Goal: Information Seeking & Learning: Check status

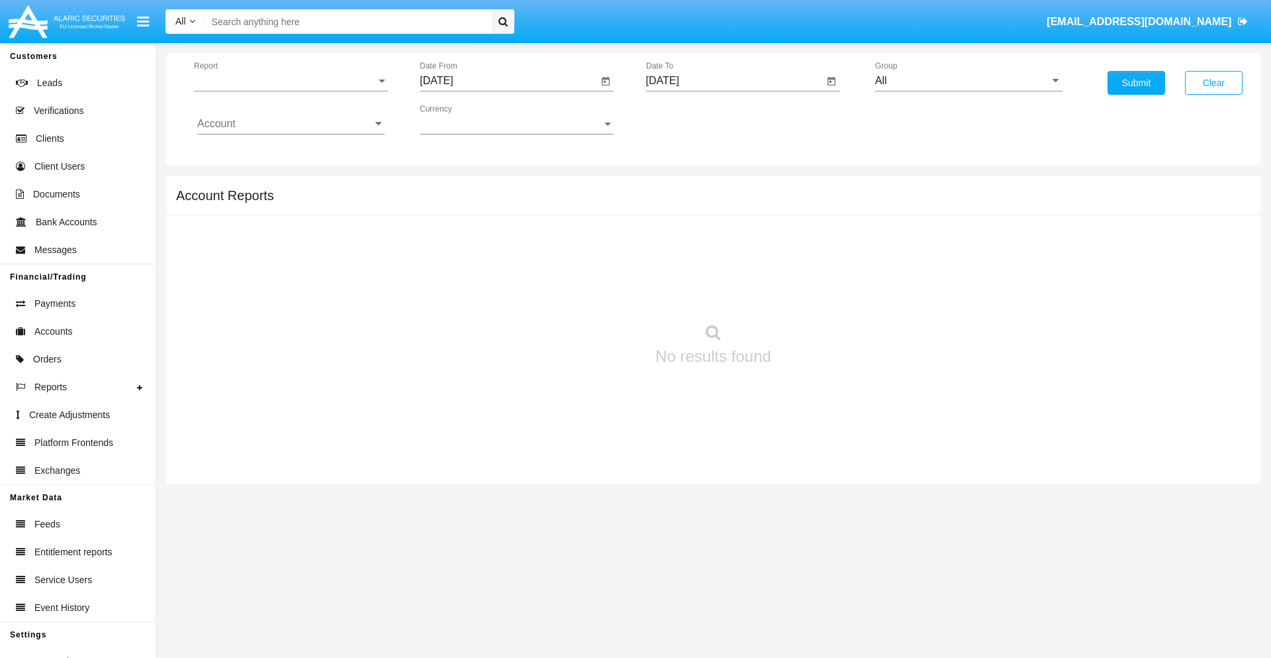
click at [291, 81] on span "Report" at bounding box center [285, 81] width 182 height 12
click at [285, 91] on span "Trades" at bounding box center [290, 91] width 187 height 32
click at [509, 81] on input "[DATE]" at bounding box center [509, 81] width 178 height 12
click at [463, 119] on span "[DATE]" at bounding box center [451, 120] width 29 height 11
click at [591, 293] on div "2025" at bounding box center [591, 293] width 42 height 24
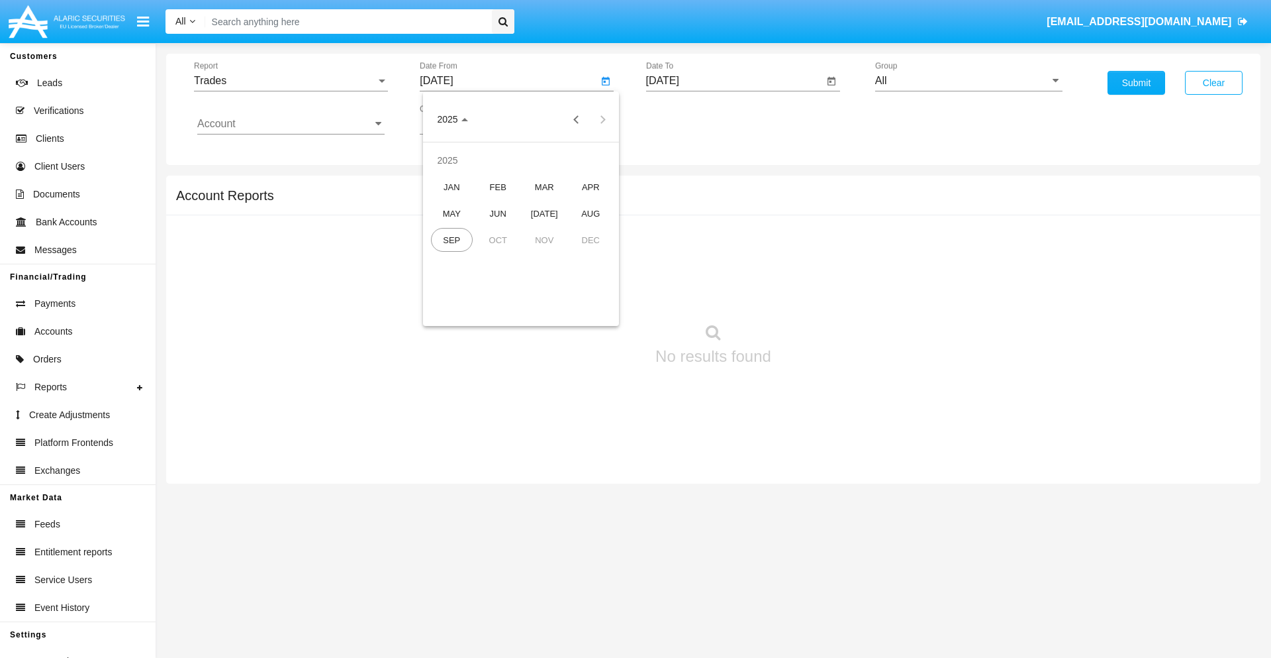
click at [498, 213] on div "JUN" at bounding box center [498, 213] width 42 height 24
click at [468, 282] on div "23" at bounding box center [468, 283] width 24 height 24
type input "[DATE]"
click at [734, 81] on input "[DATE]" at bounding box center [735, 81] width 178 height 12
click at [689, 119] on span "SEP 2025" at bounding box center [678, 120] width 29 height 11
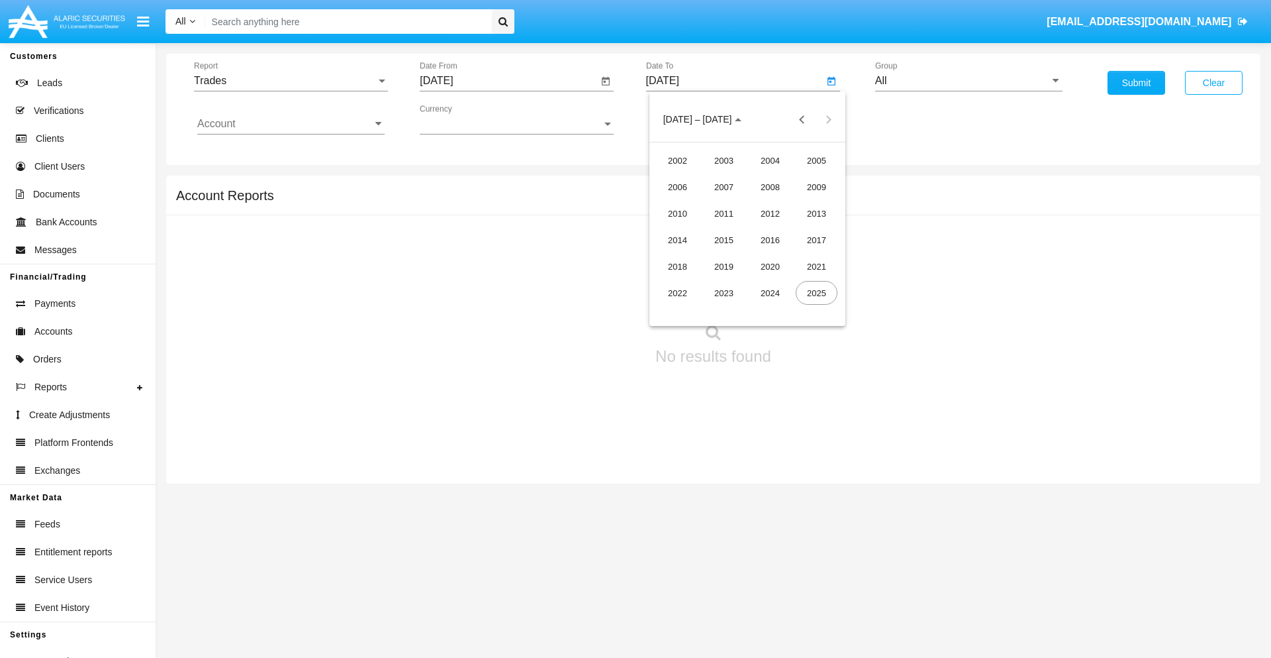
click at [816, 293] on div "2025" at bounding box center [817, 293] width 42 height 24
click at [677, 240] on div "SEP" at bounding box center [678, 240] width 42 height 24
click at [720, 282] on div "23" at bounding box center [721, 283] width 24 height 24
type input "[DATE]"
click at [969, 81] on input "All" at bounding box center [968, 81] width 187 height 12
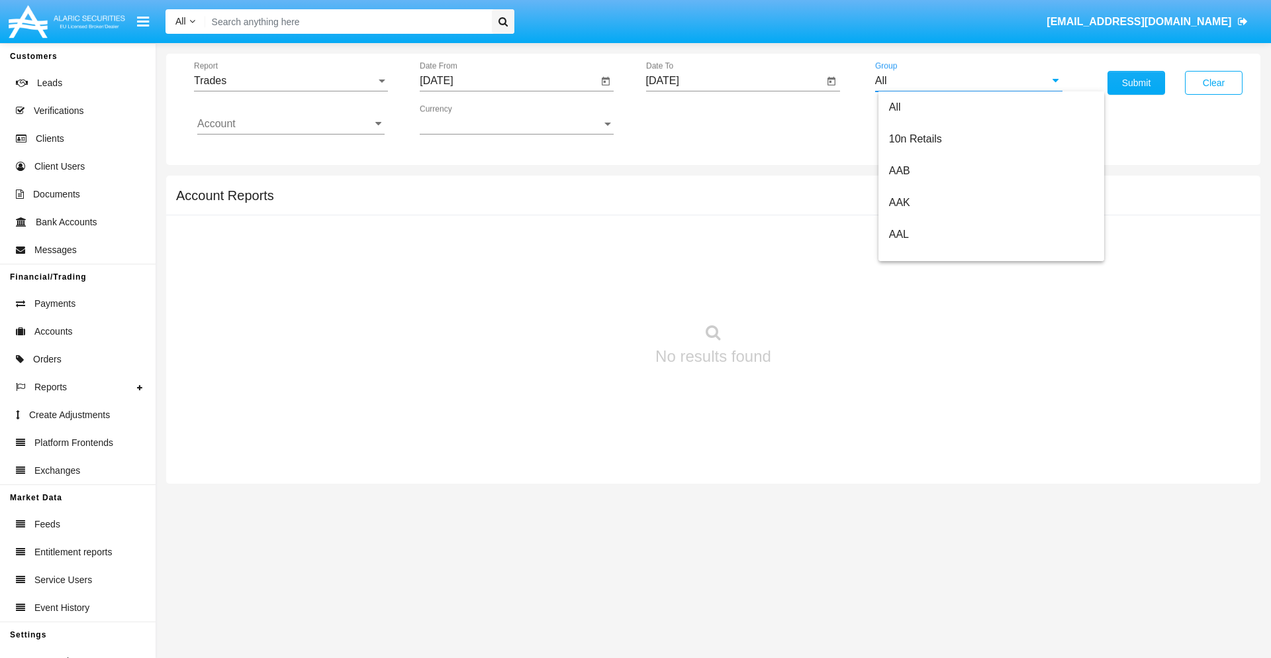
scroll to position [710, 0]
click at [932, 255] on span "Hammer Web Lite" at bounding box center [931, 255] width 85 height 11
type input "Hammer Web Lite"
click at [291, 124] on input "Account" at bounding box center [290, 124] width 187 height 12
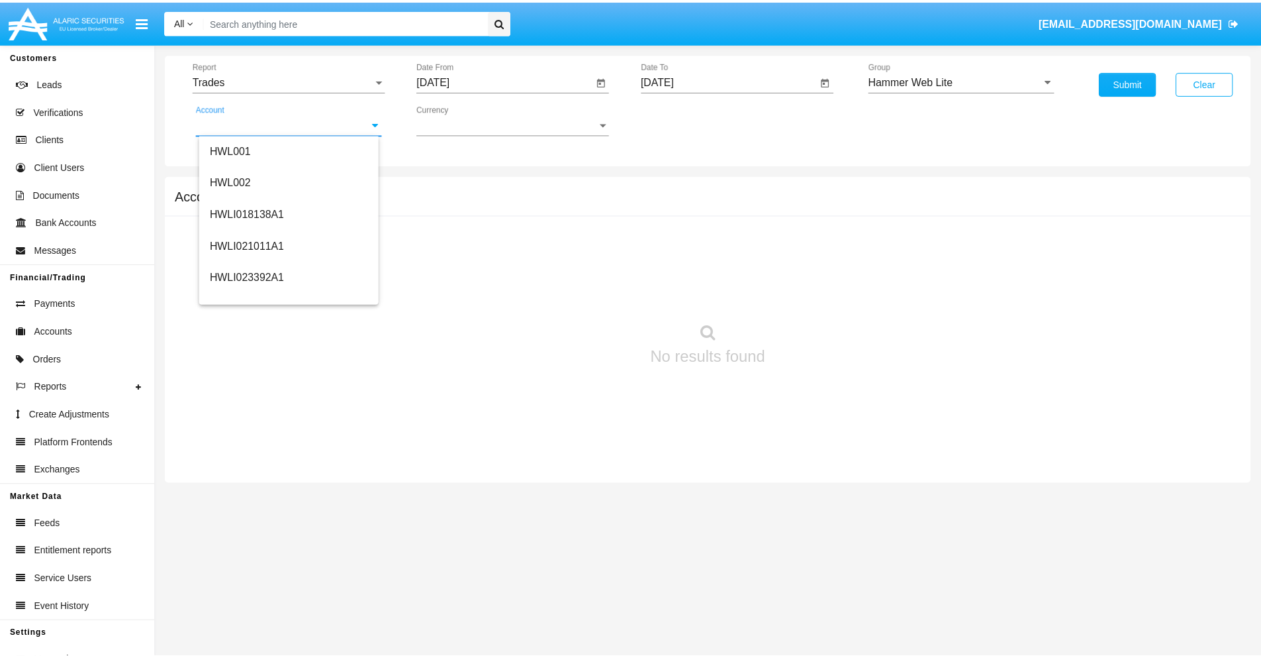
scroll to position [201, 0]
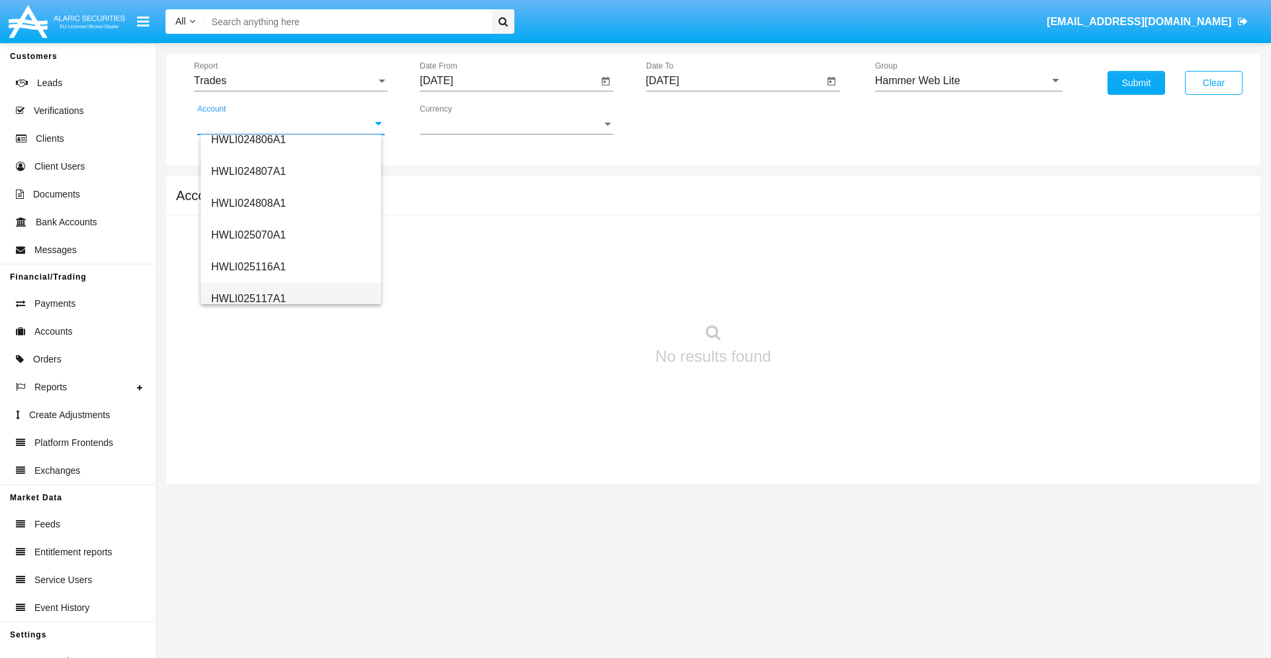
click at [248, 298] on span "HWLI025117A1" at bounding box center [248, 298] width 75 height 11
type input "HWLI025117A1"
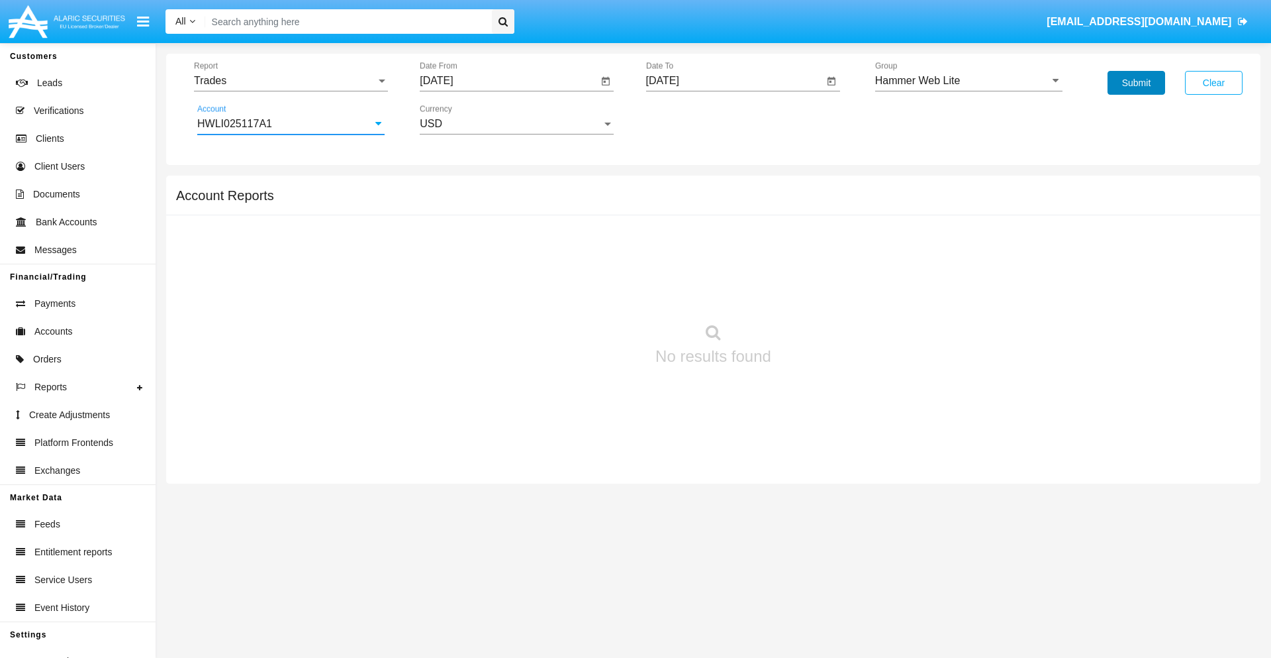
click at [1136, 83] on button "Submit" at bounding box center [1137, 83] width 58 height 24
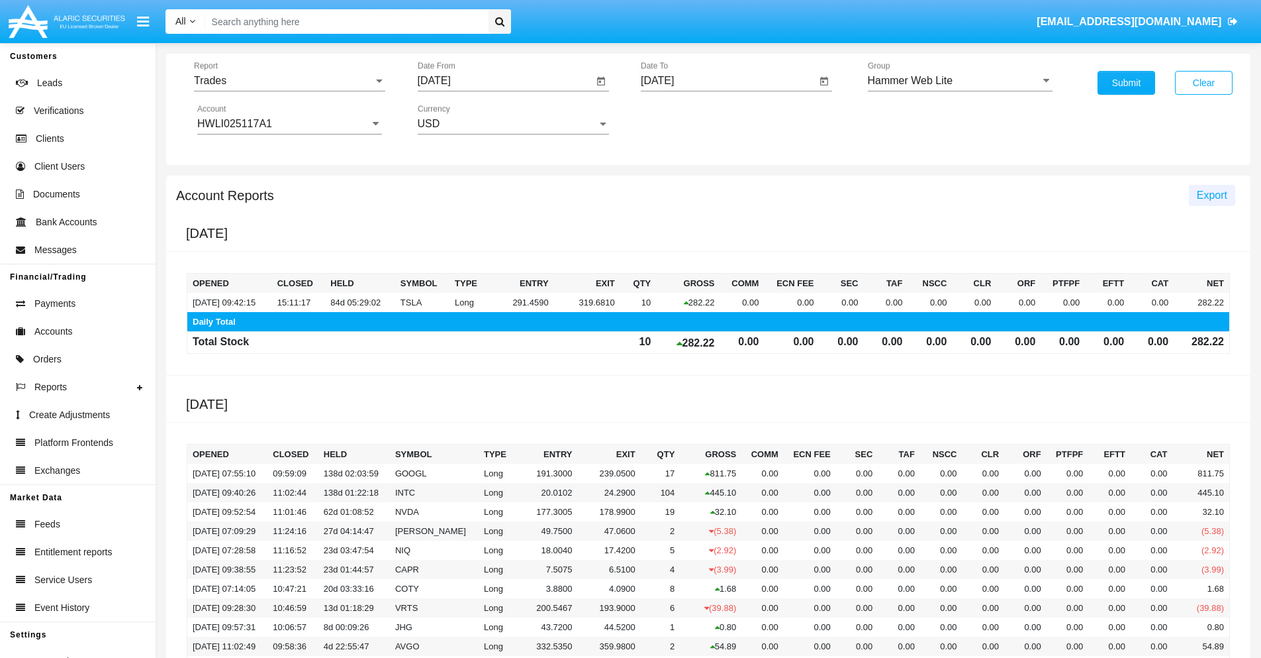
click at [1212, 195] on span "Export" at bounding box center [1212, 194] width 30 height 11
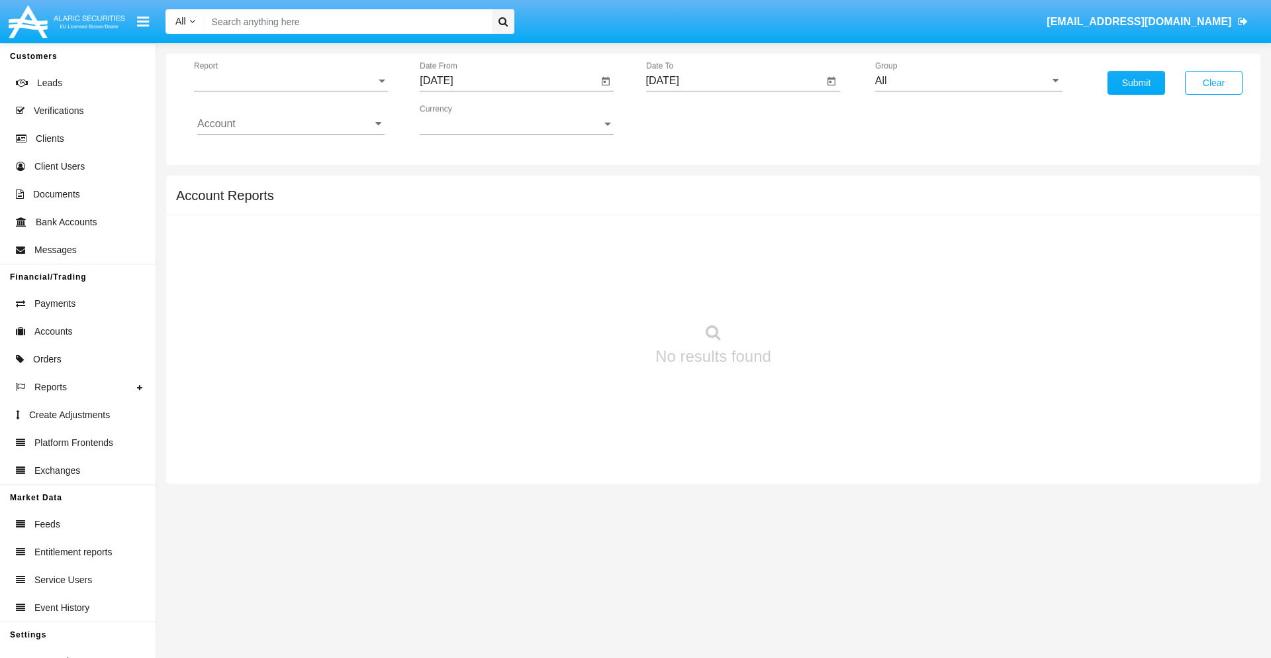
click at [291, 81] on span "Report" at bounding box center [285, 81] width 182 height 12
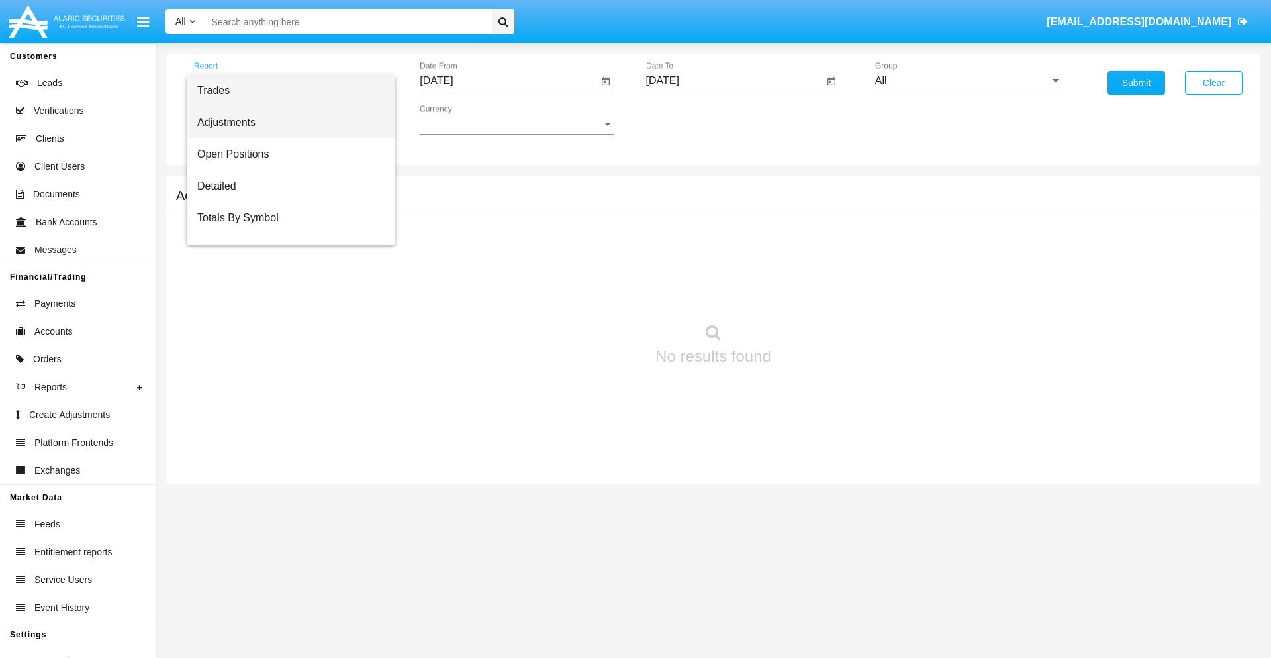
click at [285, 123] on span "Adjustments" at bounding box center [290, 123] width 187 height 32
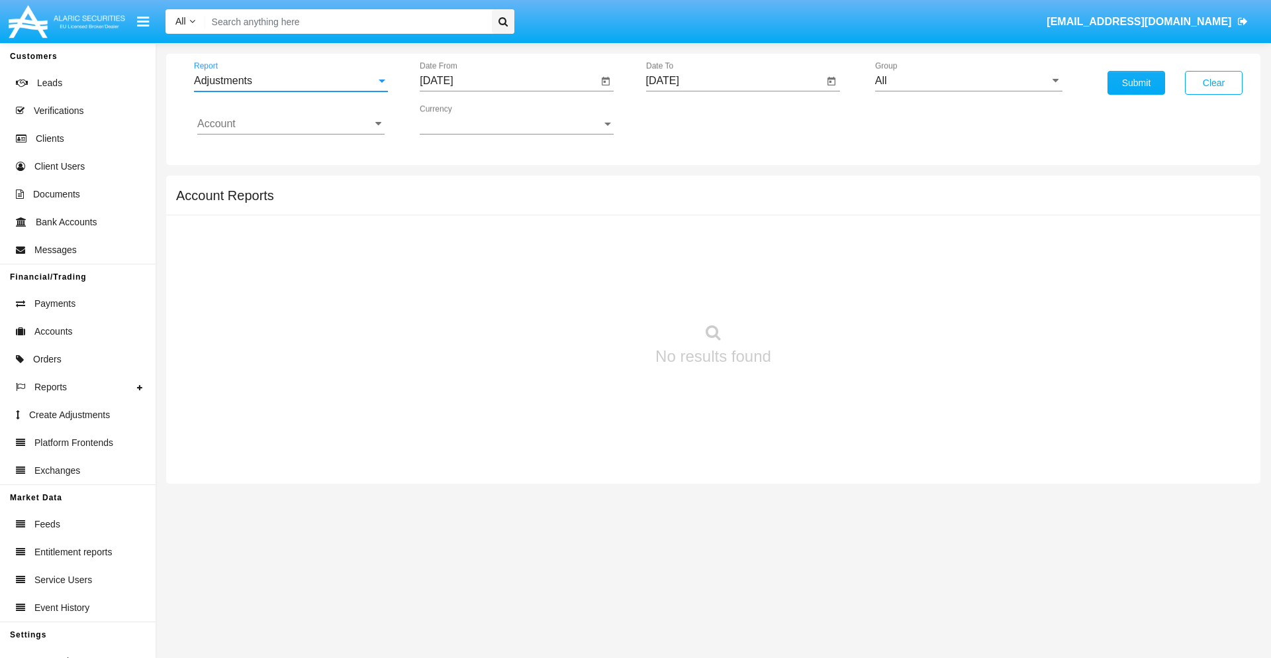
click at [509, 81] on input "[DATE]" at bounding box center [509, 81] width 178 height 12
click at [463, 119] on span "[DATE]" at bounding box center [451, 120] width 29 height 11
click at [591, 293] on div "2025" at bounding box center [591, 293] width 42 height 24
click at [591, 213] on div "AUG" at bounding box center [591, 213] width 42 height 24
click at [601, 256] on div "23" at bounding box center [601, 256] width 24 height 24
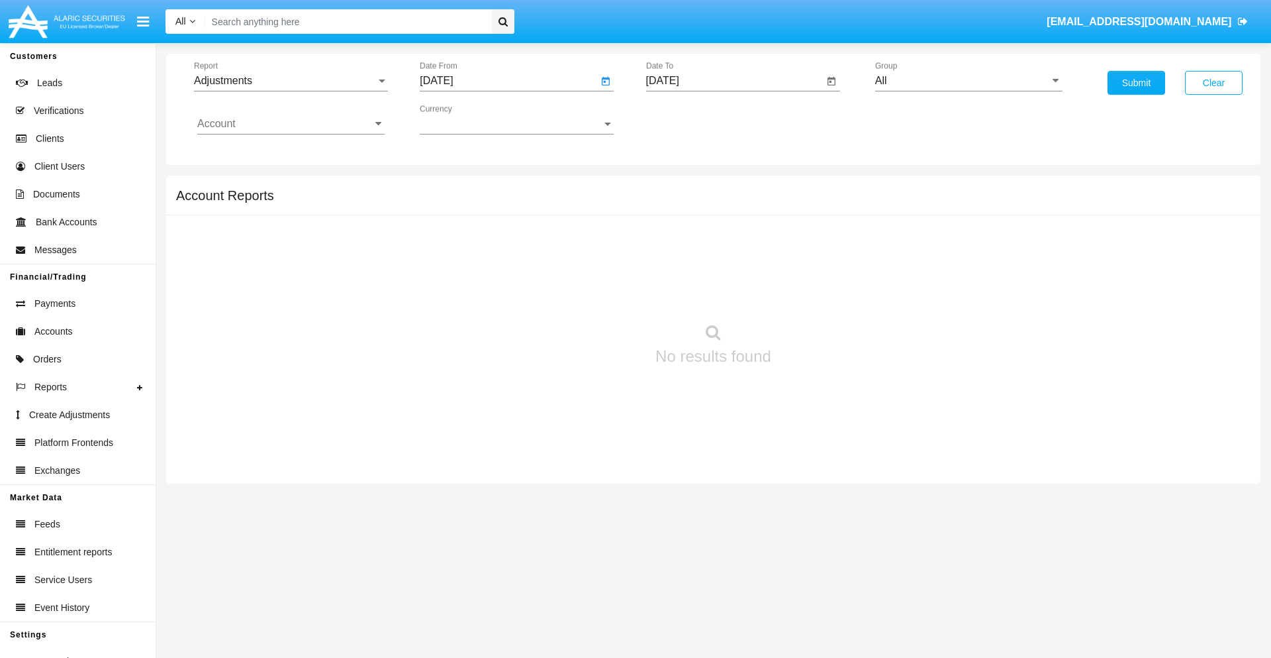
type input "08/23/25"
click at [734, 81] on input "[DATE]" at bounding box center [735, 81] width 178 height 12
click at [689, 119] on span "SEP 2025" at bounding box center [678, 120] width 29 height 11
click at [816, 293] on div "2025" at bounding box center [817, 293] width 42 height 24
click at [677, 240] on div "SEP" at bounding box center [678, 240] width 42 height 24
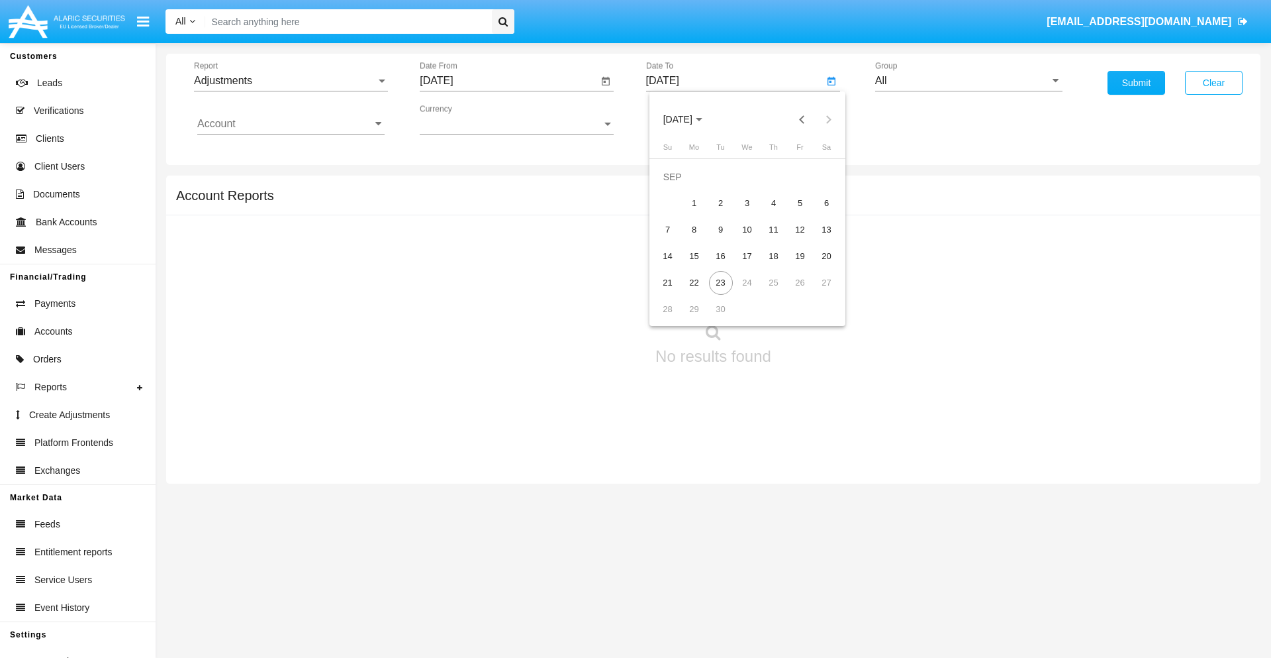
click at [720, 282] on div "23" at bounding box center [721, 283] width 24 height 24
type input "[DATE]"
click at [969, 81] on input "All" at bounding box center [968, 81] width 187 height 12
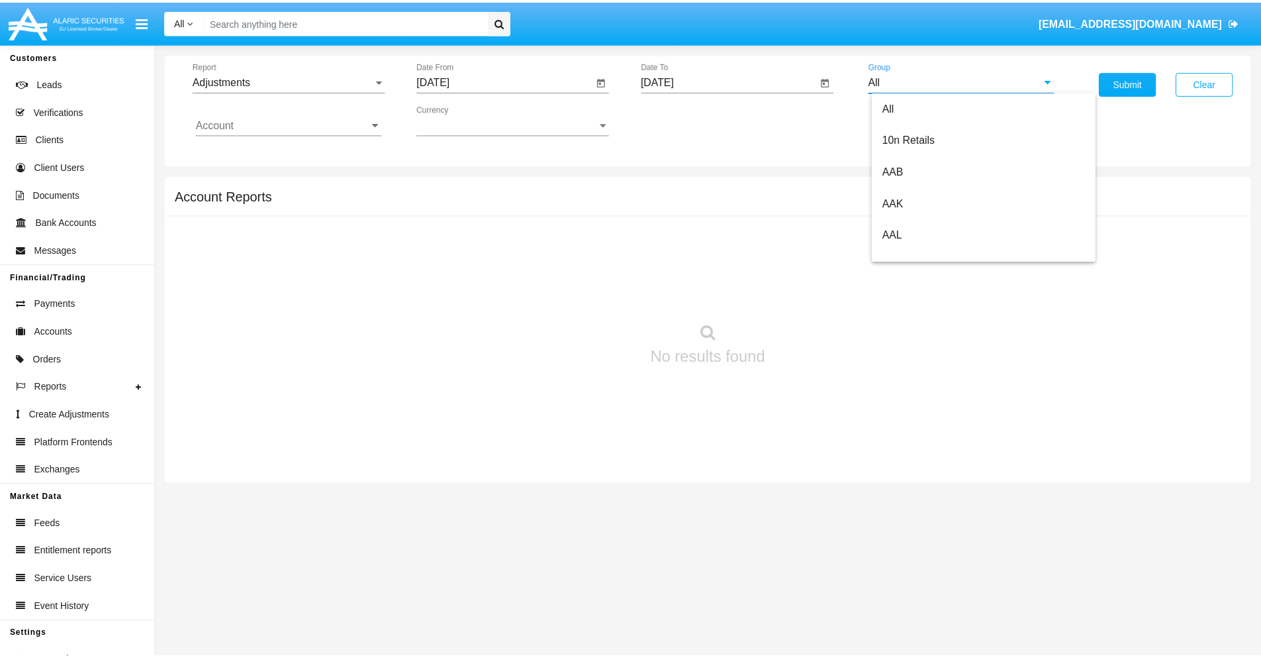
scroll to position [297, 0]
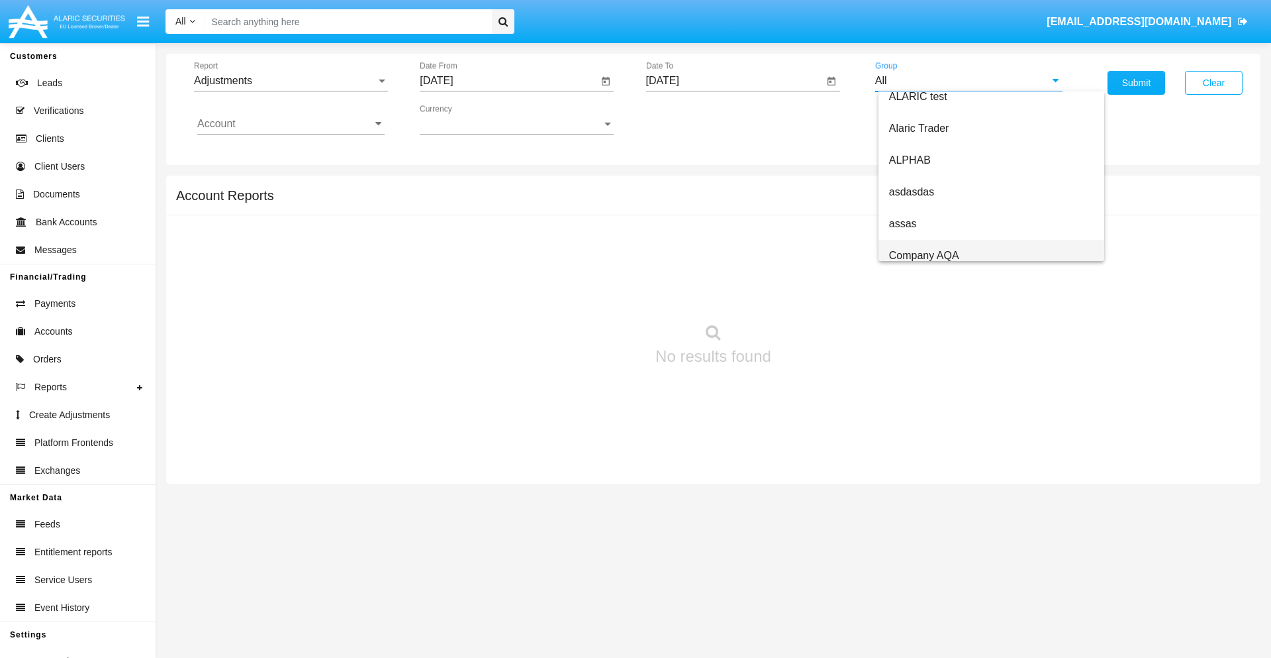
click at [924, 255] on span "Company AQA" at bounding box center [924, 255] width 70 height 11
type input "Company AQA"
click at [291, 124] on input "Account" at bounding box center [290, 124] width 187 height 12
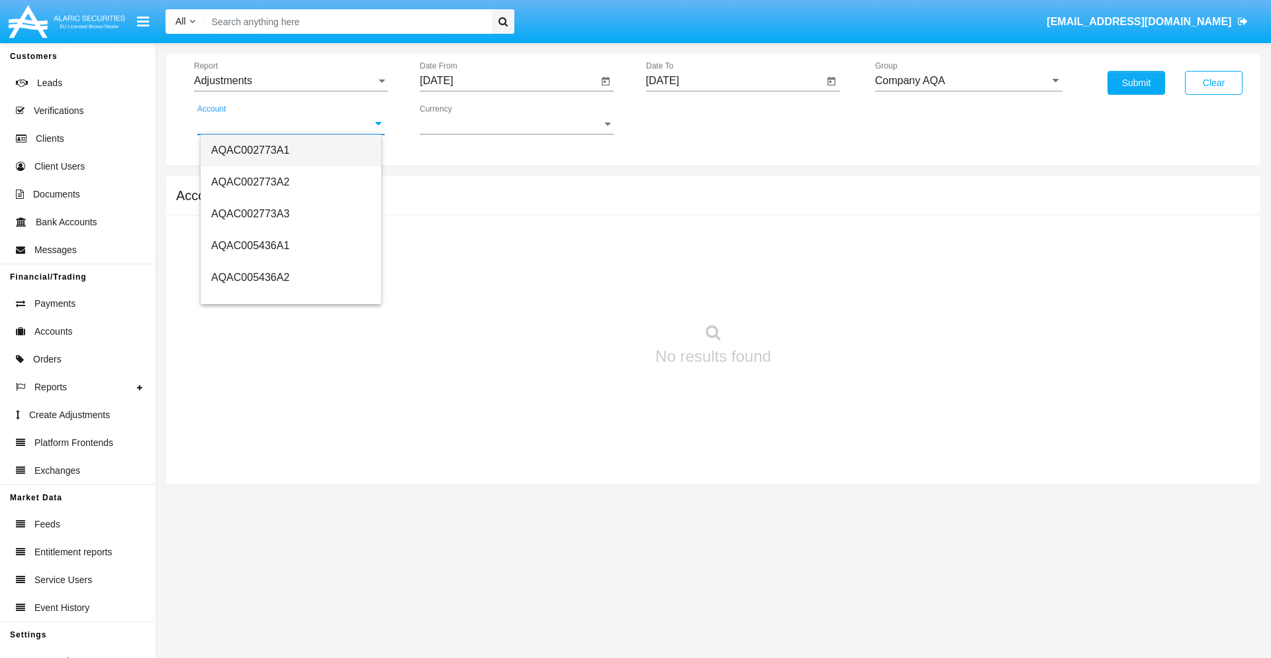
click at [250, 150] on span "AQAC002773A1" at bounding box center [250, 149] width 78 height 11
type input "AQAC002773A1"
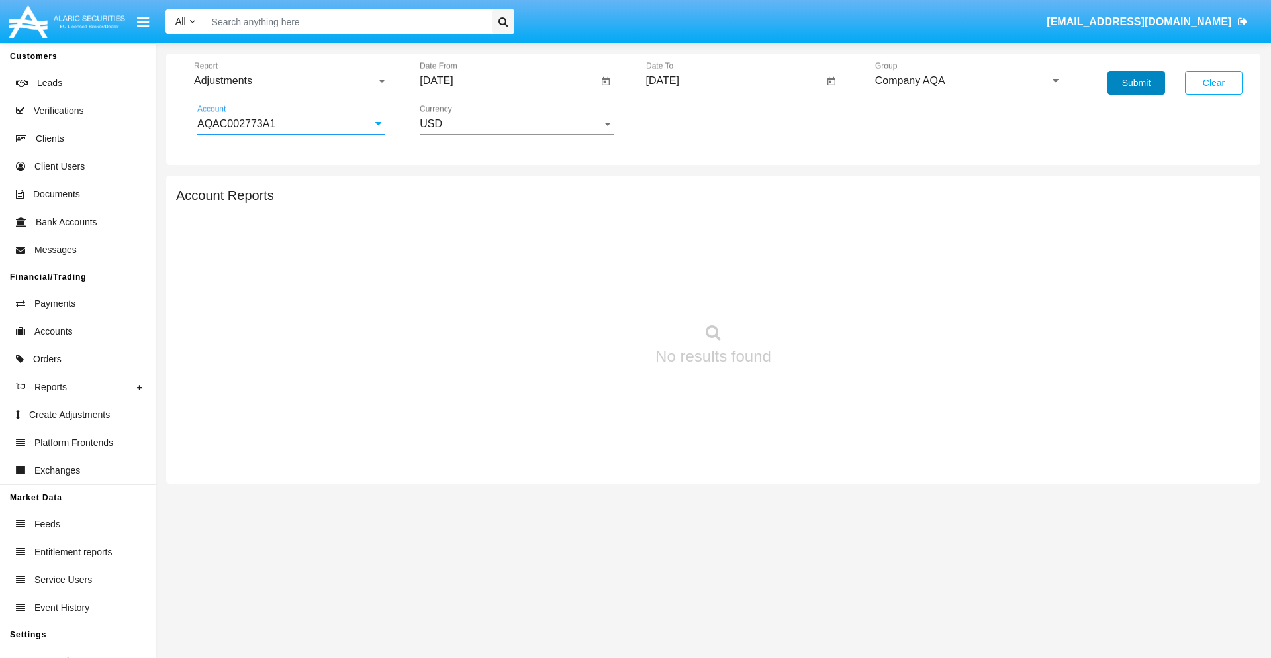
click at [1136, 83] on button "Submit" at bounding box center [1137, 83] width 58 height 24
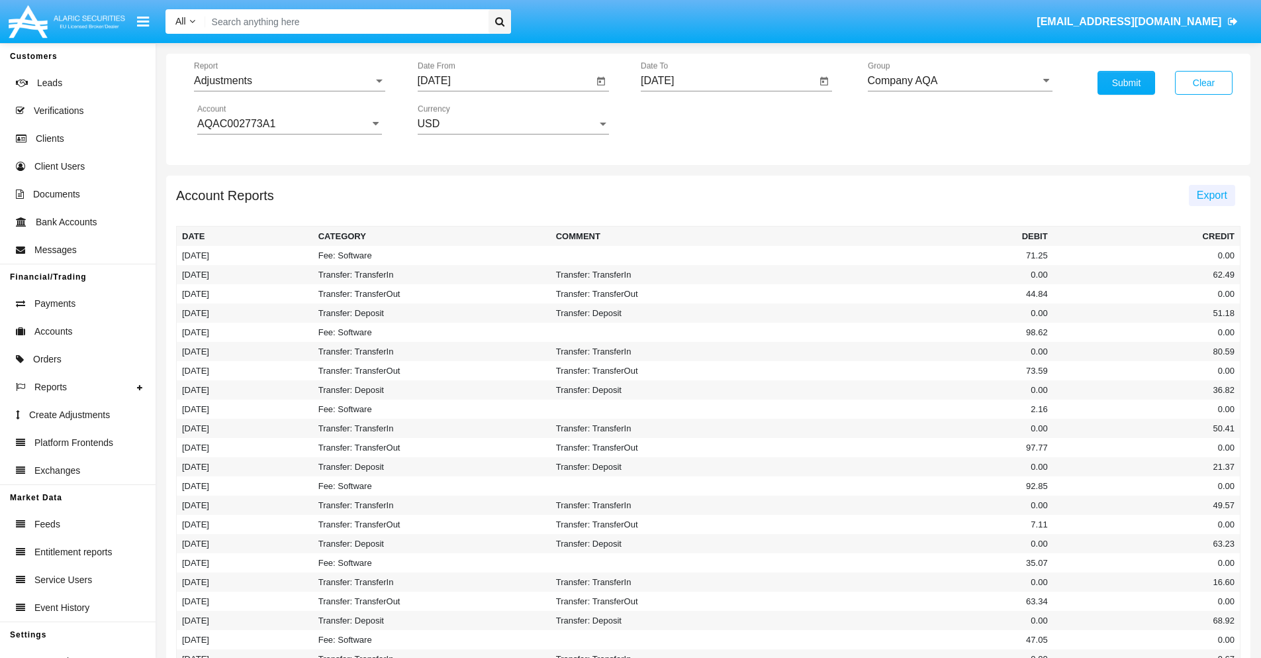
click at [1212, 195] on span "Export" at bounding box center [1212, 194] width 30 height 11
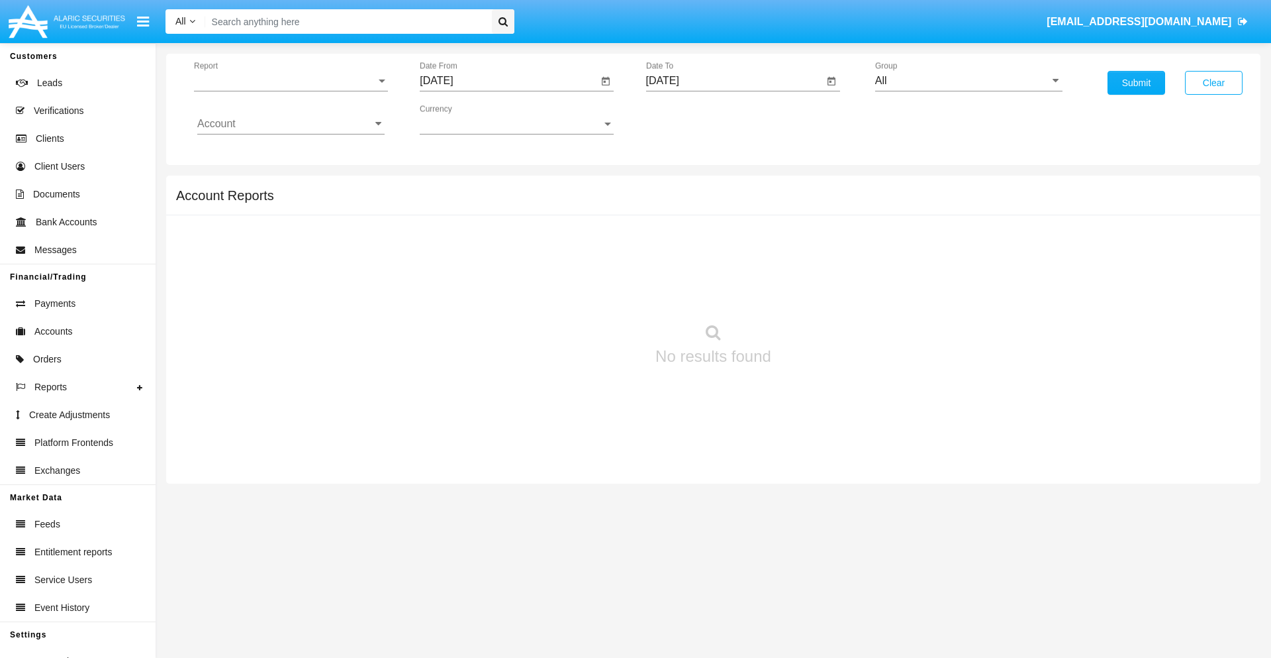
click at [291, 81] on span "Report" at bounding box center [285, 81] width 182 height 12
click at [285, 154] on span "Open Positions" at bounding box center [290, 154] width 187 height 32
click at [509, 81] on input "[DATE]" at bounding box center [509, 81] width 178 height 12
click at [463, 119] on span "[DATE]" at bounding box center [451, 120] width 29 height 11
click at [591, 293] on div "2025" at bounding box center [591, 293] width 42 height 24
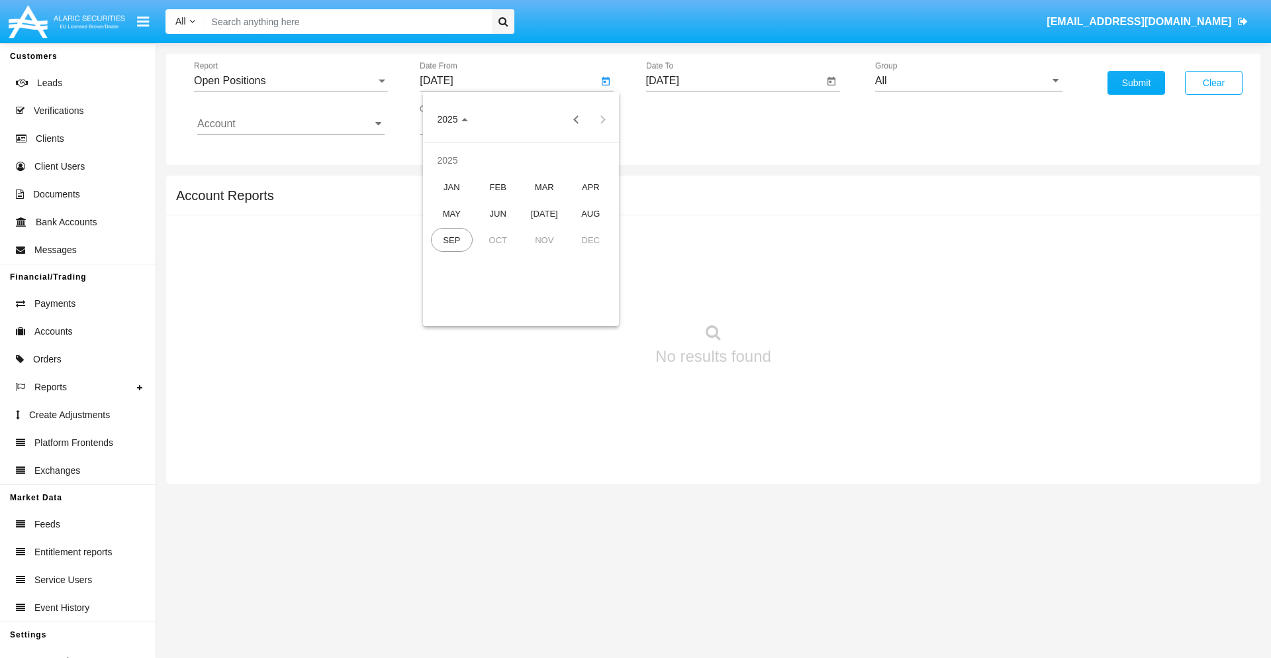
click at [591, 213] on div "AUG" at bounding box center [591, 213] width 42 height 24
click at [601, 256] on div "23" at bounding box center [601, 256] width 24 height 24
type input "08/23/25"
click at [734, 81] on input "[DATE]" at bounding box center [735, 81] width 178 height 12
click at [689, 119] on span "SEP 2025" at bounding box center [678, 120] width 29 height 11
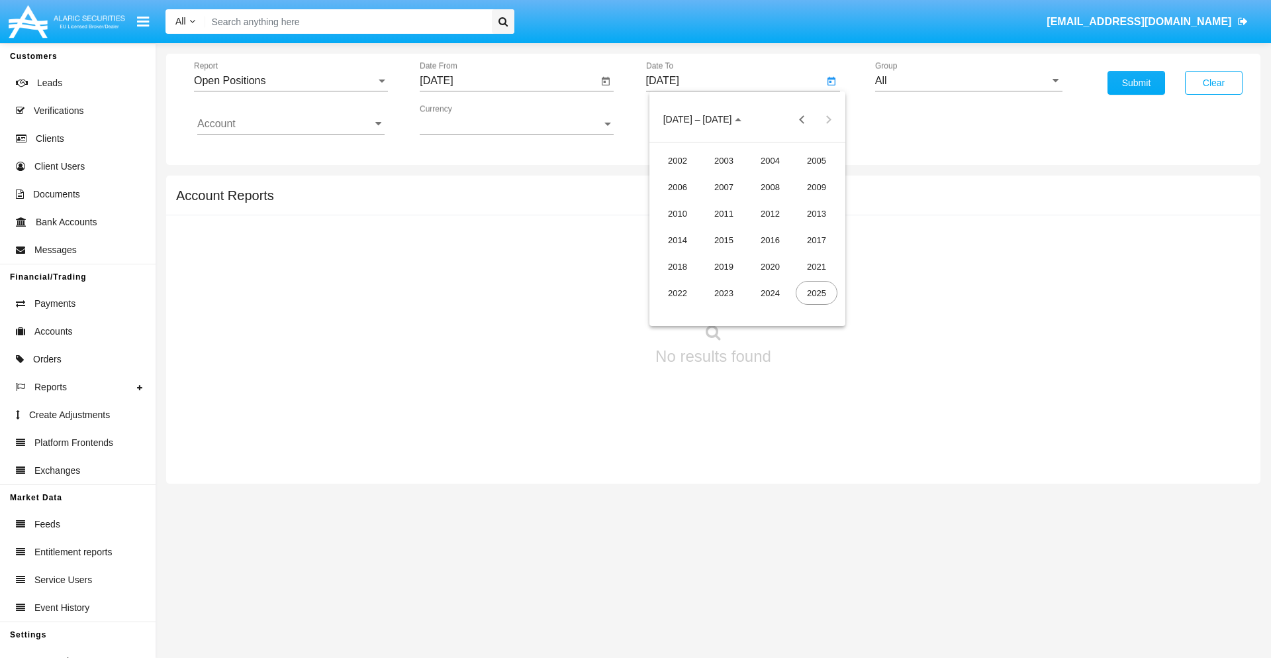
click at [816, 293] on div "2025" at bounding box center [817, 293] width 42 height 24
click at [677, 240] on div "SEP" at bounding box center [678, 240] width 42 height 24
click at [720, 282] on div "23" at bounding box center [721, 283] width 24 height 24
type input "[DATE]"
click at [969, 81] on input "All" at bounding box center [968, 81] width 187 height 12
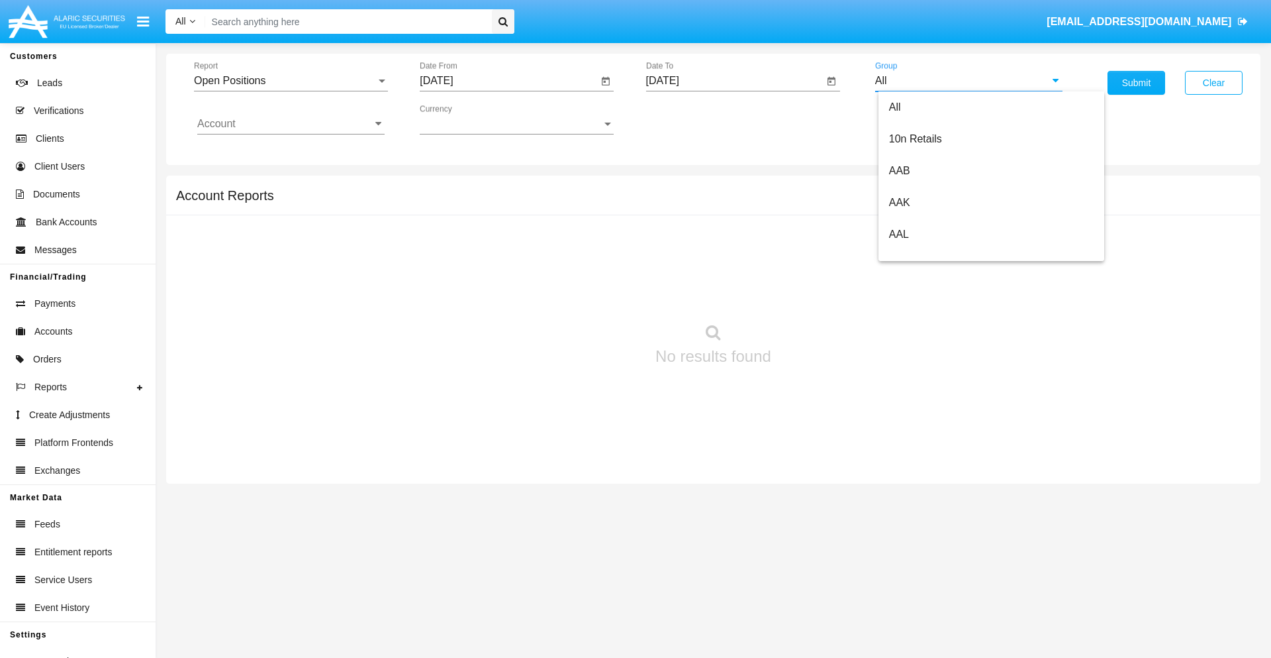
scroll to position [710, 0]
click at [932, 255] on span "Hammer Web Lite" at bounding box center [931, 255] width 85 height 11
type input "Hammer Web Lite"
click at [291, 124] on input "Account" at bounding box center [290, 124] width 187 height 12
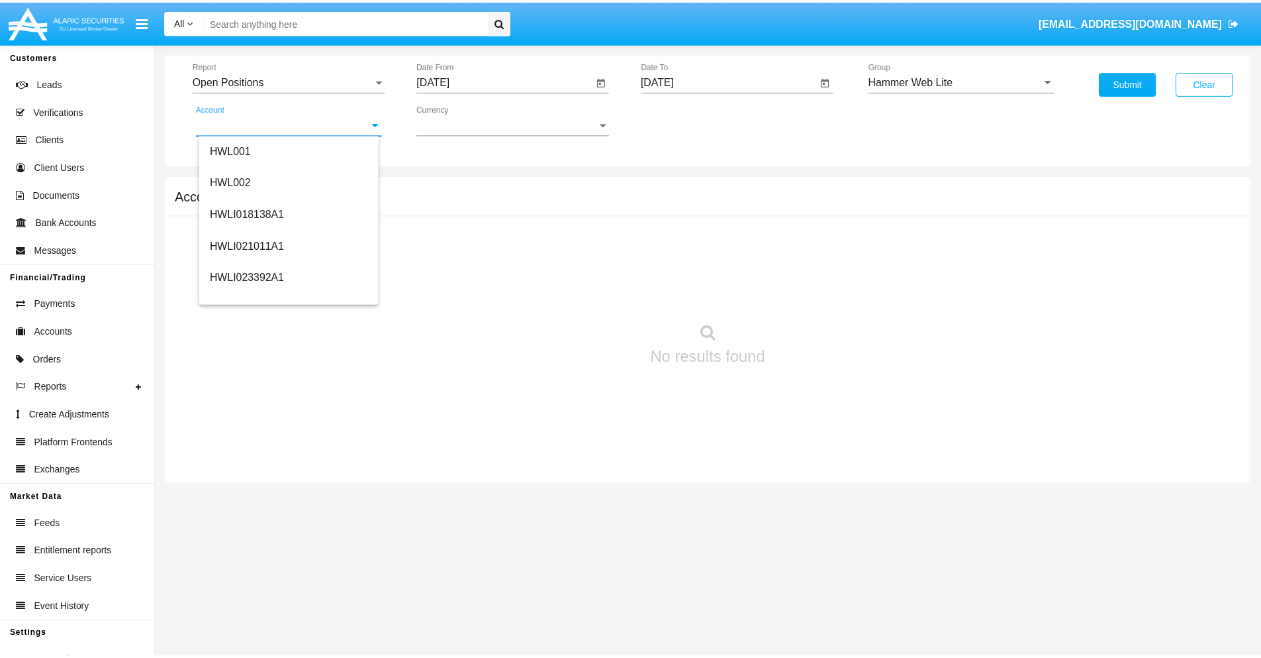
scroll to position [201, 0]
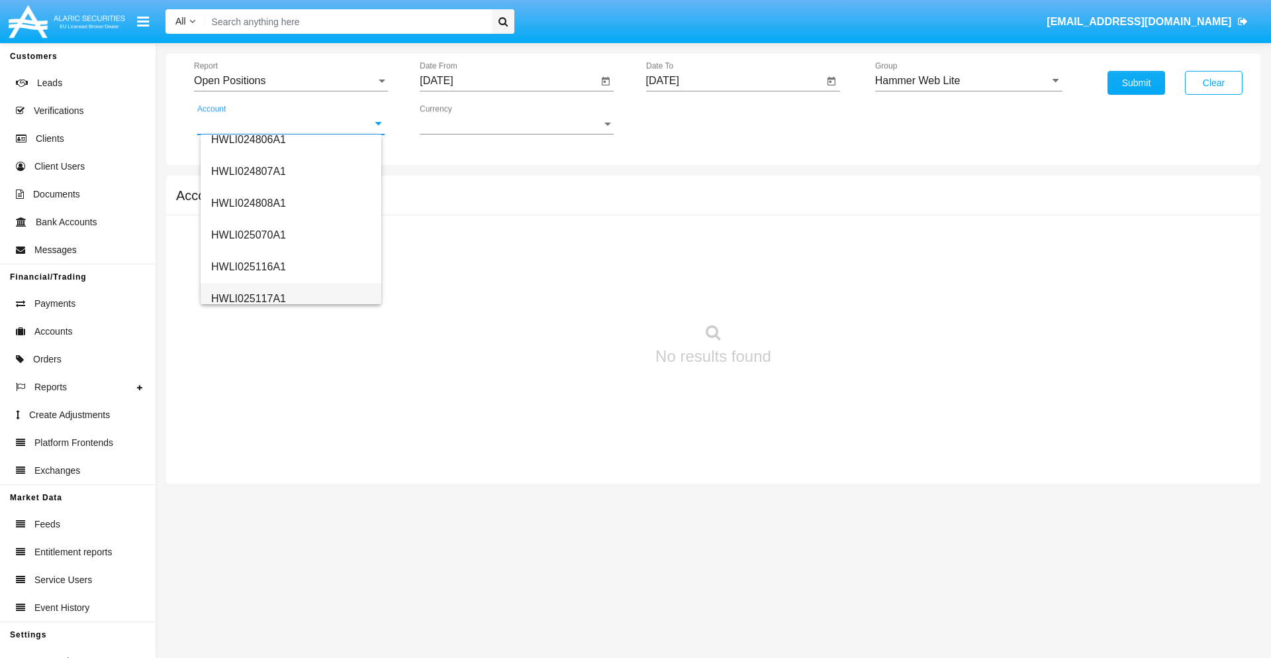
click at [248, 298] on span "HWLI025117A1" at bounding box center [248, 298] width 75 height 11
type input "HWLI025117A1"
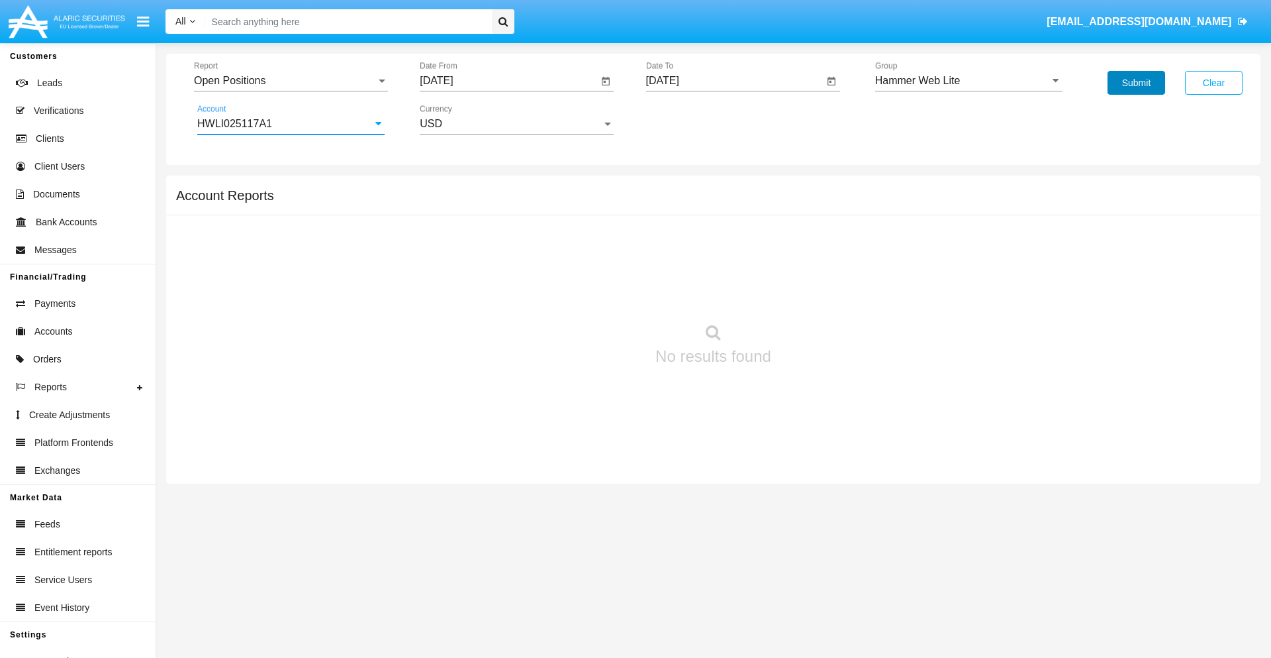
click at [1136, 83] on button "Submit" at bounding box center [1137, 83] width 58 height 24
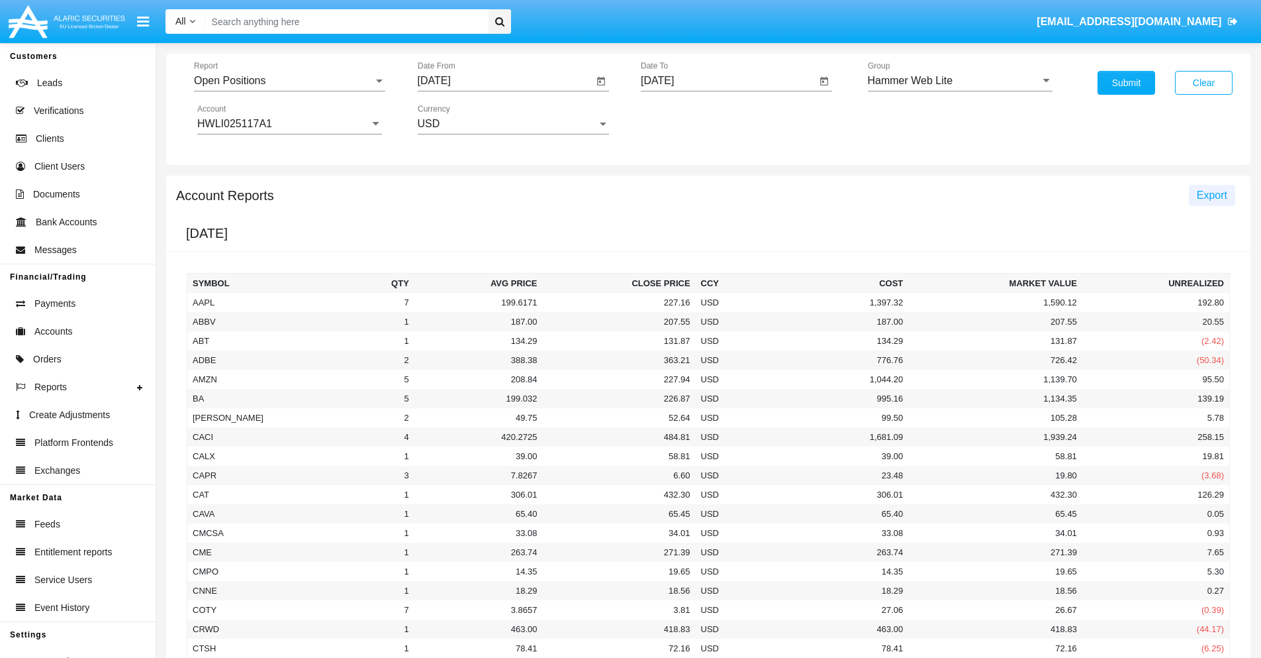
click at [1212, 195] on span "Export" at bounding box center [1212, 194] width 30 height 11
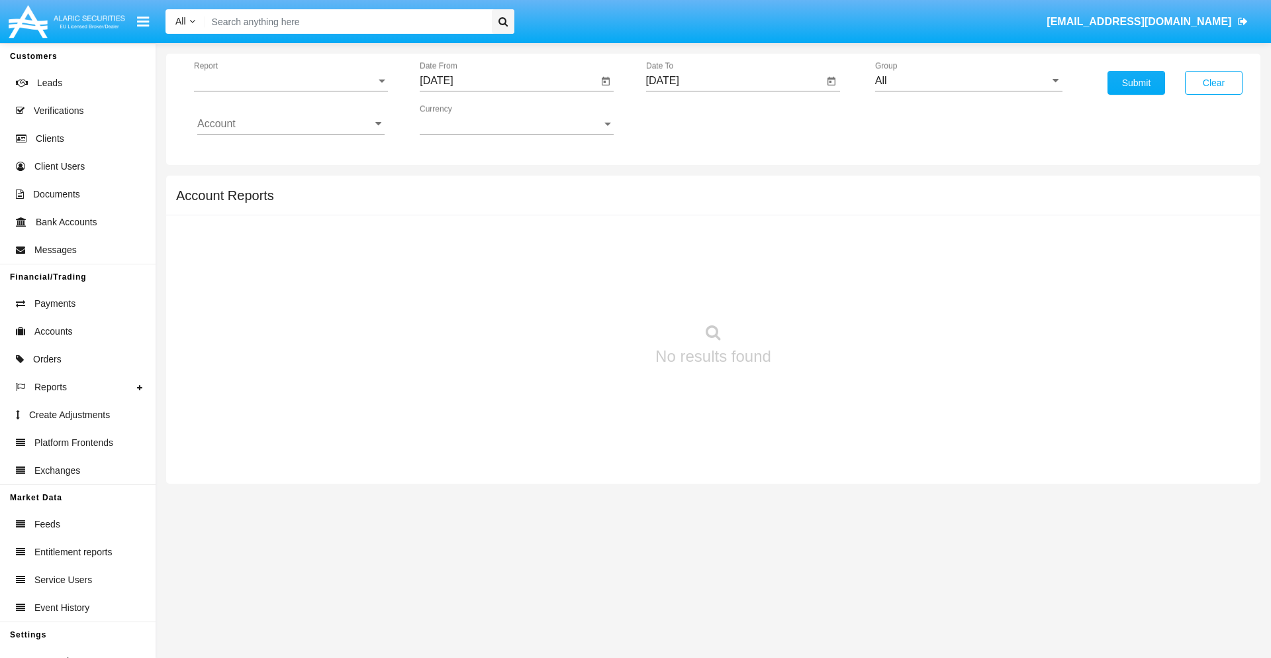
click at [291, 81] on span "Report" at bounding box center [285, 81] width 182 height 12
click at [285, 186] on span "Detailed" at bounding box center [290, 186] width 187 height 32
click at [509, 81] on input "[DATE]" at bounding box center [509, 81] width 178 height 12
click at [463, 119] on span "[DATE]" at bounding box center [451, 120] width 29 height 11
click at [591, 293] on div "2025" at bounding box center [591, 293] width 42 height 24
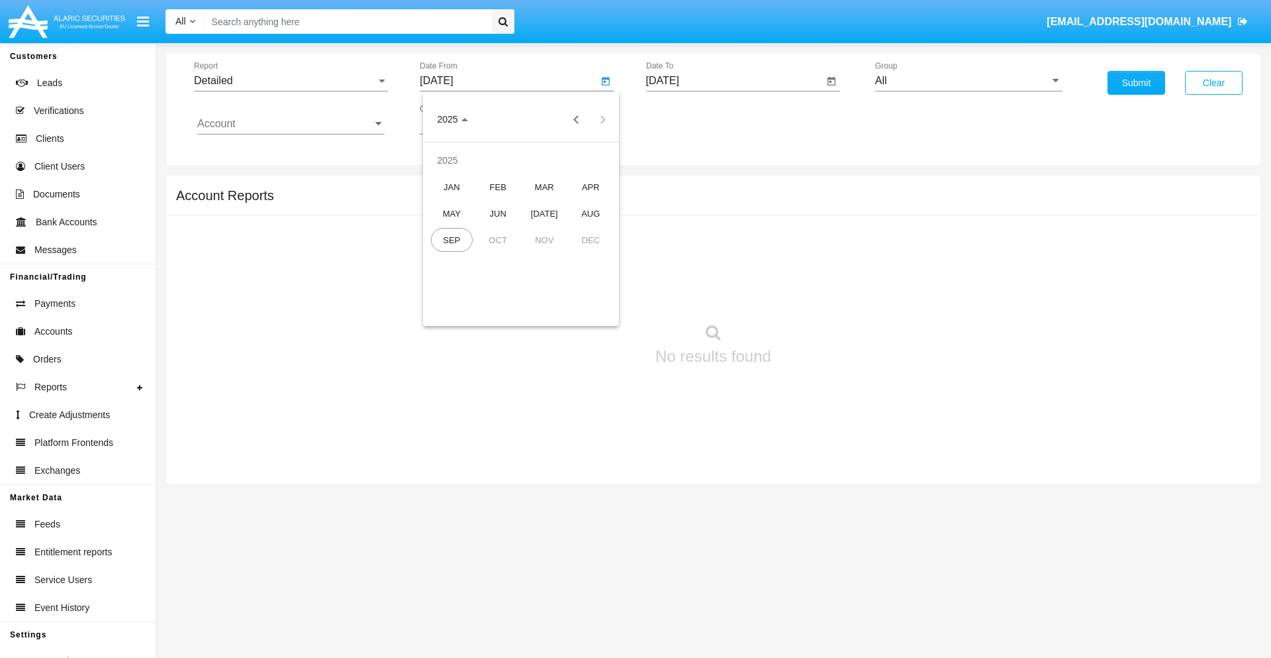
click at [452, 240] on div "SEP" at bounding box center [452, 240] width 42 height 24
click at [601, 229] on div "13" at bounding box center [601, 230] width 24 height 24
type input "[DATE]"
click at [734, 81] on input "[DATE]" at bounding box center [735, 81] width 178 height 12
click at [689, 119] on span "[DATE]" at bounding box center [678, 120] width 29 height 11
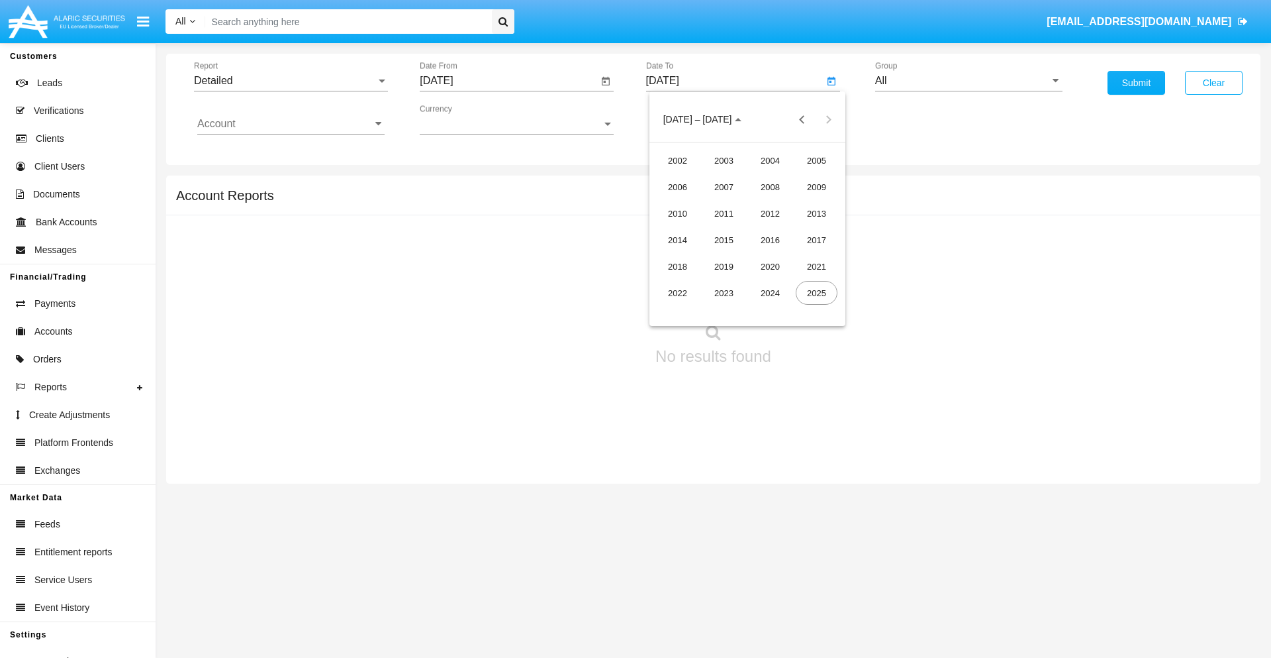
click at [816, 293] on div "2025" at bounding box center [817, 293] width 42 height 24
click at [677, 240] on div "SEP" at bounding box center [678, 240] width 42 height 24
click at [720, 282] on div "23" at bounding box center [721, 283] width 24 height 24
type input "[DATE]"
click at [969, 81] on input "All" at bounding box center [968, 81] width 187 height 12
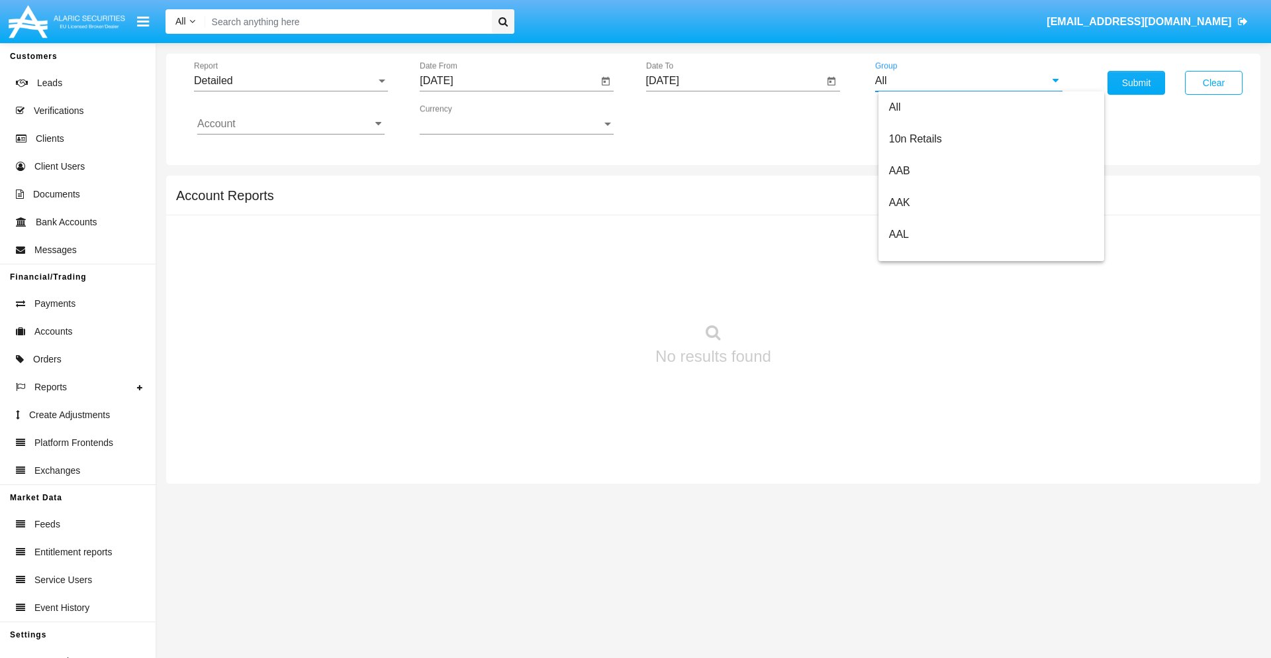
scroll to position [710, 0]
click at [932, 255] on span "Hammer Web Lite" at bounding box center [931, 255] width 85 height 11
type input "Hammer Web Lite"
click at [291, 124] on input "Account" at bounding box center [290, 124] width 187 height 12
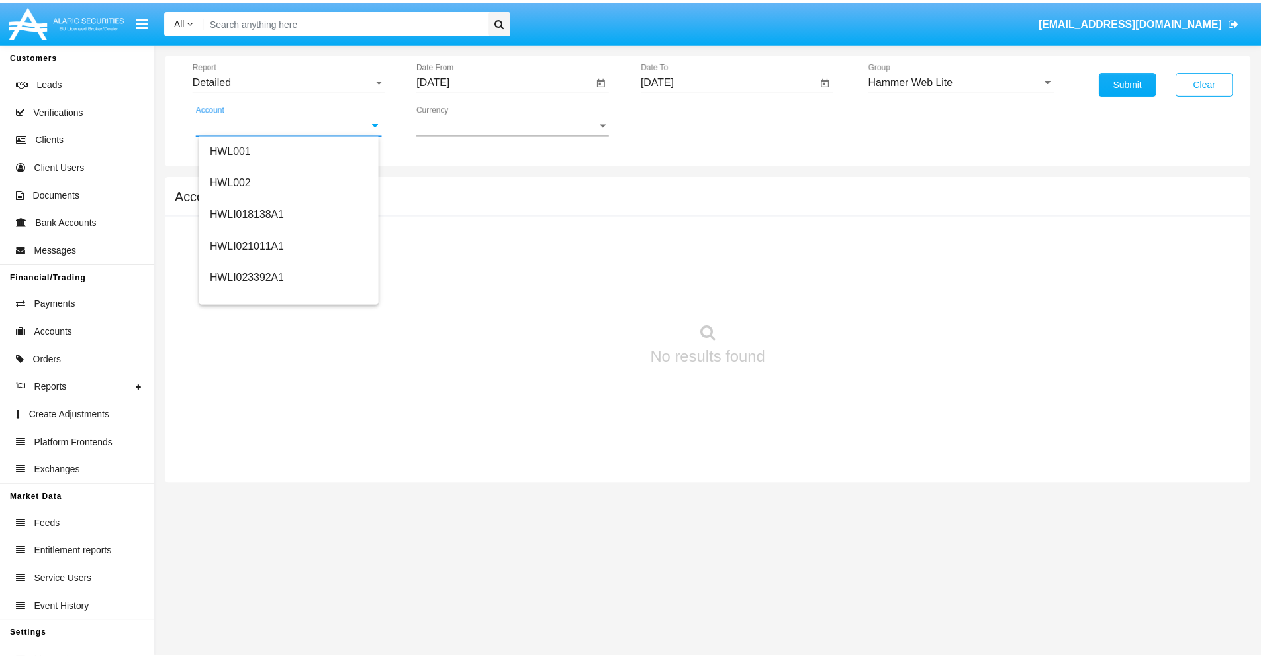
scroll to position [201, 0]
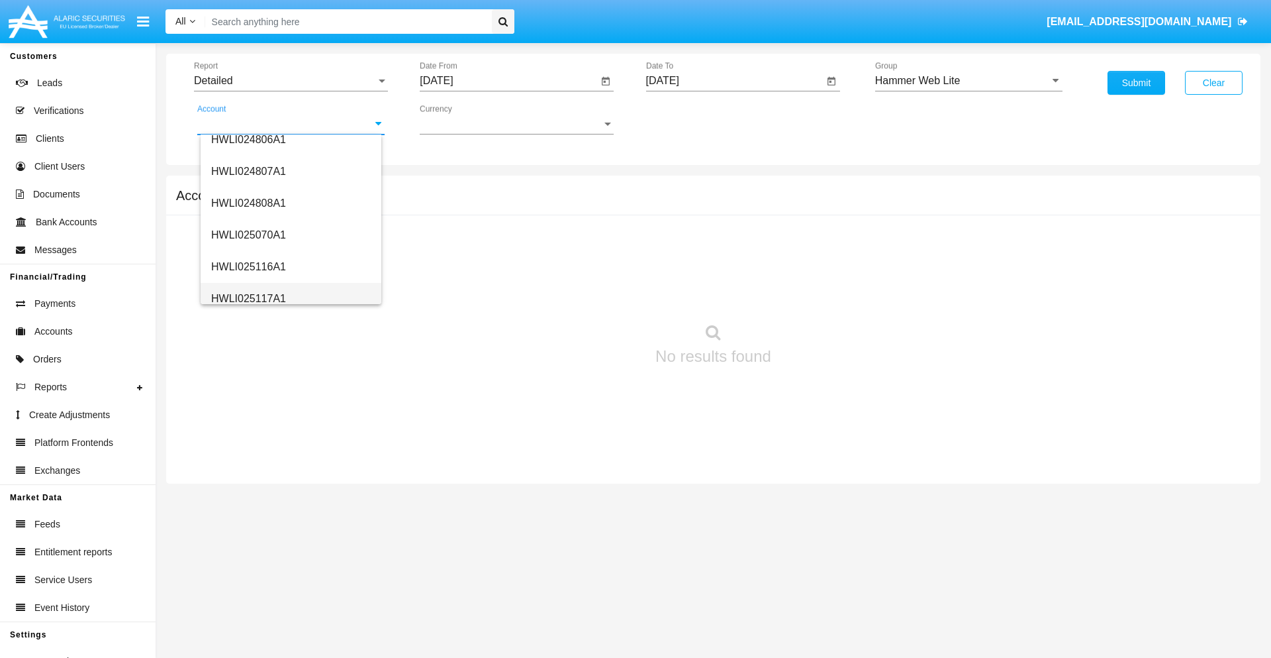
click at [248, 298] on span "HWLI025117A1" at bounding box center [248, 298] width 75 height 11
type input "HWLI025117A1"
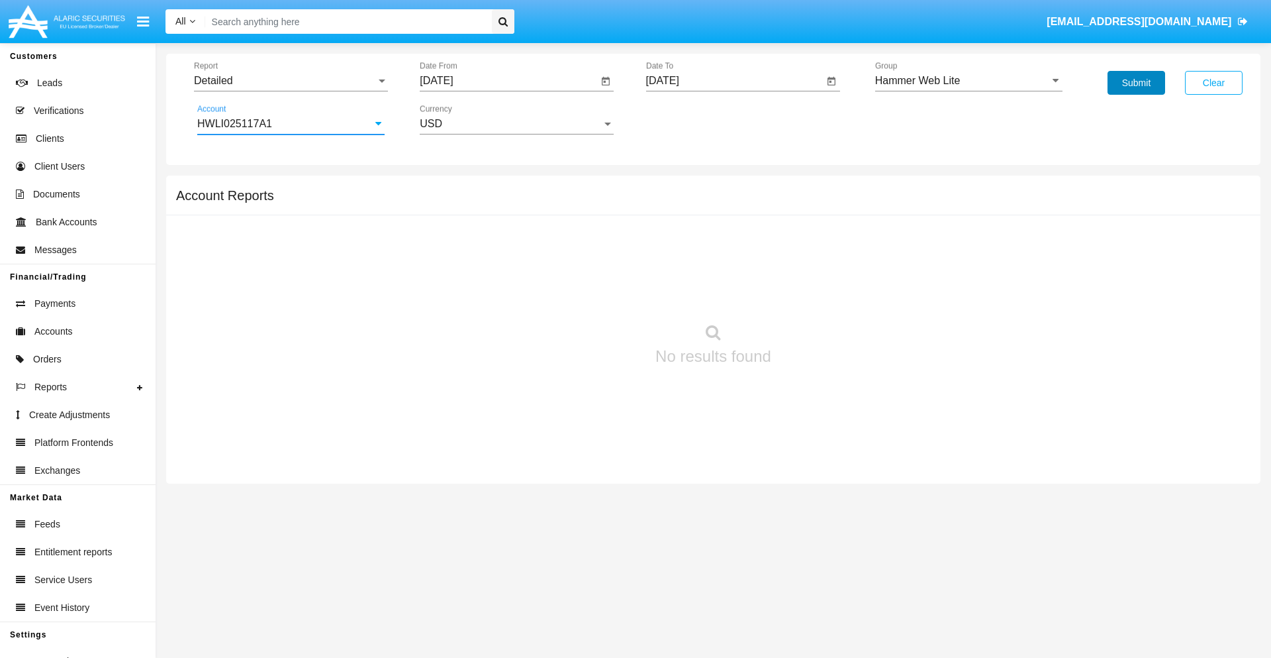
click at [1136, 83] on button "Submit" at bounding box center [1137, 83] width 58 height 24
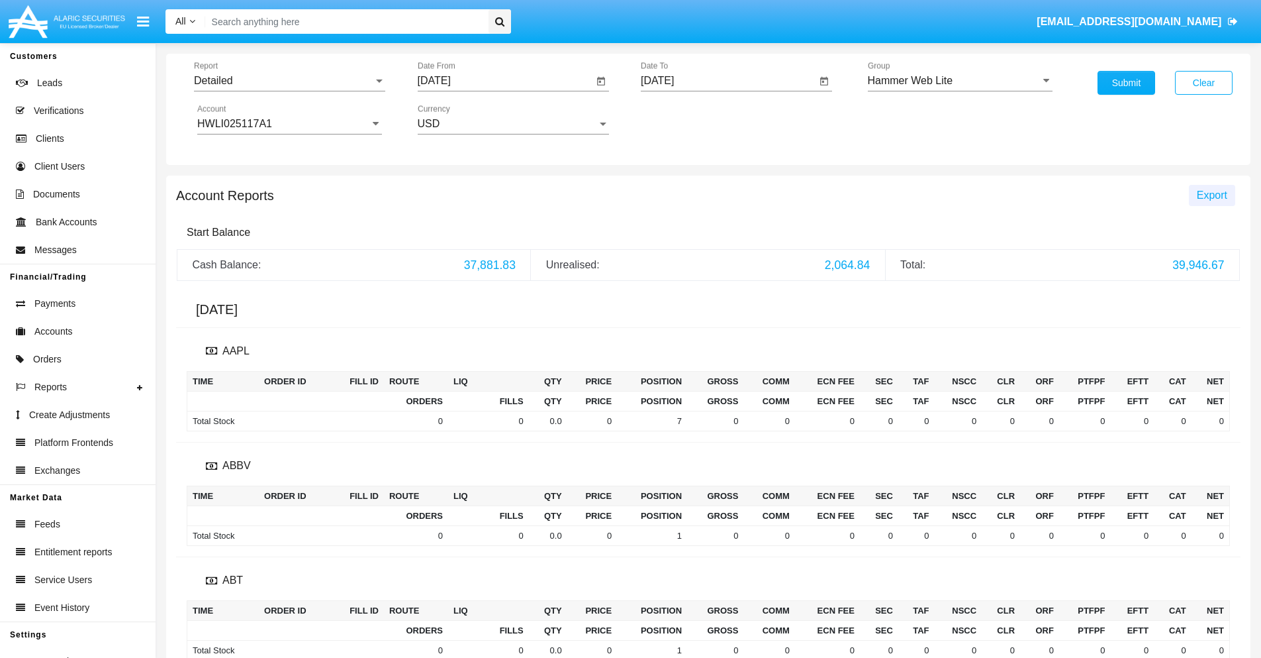
click at [1212, 195] on span "Export" at bounding box center [1212, 194] width 30 height 11
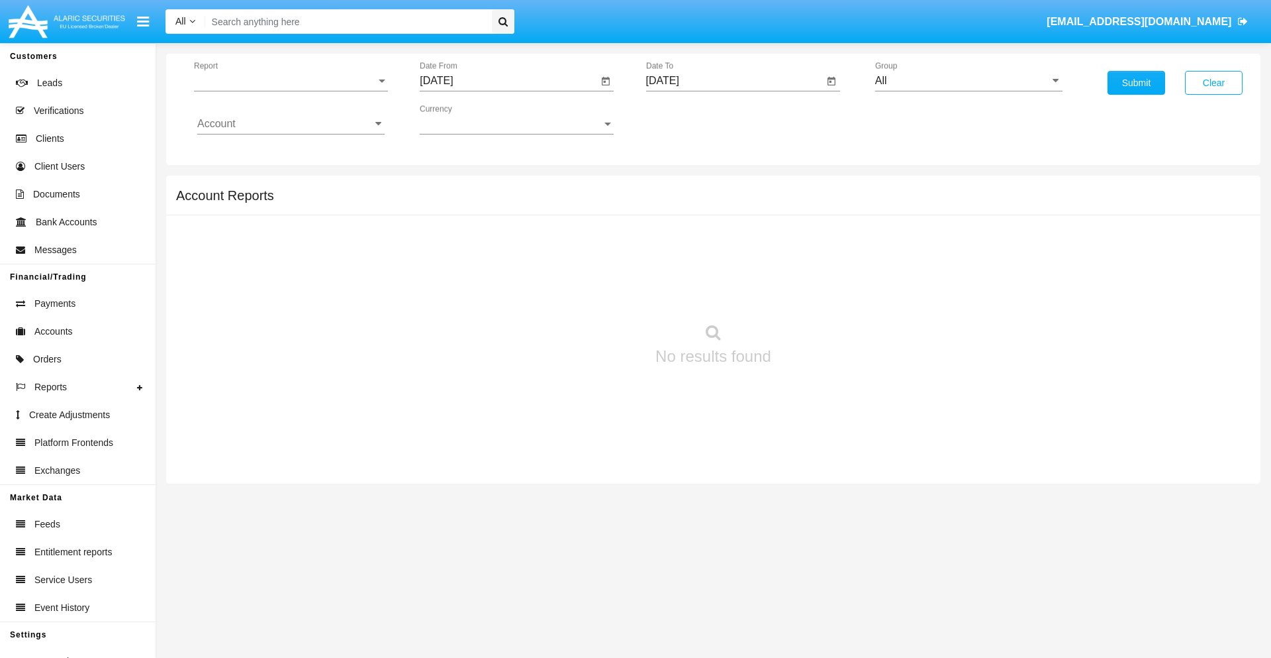
click at [291, 81] on span "Report" at bounding box center [285, 81] width 182 height 12
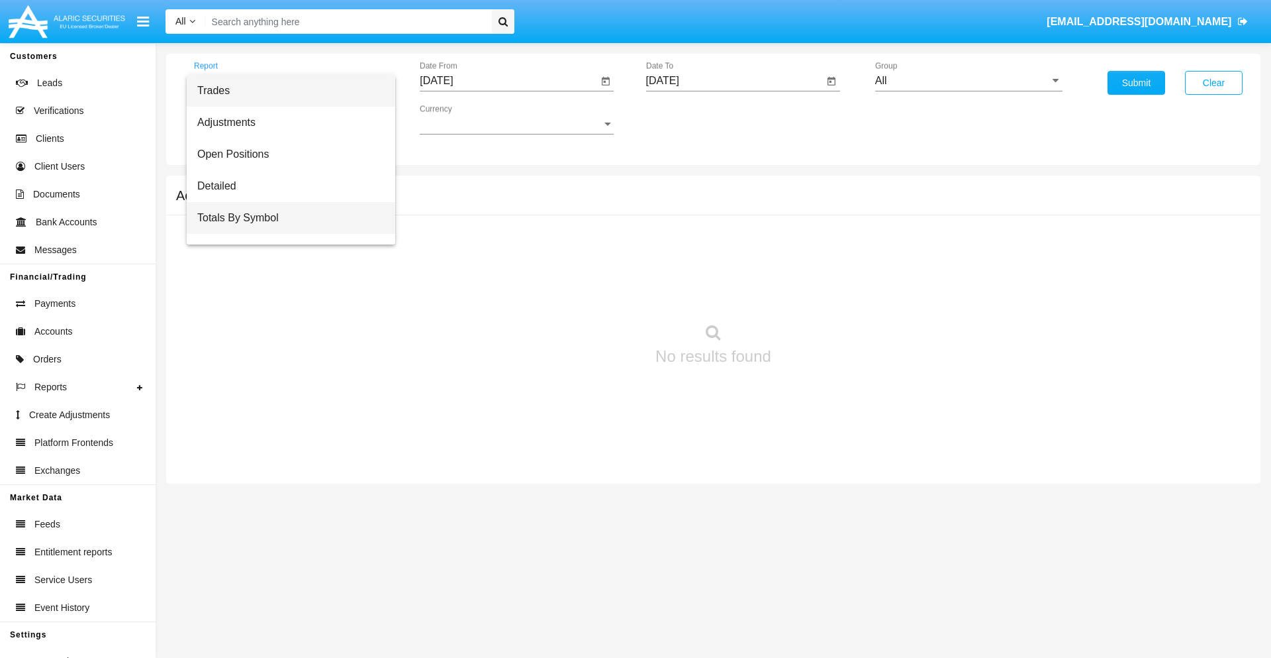
click at [285, 218] on span "Totals By Symbol" at bounding box center [290, 218] width 187 height 32
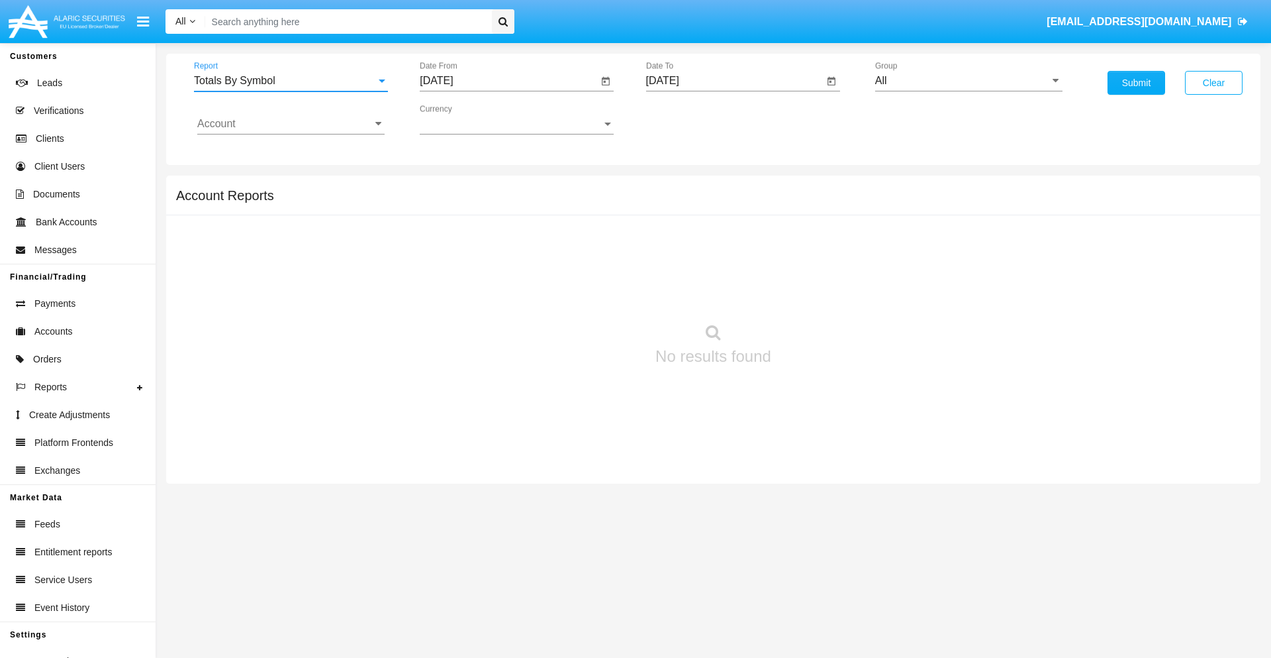
click at [509, 81] on input "[DATE]" at bounding box center [509, 81] width 178 height 12
click at [463, 119] on span "[DATE]" at bounding box center [451, 120] width 29 height 11
click at [591, 293] on div "2025" at bounding box center [591, 293] width 42 height 24
click at [591, 213] on div "AUG" at bounding box center [591, 213] width 42 height 24
click at [442, 282] on div "24" at bounding box center [442, 283] width 24 height 24
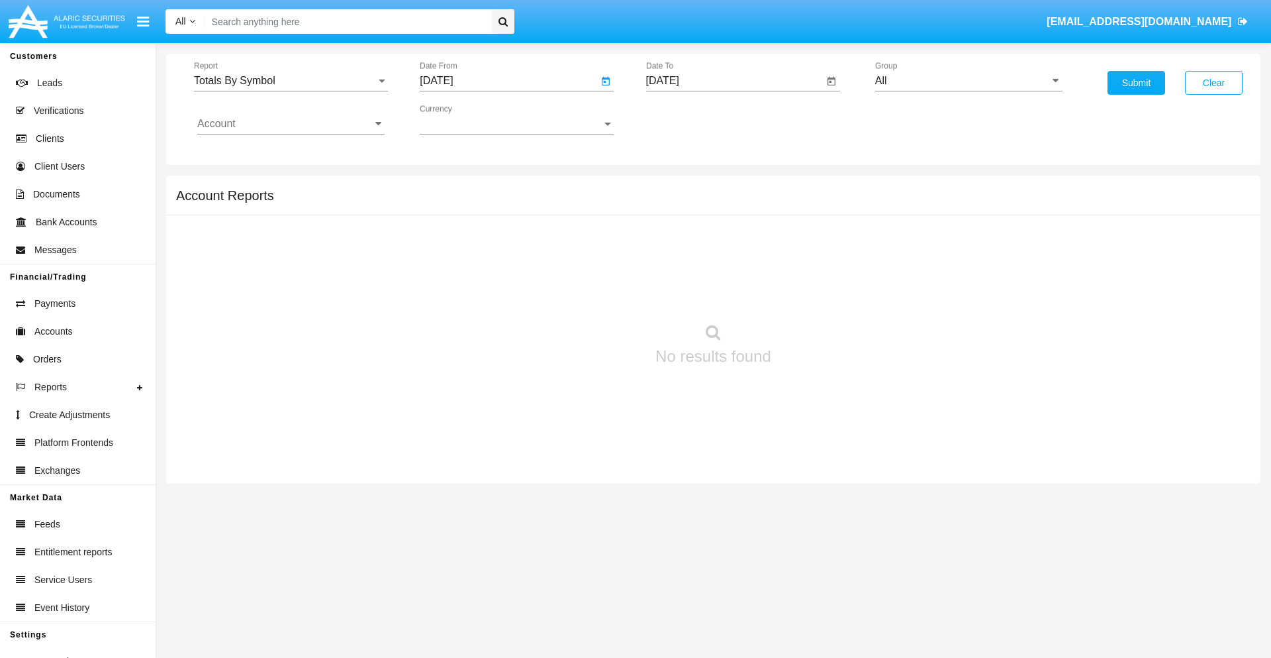
type input "08/24/25"
click at [734, 81] on input "[DATE]" at bounding box center [735, 81] width 178 height 12
click at [689, 119] on span "[DATE]" at bounding box center [678, 120] width 29 height 11
click at [816, 293] on div "2025" at bounding box center [817, 293] width 42 height 24
click at [677, 240] on div "SEP" at bounding box center [678, 240] width 42 height 24
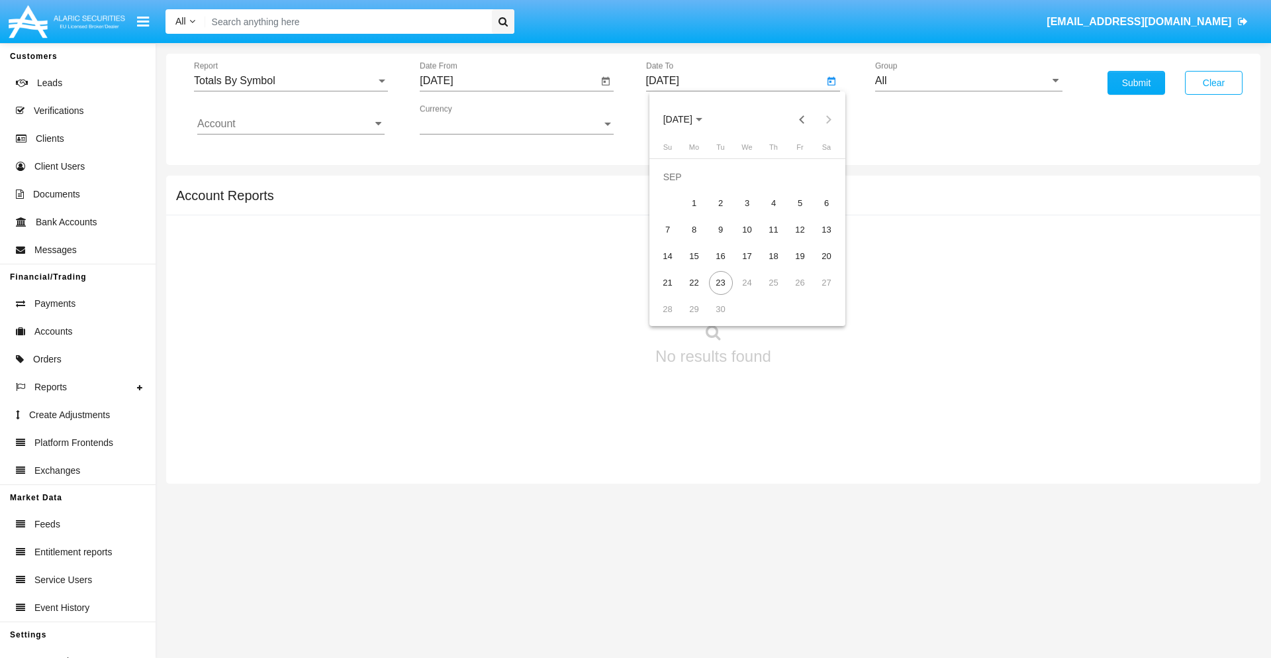
click at [720, 282] on div "23" at bounding box center [721, 283] width 24 height 24
type input "09/23/25"
click at [969, 81] on input "All" at bounding box center [968, 81] width 187 height 12
type input "Hammer Web Lite"
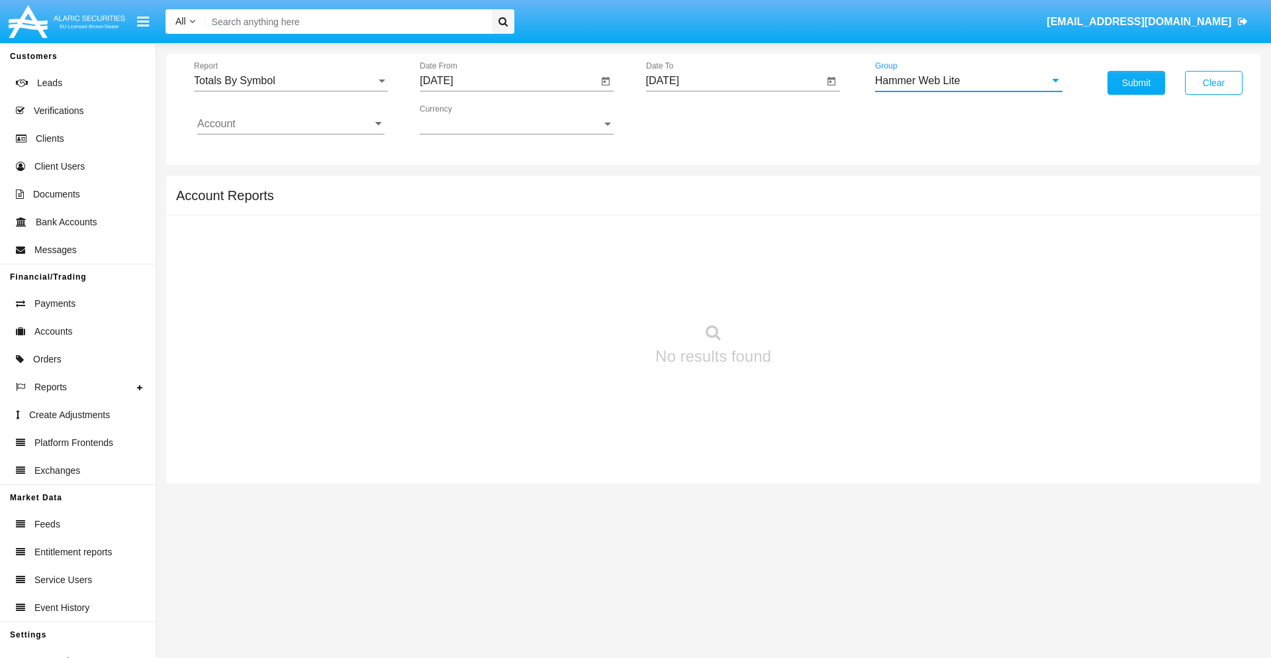
click at [291, 124] on input "Account" at bounding box center [290, 124] width 187 height 12
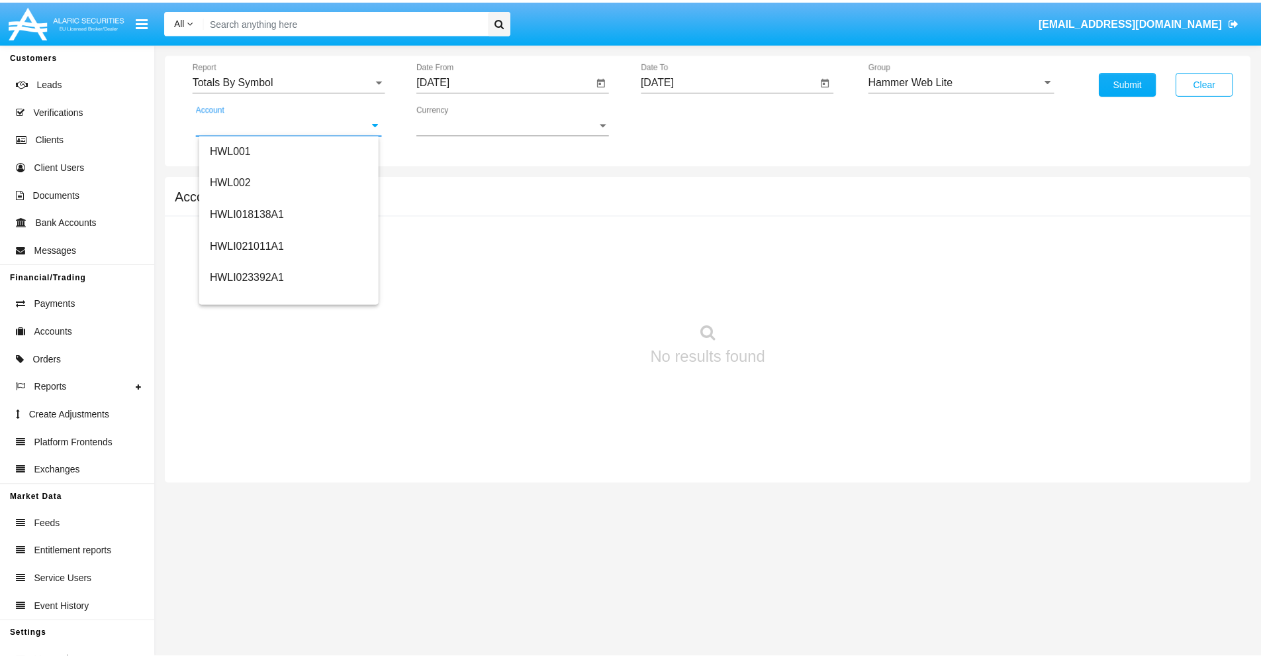
scroll to position [201, 0]
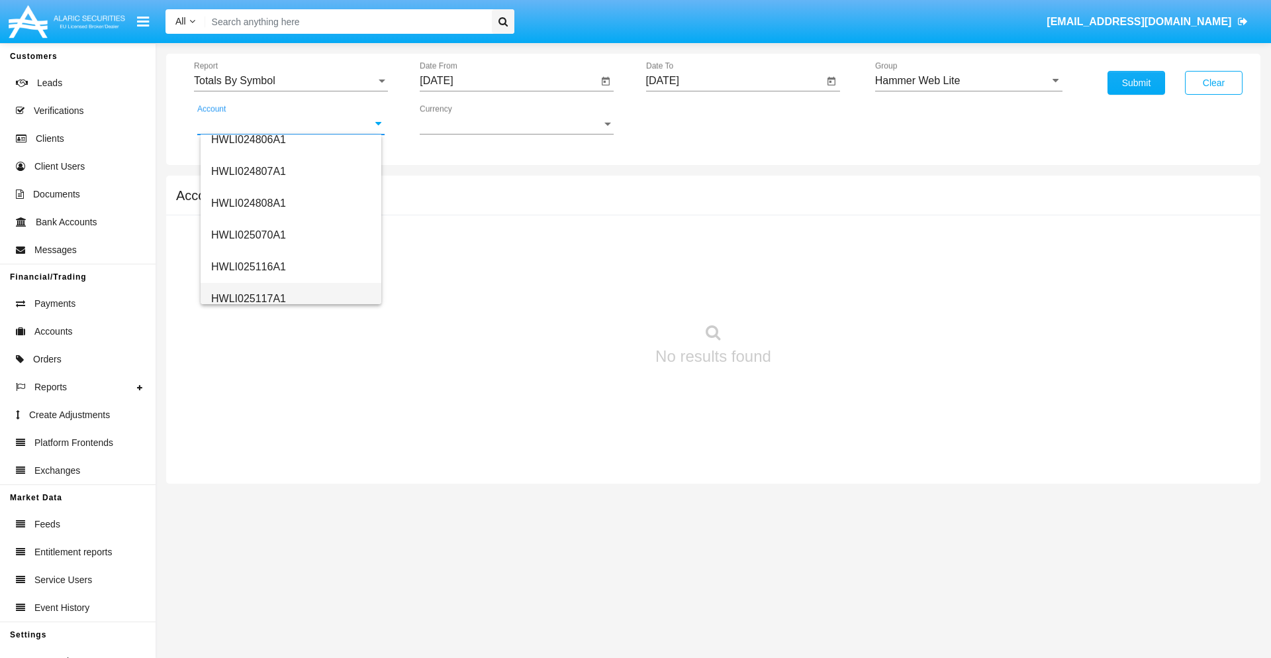
click at [248, 298] on span "HWLI025117A1" at bounding box center [248, 298] width 75 height 11
type input "HWLI025117A1"
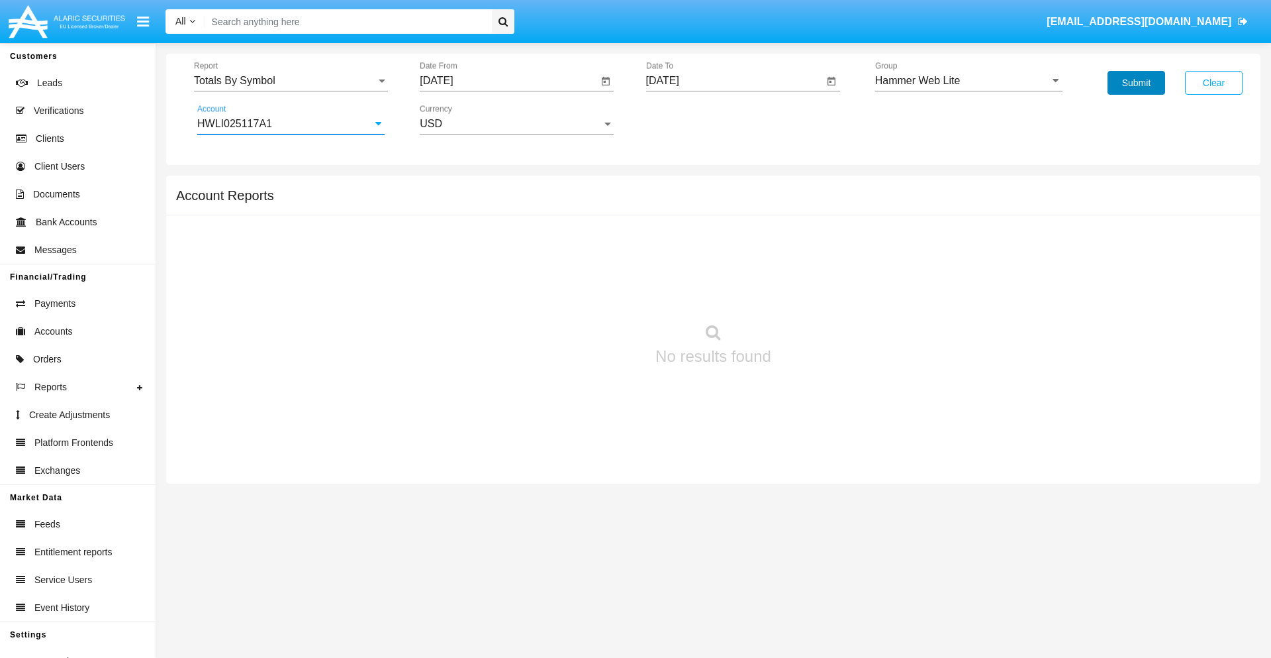
click at [1136, 83] on button "Submit" at bounding box center [1137, 83] width 58 height 24
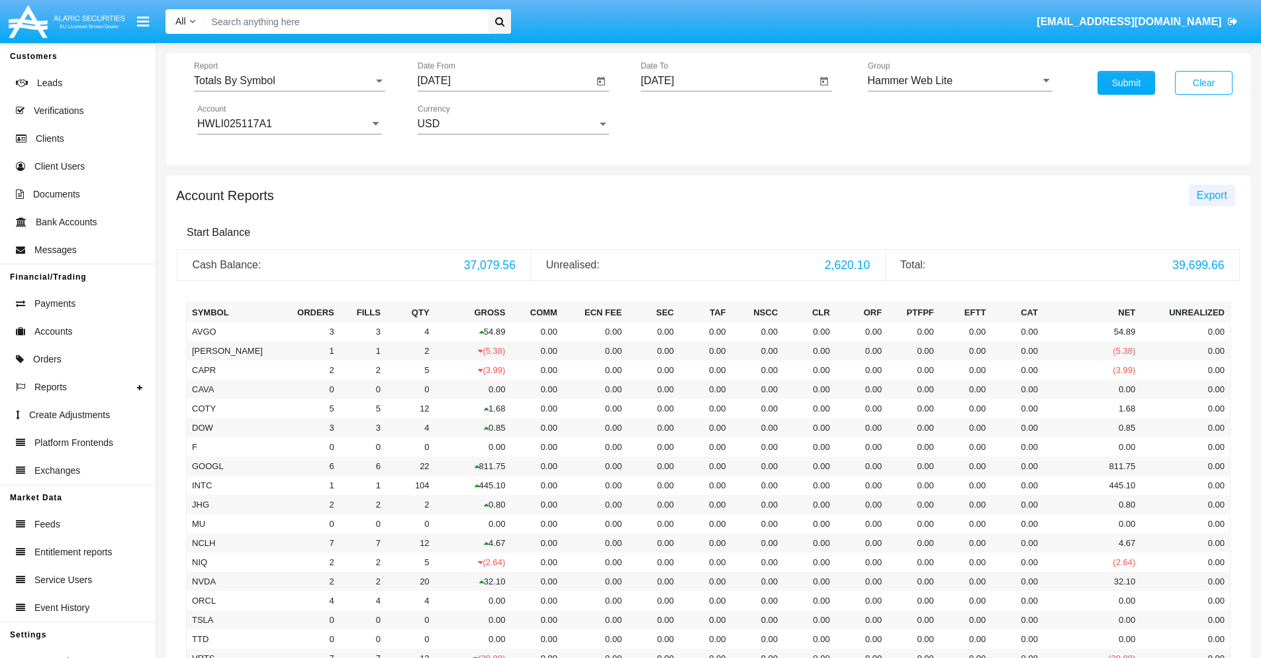
click at [1212, 195] on span "Export" at bounding box center [1212, 194] width 30 height 11
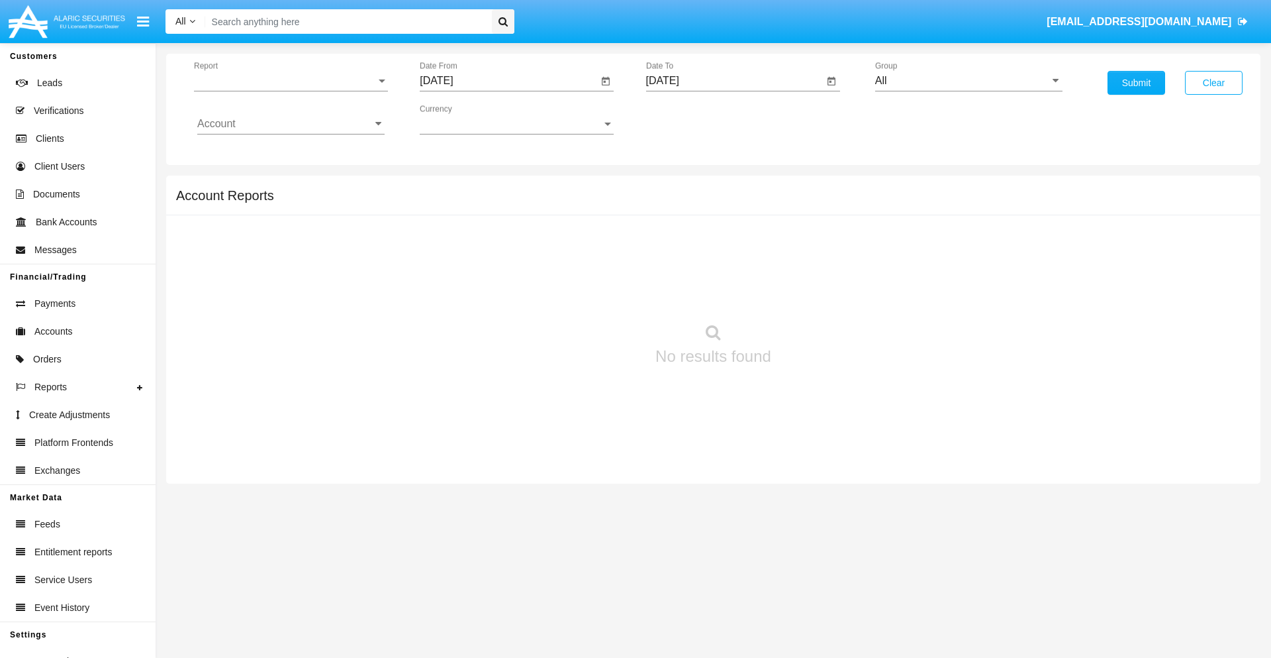
click at [291, 81] on span "Report" at bounding box center [285, 81] width 182 height 12
click at [285, 228] on span "Totals By Date" at bounding box center [290, 229] width 187 height 32
click at [509, 81] on input "[DATE]" at bounding box center [509, 81] width 178 height 12
click at [463, 119] on span "[DATE]" at bounding box center [451, 120] width 29 height 11
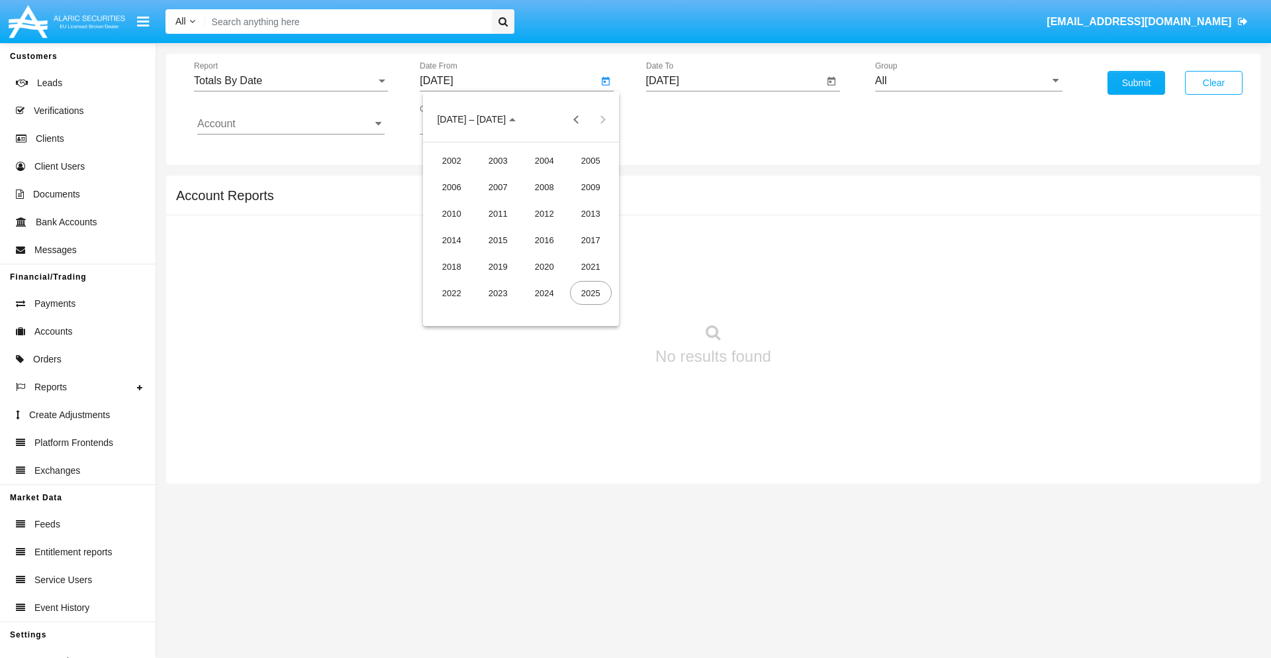
click at [591, 293] on div "2025" at bounding box center [591, 293] width 42 height 24
click at [452, 240] on div "SEP" at bounding box center [452, 240] width 42 height 24
click at [468, 229] on div "8" at bounding box center [468, 230] width 24 height 24
type input "[DATE]"
click at [734, 81] on input "[DATE]" at bounding box center [735, 81] width 178 height 12
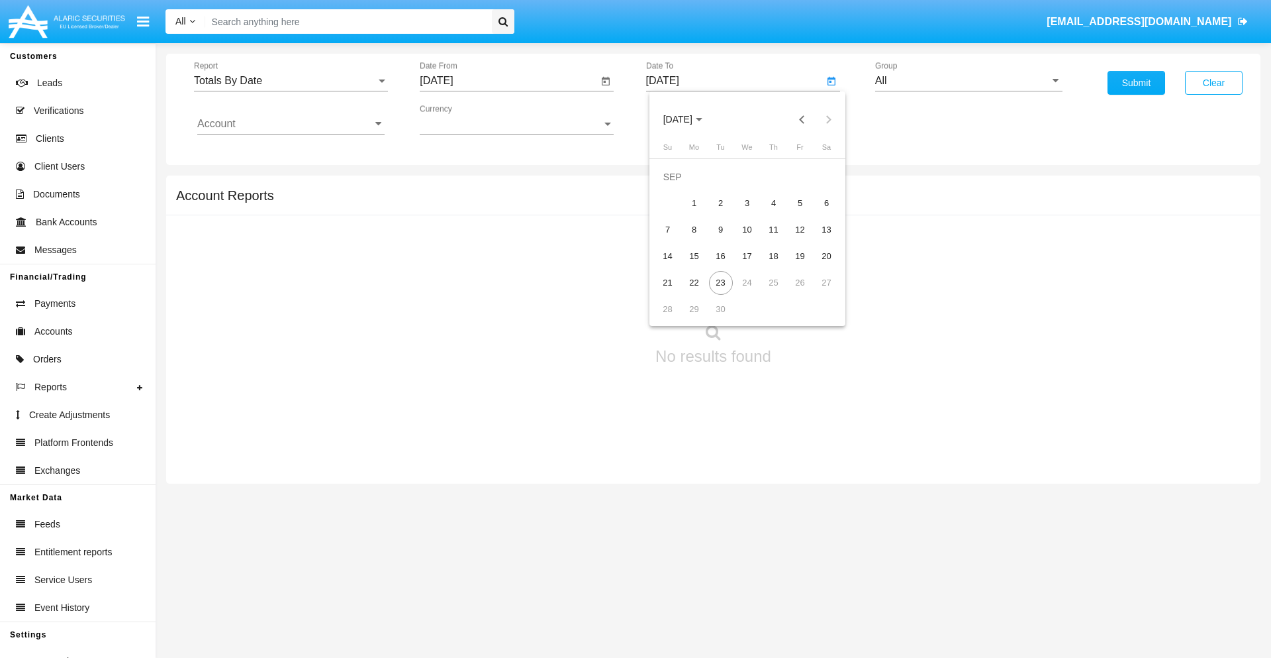
click at [689, 119] on span "[DATE]" at bounding box center [678, 120] width 29 height 11
click at [816, 293] on div "2025" at bounding box center [817, 293] width 42 height 24
click at [677, 240] on div "SEP" at bounding box center [678, 240] width 42 height 24
click at [720, 282] on div "23" at bounding box center [721, 283] width 24 height 24
type input "[DATE]"
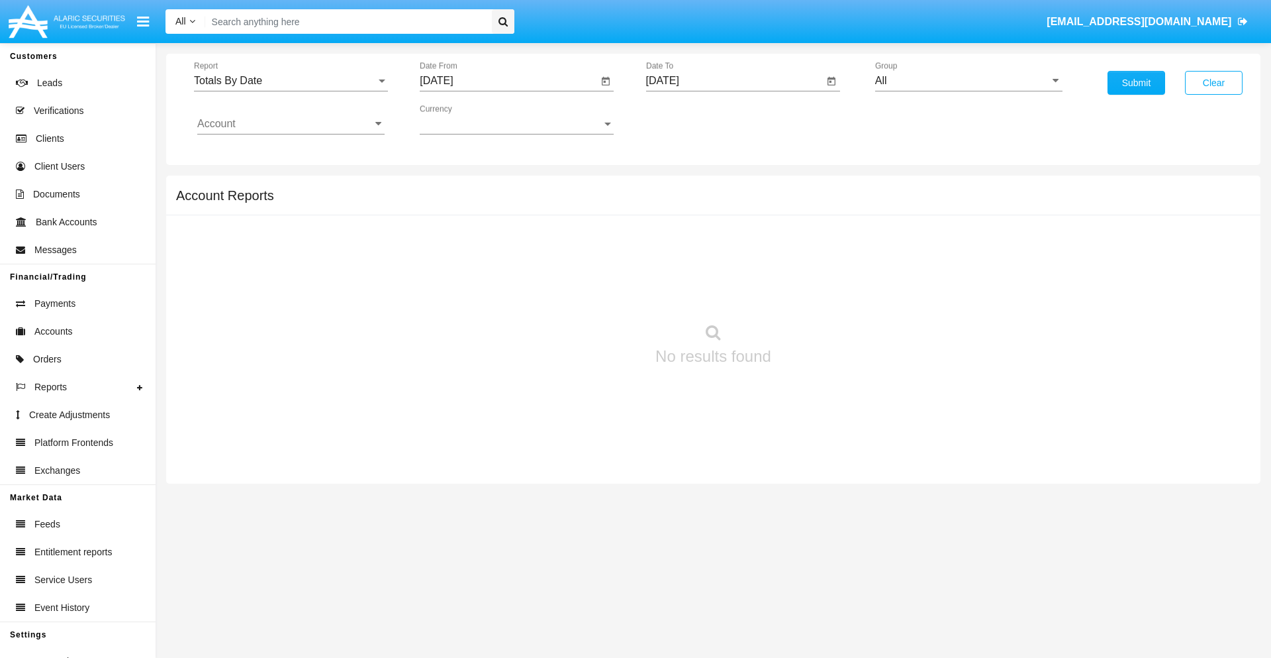
click at [969, 81] on input "All" at bounding box center [968, 81] width 187 height 12
click at [932, 255] on span "Hammer Web Lite" at bounding box center [931, 255] width 85 height 11
type input "Hammer Web Lite"
click at [291, 124] on input "Account" at bounding box center [290, 124] width 187 height 12
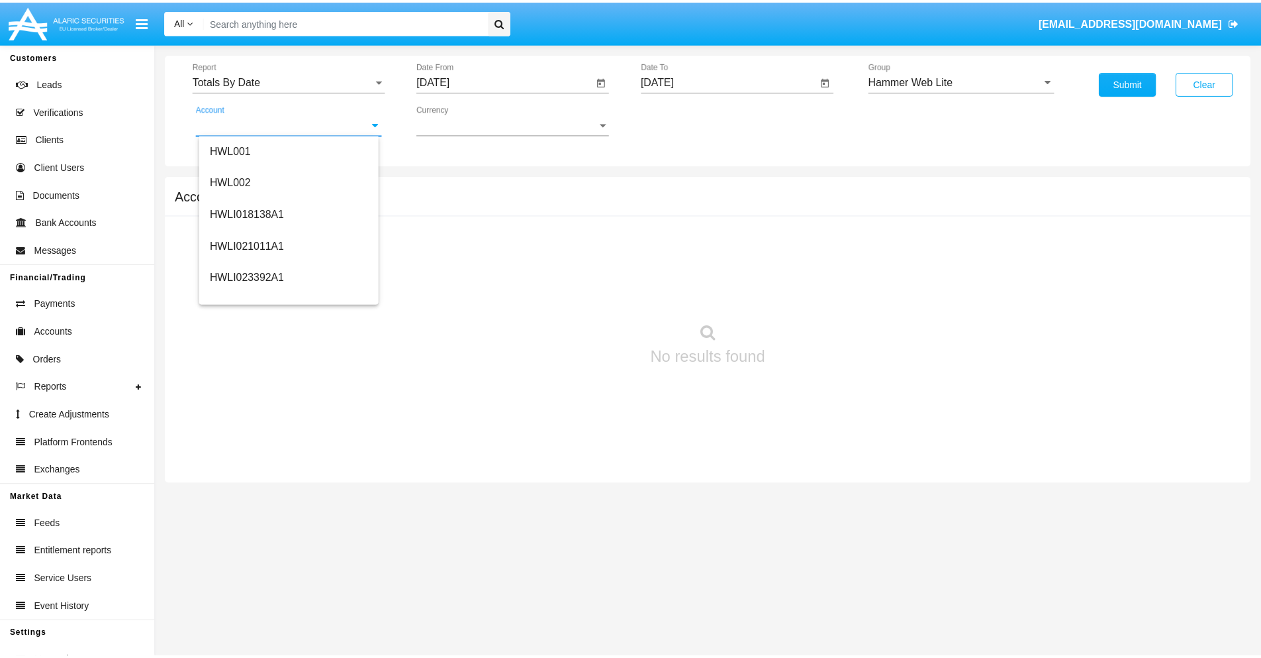
scroll to position [201, 0]
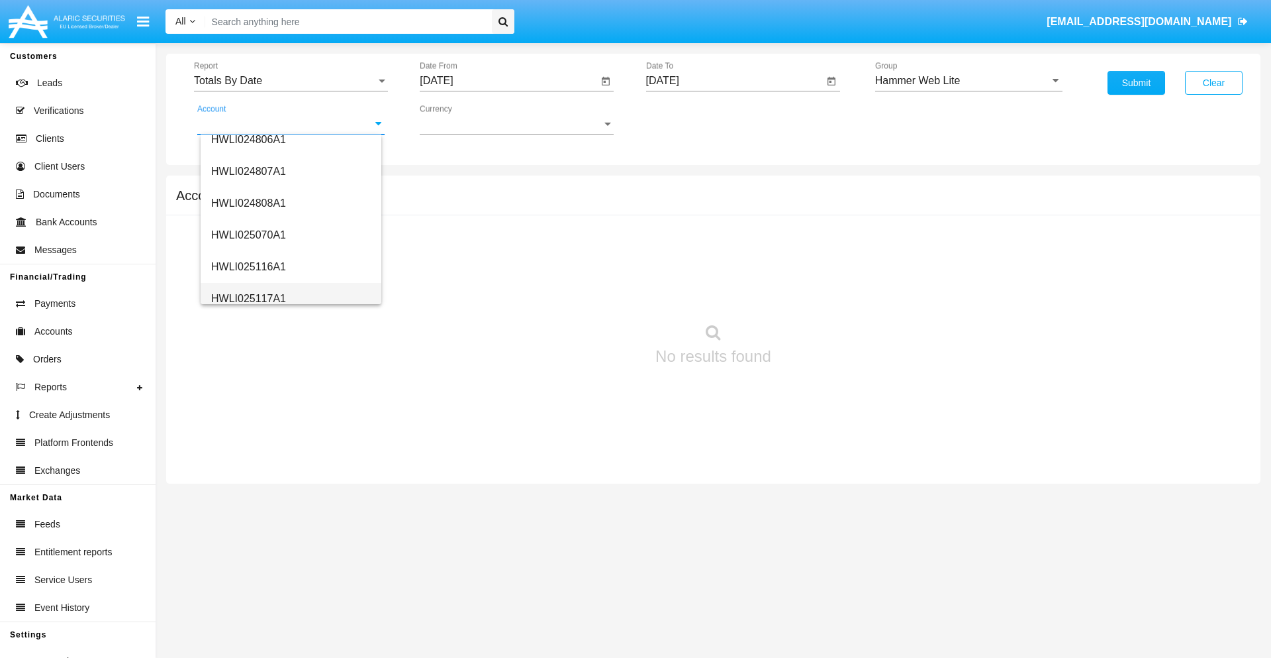
click at [248, 298] on span "HWLI025117A1" at bounding box center [248, 298] width 75 height 11
type input "HWLI025117A1"
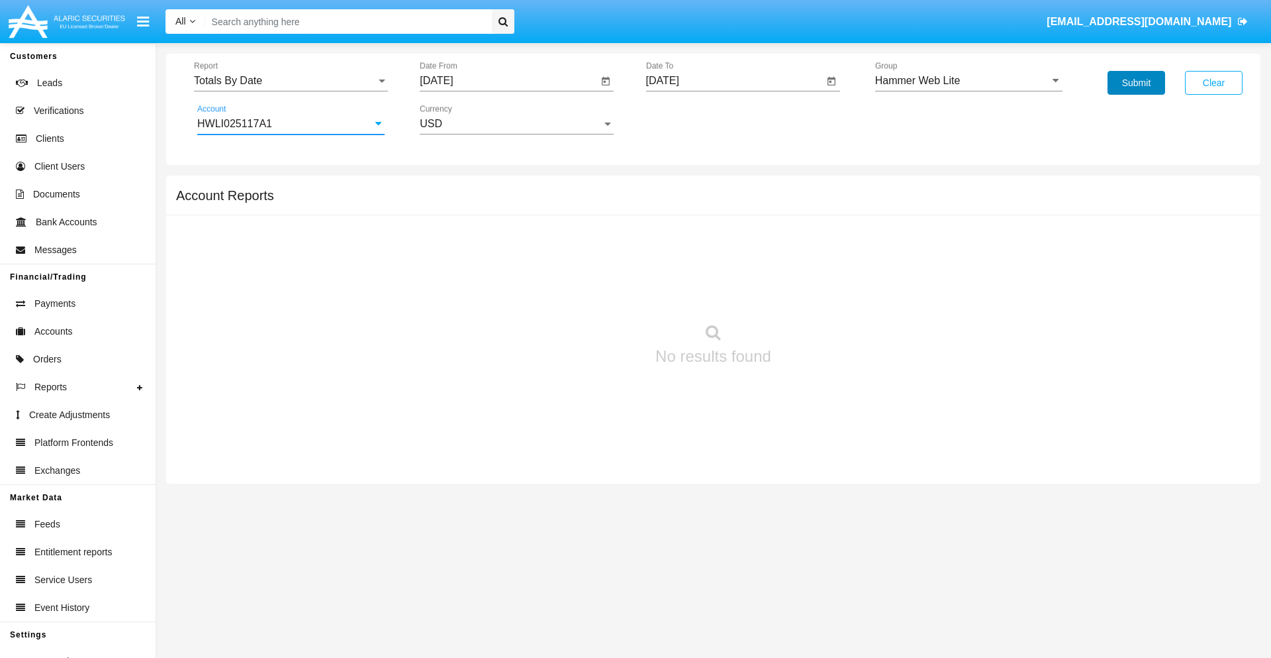
click at [1136, 83] on button "Submit" at bounding box center [1137, 83] width 58 height 24
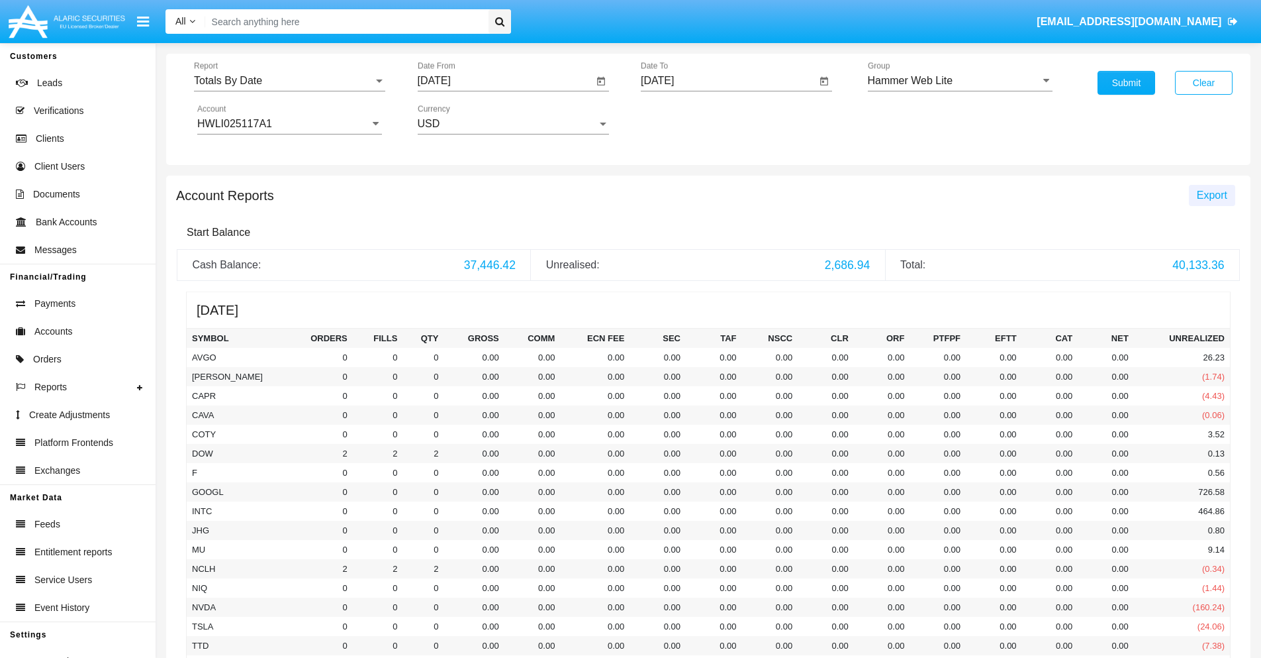
click at [1212, 195] on span "Export" at bounding box center [1212, 194] width 30 height 11
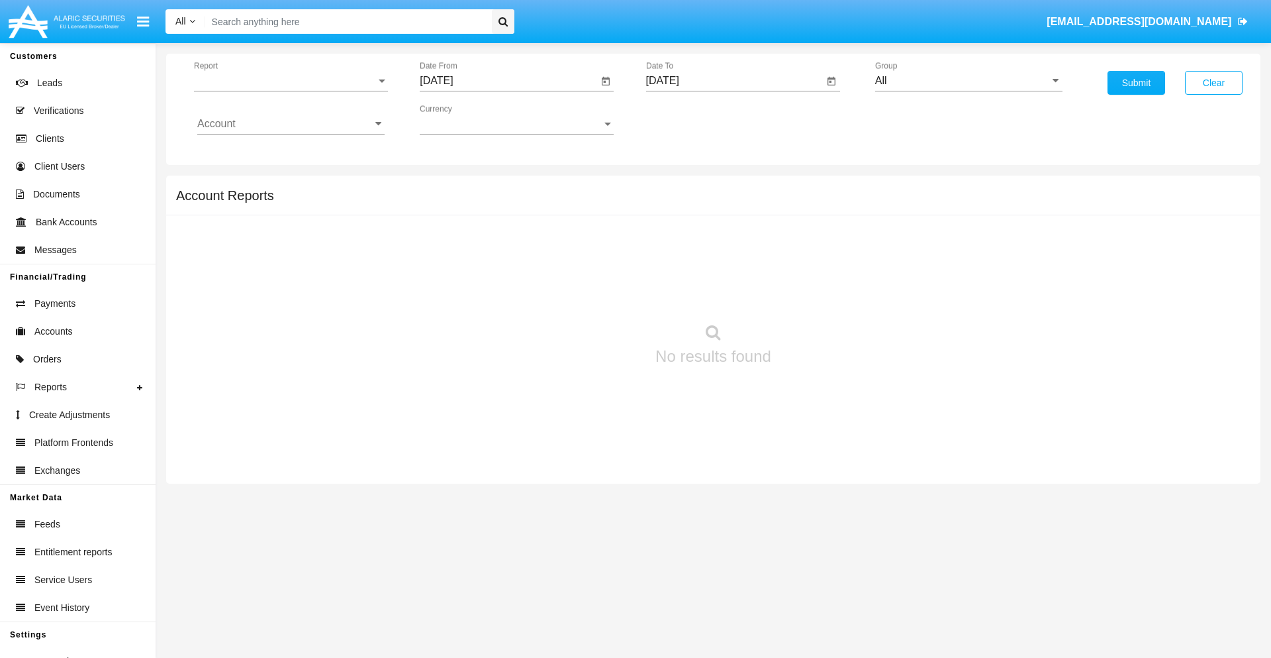
click at [291, 81] on span "Report" at bounding box center [285, 81] width 182 height 12
click at [285, 228] on span "Summary By Date" at bounding box center [290, 229] width 187 height 32
click at [509, 81] on input "[DATE]" at bounding box center [509, 81] width 178 height 12
click at [463, 119] on span "[DATE]" at bounding box center [451, 120] width 29 height 11
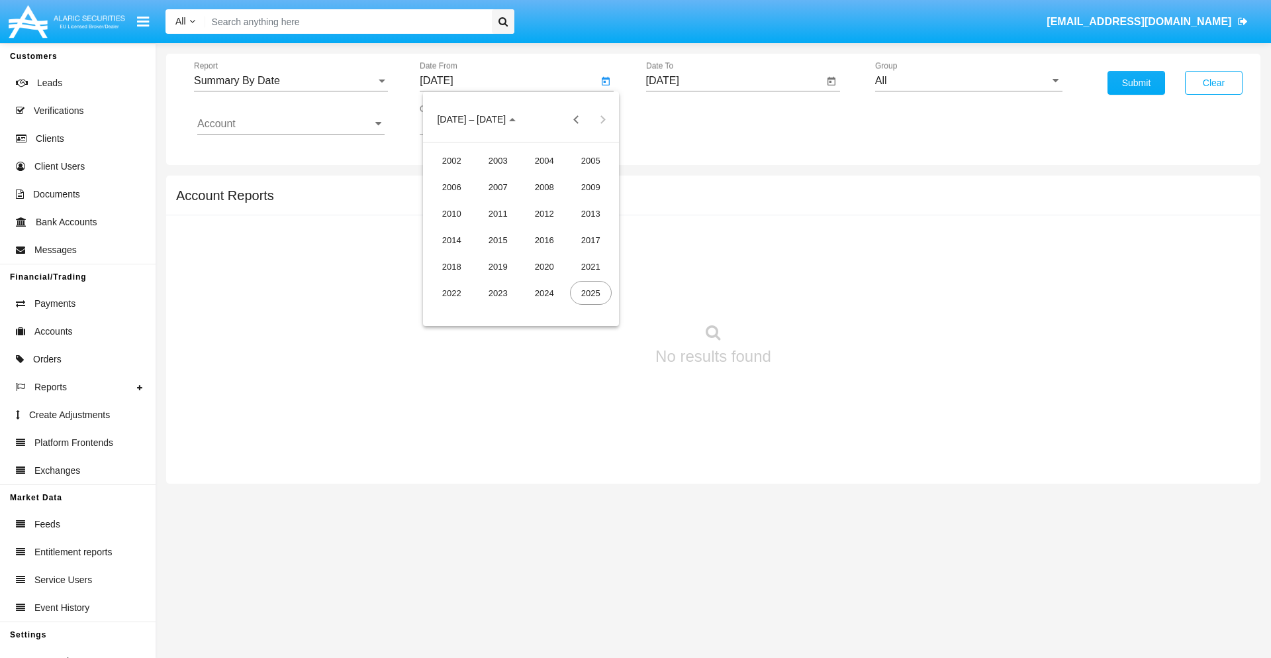
click at [591, 293] on div "2025" at bounding box center [591, 293] width 42 height 24
click at [452, 240] on div "SEP" at bounding box center [452, 240] width 42 height 24
click at [468, 229] on div "8" at bounding box center [468, 230] width 24 height 24
type input "[DATE]"
click at [734, 81] on input "[DATE]" at bounding box center [735, 81] width 178 height 12
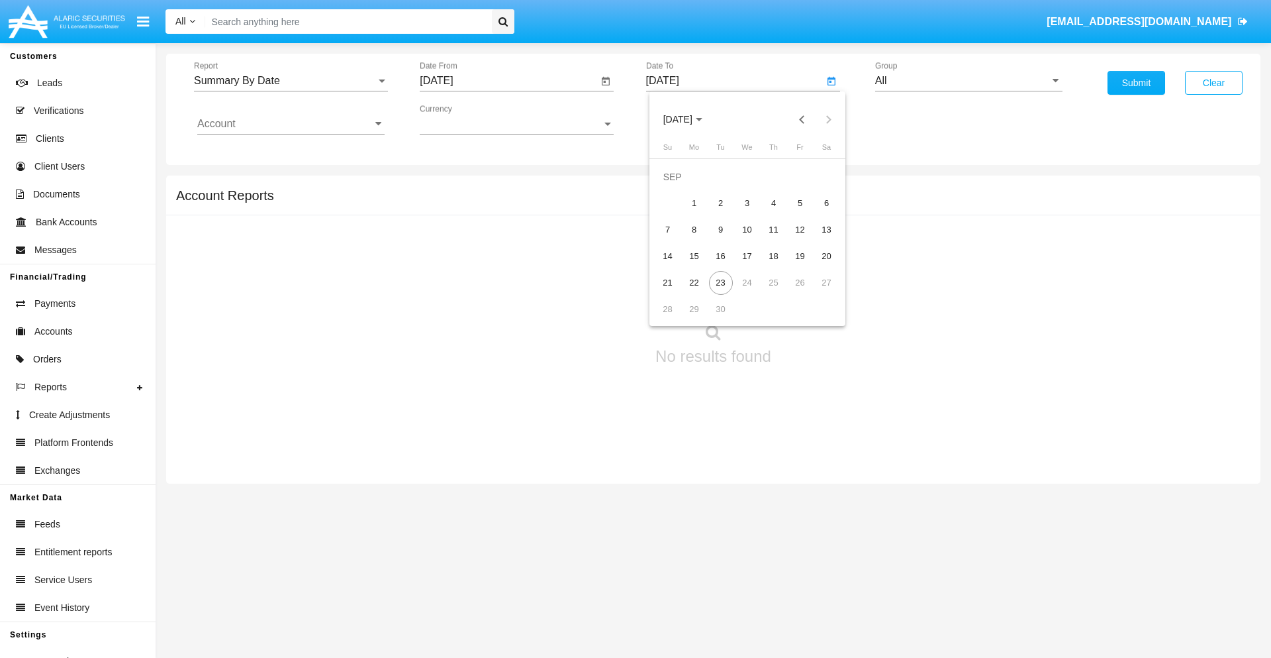
click at [689, 119] on span "[DATE]" at bounding box center [678, 120] width 29 height 11
click at [816, 293] on div "2025" at bounding box center [817, 293] width 42 height 24
click at [677, 240] on div "SEP" at bounding box center [678, 240] width 42 height 24
click at [720, 282] on div "23" at bounding box center [721, 283] width 24 height 24
type input "[DATE]"
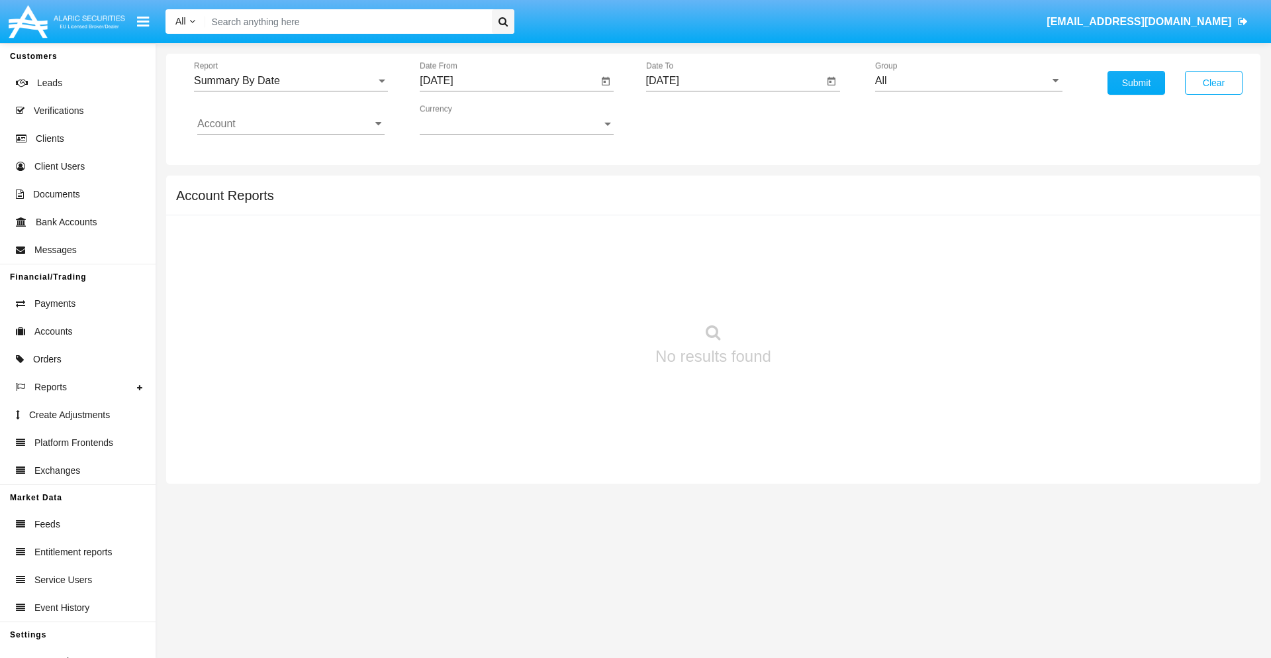
click at [969, 81] on input "All" at bounding box center [968, 81] width 187 height 12
click at [932, 255] on span "Hammer Web Lite" at bounding box center [931, 255] width 85 height 11
type input "Hammer Web Lite"
click at [291, 124] on input "Account" at bounding box center [290, 124] width 187 height 12
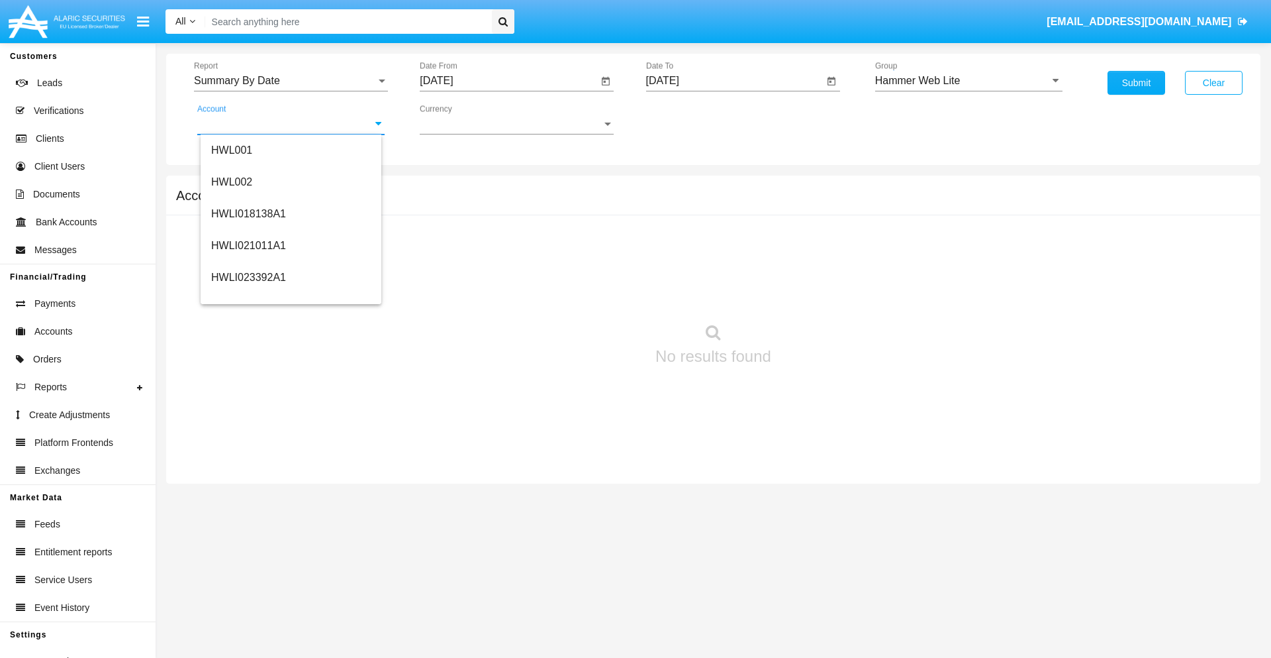
scroll to position [201, 0]
click at [248, 298] on span "HWLI025117A1" at bounding box center [248, 298] width 75 height 11
type input "HWLI025117A1"
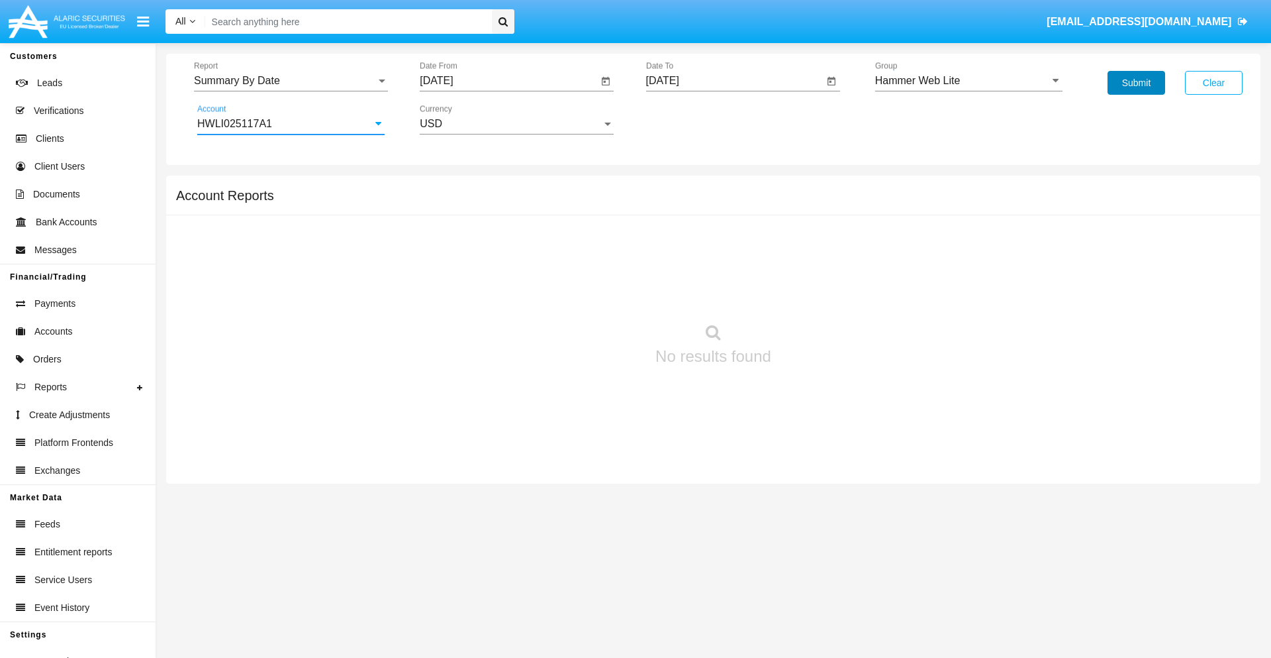
click at [1136, 83] on button "Submit" at bounding box center [1137, 83] width 58 height 24
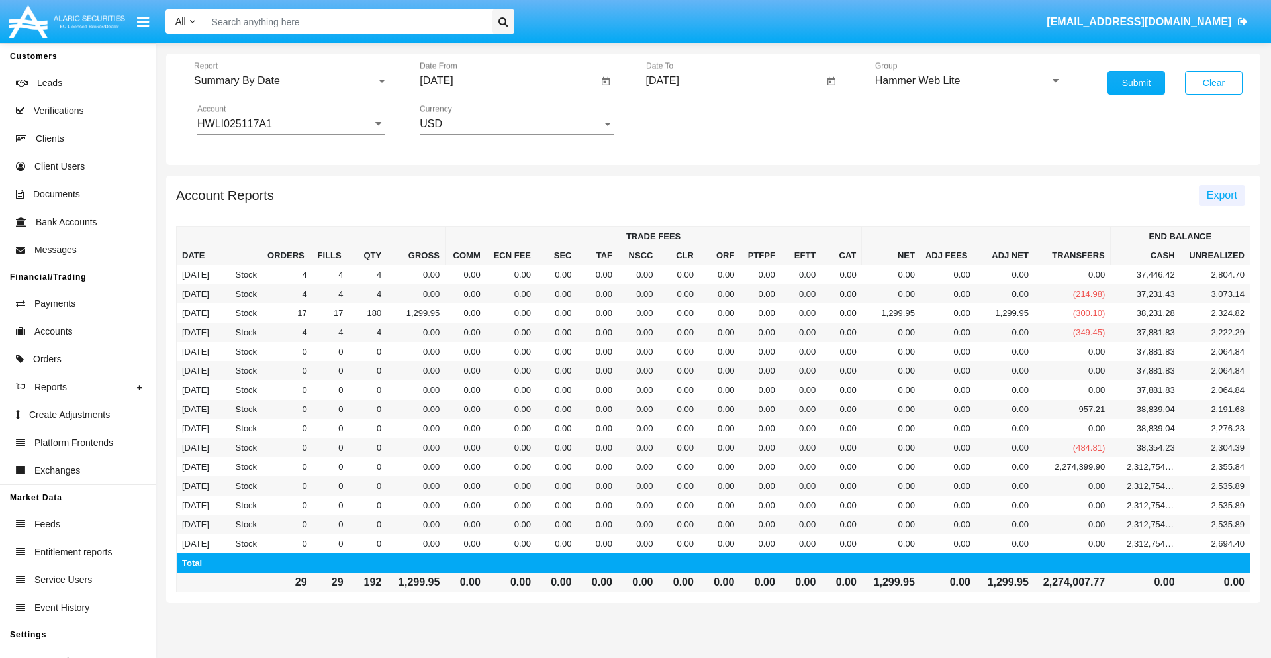
click at [1222, 195] on span "Export" at bounding box center [1222, 194] width 30 height 11
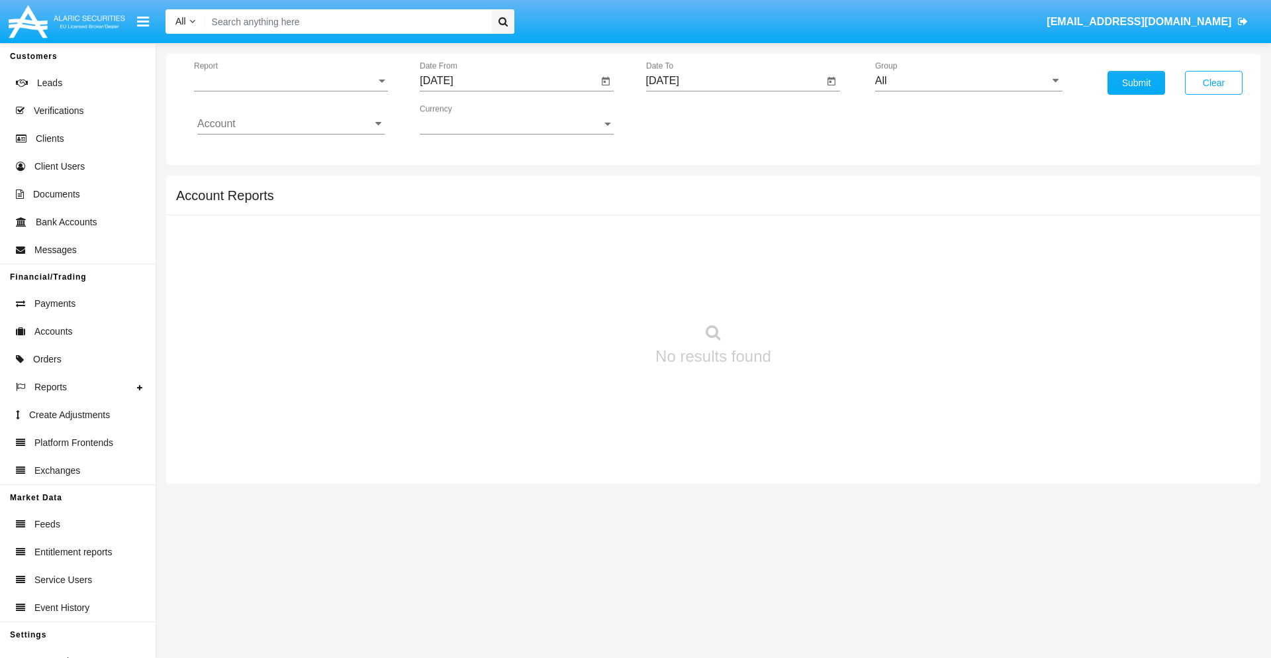
click at [291, 81] on span "Report" at bounding box center [285, 81] width 182 height 12
click at [285, 228] on span "Fees By Destination" at bounding box center [290, 229] width 187 height 32
click at [509, 81] on input "[DATE]" at bounding box center [509, 81] width 178 height 12
click at [463, 119] on span "[DATE]" at bounding box center [451, 120] width 29 height 11
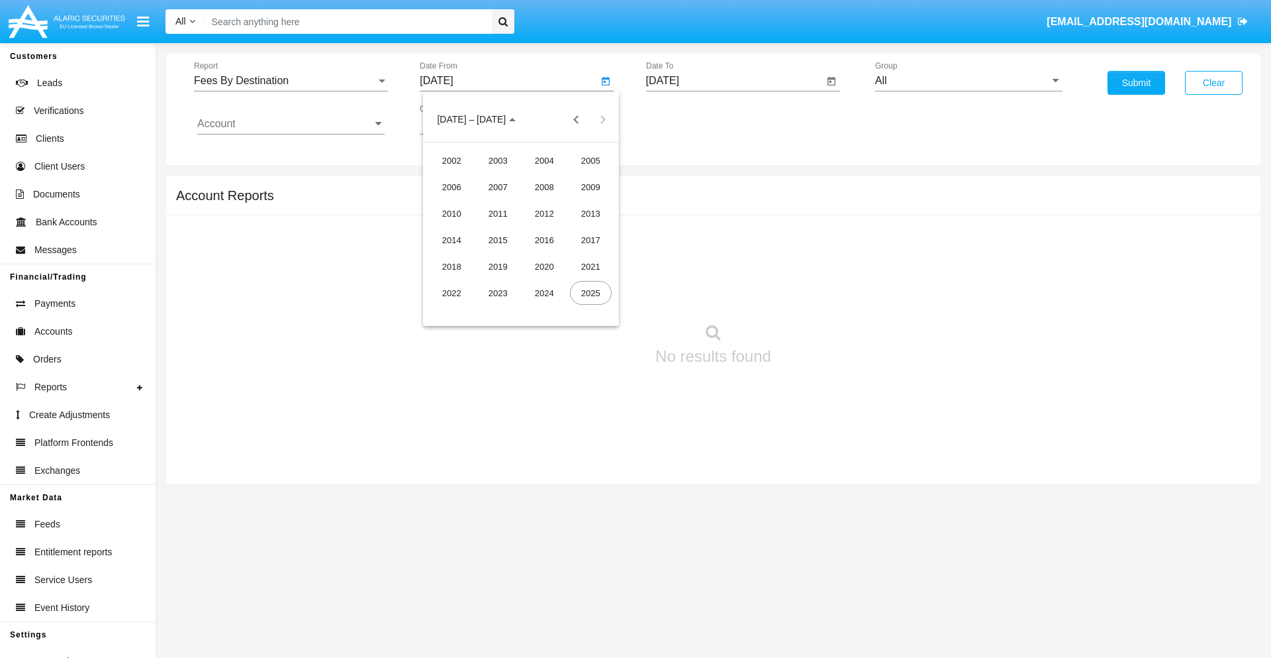
click at [591, 293] on div "2025" at bounding box center [591, 293] width 42 height 24
click at [498, 213] on div "JUN" at bounding box center [498, 213] width 42 height 24
click at [468, 282] on div "23" at bounding box center [468, 283] width 24 height 24
type input "06/23/25"
click at [734, 81] on input "[DATE]" at bounding box center [735, 81] width 178 height 12
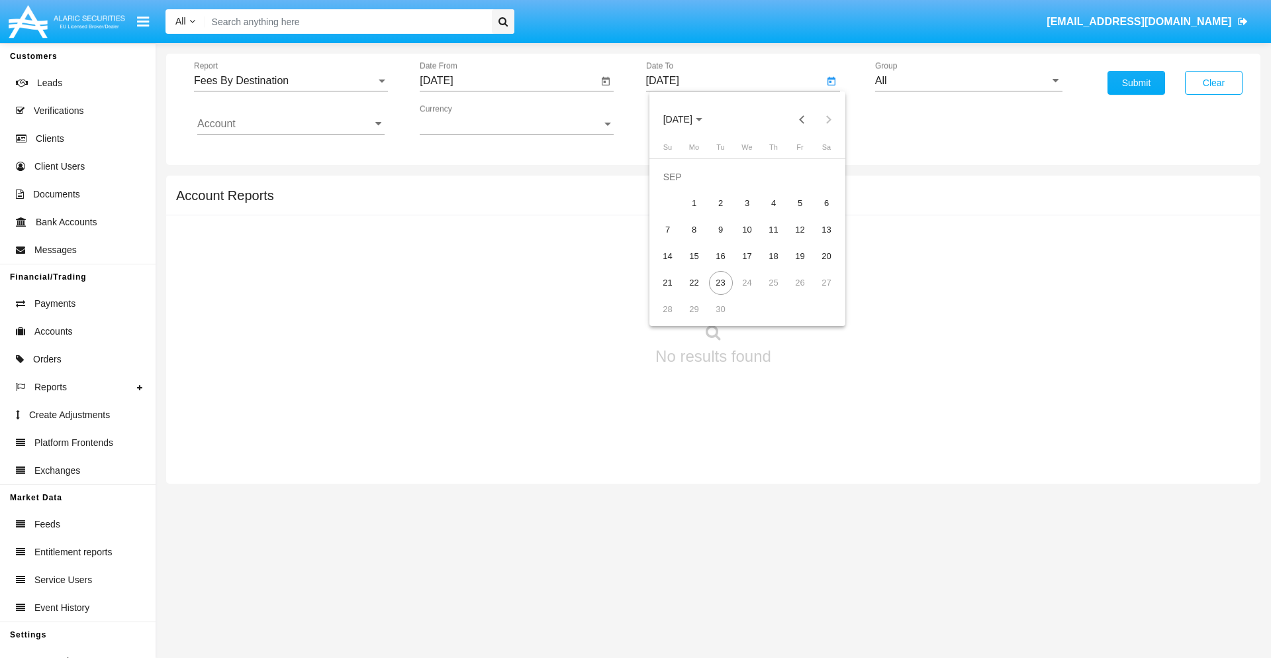
click at [689, 119] on span "[DATE]" at bounding box center [678, 120] width 29 height 11
click at [816, 293] on div "2025" at bounding box center [817, 293] width 42 height 24
click at [677, 240] on div "SEP" at bounding box center [678, 240] width 42 height 24
click at [720, 282] on div "23" at bounding box center [721, 283] width 24 height 24
type input "09/23/25"
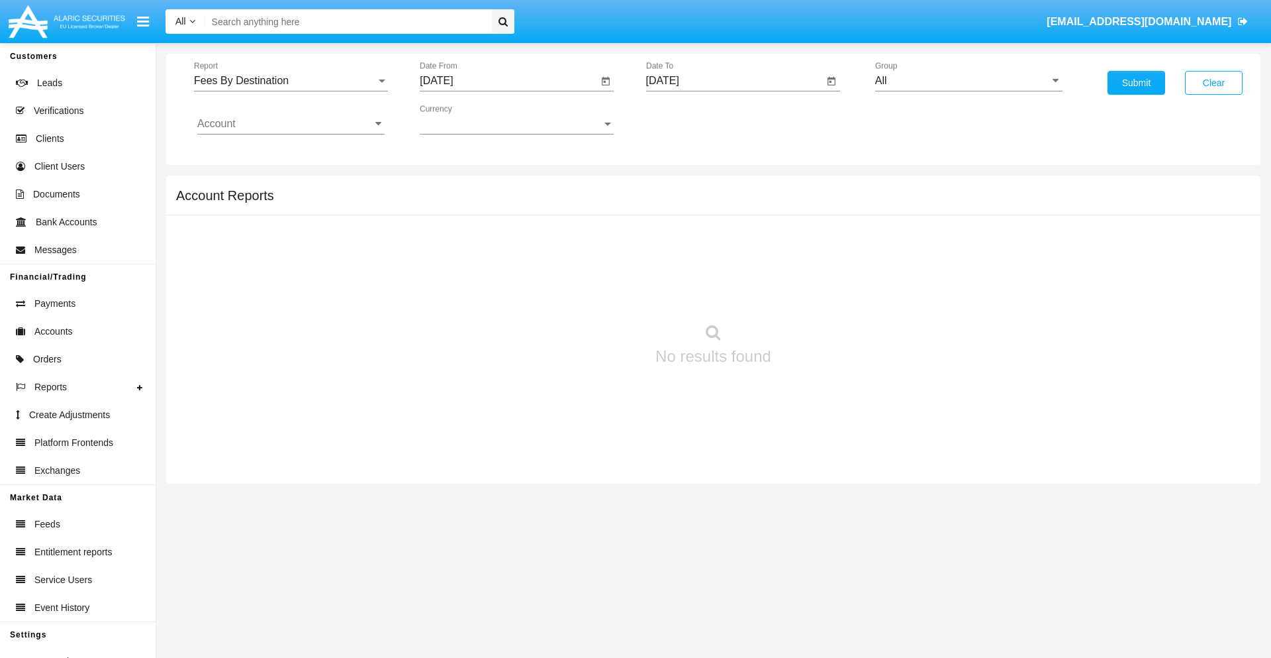
click at [969, 81] on input "All" at bounding box center [968, 81] width 187 height 12
click at [932, 255] on span "Hammer Web Lite" at bounding box center [931, 255] width 85 height 11
type input "Hammer Web Lite"
click at [291, 124] on input "Account" at bounding box center [290, 124] width 187 height 12
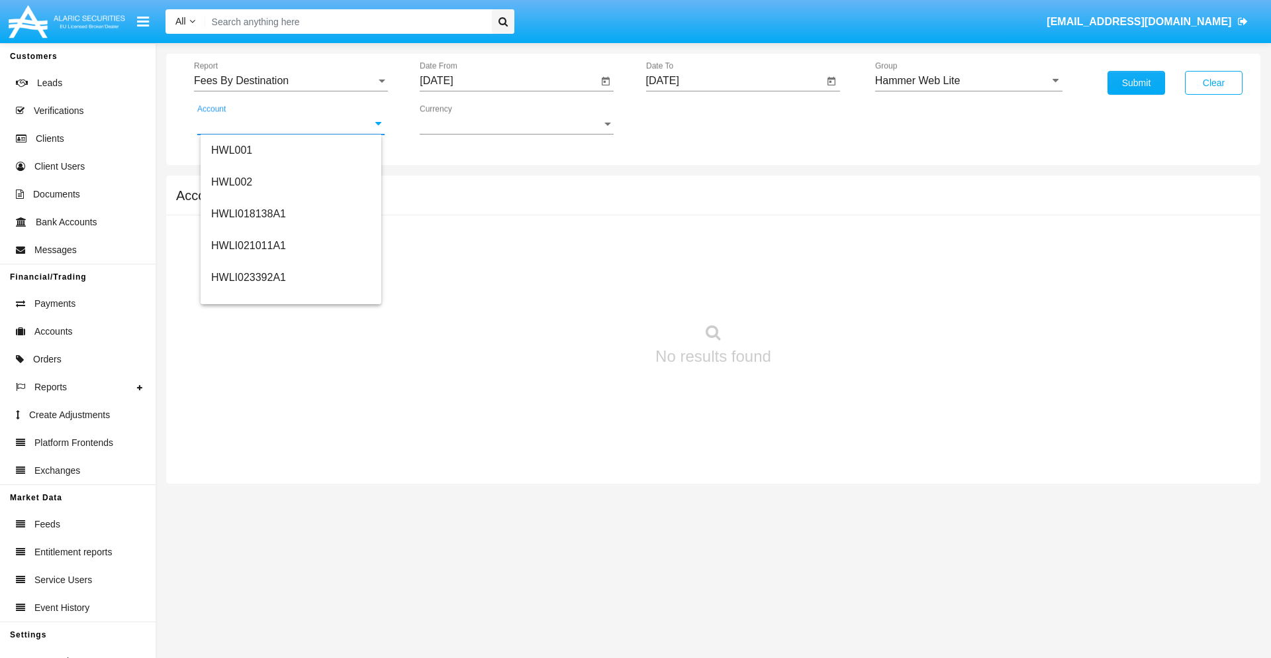
scroll to position [201, 0]
click at [248, 298] on span "HWLI025117A1" at bounding box center [248, 298] width 75 height 11
type input "HWLI025117A1"
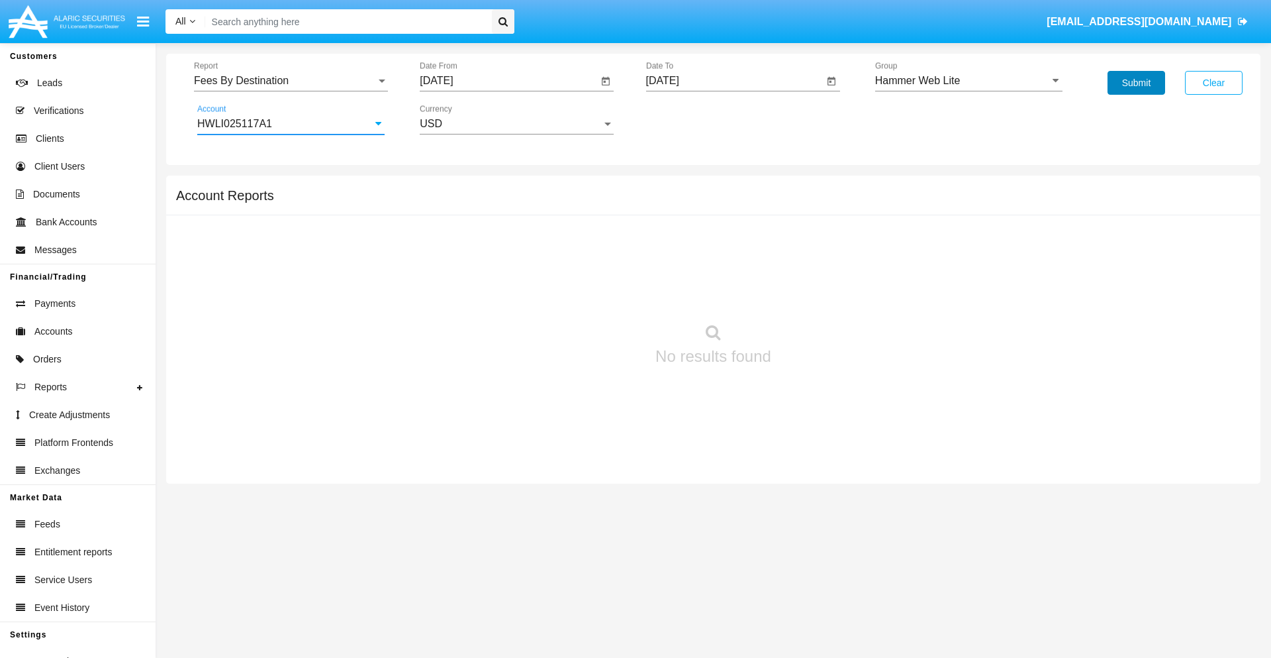
click at [1136, 83] on button "Submit" at bounding box center [1137, 83] width 58 height 24
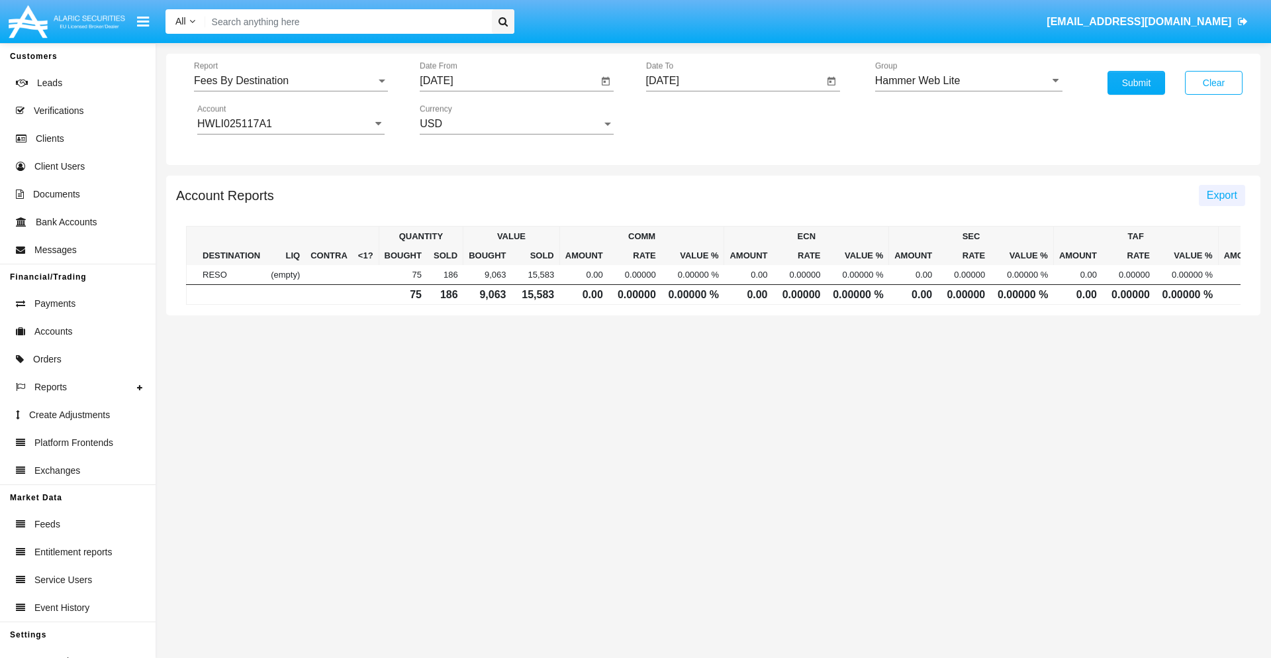
click at [1222, 195] on span "Export" at bounding box center [1222, 194] width 30 height 11
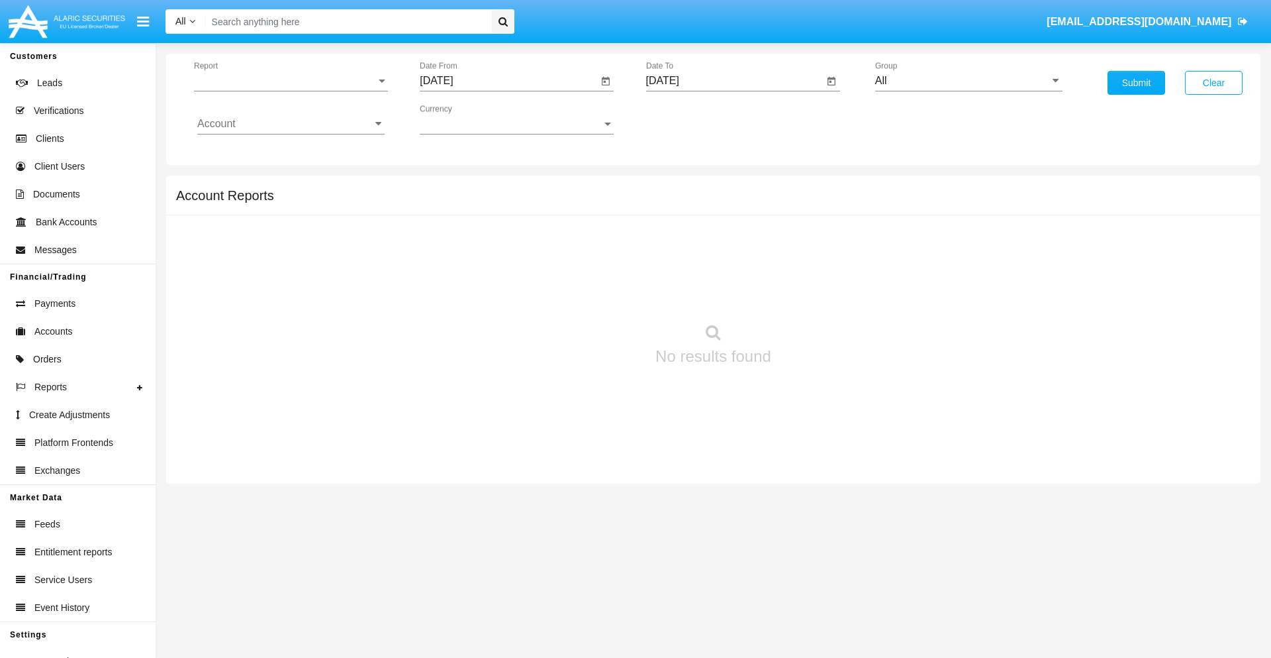
click at [291, 81] on span "Report" at bounding box center [285, 81] width 182 height 12
click at [285, 91] on span "Trades" at bounding box center [290, 91] width 187 height 32
click at [509, 81] on input "[DATE]" at bounding box center [509, 81] width 178 height 12
click at [463, 119] on span "[DATE]" at bounding box center [451, 120] width 29 height 11
click at [498, 266] on div "2019" at bounding box center [498, 266] width 42 height 24
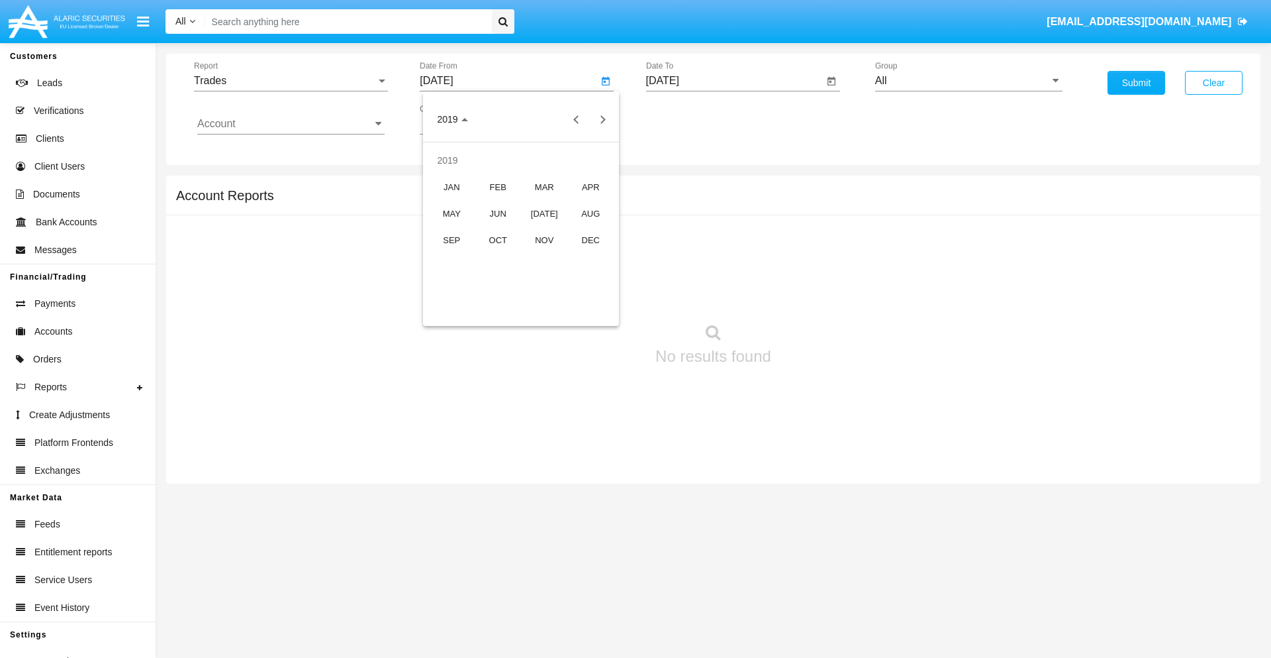
click at [452, 187] on div "JAN" at bounding box center [452, 187] width 42 height 24
click at [495, 203] on div "1" at bounding box center [495, 203] width 24 height 24
type input "[DATE]"
click at [734, 81] on input "[DATE]" at bounding box center [735, 81] width 178 height 12
click at [689, 119] on span "[DATE]" at bounding box center [678, 120] width 29 height 11
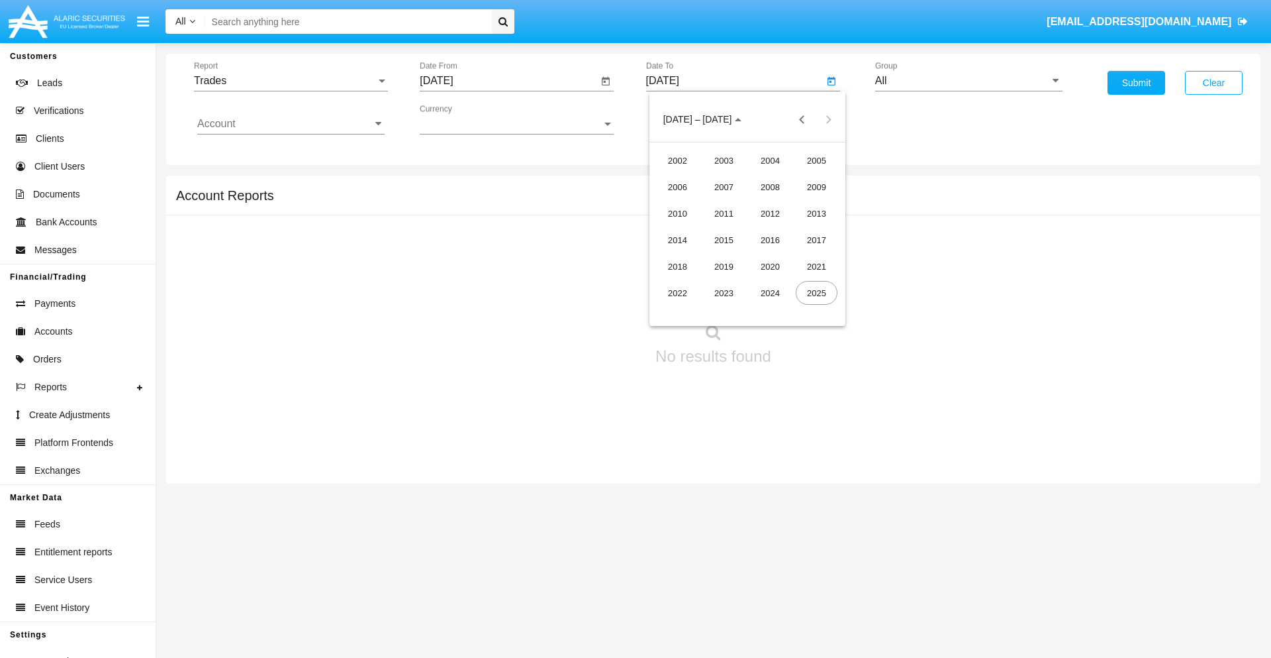
click at [724, 266] on div "2019" at bounding box center [724, 266] width 42 height 24
click at [677, 187] on div "JAN" at bounding box center [678, 187] width 42 height 24
click at [720, 203] on div "1" at bounding box center [721, 203] width 24 height 24
type input "[DATE]"
click at [291, 124] on input "Account" at bounding box center [290, 124] width 187 height 12
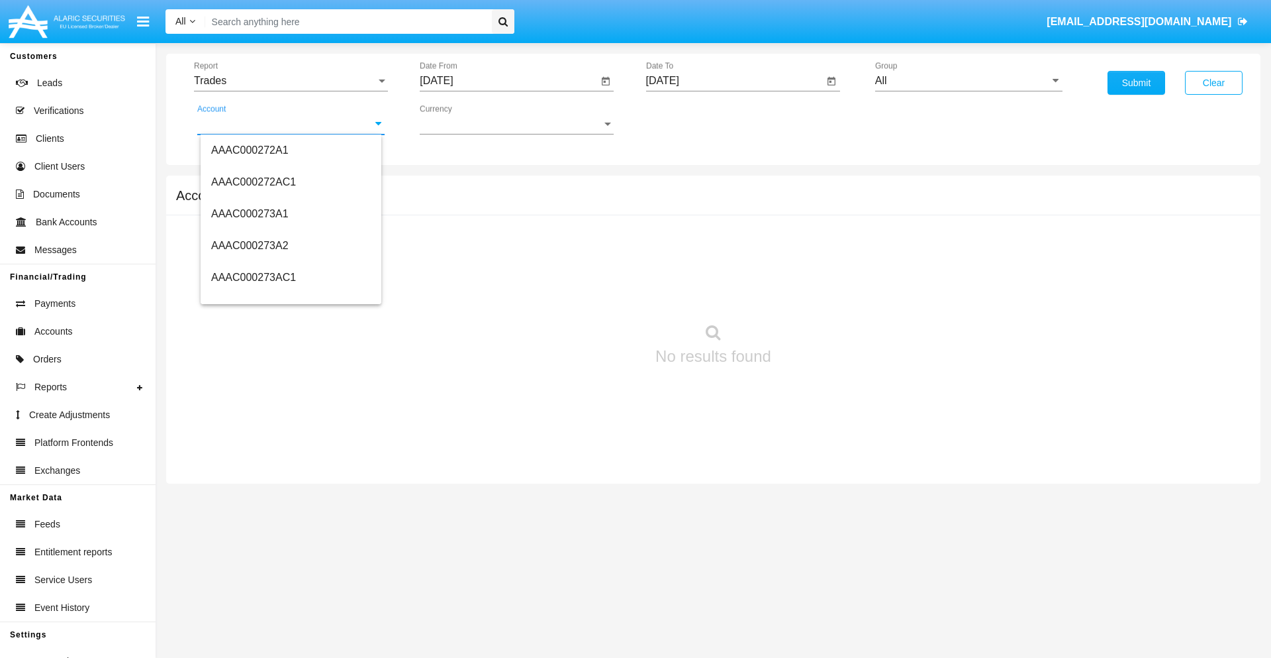
scroll to position [155535, 0]
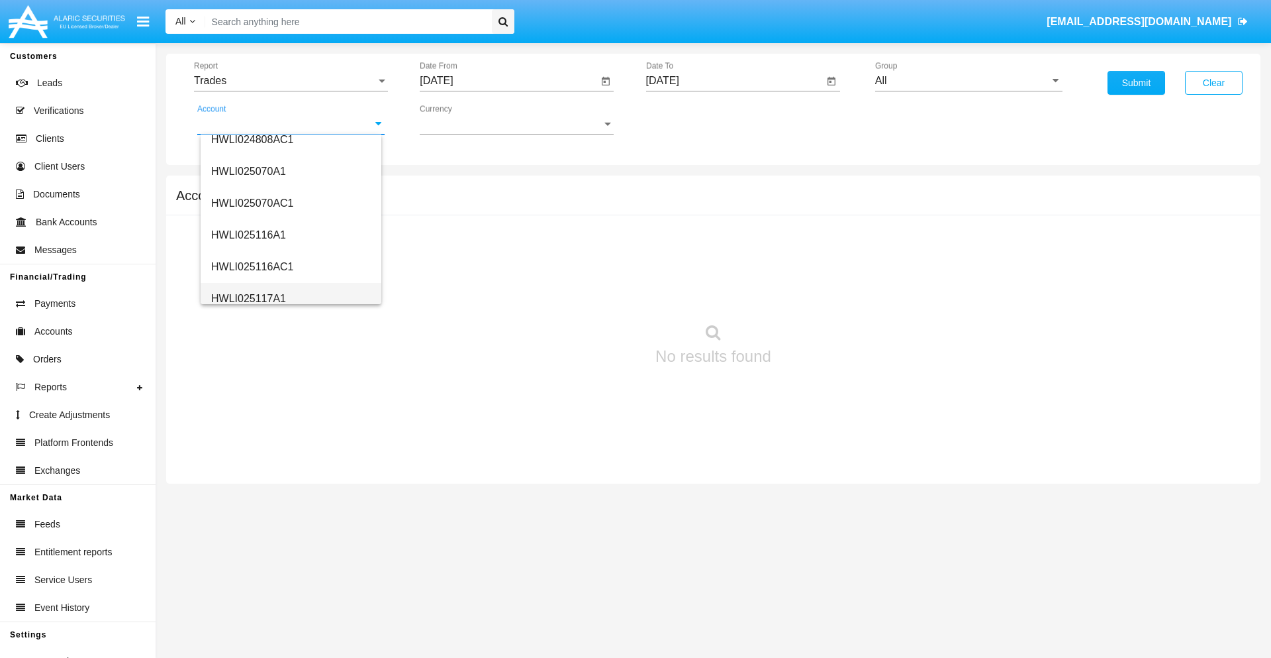
click at [248, 298] on span "HWLI025117A1" at bounding box center [248, 298] width 75 height 11
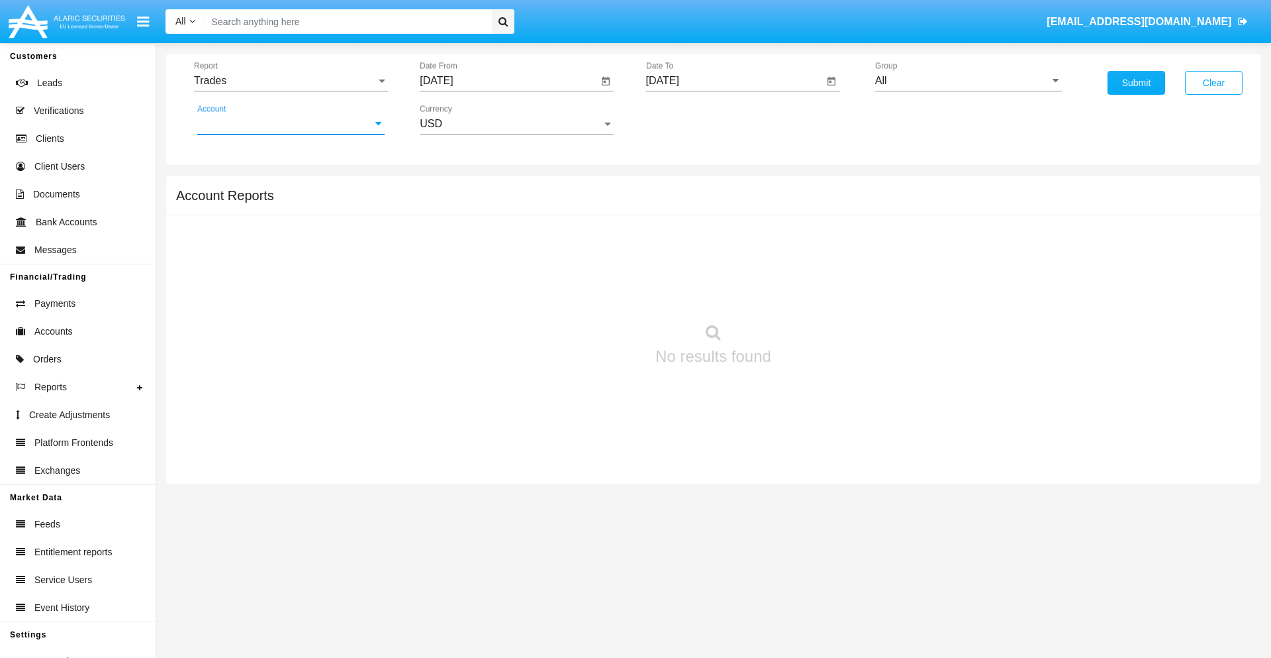
type input "HWLI025117A1"
click at [1136, 83] on button "Submit" at bounding box center [1137, 83] width 58 height 24
click at [291, 81] on span "Report" at bounding box center [285, 81] width 182 height 12
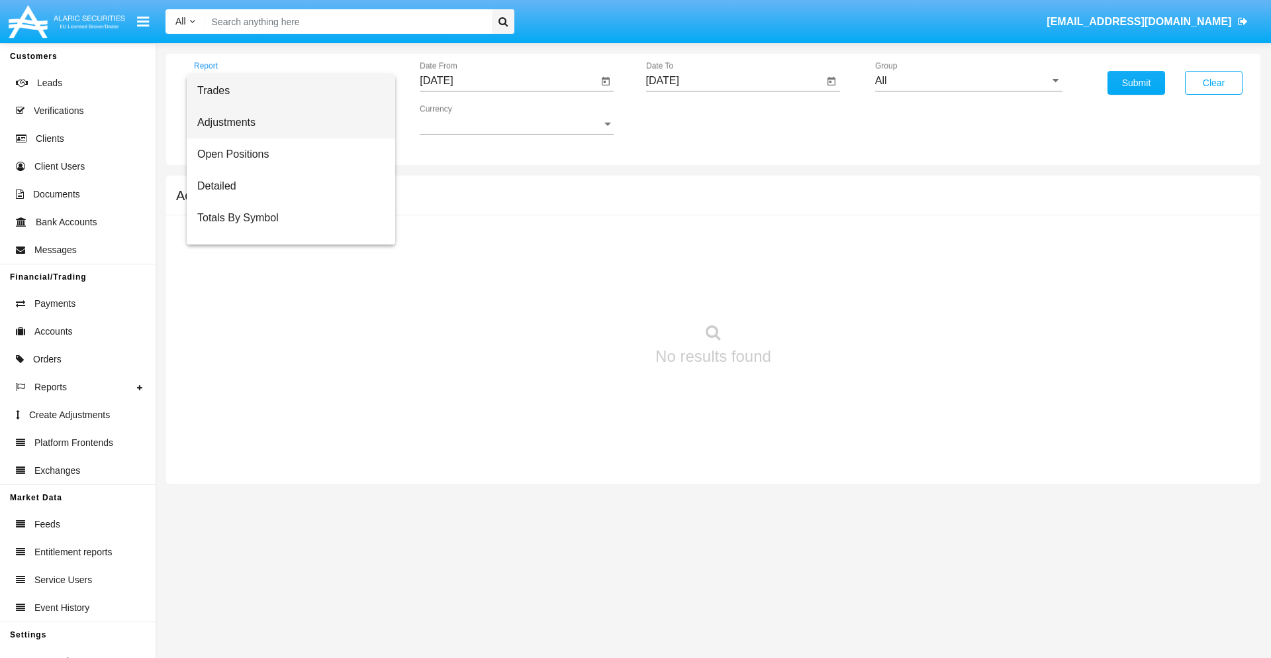
click at [285, 123] on span "Adjustments" at bounding box center [290, 123] width 187 height 32
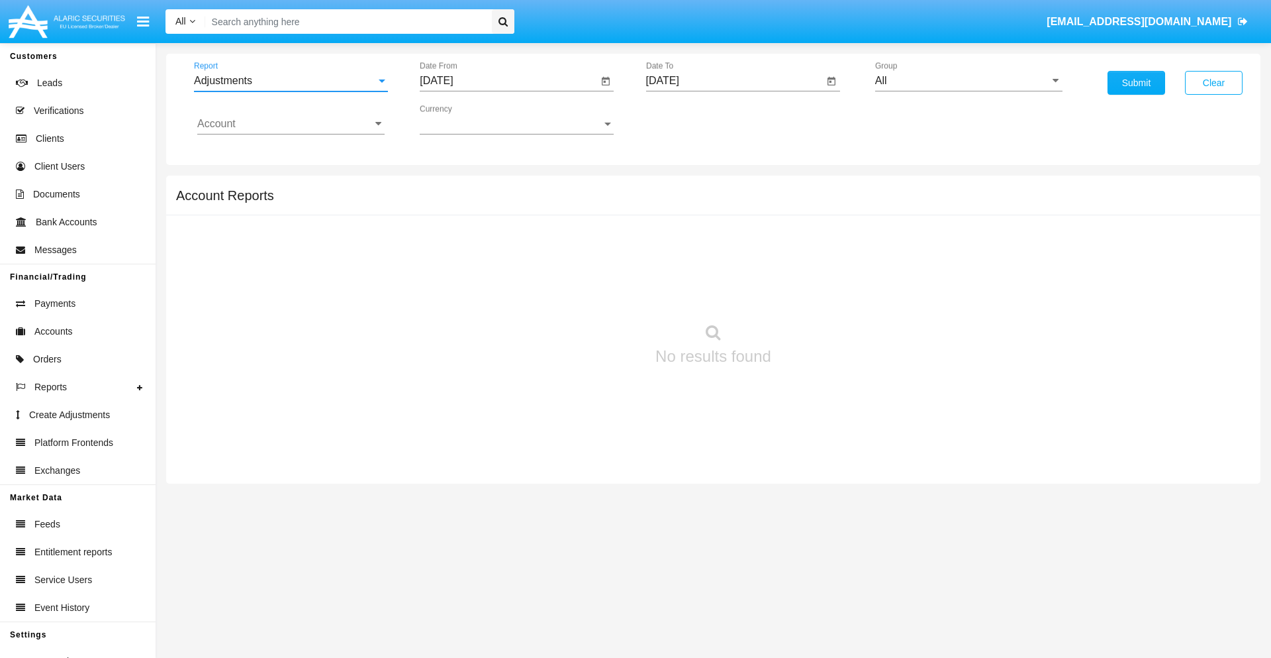
click at [509, 81] on input "[DATE]" at bounding box center [509, 81] width 178 height 12
click at [463, 119] on span "[DATE]" at bounding box center [451, 120] width 29 height 11
click at [498, 266] on div "2019" at bounding box center [498, 266] width 42 height 24
click at [452, 187] on div "JAN" at bounding box center [452, 187] width 42 height 24
click at [495, 203] on div "1" at bounding box center [495, 203] width 24 height 24
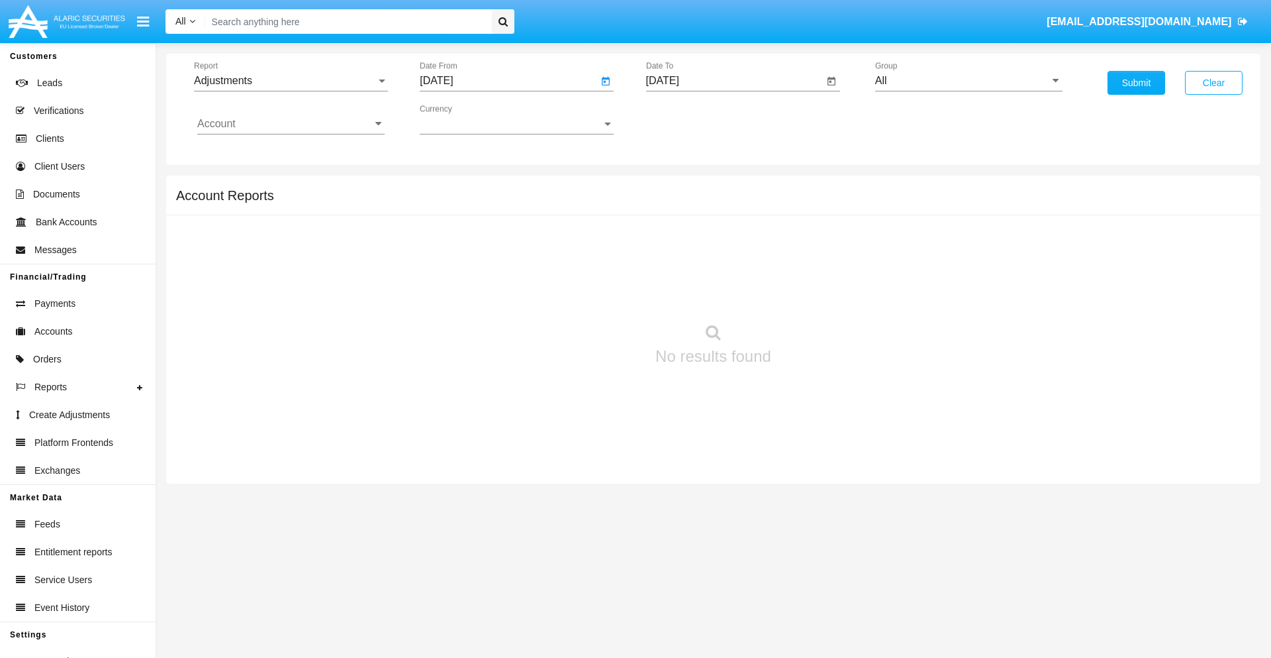
type input "01/01/19"
click at [734, 81] on input "[DATE]" at bounding box center [735, 81] width 178 height 12
click at [689, 119] on span "[DATE]" at bounding box center [678, 120] width 29 height 11
click at [724, 266] on div "2019" at bounding box center [724, 266] width 42 height 24
click at [677, 187] on div "JAN" at bounding box center [678, 187] width 42 height 24
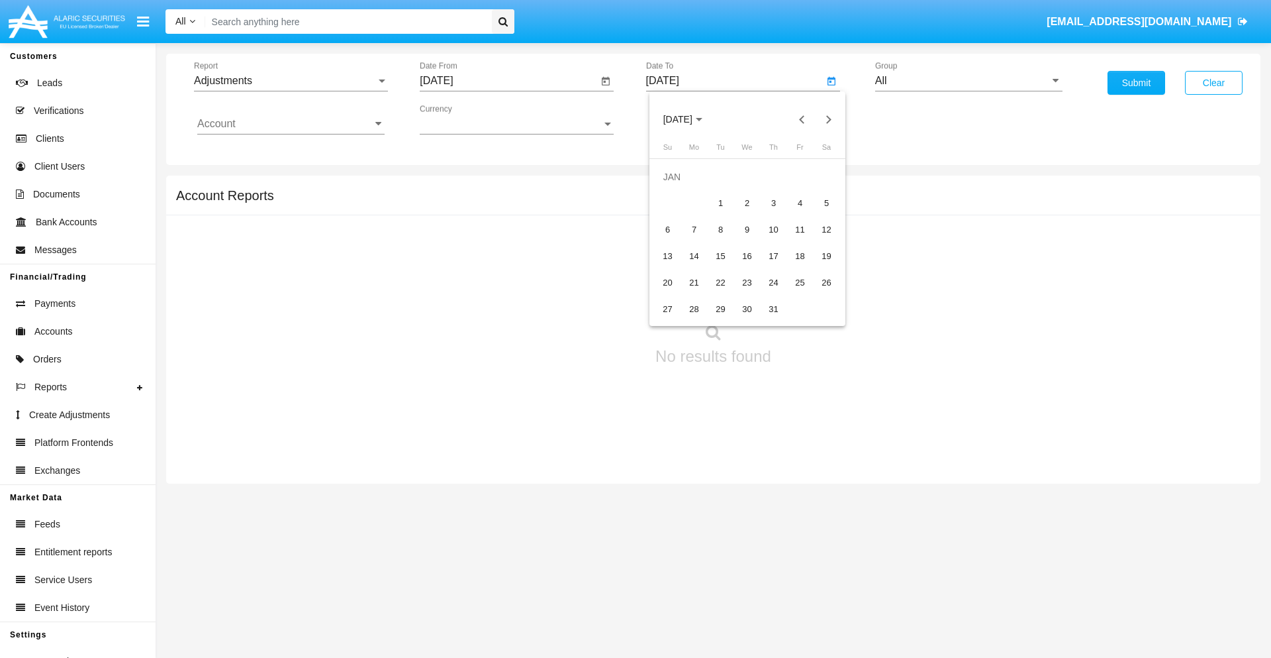
click at [720, 203] on div "1" at bounding box center [721, 203] width 24 height 24
type input "[DATE]"
click at [291, 124] on input "Account" at bounding box center [290, 124] width 187 height 12
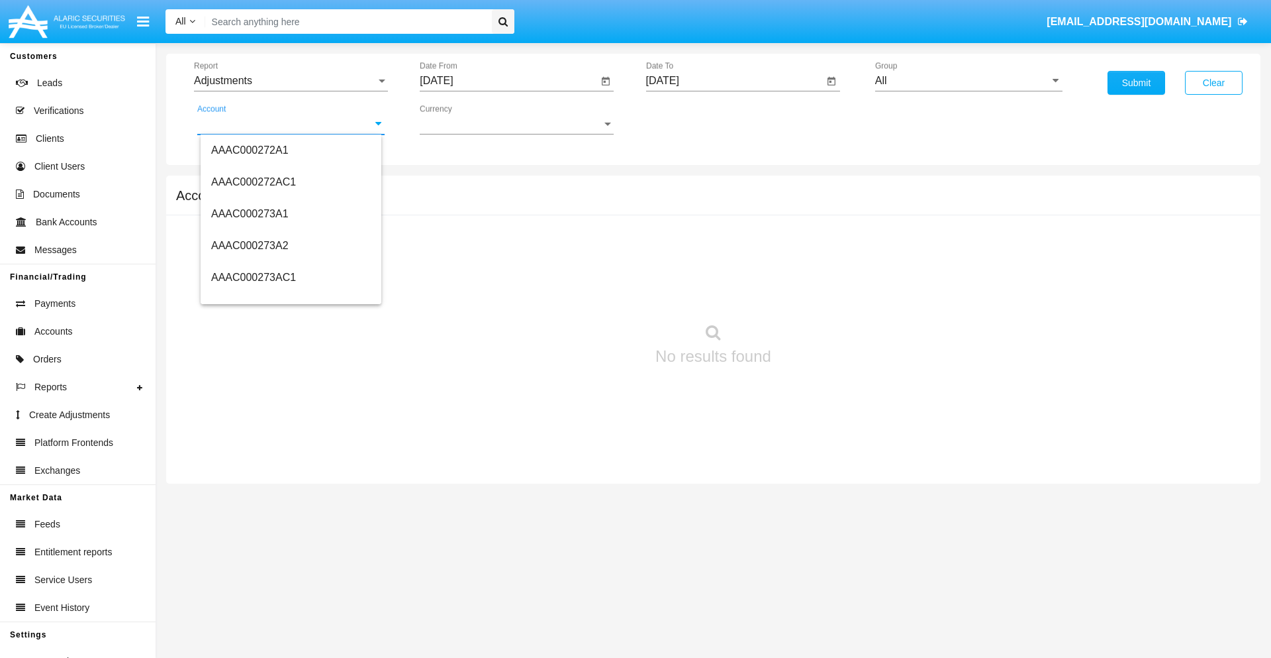
scroll to position [155535, 0]
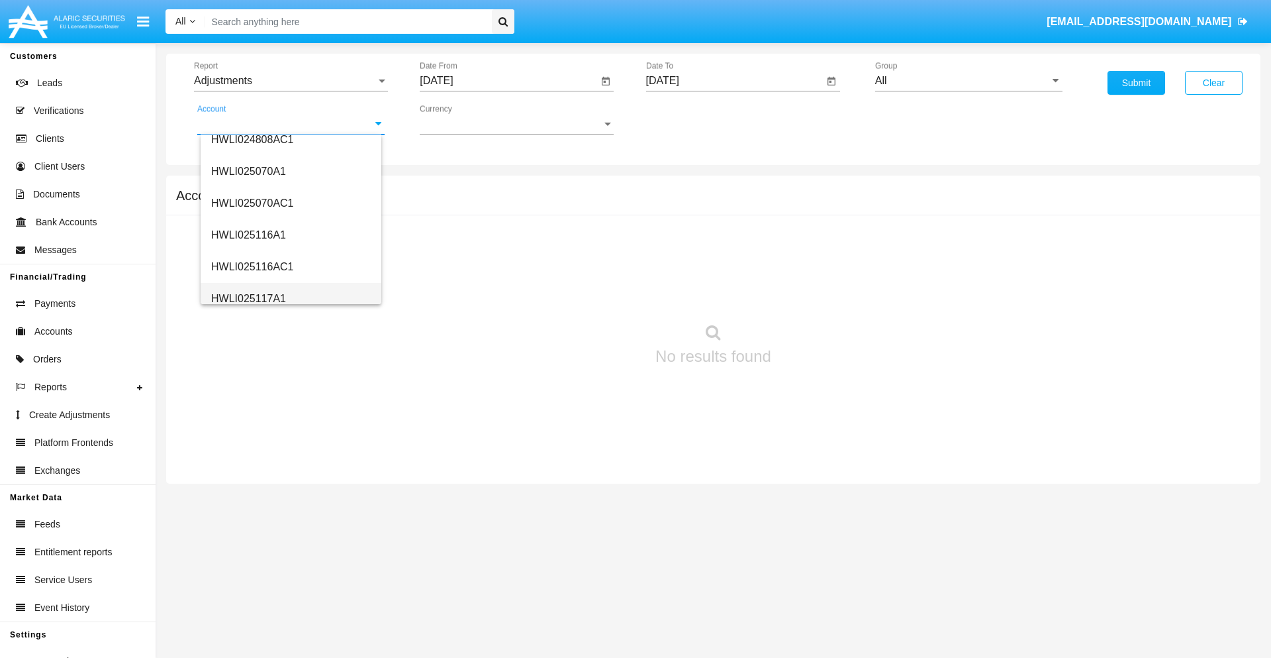
click at [248, 298] on span "HWLI025117A1" at bounding box center [248, 298] width 75 height 11
type input "HWLI025117A1"
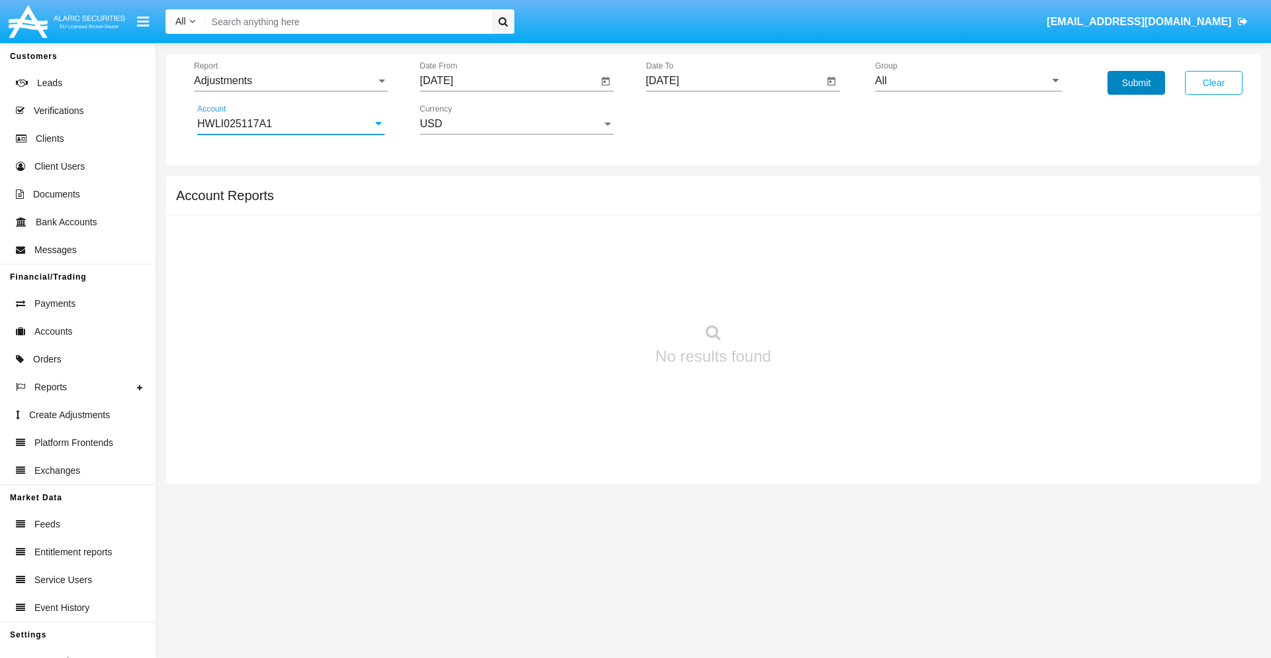
click at [1136, 83] on button "Submit" at bounding box center [1137, 83] width 58 height 24
click at [291, 81] on span "Report" at bounding box center [285, 81] width 182 height 12
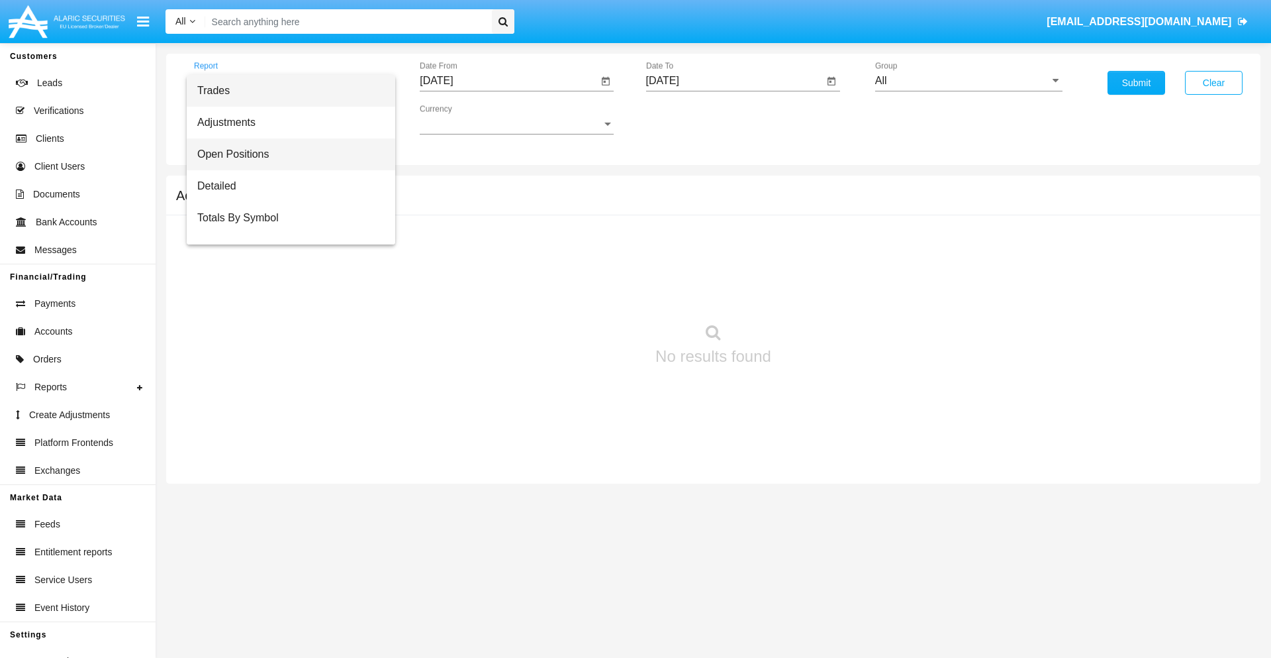
click at [285, 154] on span "Open Positions" at bounding box center [290, 154] width 187 height 32
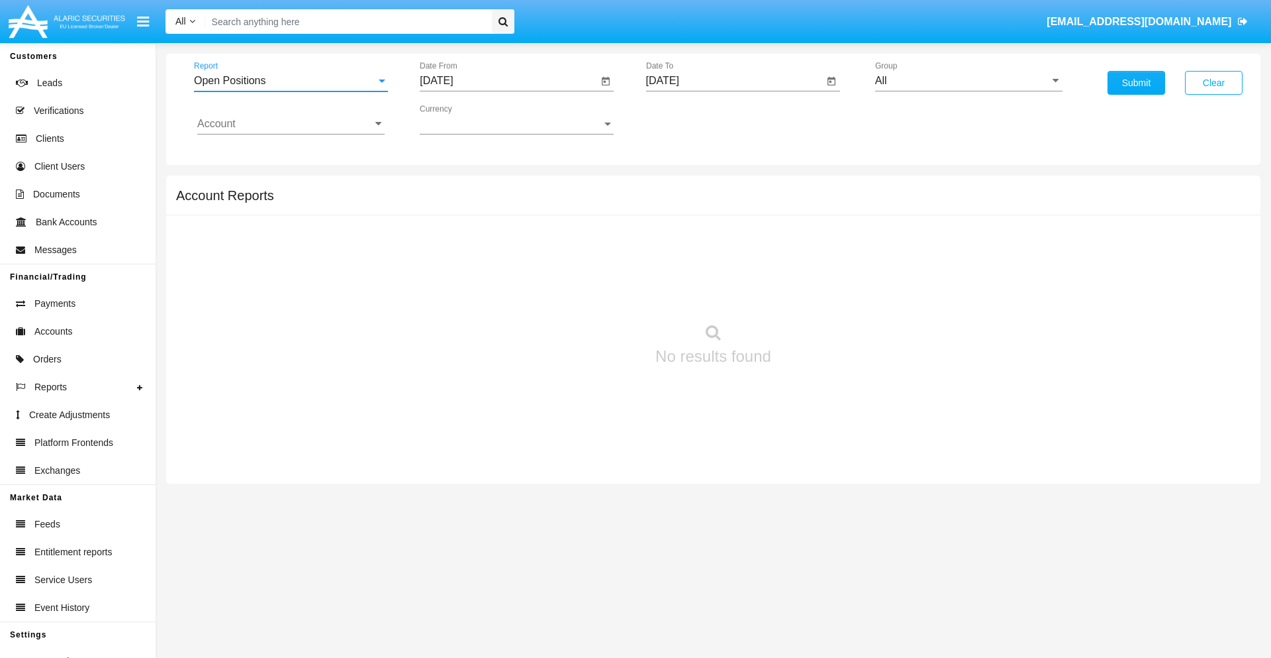
click at [509, 81] on input "[DATE]" at bounding box center [509, 81] width 178 height 12
click at [463, 119] on span "[DATE]" at bounding box center [451, 120] width 29 height 11
click at [498, 266] on div "2019" at bounding box center [498, 266] width 42 height 24
click at [452, 187] on div "JAN" at bounding box center [452, 187] width 42 height 24
click at [495, 203] on div "1" at bounding box center [495, 203] width 24 height 24
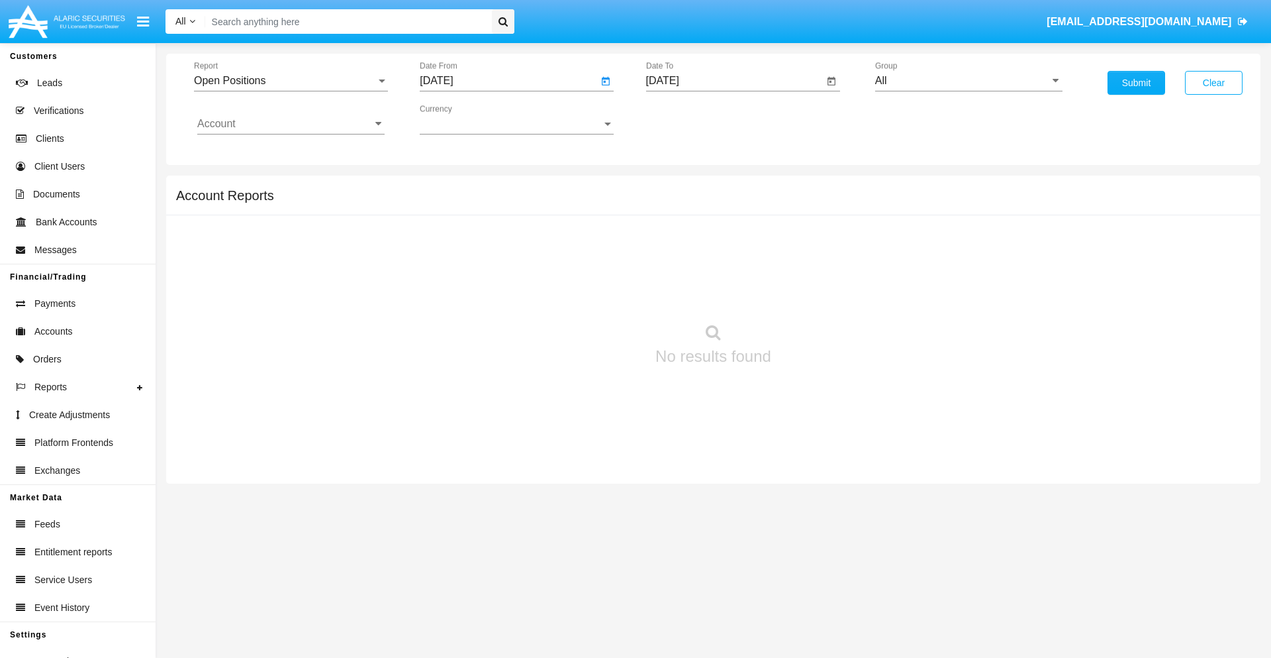
type input "[DATE]"
click at [734, 81] on input "[DATE]" at bounding box center [735, 81] width 178 height 12
click at [689, 119] on span "[DATE]" at bounding box center [678, 120] width 29 height 11
click at [724, 266] on div "2019" at bounding box center [724, 266] width 42 height 24
click at [677, 187] on div "JAN" at bounding box center [678, 187] width 42 height 24
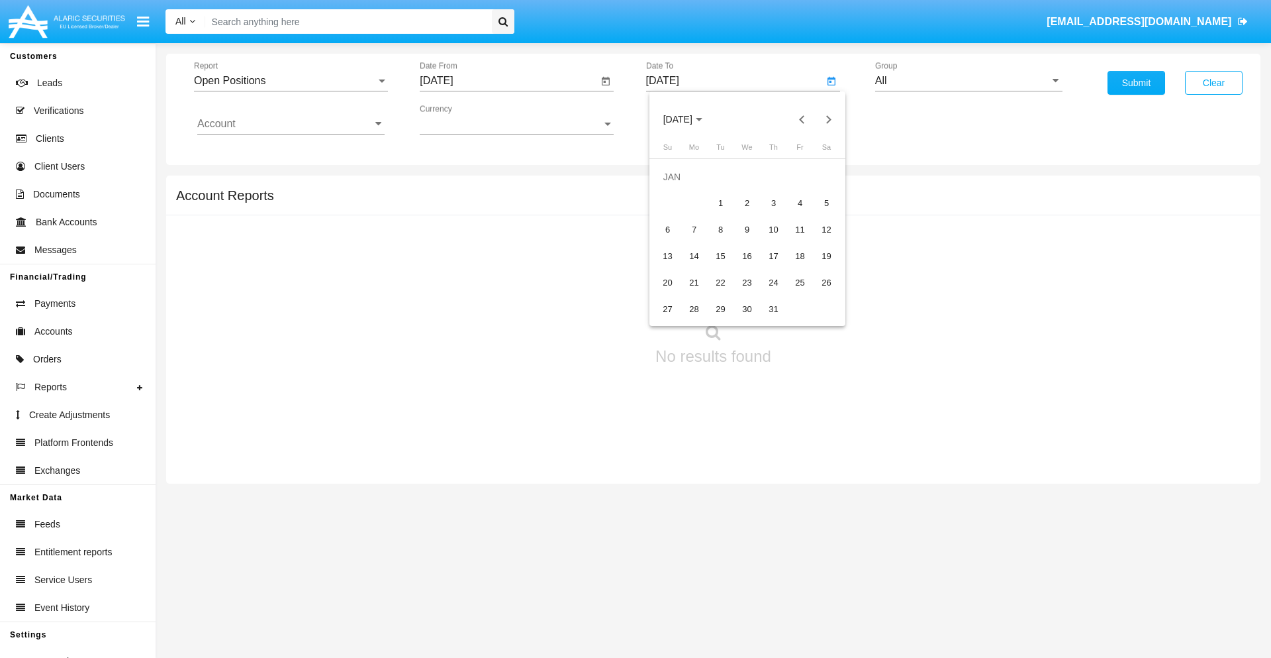
click at [720, 203] on div "1" at bounding box center [721, 203] width 24 height 24
type input "[DATE]"
click at [291, 124] on input "Account" at bounding box center [290, 124] width 187 height 12
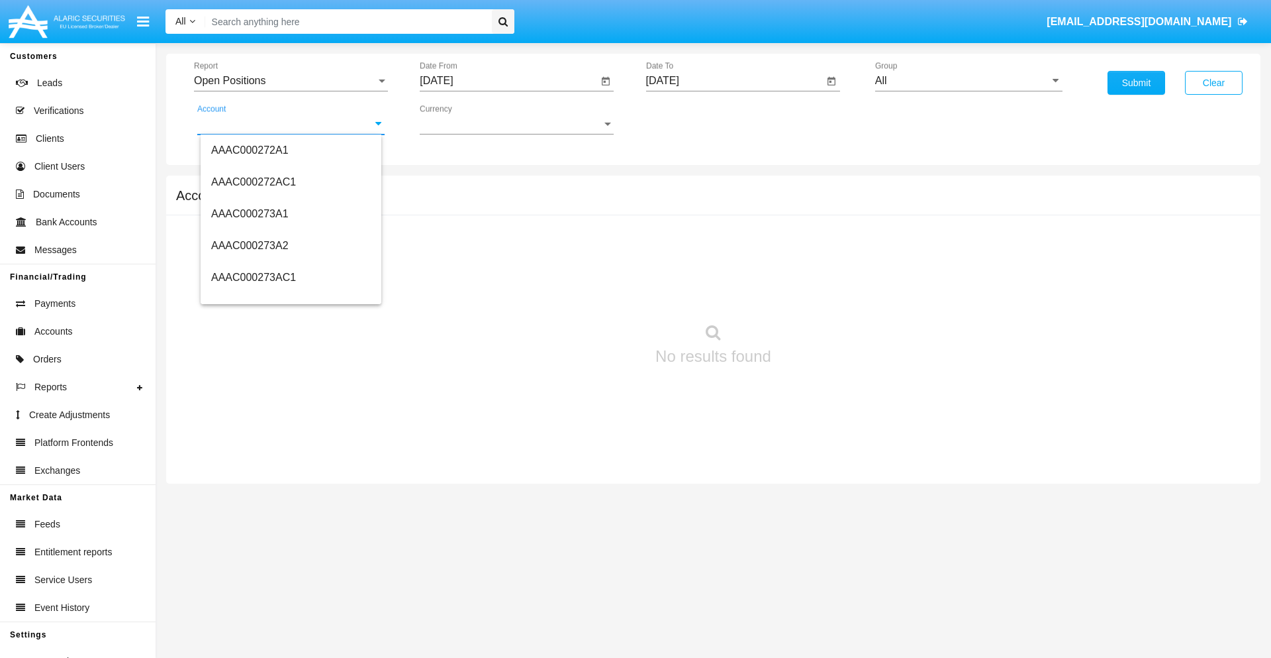
scroll to position [155535, 0]
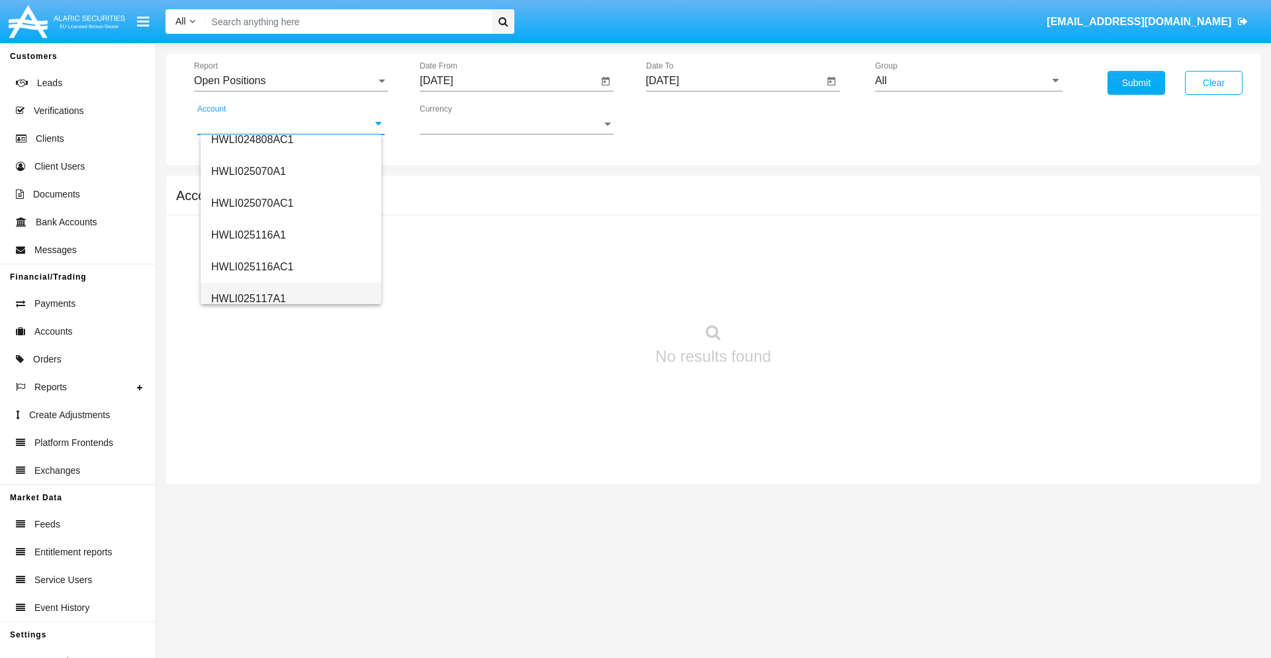
click at [248, 298] on span "HWLI025117A1" at bounding box center [248, 298] width 75 height 11
type input "HWLI025117A1"
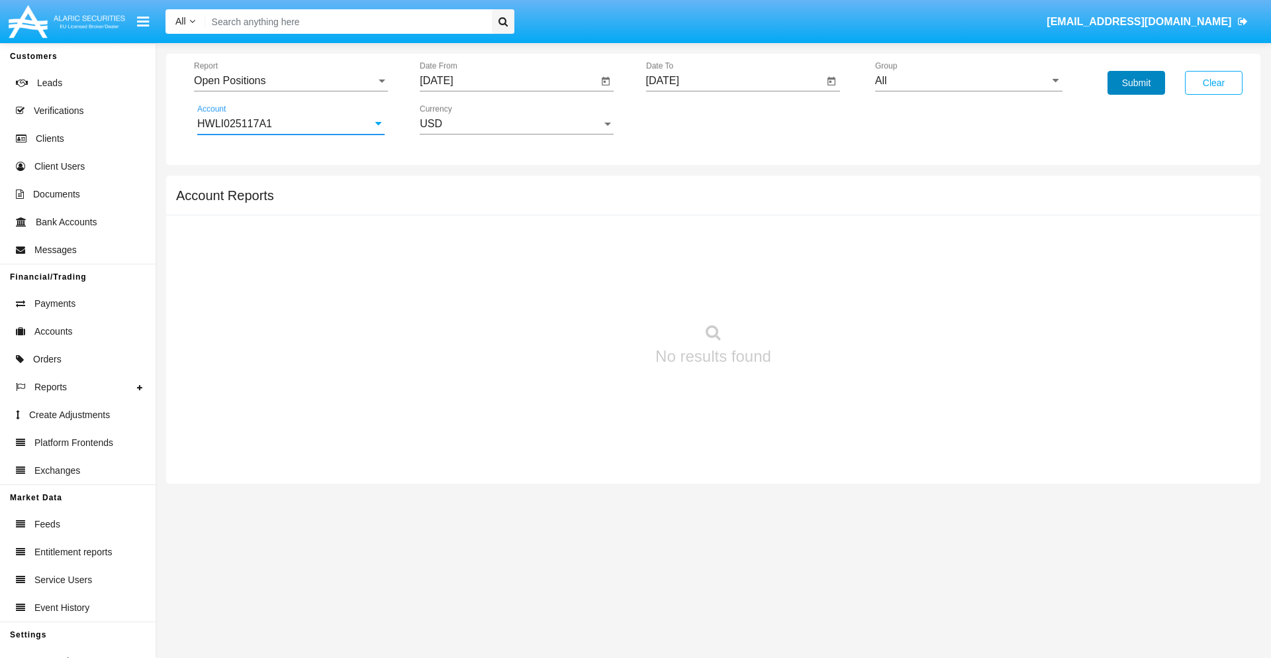
click at [1136, 83] on button "Submit" at bounding box center [1137, 83] width 58 height 24
click at [291, 81] on span "Report" at bounding box center [285, 81] width 182 height 12
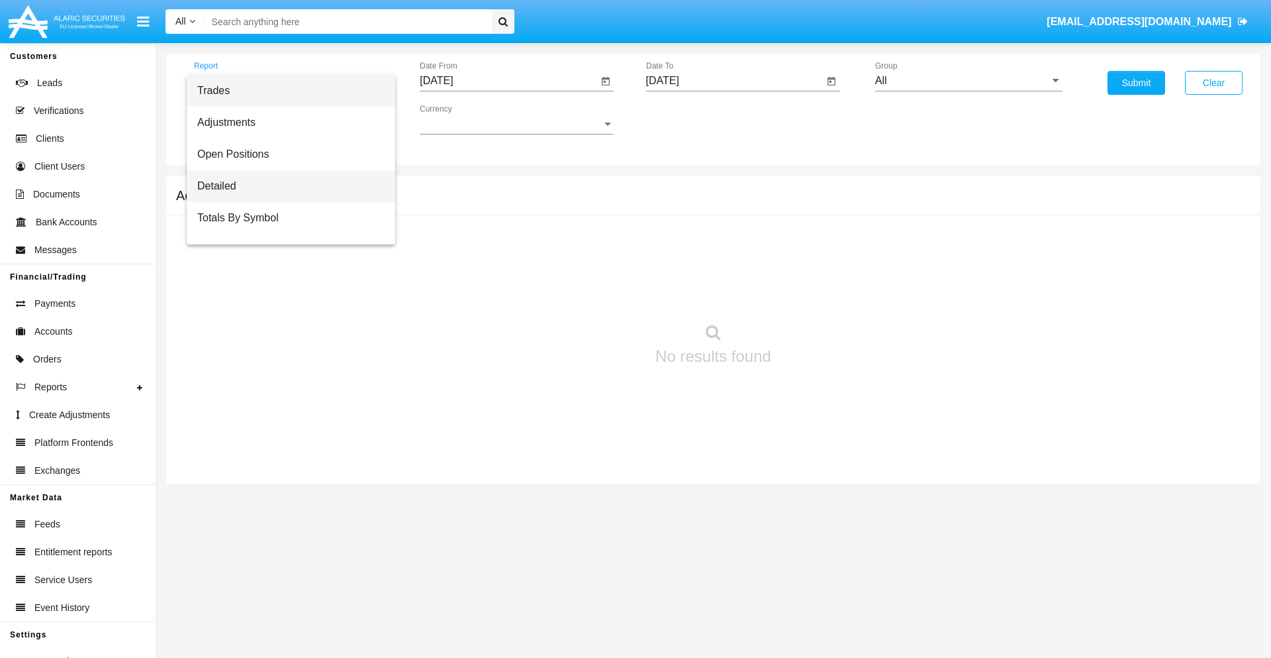
click at [285, 186] on span "Detailed" at bounding box center [290, 186] width 187 height 32
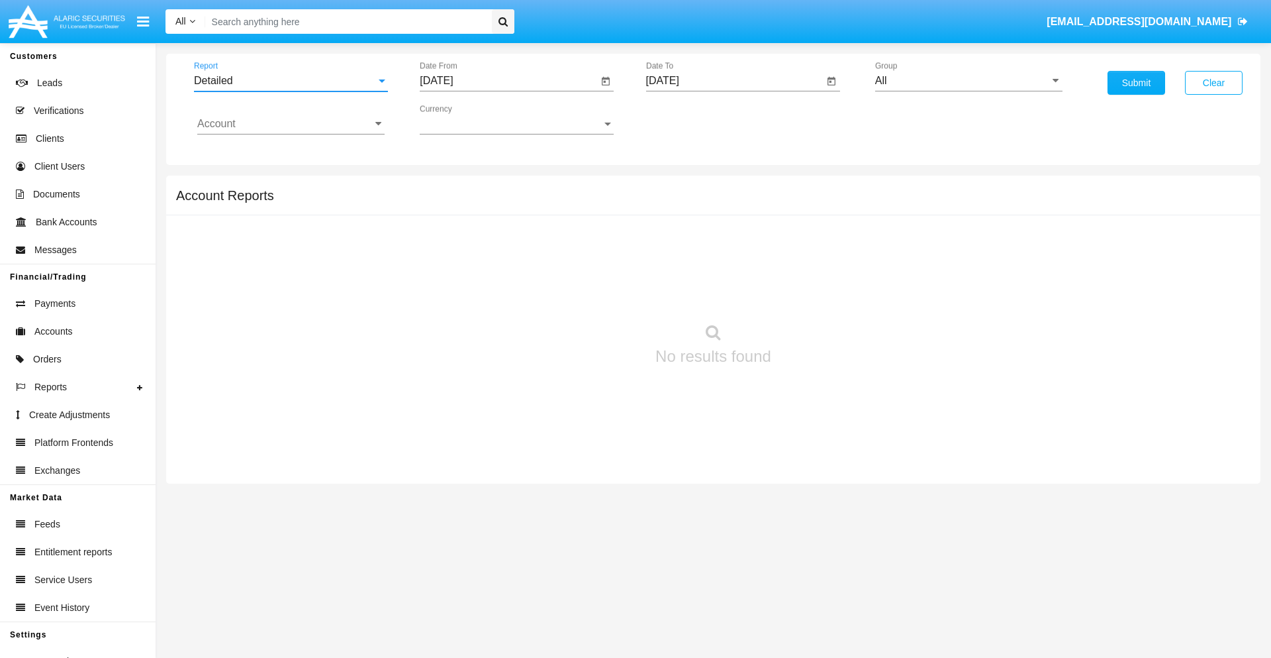
click at [509, 81] on input "[DATE]" at bounding box center [509, 81] width 178 height 12
click at [463, 119] on span "[DATE]" at bounding box center [451, 120] width 29 height 11
click at [498, 266] on div "2019" at bounding box center [498, 266] width 42 height 24
click at [452, 187] on div "JAN" at bounding box center [452, 187] width 42 height 24
click at [495, 203] on div "1" at bounding box center [495, 203] width 24 height 24
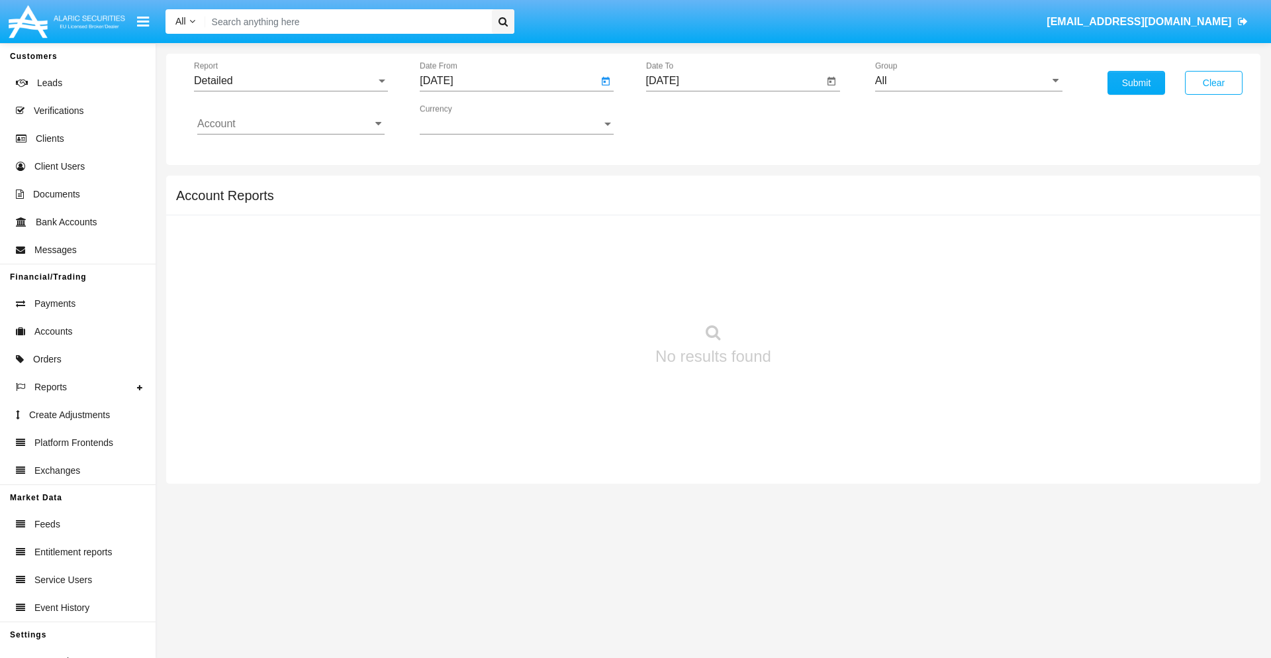
type input "[DATE]"
click at [734, 81] on input "[DATE]" at bounding box center [735, 81] width 178 height 12
click at [689, 119] on span "[DATE]" at bounding box center [678, 120] width 29 height 11
click at [724, 266] on div "2019" at bounding box center [724, 266] width 42 height 24
click at [677, 187] on div "JAN" at bounding box center [678, 187] width 42 height 24
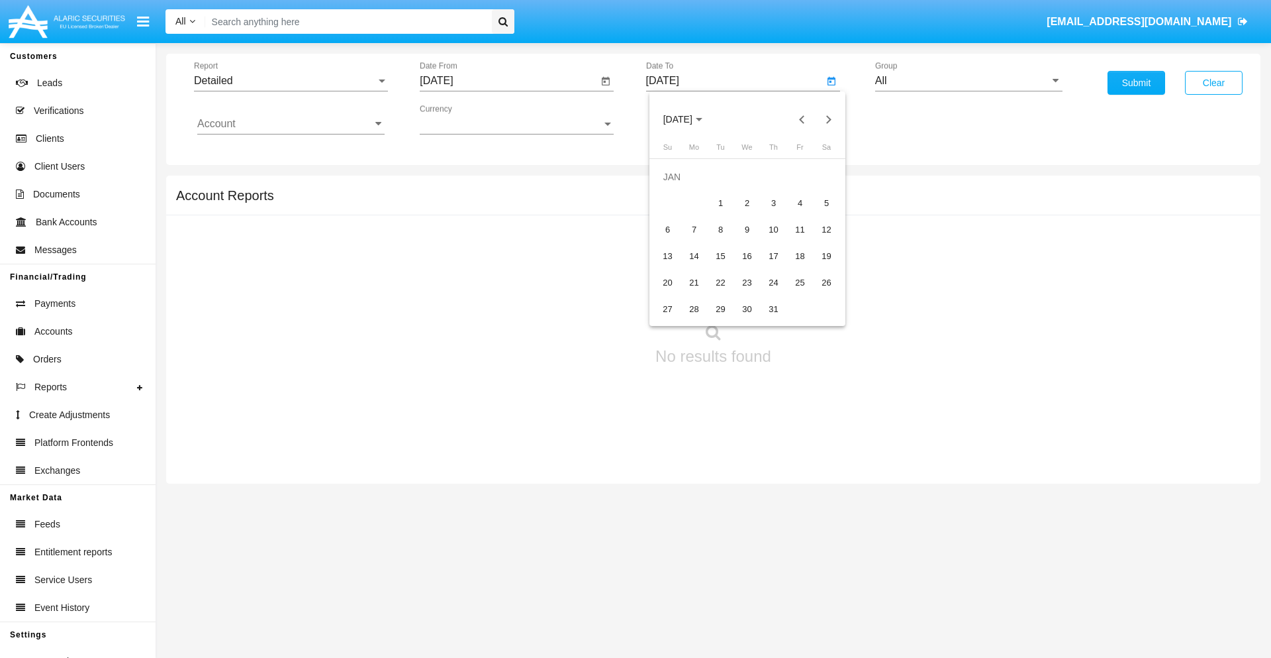
click at [720, 203] on div "1" at bounding box center [721, 203] width 24 height 24
type input "[DATE]"
click at [291, 124] on input "Account" at bounding box center [290, 124] width 187 height 12
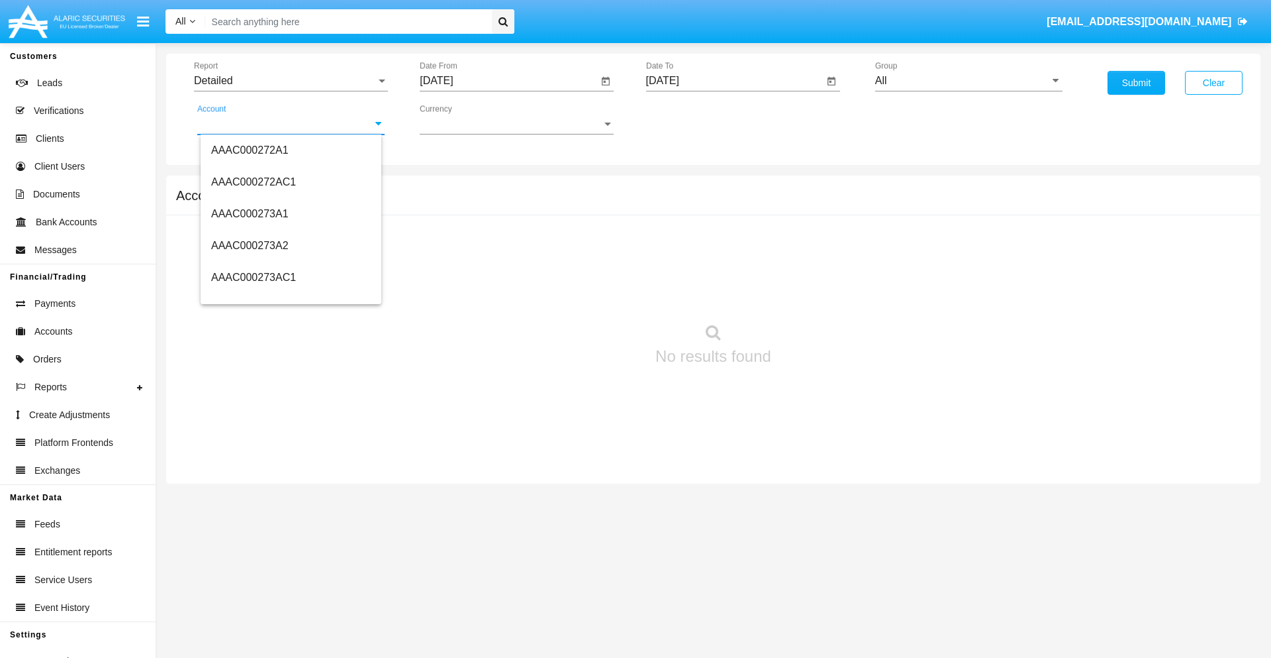
scroll to position [155535, 0]
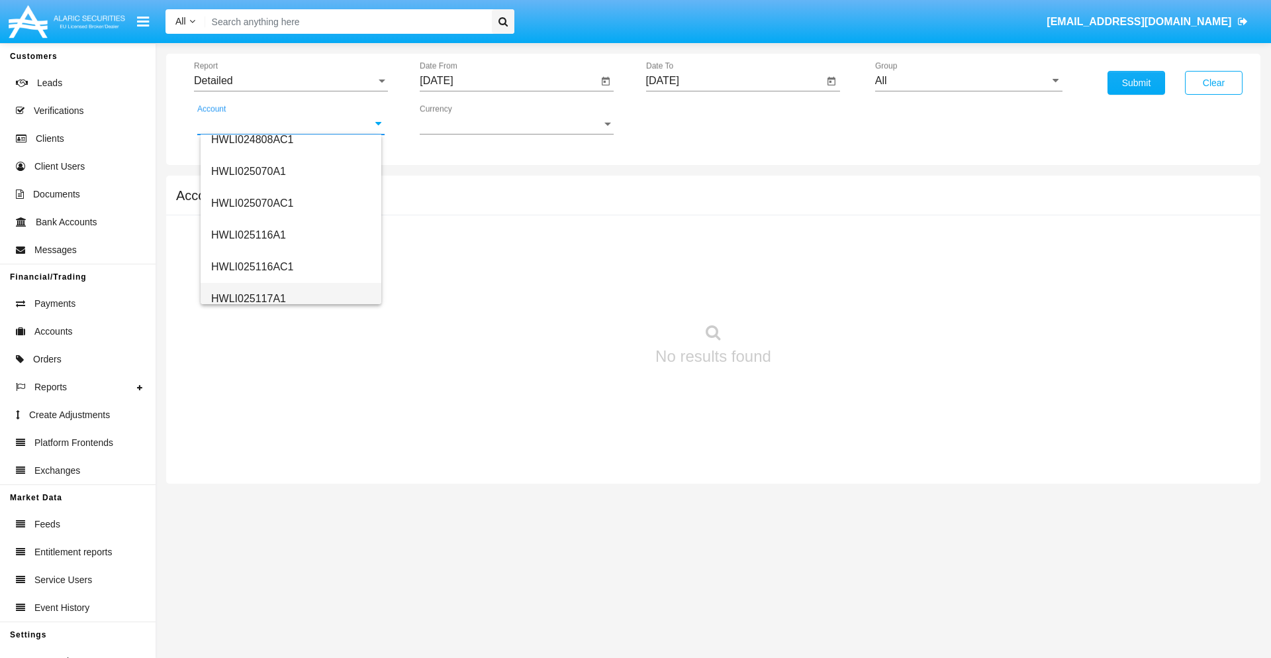
click at [248, 298] on span "HWLI025117A1" at bounding box center [248, 298] width 75 height 11
type input "HWLI025117A1"
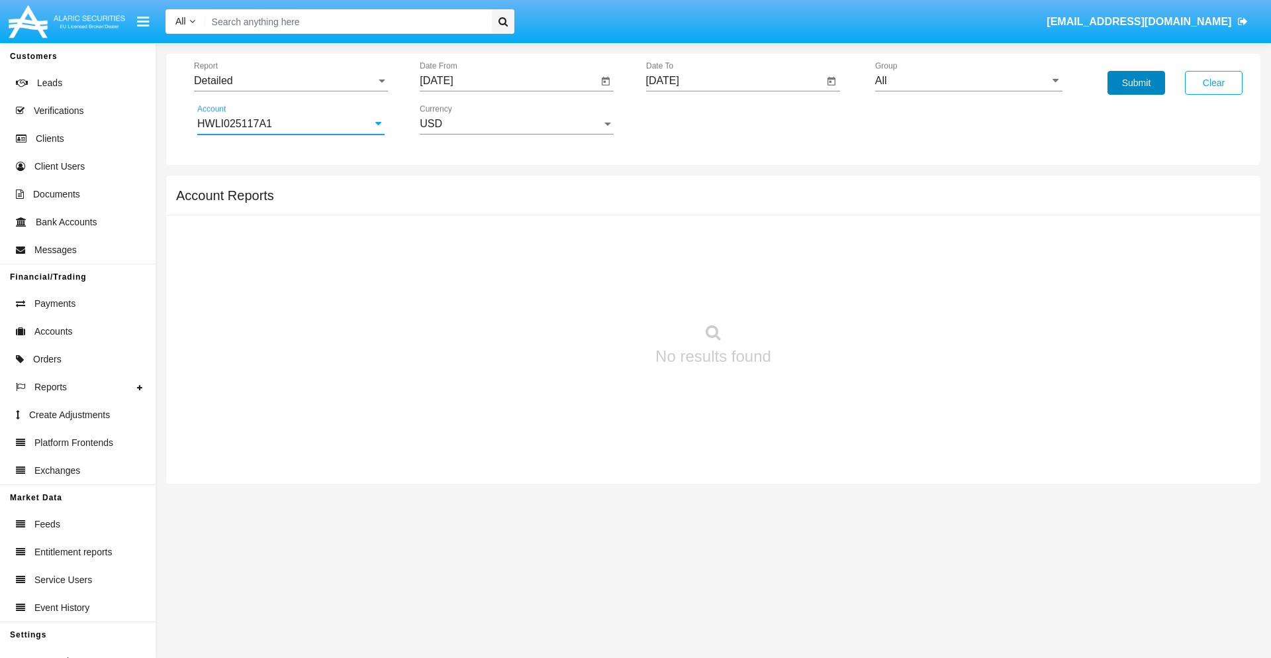
click at [1136, 83] on button "Submit" at bounding box center [1137, 83] width 58 height 24
click at [291, 81] on span "Report" at bounding box center [285, 81] width 182 height 12
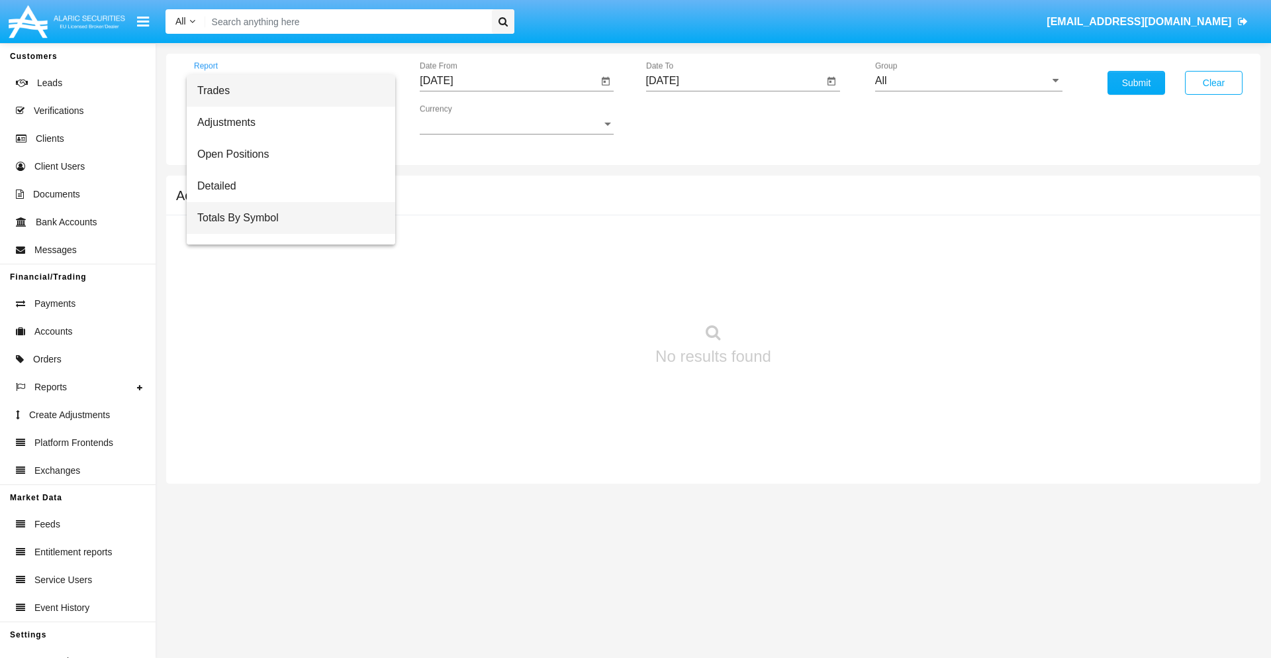
click at [285, 218] on span "Totals By Symbol" at bounding box center [290, 218] width 187 height 32
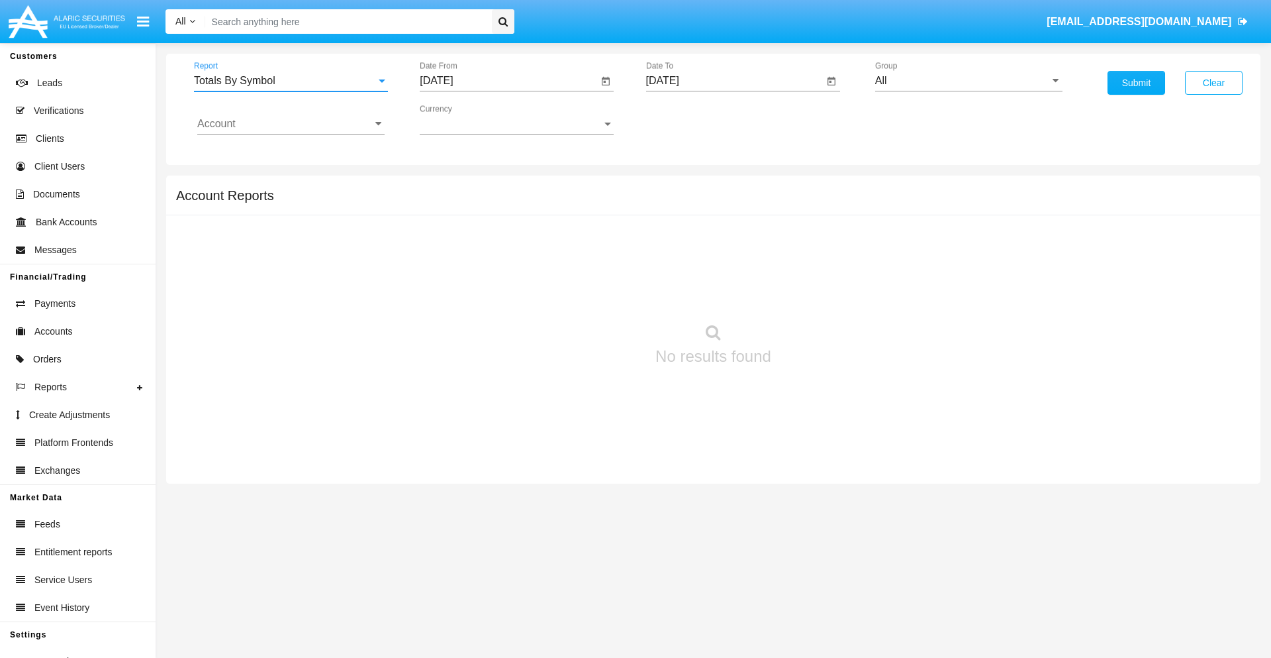
click at [509, 81] on input "[DATE]" at bounding box center [509, 81] width 178 height 12
click at [463, 119] on span "[DATE]" at bounding box center [451, 120] width 29 height 11
click at [498, 266] on div "2019" at bounding box center [498, 266] width 42 height 24
click at [452, 187] on div "JAN" at bounding box center [452, 187] width 42 height 24
click at [495, 203] on div "1" at bounding box center [495, 203] width 24 height 24
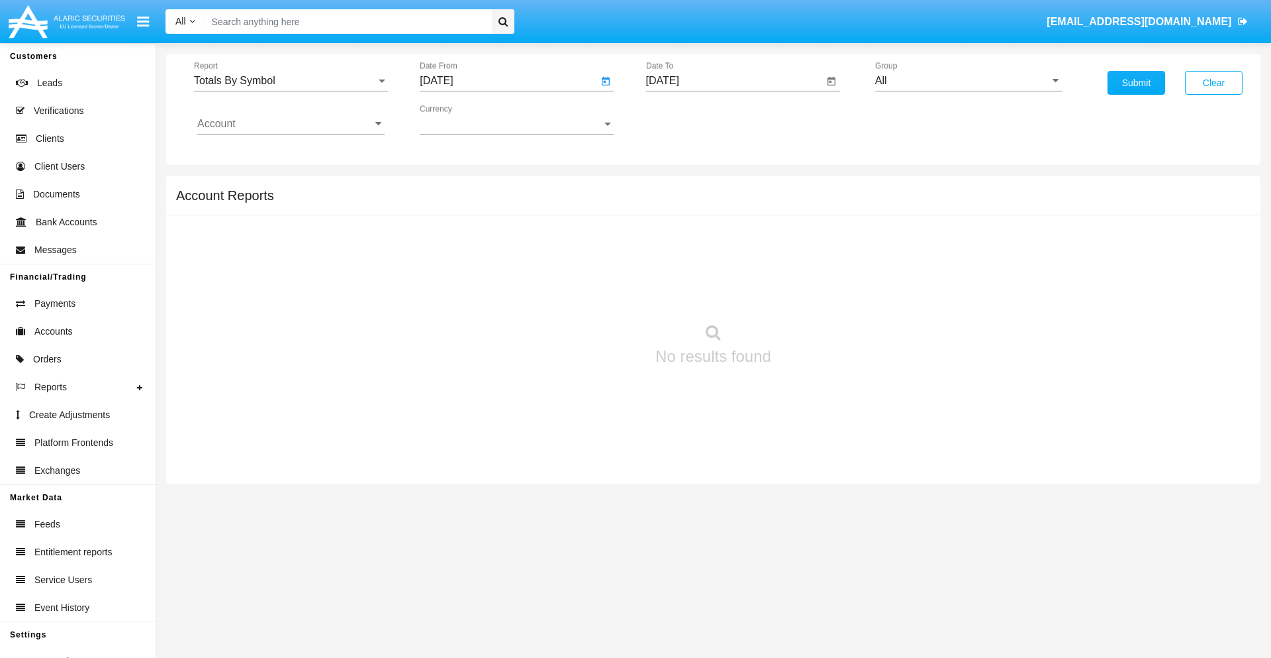
type input "[DATE]"
click at [734, 81] on input "[DATE]" at bounding box center [735, 81] width 178 height 12
click at [689, 119] on span "[DATE]" at bounding box center [678, 120] width 29 height 11
click at [724, 266] on div "2019" at bounding box center [724, 266] width 42 height 24
click at [677, 187] on div "JAN" at bounding box center [678, 187] width 42 height 24
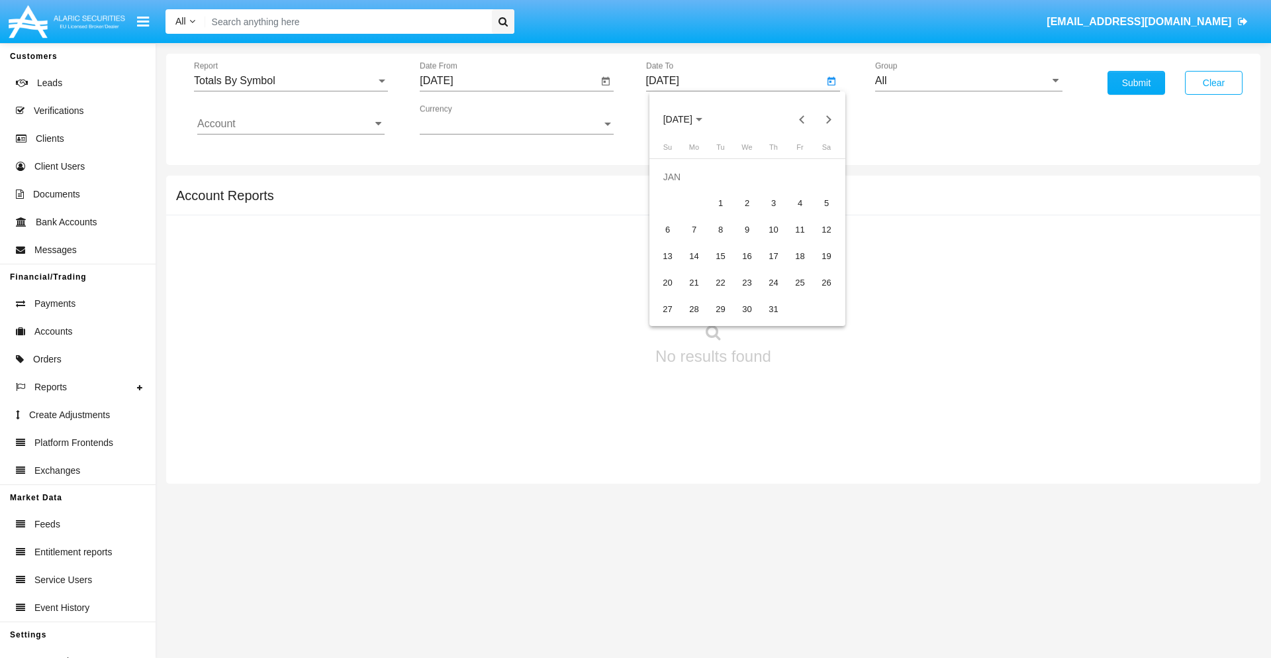
click at [720, 203] on div "1" at bounding box center [721, 203] width 24 height 24
type input "[DATE]"
click at [291, 124] on input "Account" at bounding box center [290, 124] width 187 height 12
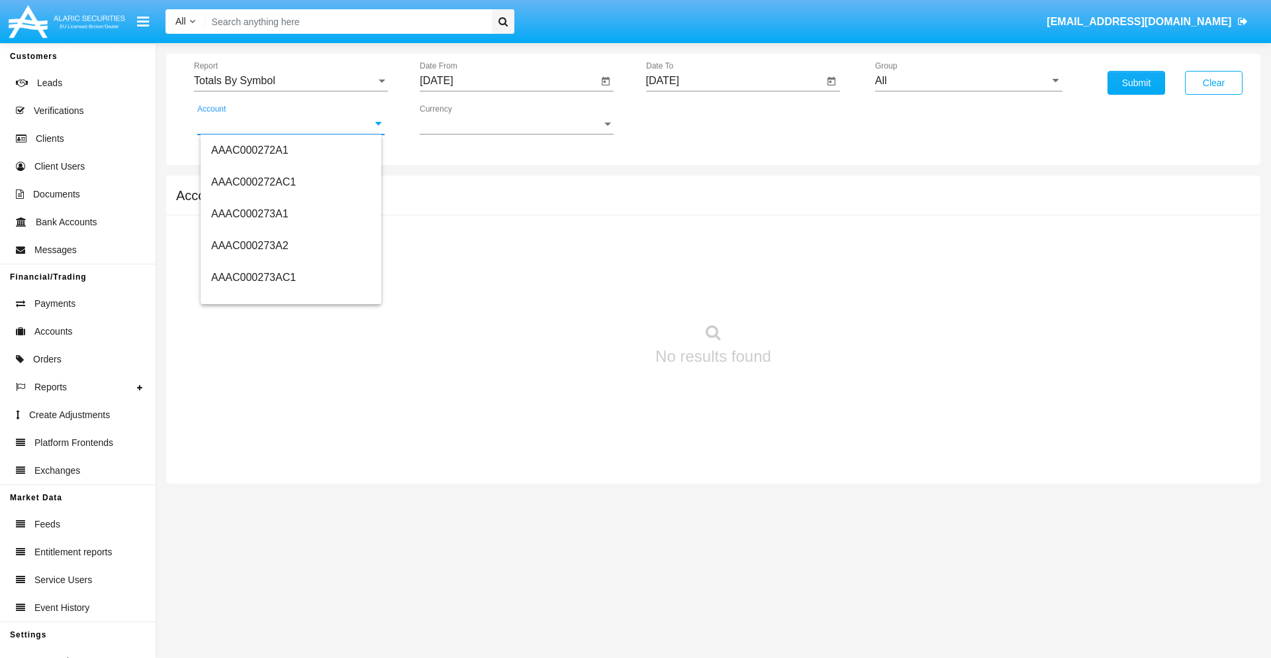
scroll to position [155535, 0]
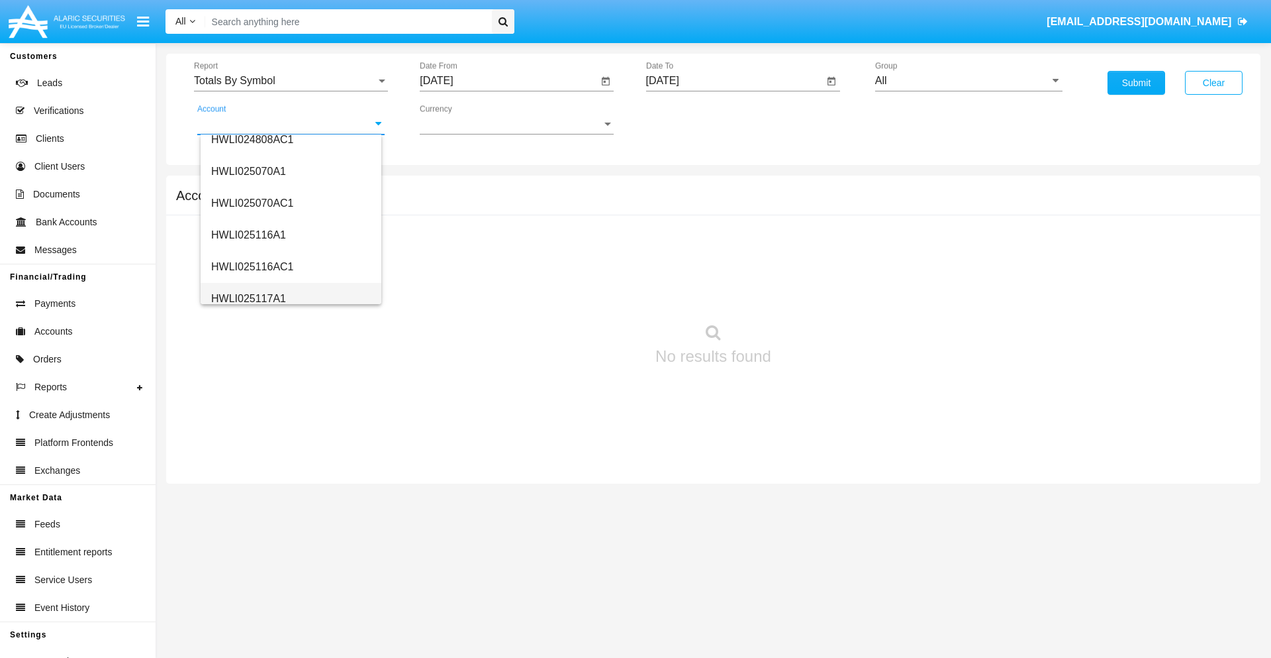
click at [248, 298] on span "HWLI025117A1" at bounding box center [248, 298] width 75 height 11
type input "HWLI025117A1"
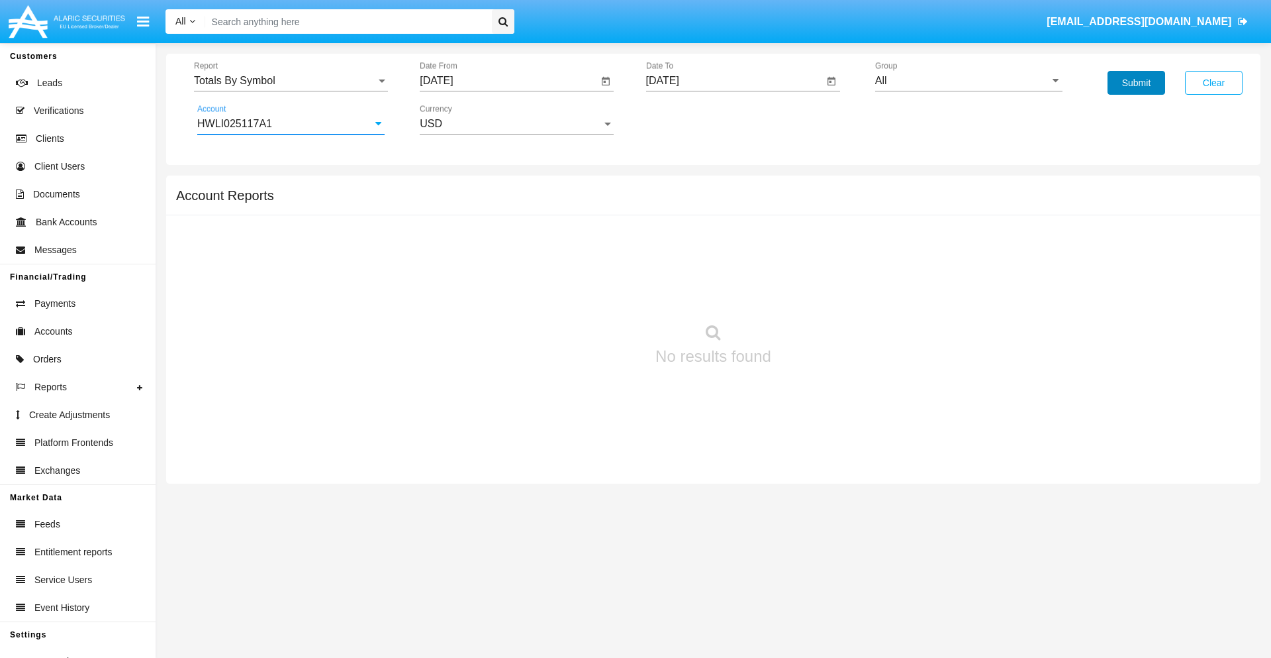
click at [1136, 83] on button "Submit" at bounding box center [1137, 83] width 58 height 24
click at [291, 81] on span "Report" at bounding box center [285, 81] width 182 height 12
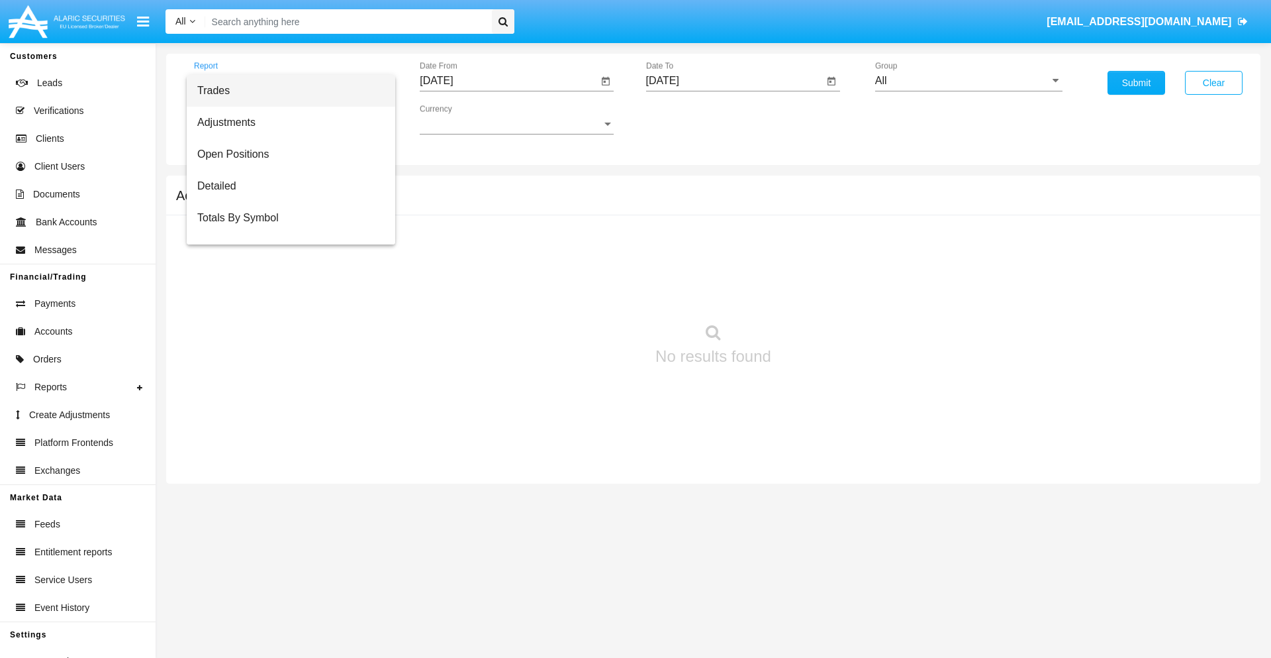
scroll to position [21, 0]
click at [285, 228] on span "Totals By Date" at bounding box center [290, 229] width 187 height 32
click at [509, 81] on input "[DATE]" at bounding box center [509, 81] width 178 height 12
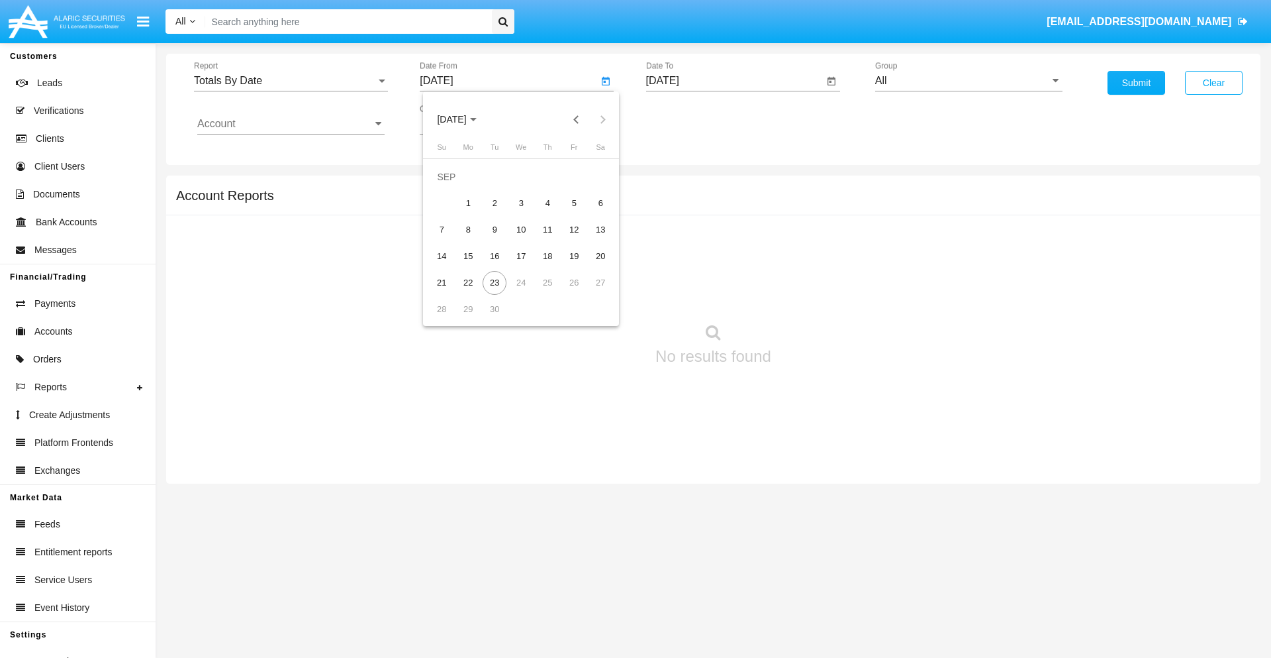
click at [463, 119] on span "[DATE]" at bounding box center [451, 120] width 29 height 11
click at [498, 266] on div "2019" at bounding box center [498, 266] width 42 height 24
click at [452, 187] on div "JAN" at bounding box center [452, 187] width 42 height 24
click at [495, 203] on div "1" at bounding box center [495, 203] width 24 height 24
type input "[DATE]"
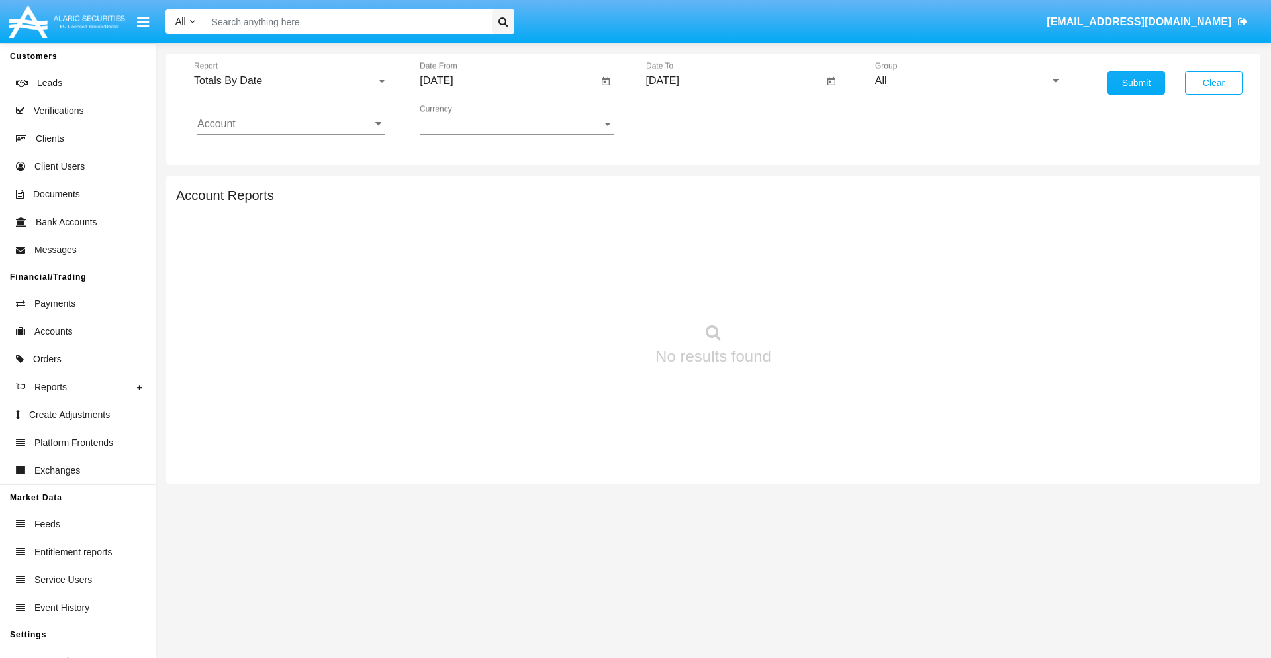
click at [734, 81] on input "[DATE]" at bounding box center [735, 81] width 178 height 12
click at [689, 119] on span "[DATE]" at bounding box center [678, 120] width 29 height 11
click at [724, 266] on div "2019" at bounding box center [724, 266] width 42 height 24
click at [677, 187] on div "JAN" at bounding box center [678, 187] width 42 height 24
click at [720, 203] on div "1" at bounding box center [721, 203] width 24 height 24
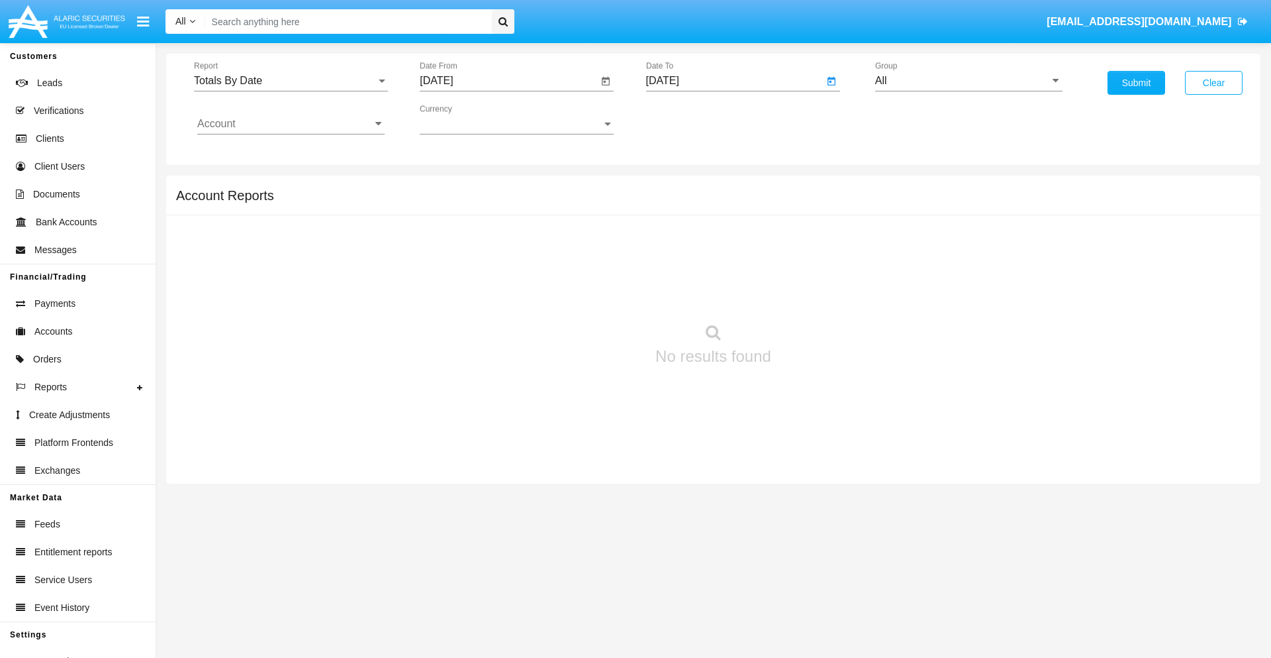
type input "[DATE]"
click at [291, 124] on input "Account" at bounding box center [290, 124] width 187 height 12
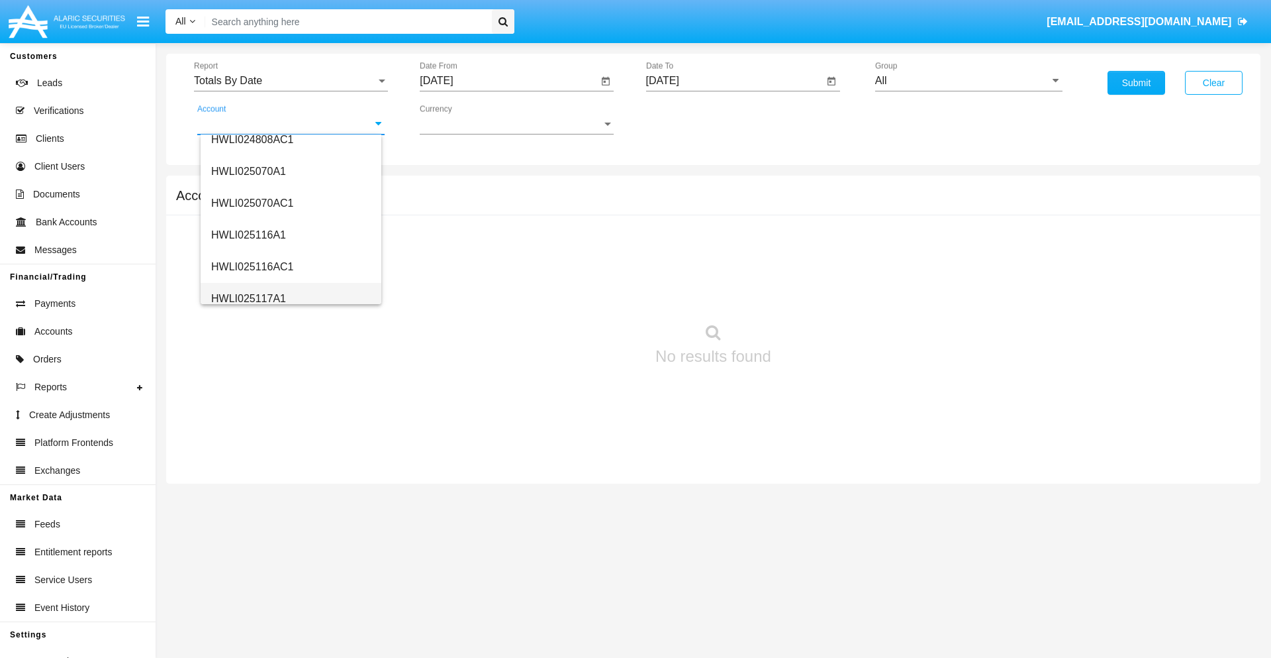
click at [248, 298] on span "HWLI025117A1" at bounding box center [248, 298] width 75 height 11
type input "HWLI025117A1"
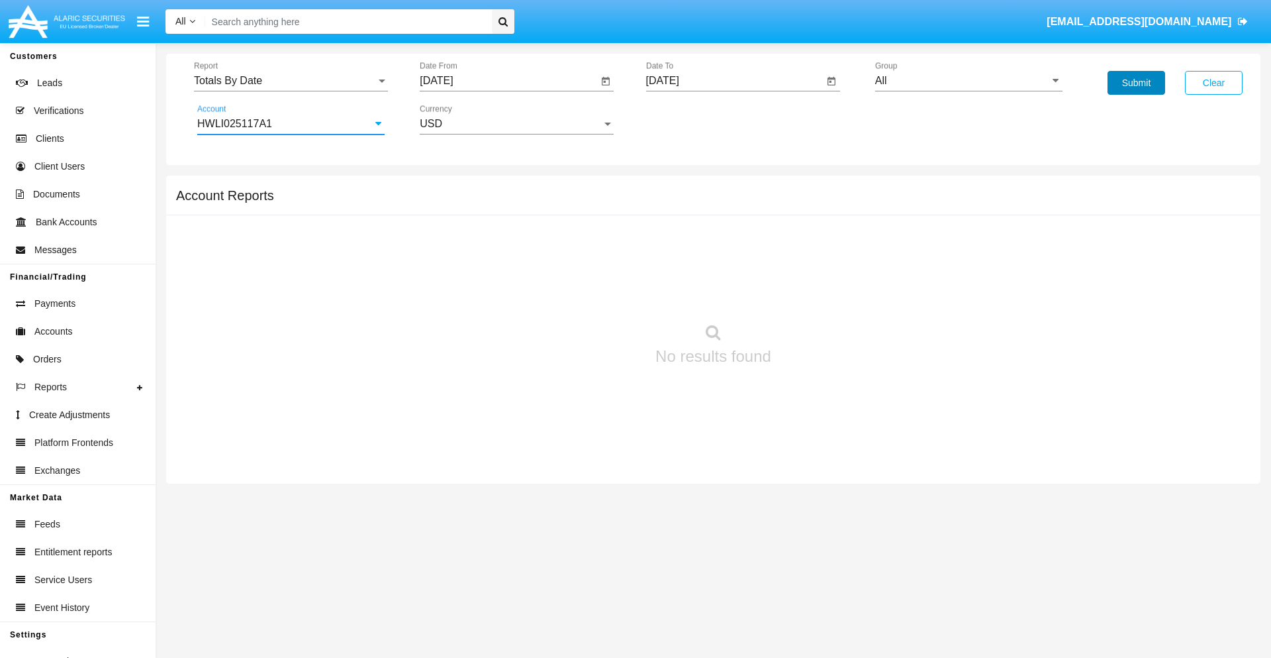
click at [1136, 83] on button "Submit" at bounding box center [1137, 83] width 58 height 24
click at [291, 81] on span "Report" at bounding box center [285, 81] width 182 height 12
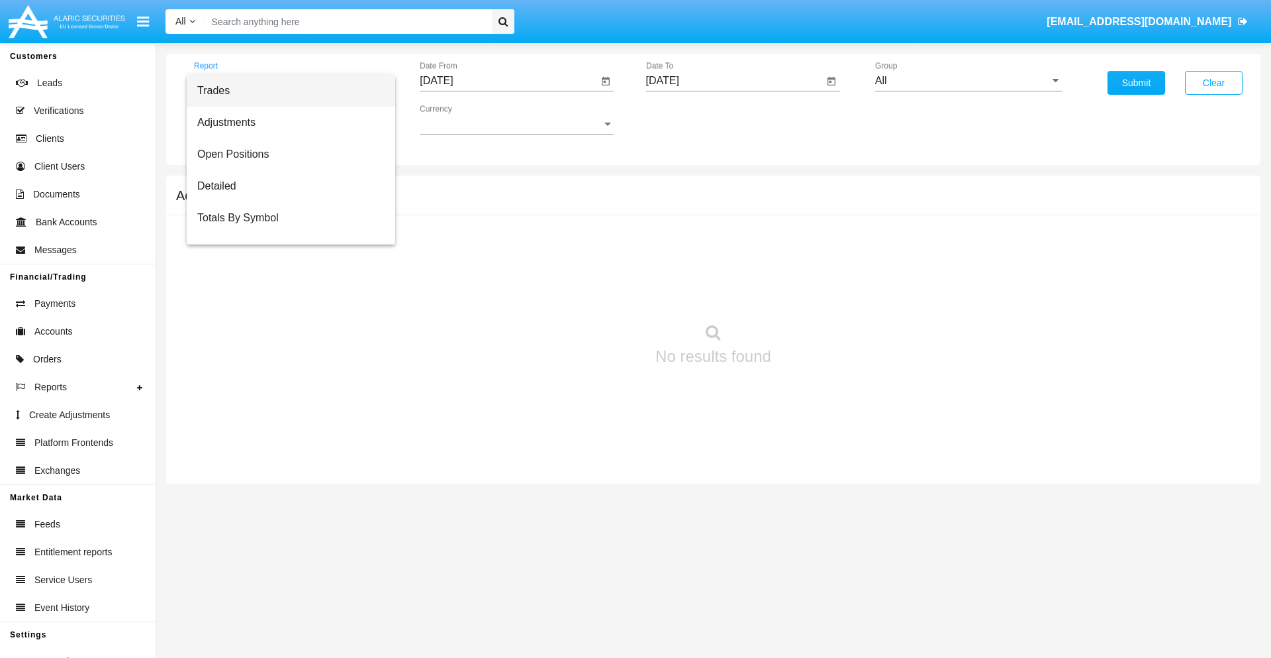
scroll to position [53, 0]
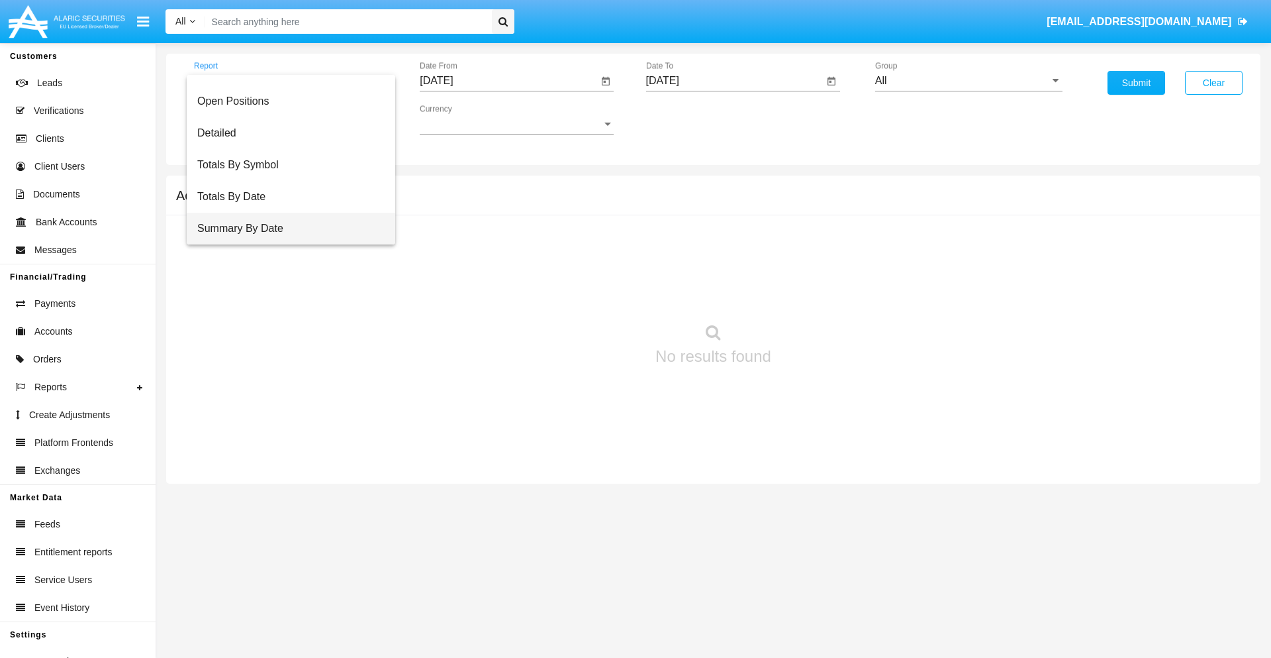
click at [285, 228] on span "Summary By Date" at bounding box center [290, 229] width 187 height 32
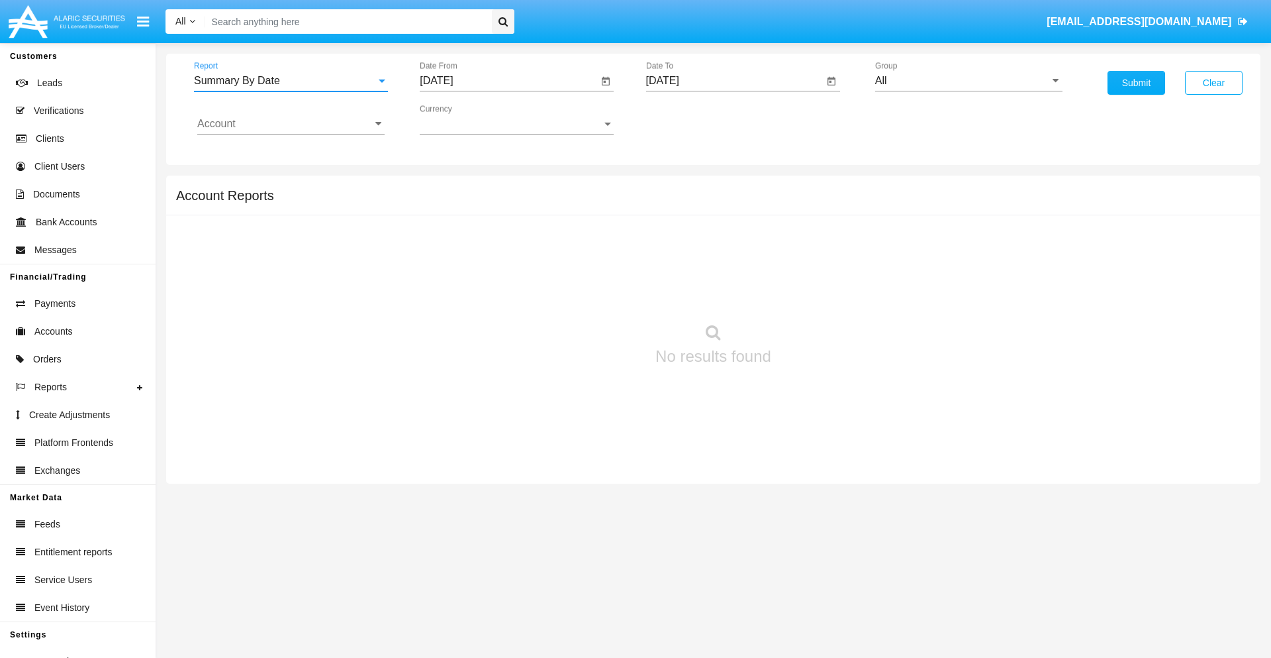
click at [509, 81] on input "[DATE]" at bounding box center [509, 81] width 178 height 12
click at [463, 119] on span "[DATE]" at bounding box center [451, 120] width 29 height 11
click at [498, 266] on div "2019" at bounding box center [498, 266] width 42 height 24
click at [452, 187] on div "JAN" at bounding box center [452, 187] width 42 height 24
click at [495, 203] on div "1" at bounding box center [495, 203] width 24 height 24
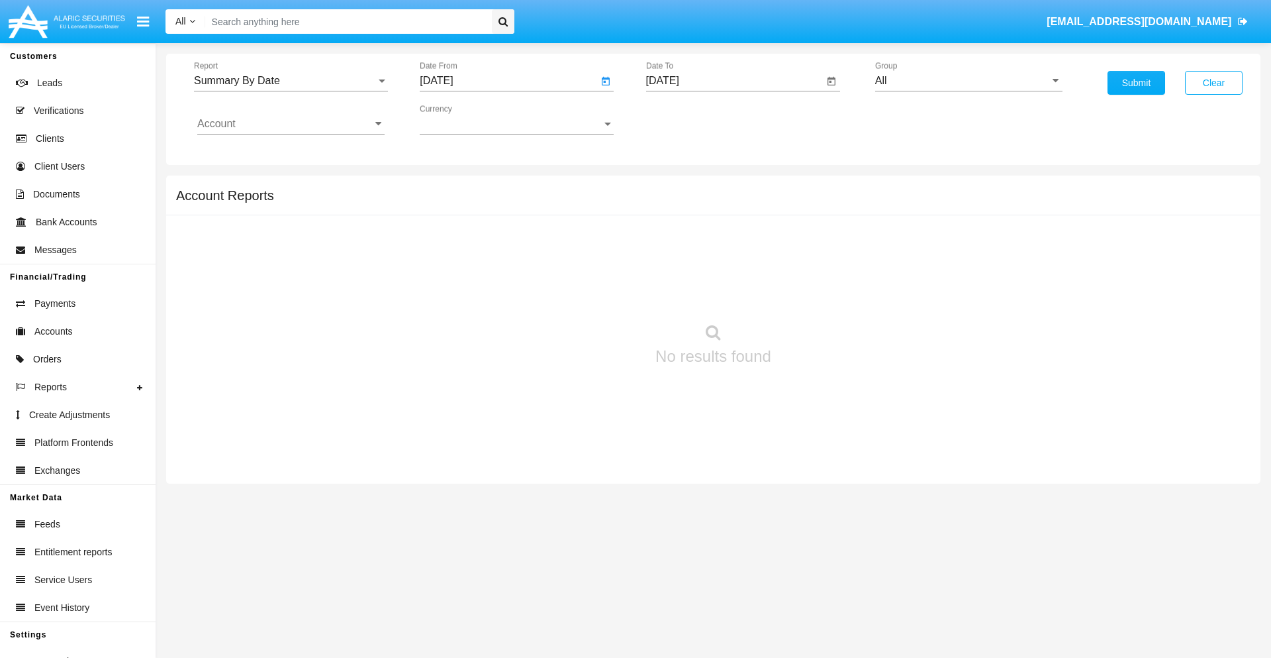
type input "[DATE]"
click at [734, 81] on input "[DATE]" at bounding box center [735, 81] width 178 height 12
click at [689, 119] on span "[DATE]" at bounding box center [678, 120] width 29 height 11
click at [724, 266] on div "2019" at bounding box center [724, 266] width 42 height 24
click at [677, 187] on div "JAN" at bounding box center [678, 187] width 42 height 24
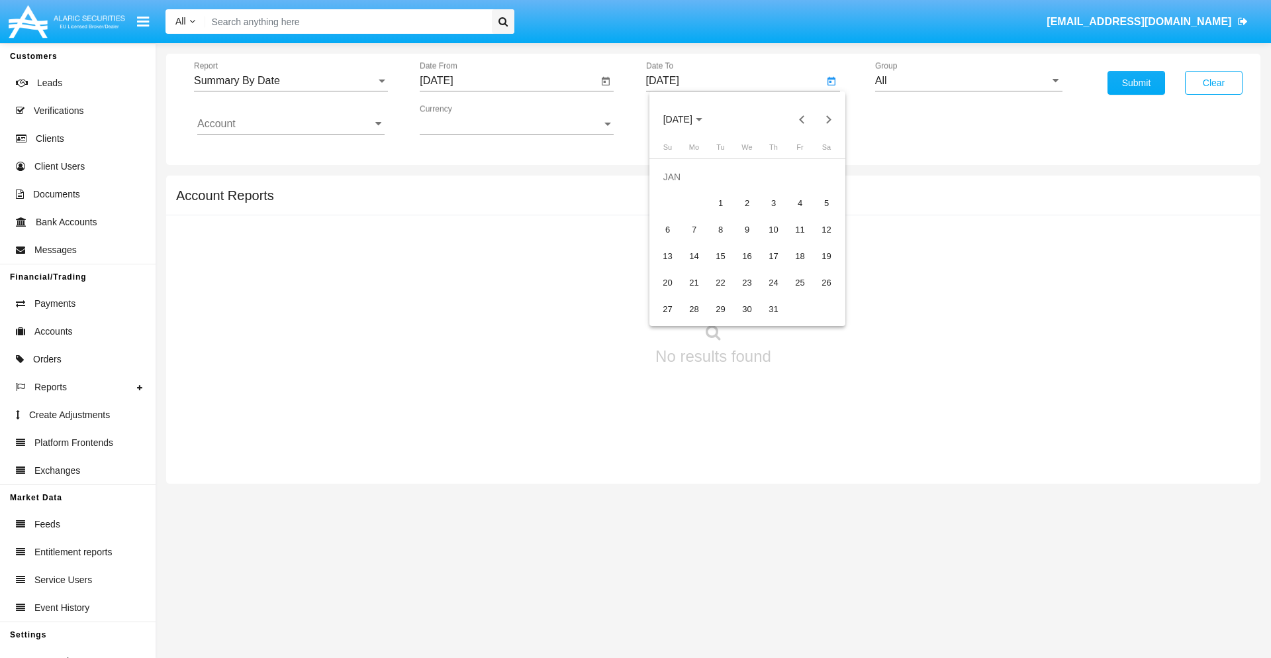
click at [720, 203] on div "1" at bounding box center [721, 203] width 24 height 24
type input "[DATE]"
click at [291, 124] on input "Account" at bounding box center [290, 124] width 187 height 12
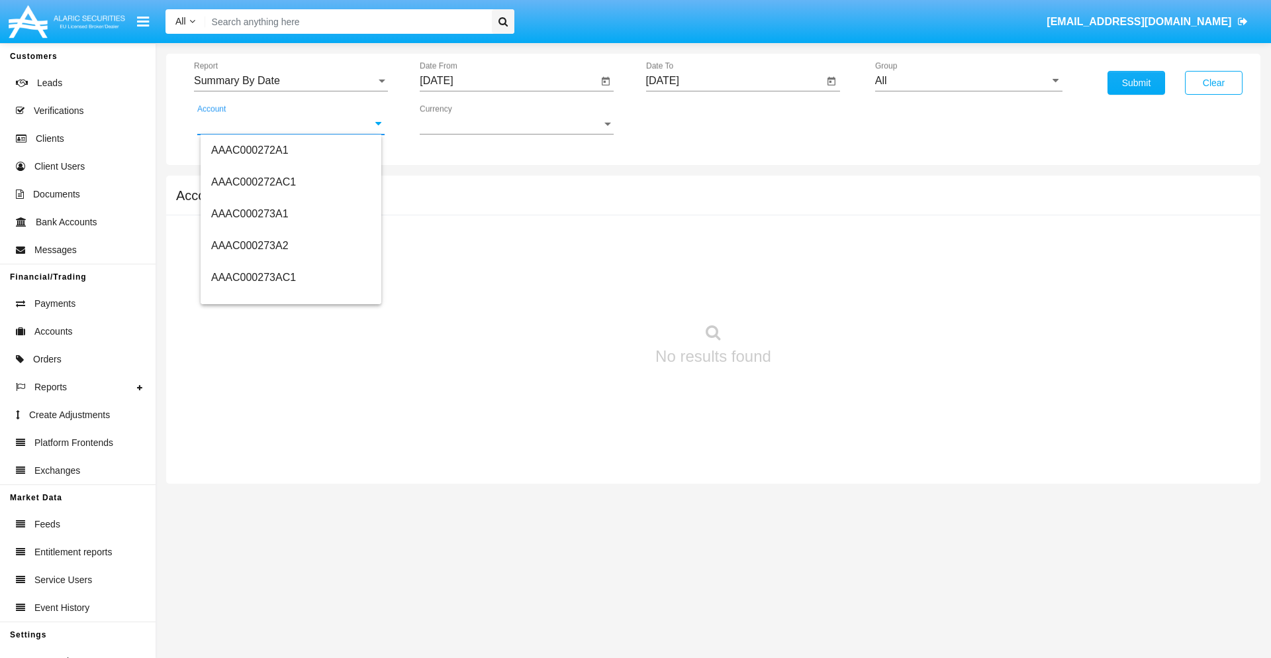
scroll to position [155535, 0]
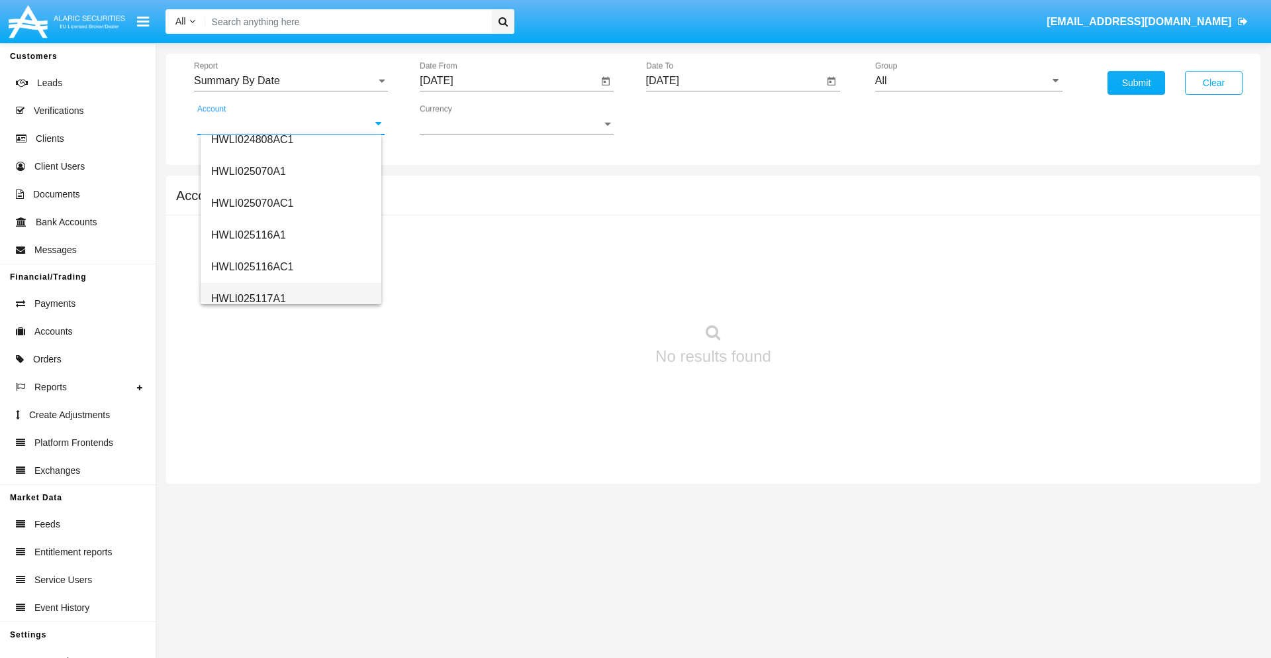
click at [248, 298] on span "HWLI025117A1" at bounding box center [248, 298] width 75 height 11
type input "HWLI025117A1"
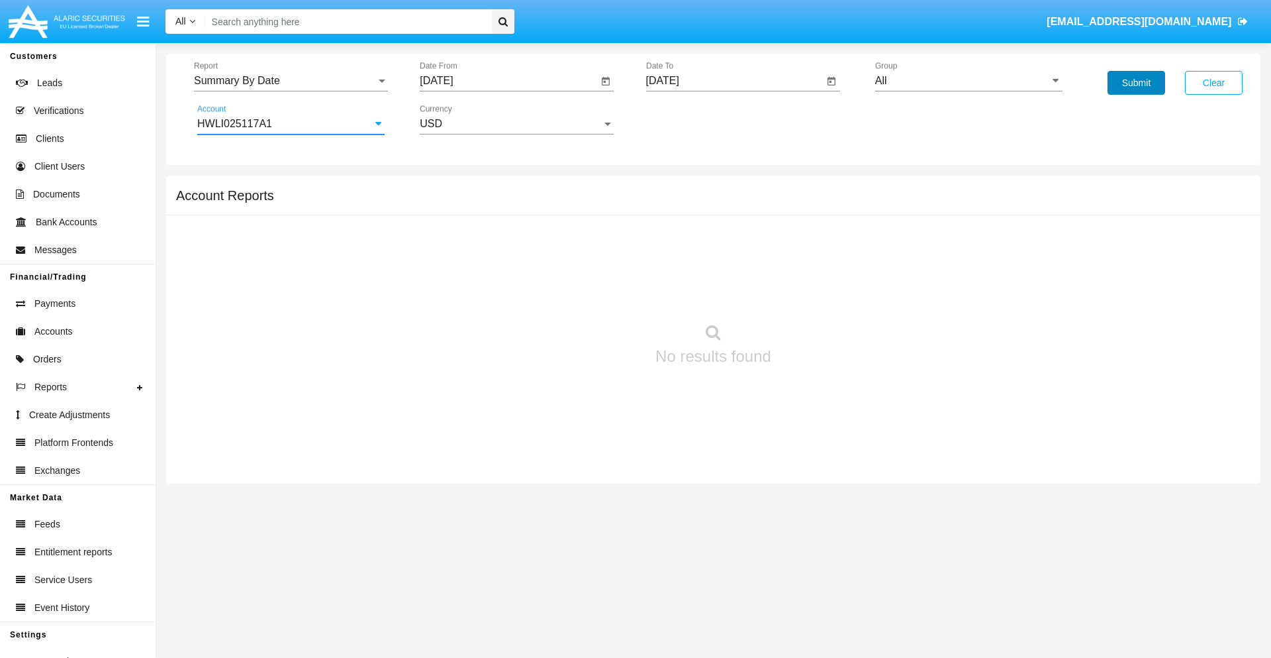
click at [1136, 83] on button "Submit" at bounding box center [1137, 83] width 58 height 24
click at [291, 81] on span "Report" at bounding box center [285, 81] width 182 height 12
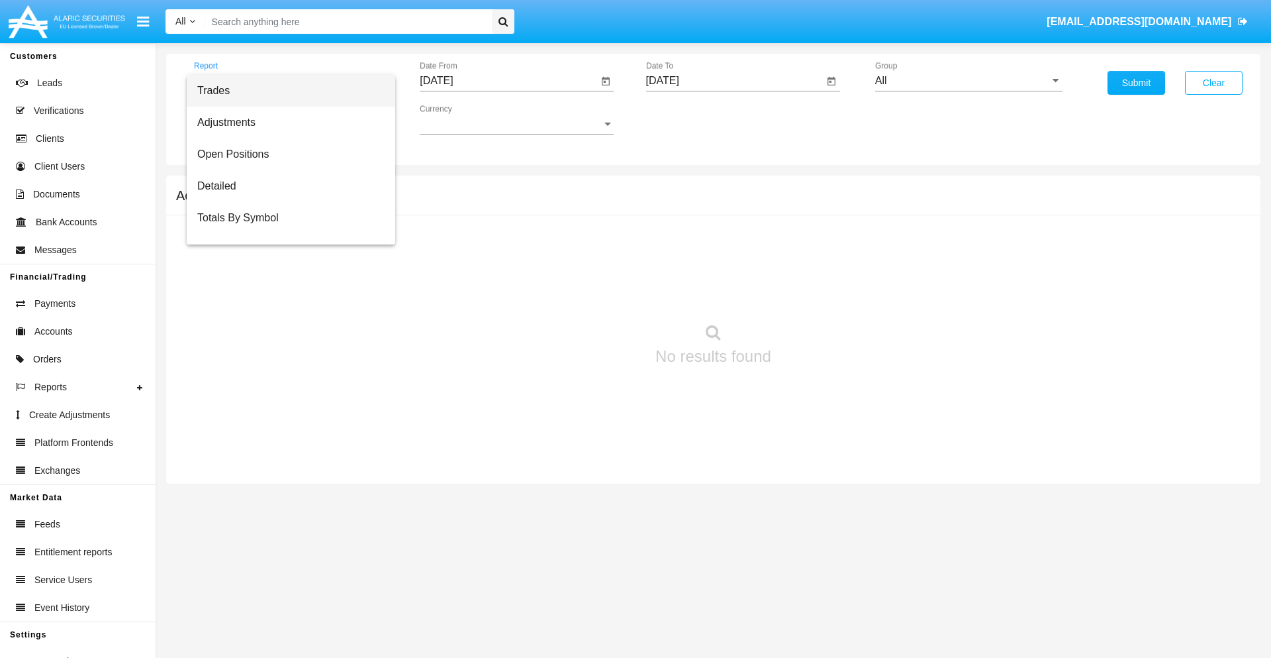
scroll to position [85, 0]
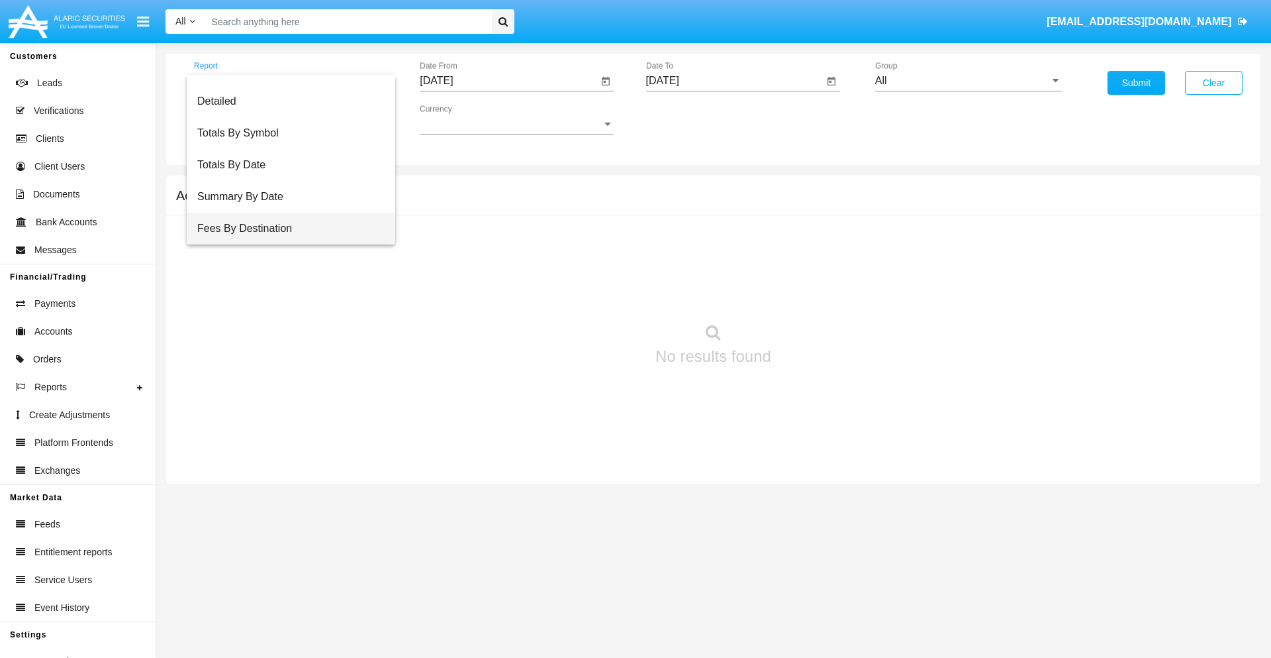
click at [285, 228] on span "Fees By Destination" at bounding box center [290, 229] width 187 height 32
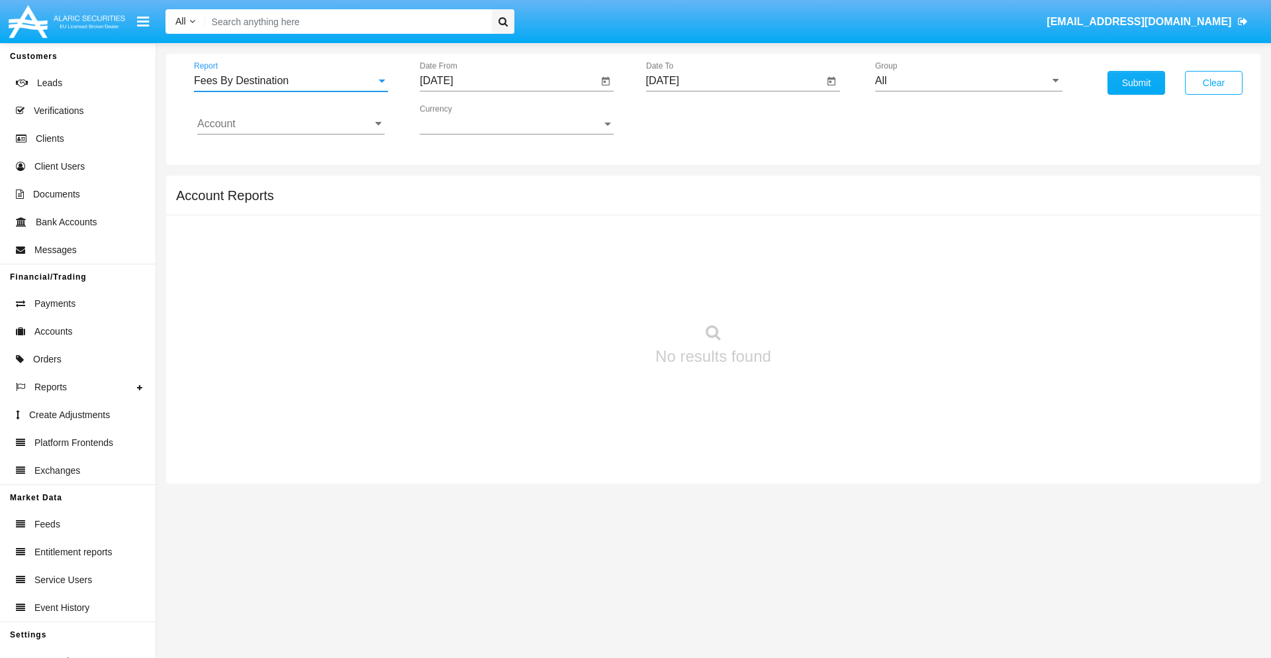
click at [509, 81] on input "[DATE]" at bounding box center [509, 81] width 178 height 12
click at [463, 119] on span "[DATE]" at bounding box center [451, 120] width 29 height 11
click at [498, 266] on div "2019" at bounding box center [498, 266] width 42 height 24
click at [452, 187] on div "JAN" at bounding box center [452, 187] width 42 height 24
click at [495, 203] on div "1" at bounding box center [495, 203] width 24 height 24
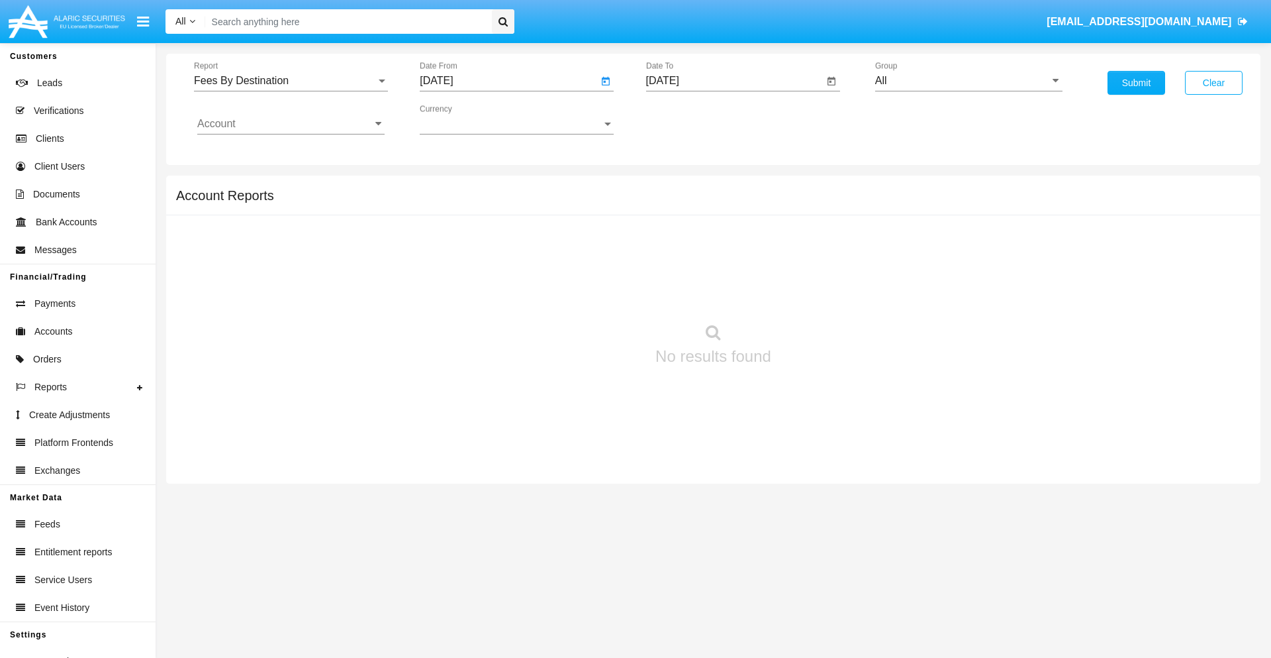
type input "[DATE]"
click at [734, 81] on input "[DATE]" at bounding box center [735, 81] width 178 height 12
click at [689, 119] on span "[DATE]" at bounding box center [678, 120] width 29 height 11
click at [724, 266] on div "2019" at bounding box center [724, 266] width 42 height 24
click at [677, 187] on div "JAN" at bounding box center [678, 187] width 42 height 24
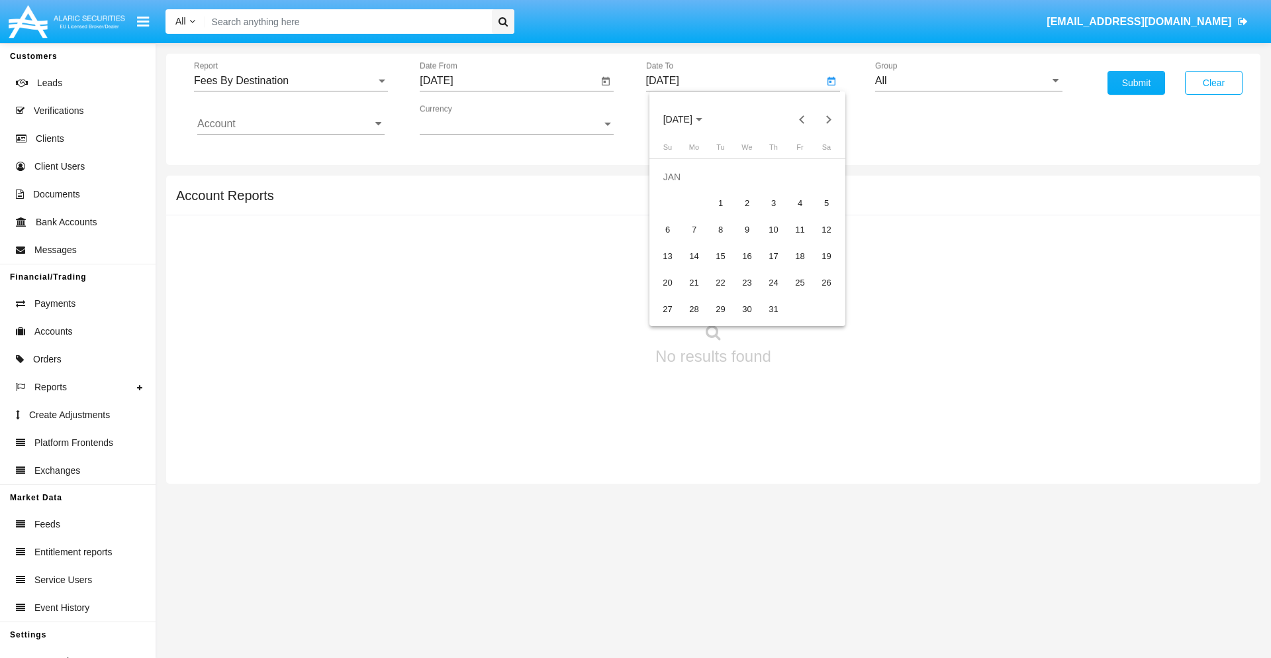
click at [720, 203] on div "1" at bounding box center [721, 203] width 24 height 24
type input "[DATE]"
click at [291, 124] on input "Account" at bounding box center [290, 124] width 187 height 12
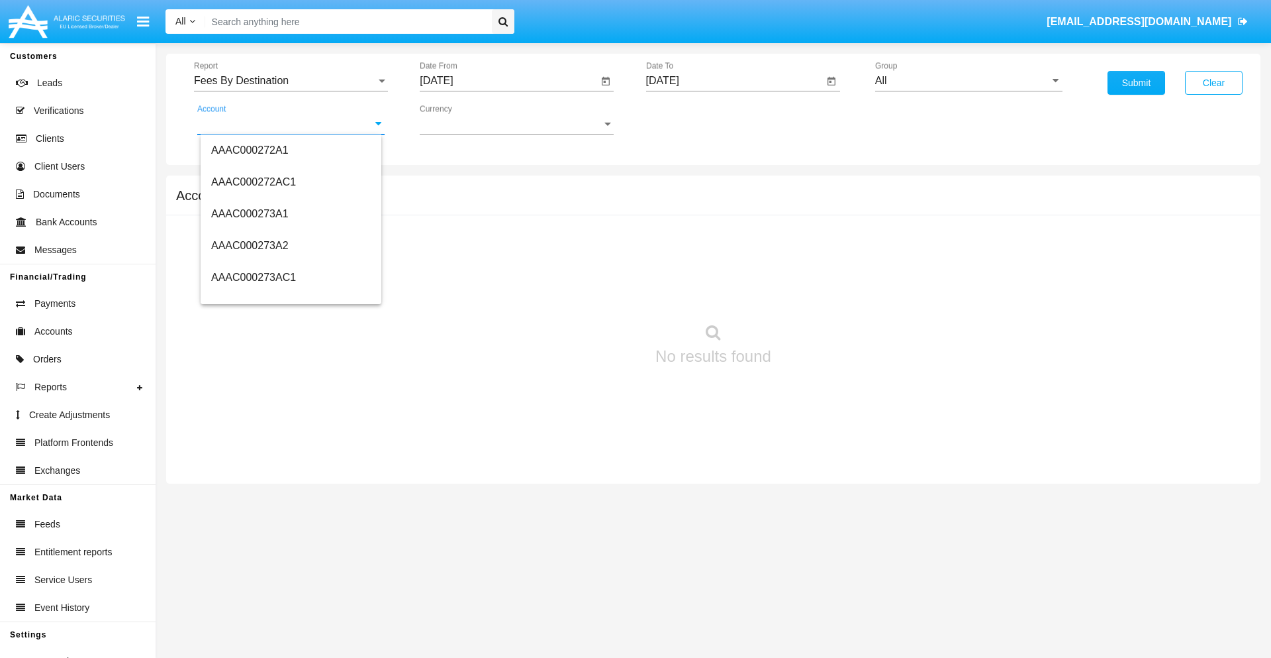
scroll to position [155535, 0]
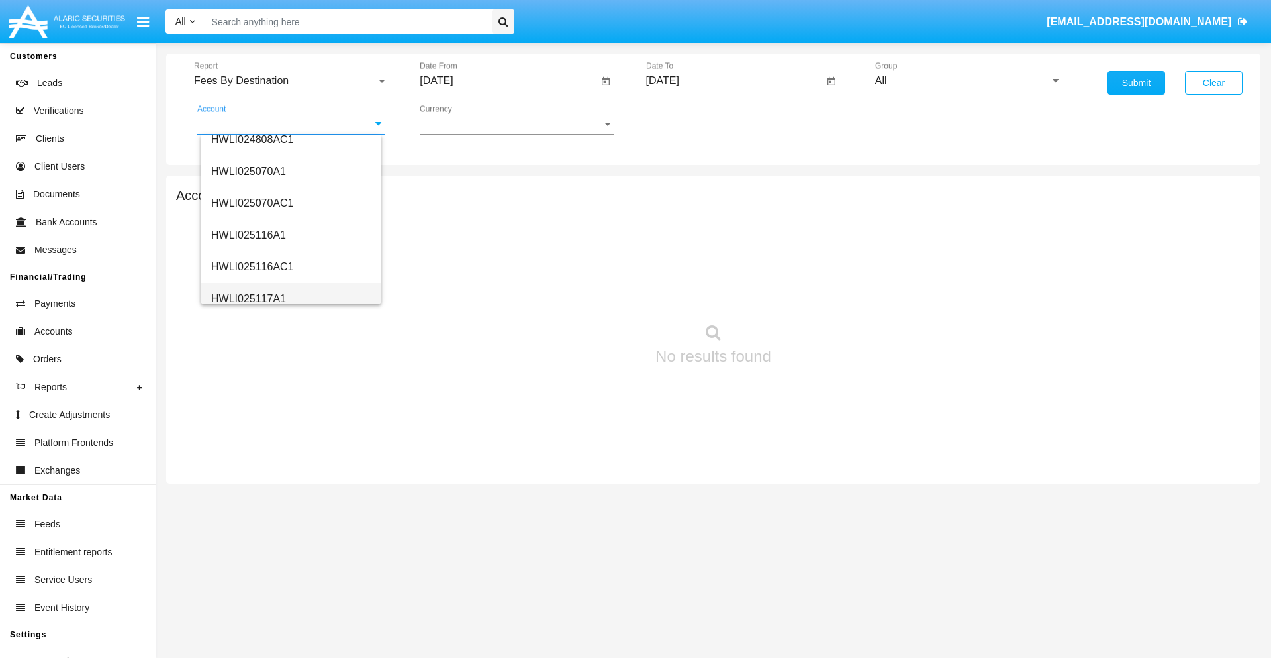
click at [248, 298] on span "HWLI025117A1" at bounding box center [248, 298] width 75 height 11
type input "HWLI025117A1"
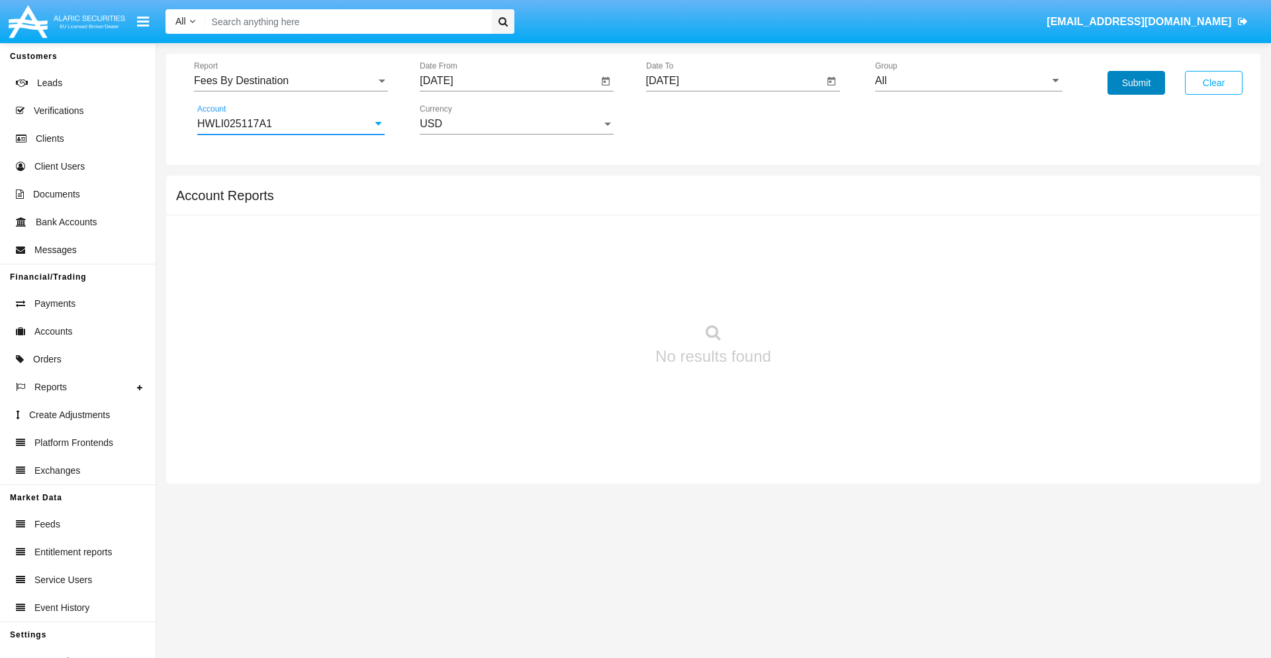
click at [1136, 83] on button "Submit" at bounding box center [1137, 83] width 58 height 24
click at [291, 81] on span "Report" at bounding box center [285, 81] width 182 height 12
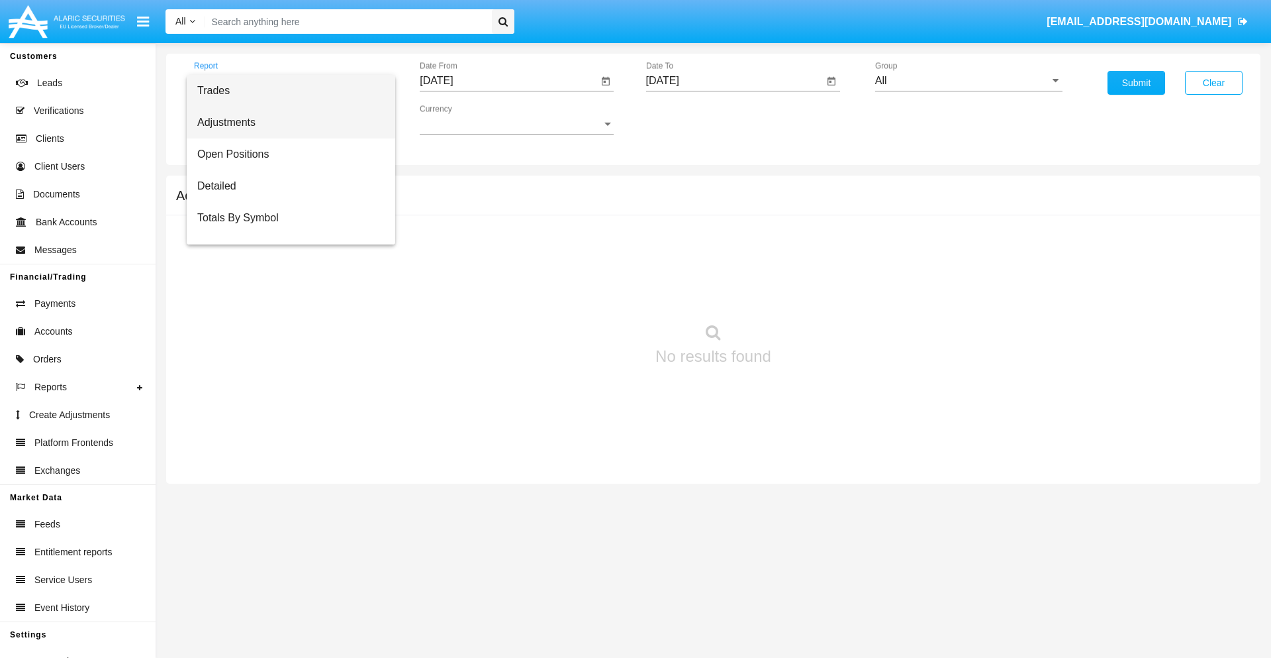
click at [285, 123] on span "Adjustments" at bounding box center [290, 123] width 187 height 32
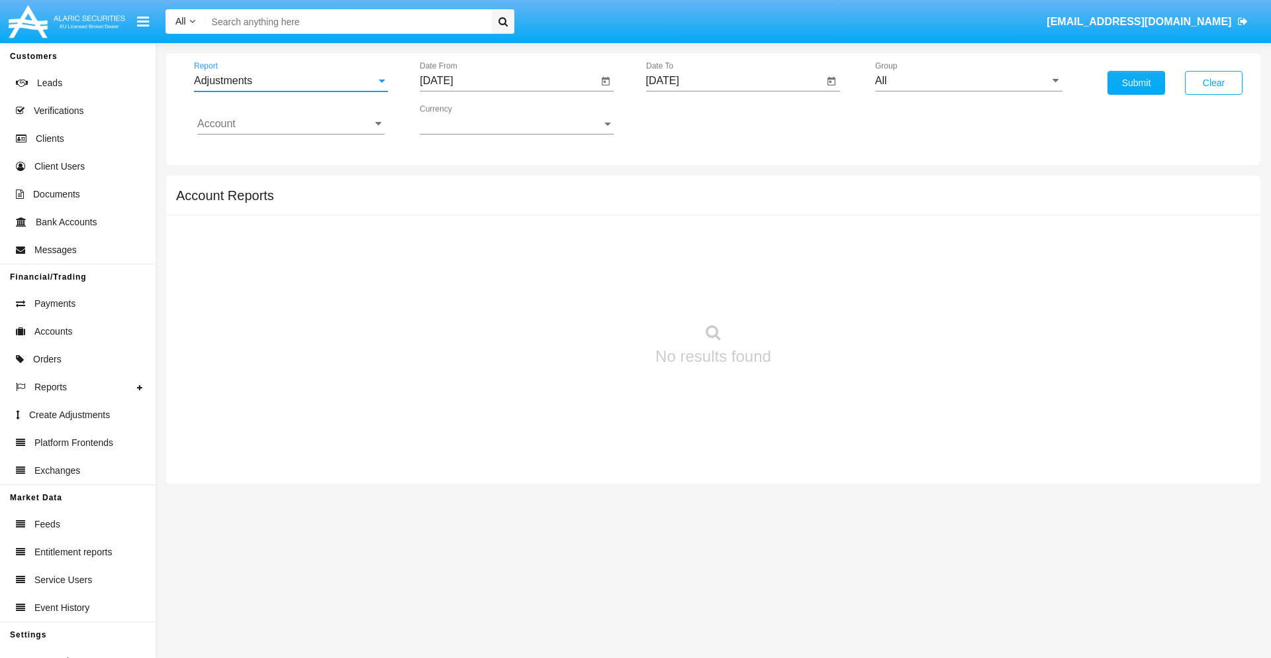
click at [509, 81] on input "[DATE]" at bounding box center [509, 81] width 178 height 12
click at [463, 119] on span "[DATE]" at bounding box center [451, 120] width 29 height 11
click at [591, 293] on div "2025" at bounding box center [591, 293] width 42 height 24
click at [591, 213] on div "AUG" at bounding box center [591, 213] width 42 height 24
click at [601, 256] on div "23" at bounding box center [601, 256] width 24 height 24
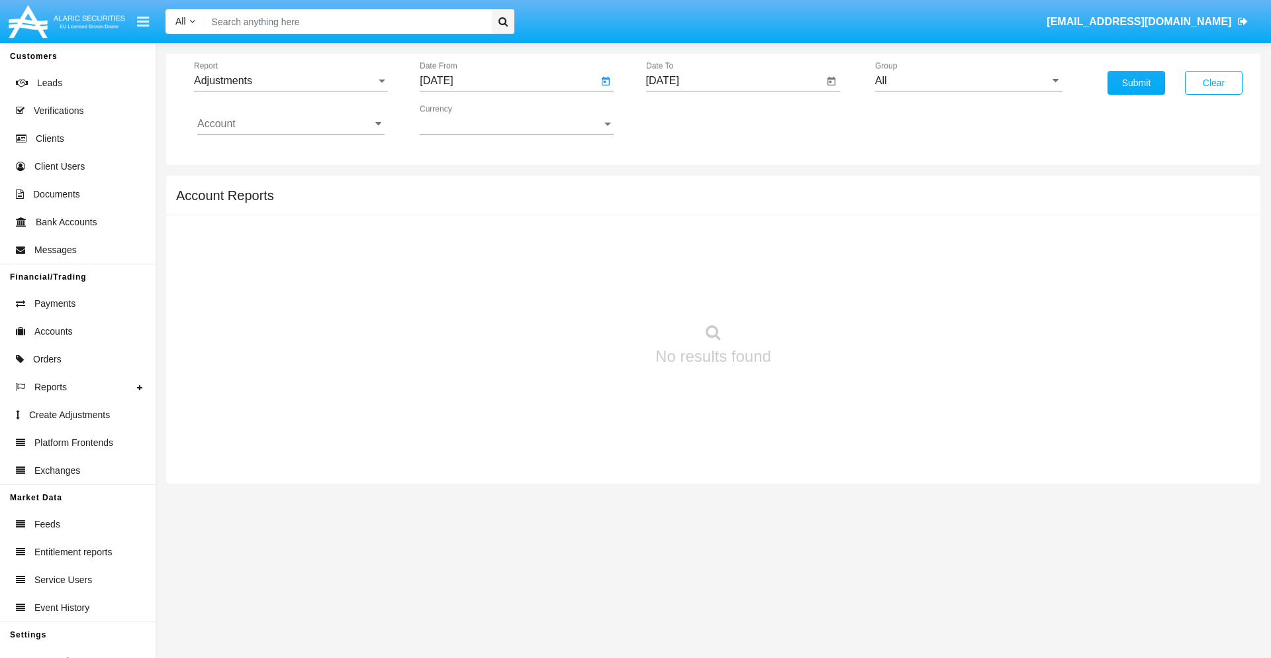
type input "[DATE]"
click at [734, 81] on input "[DATE]" at bounding box center [735, 81] width 178 height 12
click at [689, 119] on span "[DATE]" at bounding box center [678, 120] width 29 height 11
click at [816, 293] on div "2025" at bounding box center [817, 293] width 42 height 24
click at [677, 240] on div "SEP" at bounding box center [678, 240] width 42 height 24
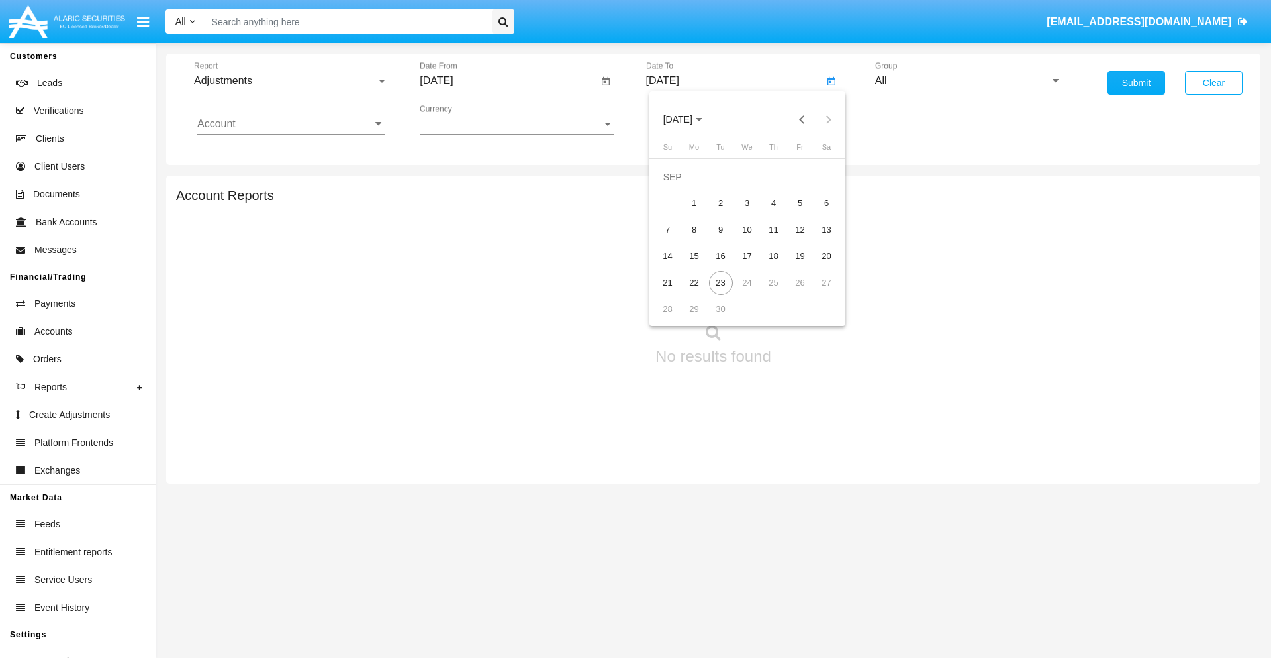
click at [720, 282] on div "23" at bounding box center [721, 283] width 24 height 24
type input "[DATE]"
click at [969, 81] on input "All" at bounding box center [968, 81] width 187 height 12
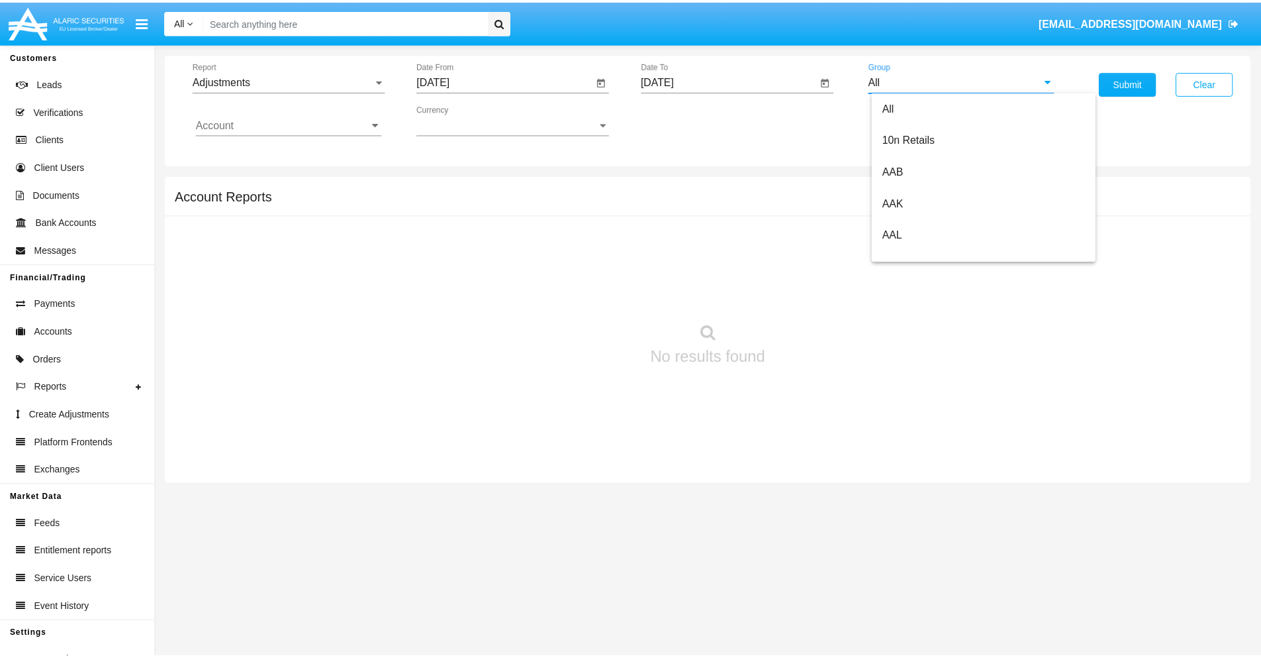
scroll to position [297, 0]
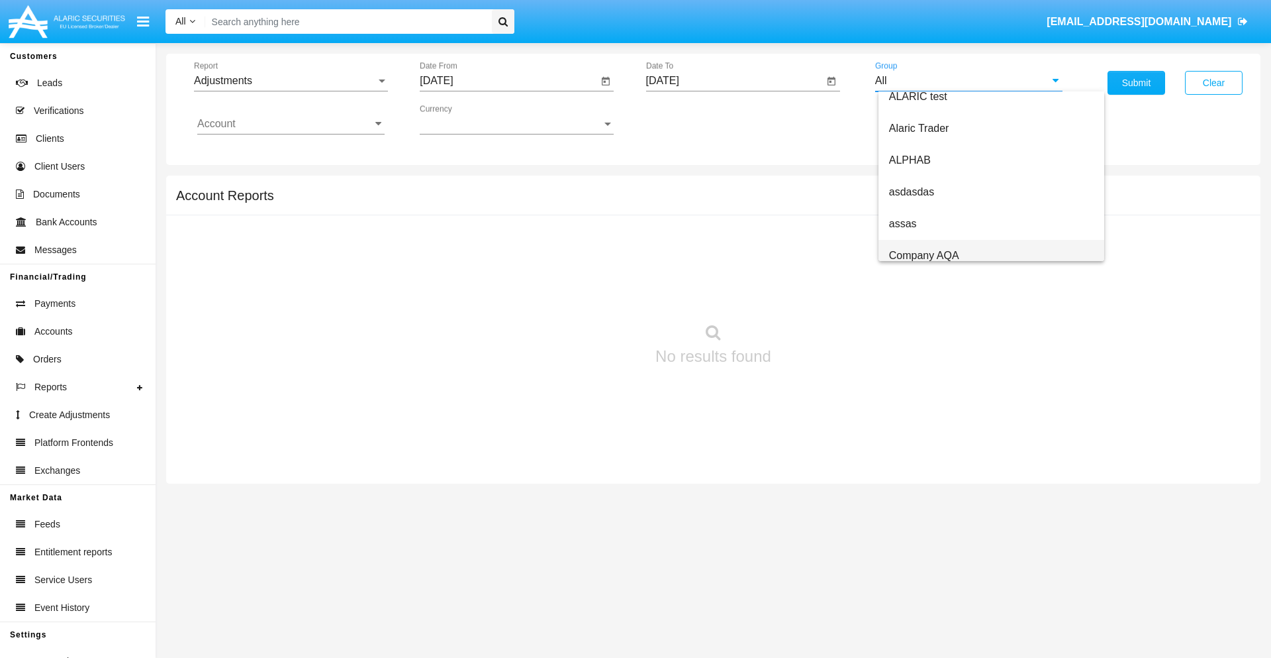
click at [924, 255] on span "Company AQA" at bounding box center [924, 255] width 70 height 11
type input "Company AQA"
click at [291, 124] on input "Account" at bounding box center [290, 124] width 187 height 12
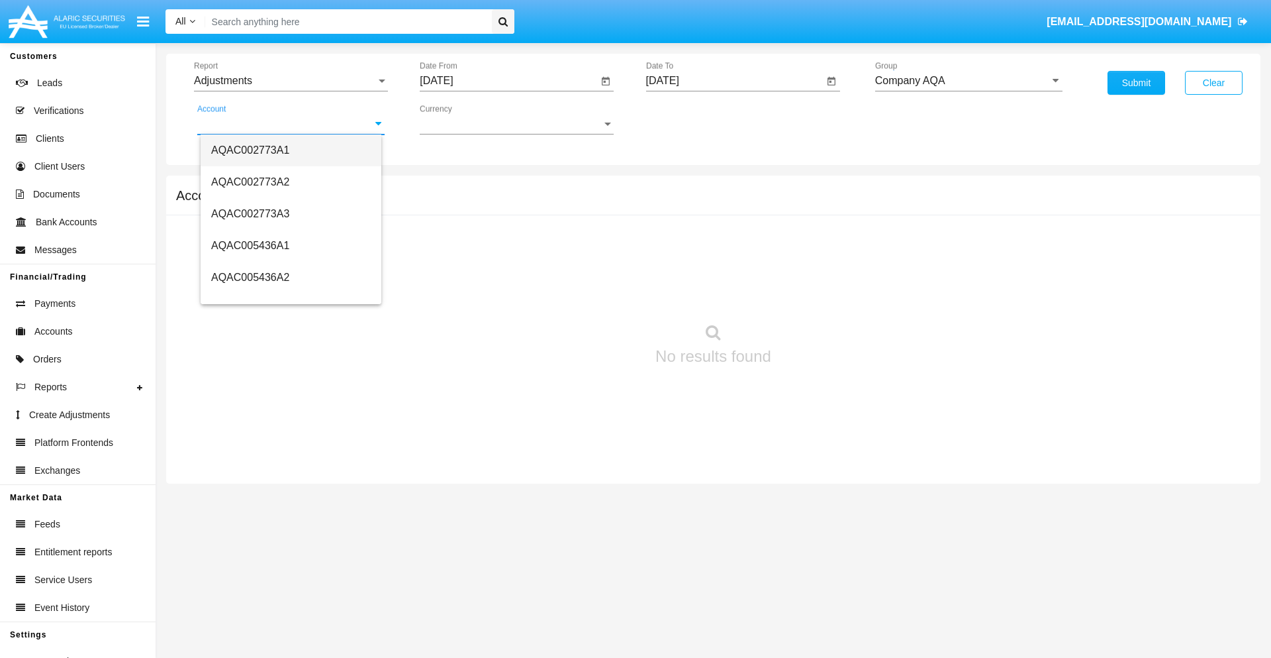
click at [250, 150] on span "AQAC002773A1" at bounding box center [250, 149] width 78 height 11
type input "AQAC002773A1"
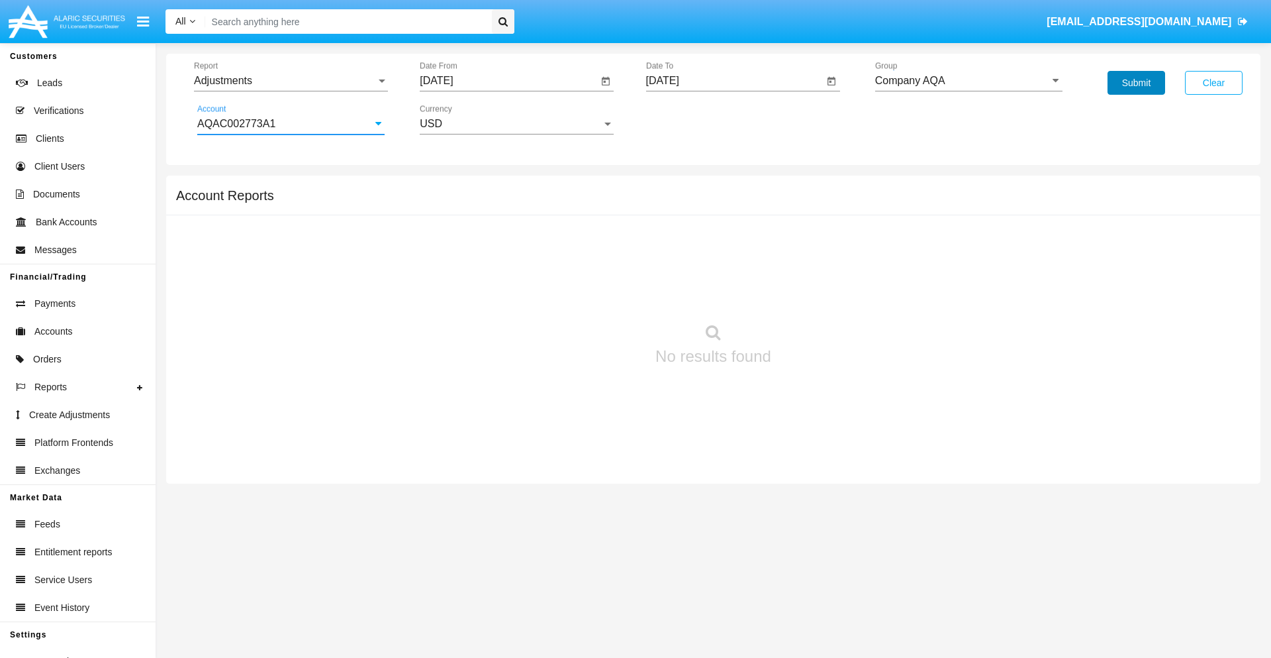
click at [1136, 83] on button "Submit" at bounding box center [1137, 83] width 58 height 24
click at [291, 81] on span "Report" at bounding box center [285, 81] width 182 height 12
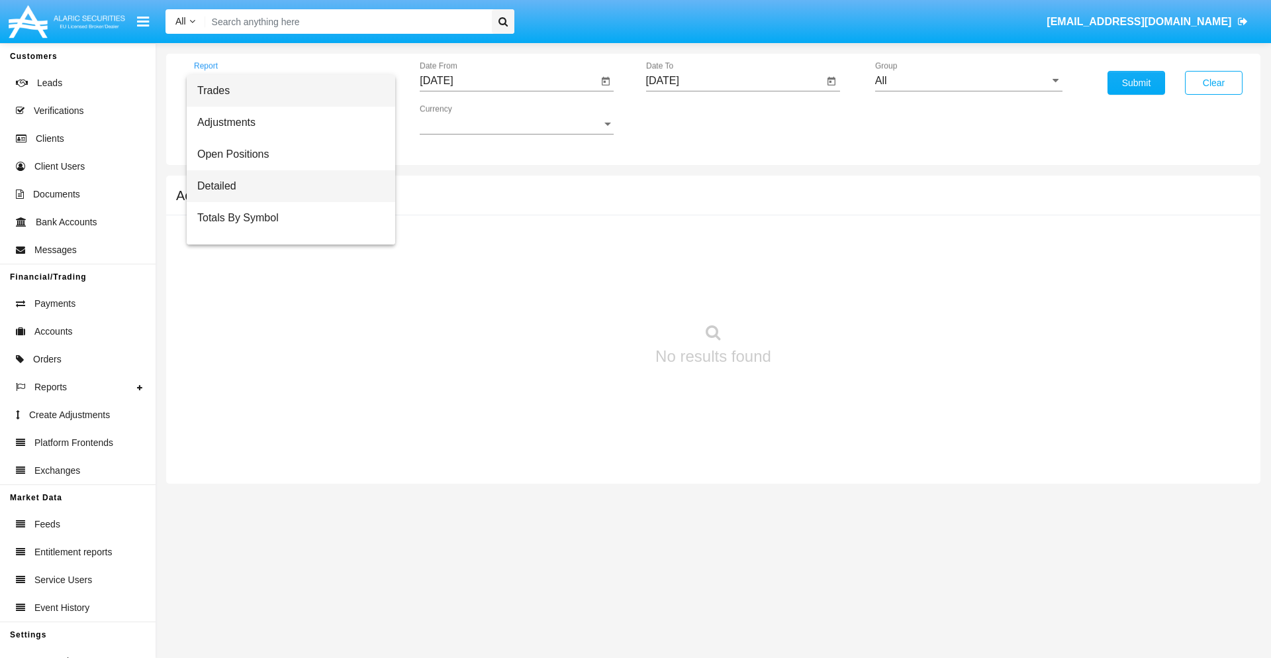
click at [285, 186] on span "Detailed" at bounding box center [290, 186] width 187 height 32
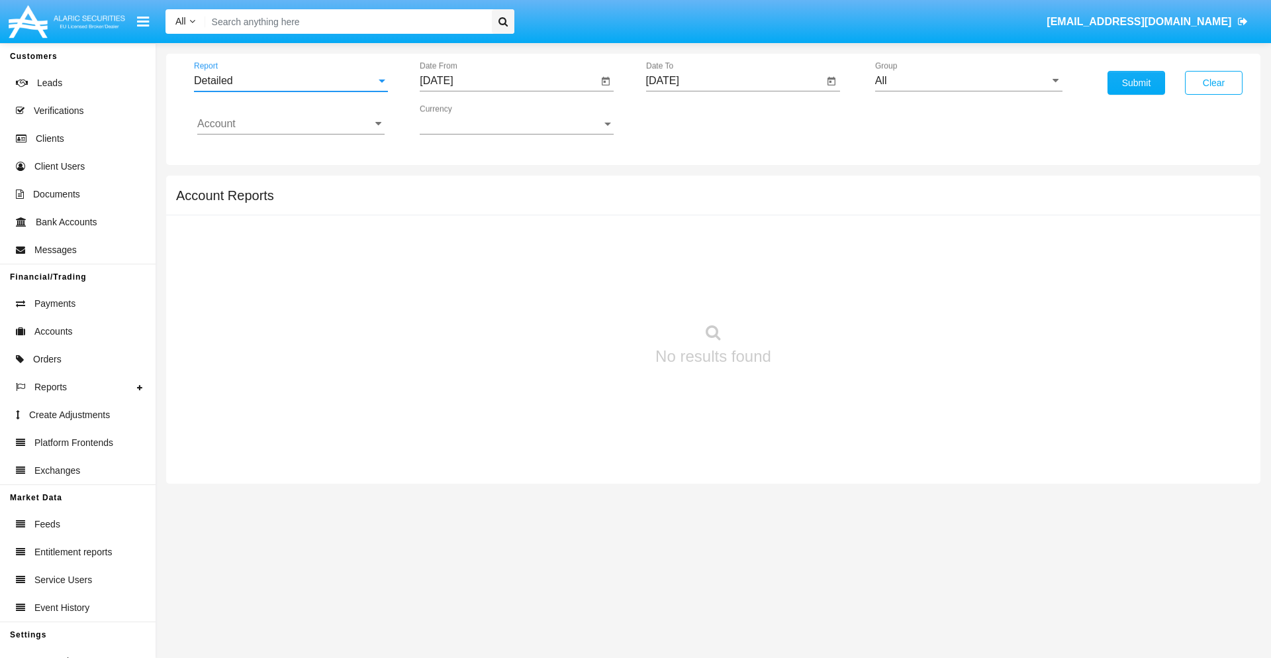
click at [509, 81] on input "[DATE]" at bounding box center [509, 81] width 178 height 12
click at [463, 119] on span "[DATE]" at bounding box center [451, 120] width 29 height 11
click at [591, 293] on div "2025" at bounding box center [591, 293] width 42 height 24
click at [452, 240] on div "SEP" at bounding box center [452, 240] width 42 height 24
click at [601, 229] on div "13" at bounding box center [601, 230] width 24 height 24
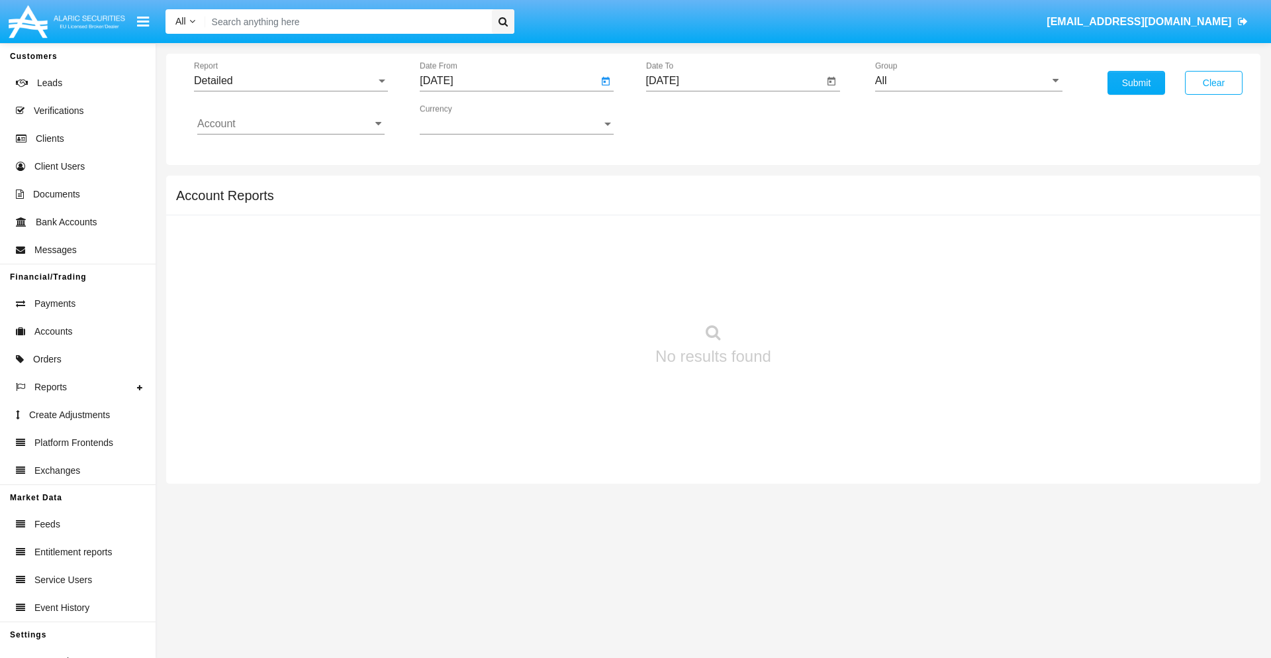
type input "[DATE]"
click at [734, 81] on input "[DATE]" at bounding box center [735, 81] width 178 height 12
click at [689, 119] on span "[DATE]" at bounding box center [678, 120] width 29 height 11
click at [816, 293] on div "2025" at bounding box center [817, 293] width 42 height 24
click at [677, 240] on div "SEP" at bounding box center [678, 240] width 42 height 24
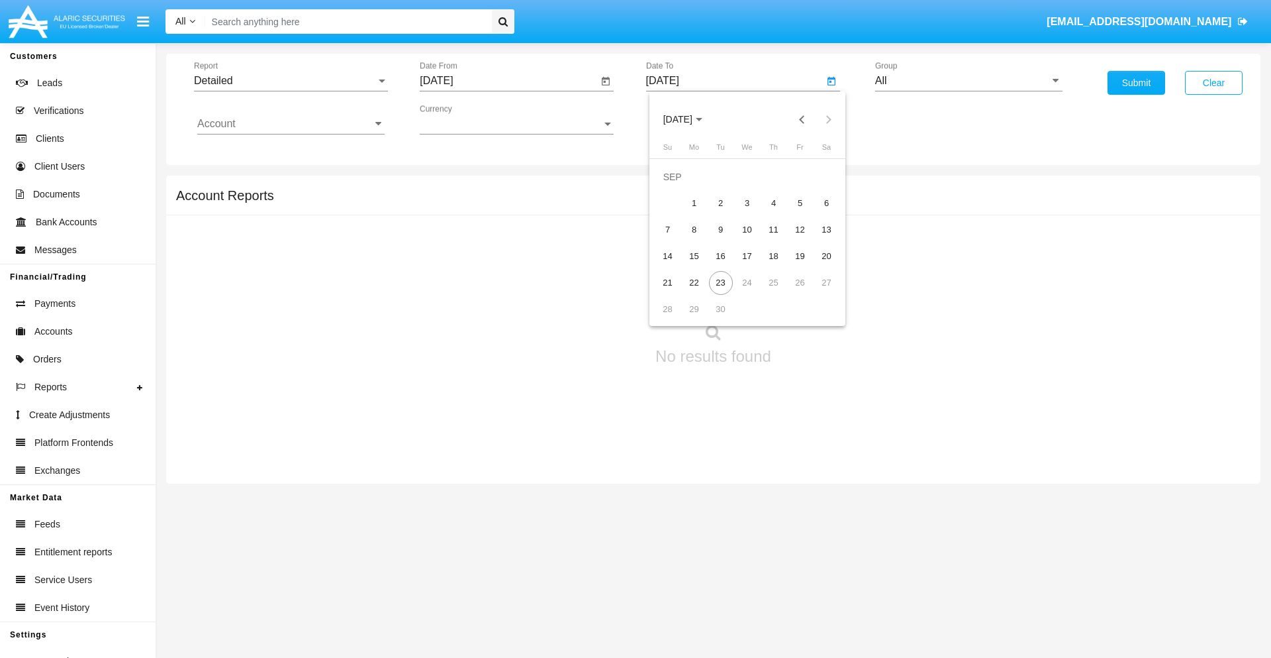
click at [720, 282] on div "23" at bounding box center [721, 283] width 24 height 24
type input "[DATE]"
click at [969, 81] on input "All" at bounding box center [968, 81] width 187 height 12
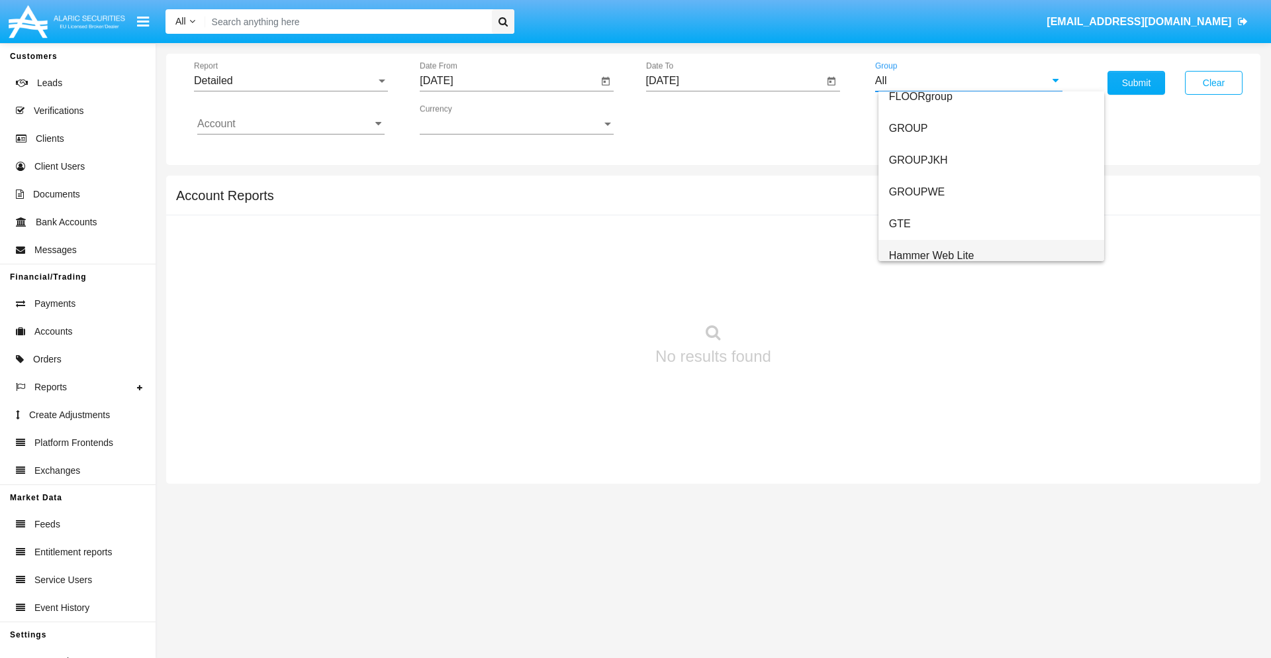
click at [932, 255] on span "Hammer Web Lite" at bounding box center [931, 255] width 85 height 11
type input "Hammer Web Lite"
click at [291, 124] on input "Account" at bounding box center [290, 124] width 187 height 12
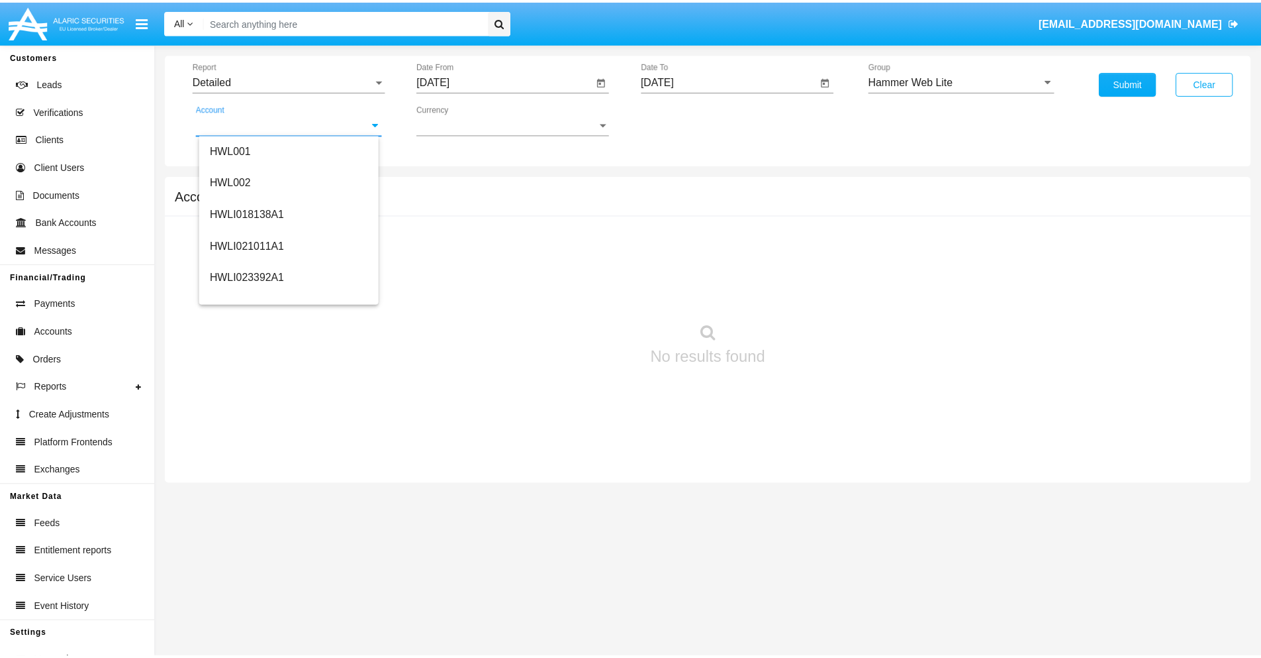
scroll to position [201, 0]
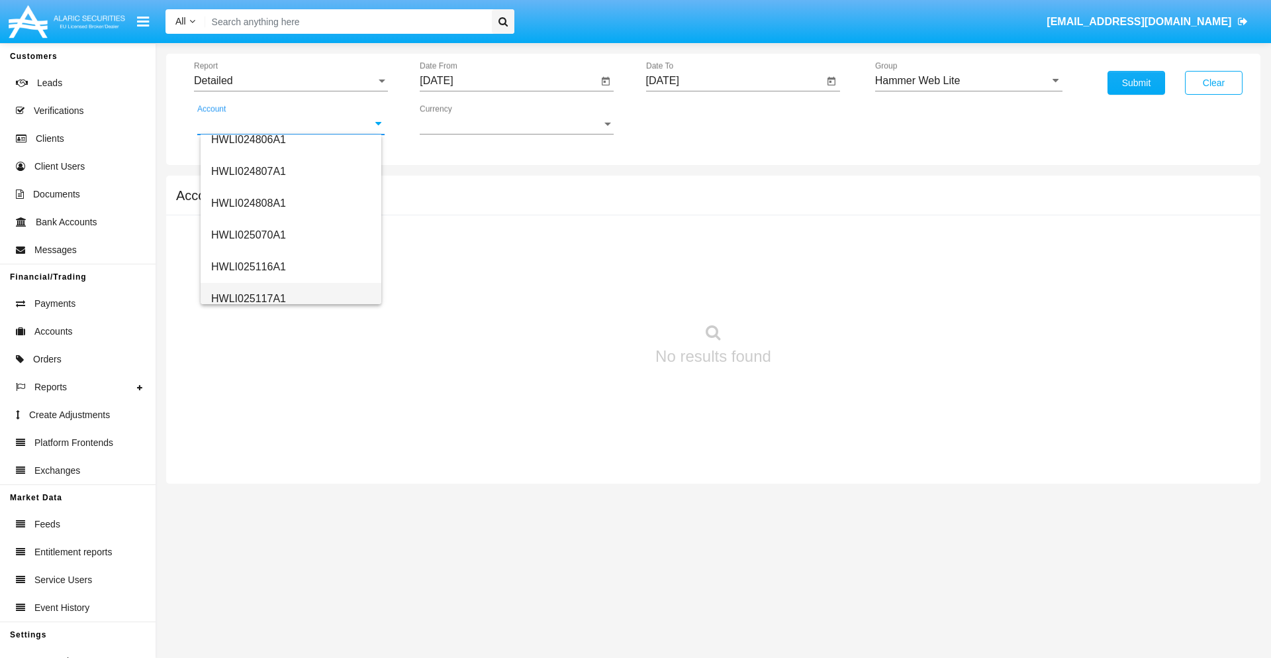
click at [248, 298] on span "HWLI025117A1" at bounding box center [248, 298] width 75 height 11
type input "HWLI025117A1"
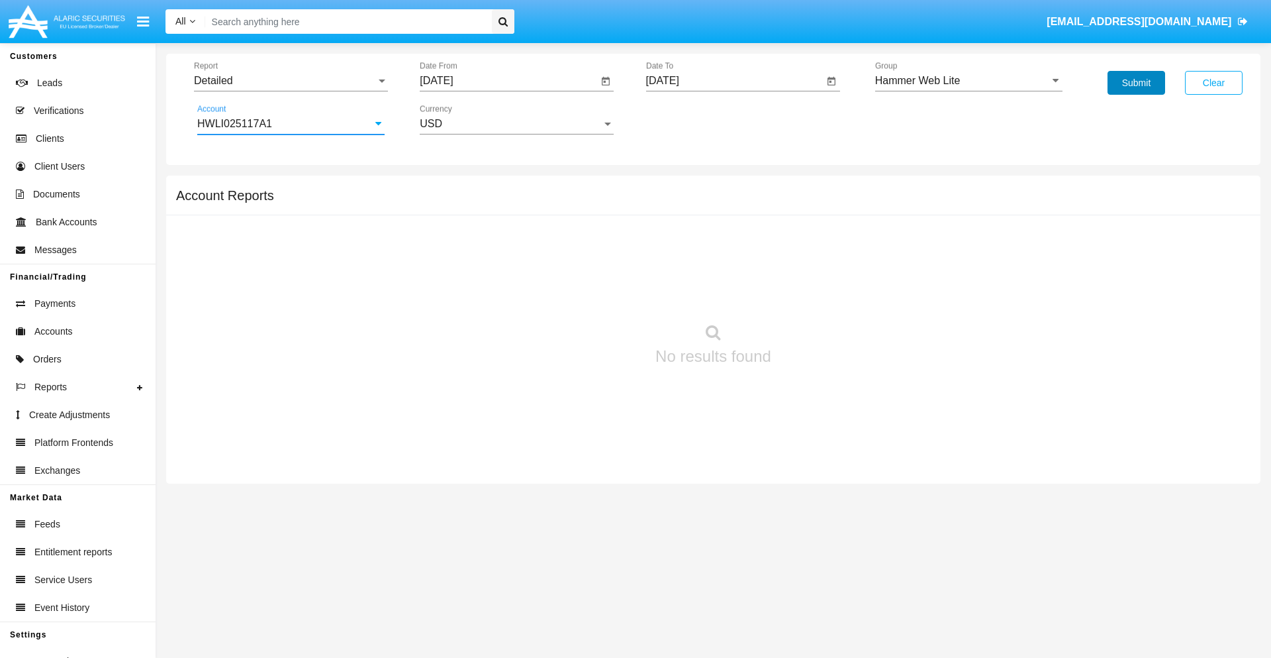
click at [1136, 83] on button "Submit" at bounding box center [1137, 83] width 58 height 24
click at [291, 81] on span "Report" at bounding box center [285, 81] width 182 height 12
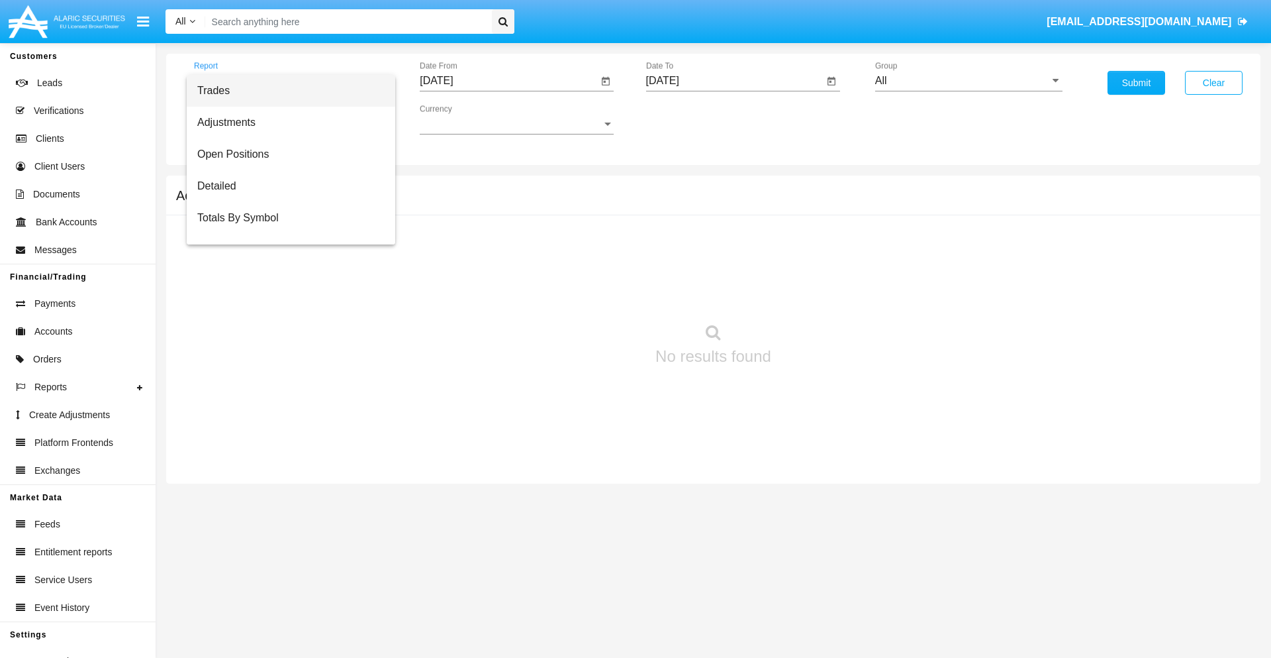
scroll to position [85, 0]
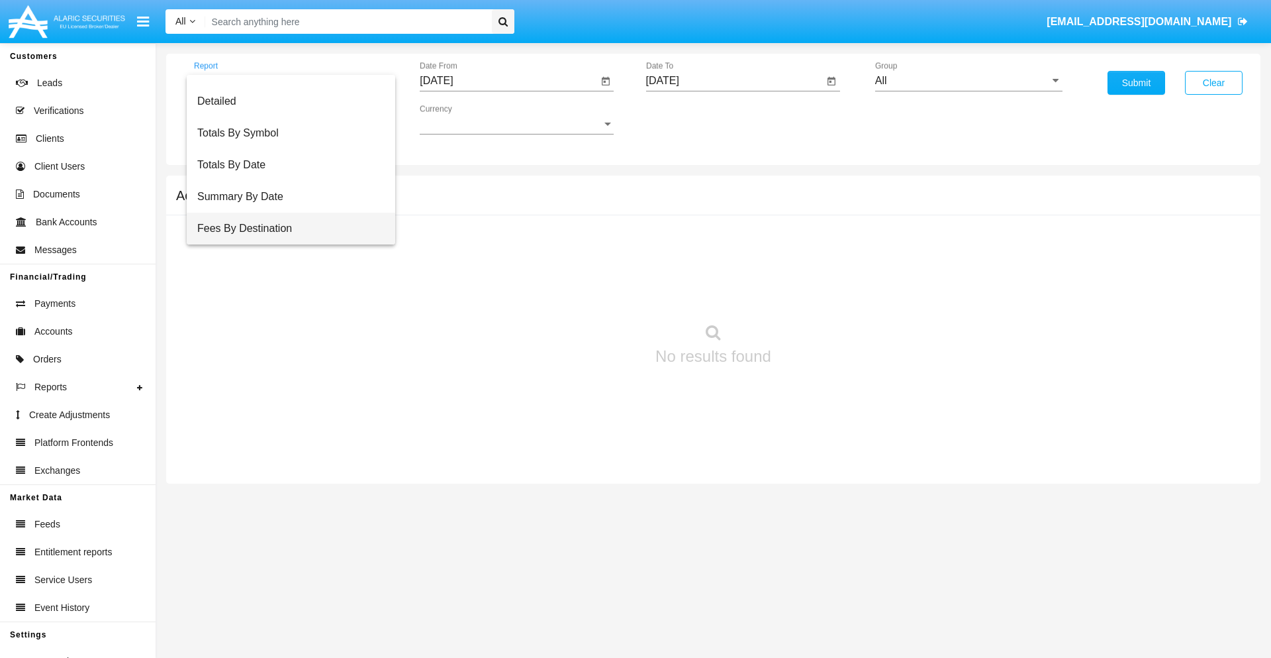
click at [285, 228] on span "Fees By Destination" at bounding box center [290, 229] width 187 height 32
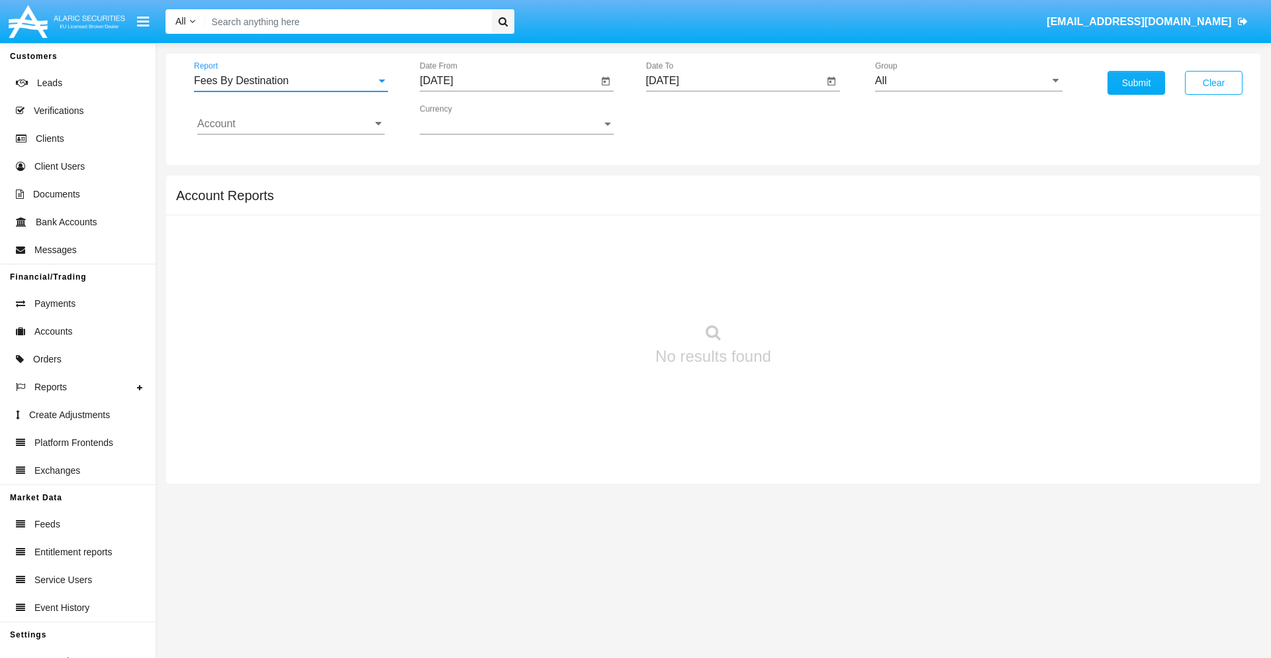
click at [509, 81] on input "[DATE]" at bounding box center [509, 81] width 178 height 12
click at [463, 119] on span "[DATE]" at bounding box center [451, 120] width 29 height 11
click at [591, 293] on div "2025" at bounding box center [591, 293] width 42 height 24
click at [498, 213] on div "JUN" at bounding box center [498, 213] width 42 height 24
click at [468, 282] on div "23" at bounding box center [468, 283] width 24 height 24
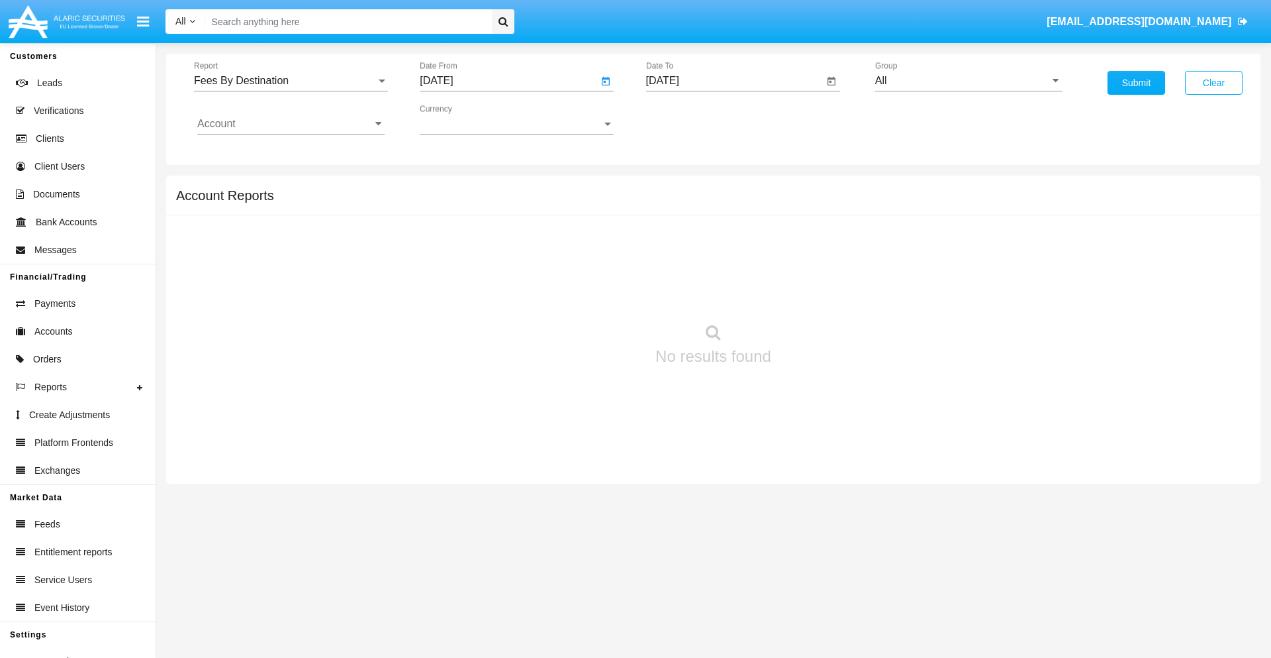
type input "06/23/25"
click at [734, 81] on input "[DATE]" at bounding box center [735, 81] width 178 height 12
click at [689, 119] on span "[DATE]" at bounding box center [678, 120] width 29 height 11
click at [816, 293] on div "2025" at bounding box center [817, 293] width 42 height 24
click at [677, 240] on div "SEP" at bounding box center [678, 240] width 42 height 24
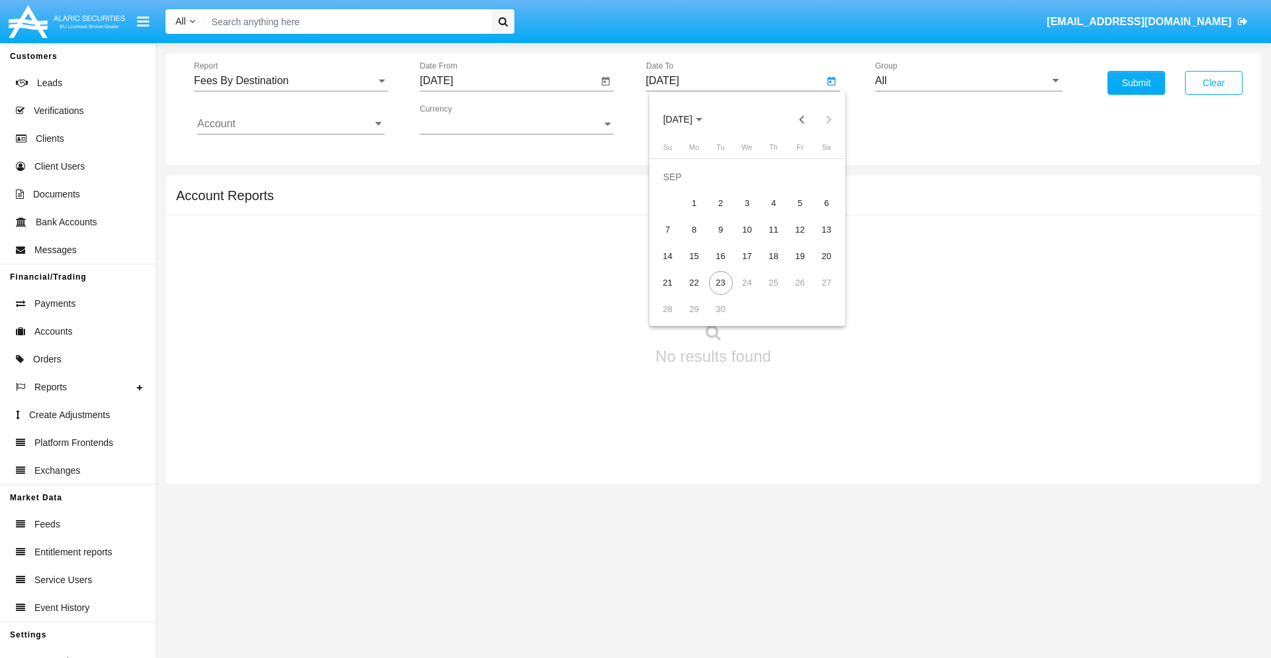
click at [720, 282] on div "23" at bounding box center [721, 283] width 24 height 24
type input "[DATE]"
click at [969, 81] on input "All" at bounding box center [968, 81] width 187 height 12
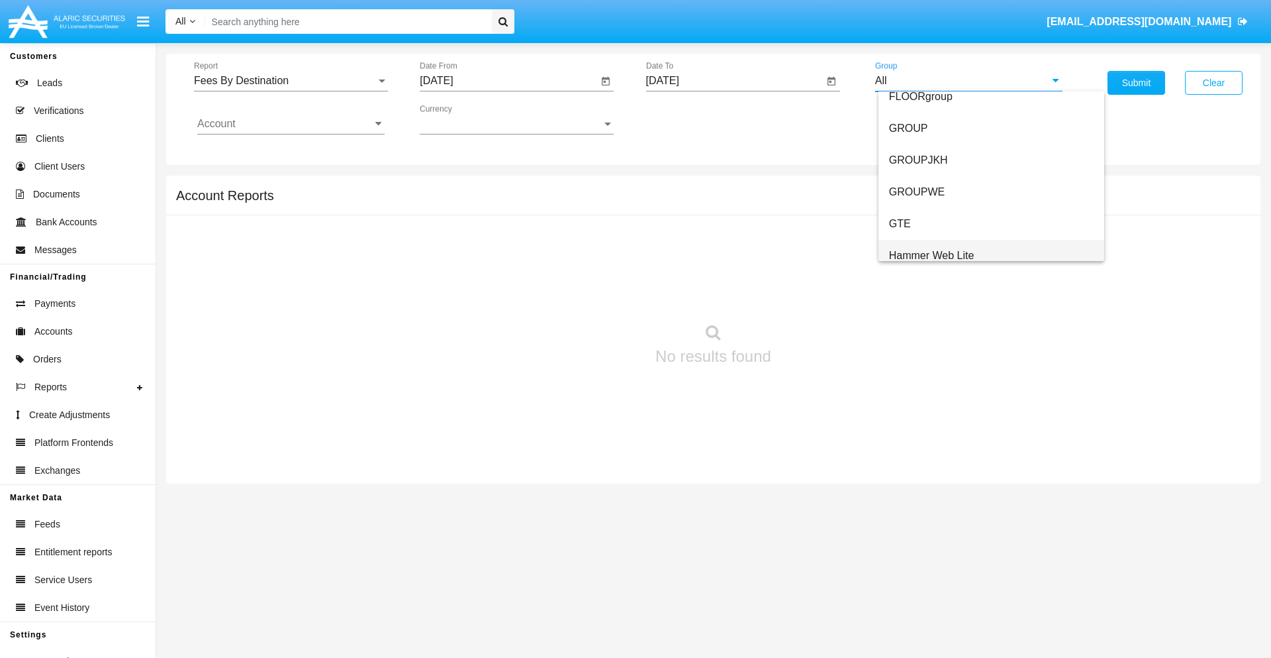
click at [932, 255] on span "Hammer Web Lite" at bounding box center [931, 255] width 85 height 11
type input "Hammer Web Lite"
click at [291, 124] on input "Account" at bounding box center [290, 124] width 187 height 12
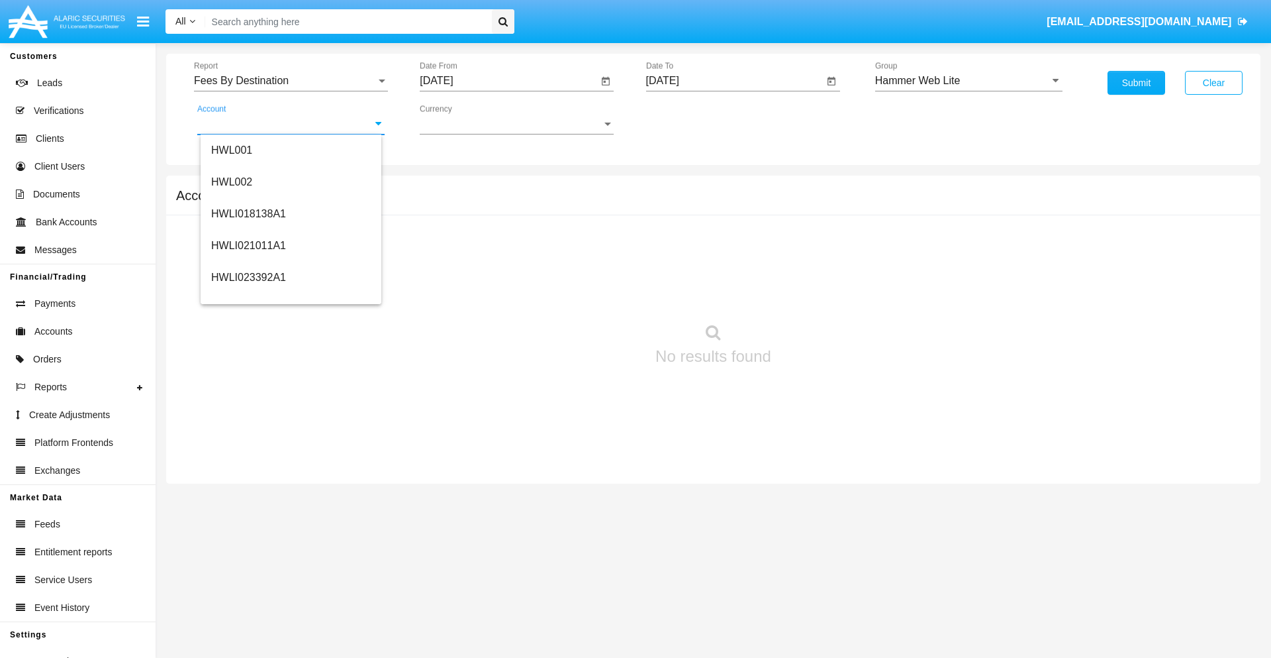
scroll to position [201, 0]
click at [248, 298] on span "HWLI025117A1" at bounding box center [248, 298] width 75 height 11
type input "HWLI025117A1"
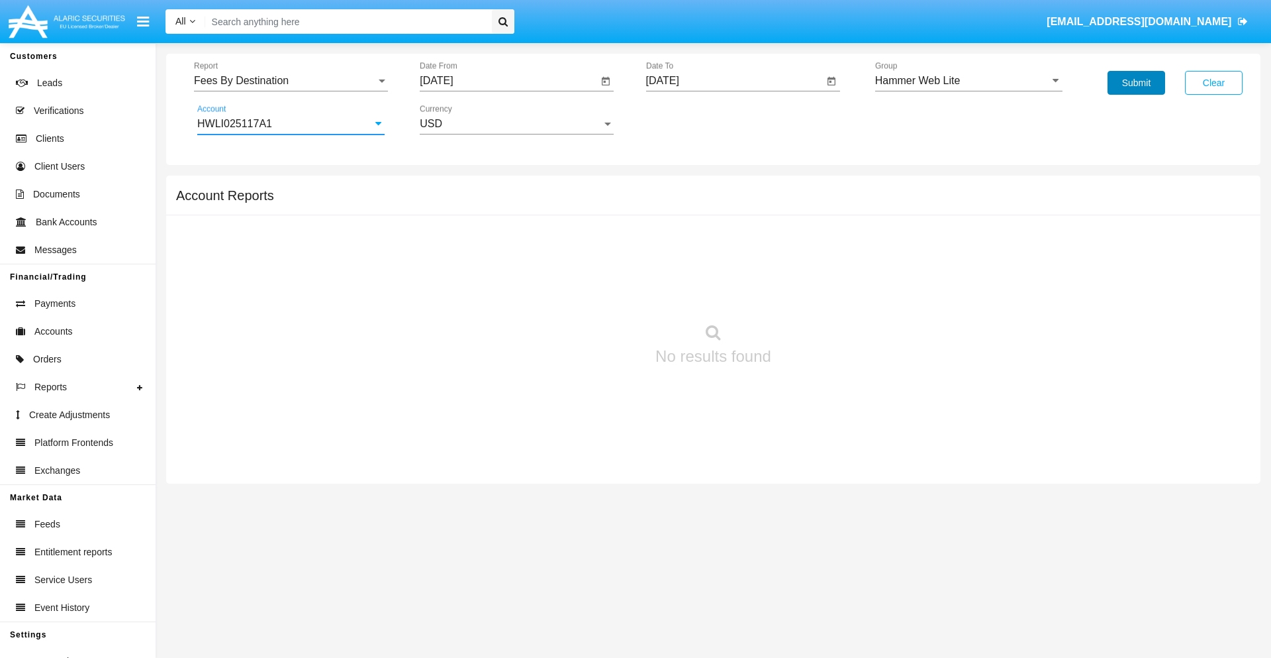
click at [1136, 83] on button "Submit" at bounding box center [1137, 83] width 58 height 24
click at [291, 81] on span "Report" at bounding box center [285, 81] width 182 height 12
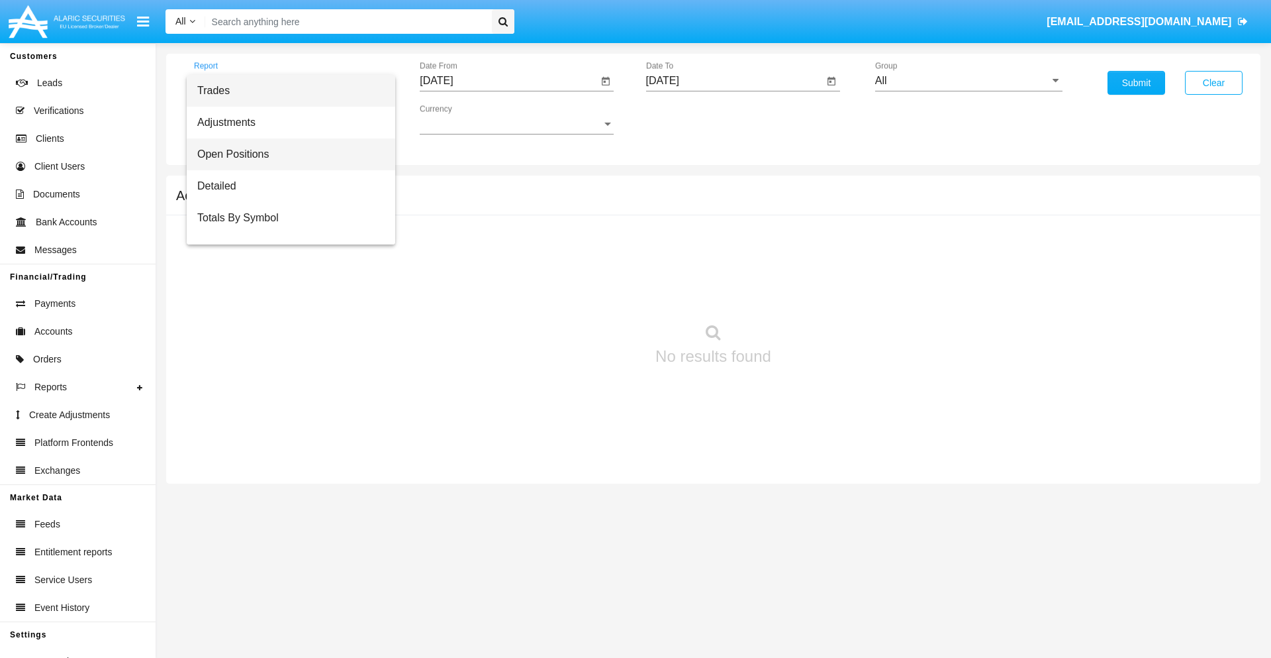
click at [285, 154] on span "Open Positions" at bounding box center [290, 154] width 187 height 32
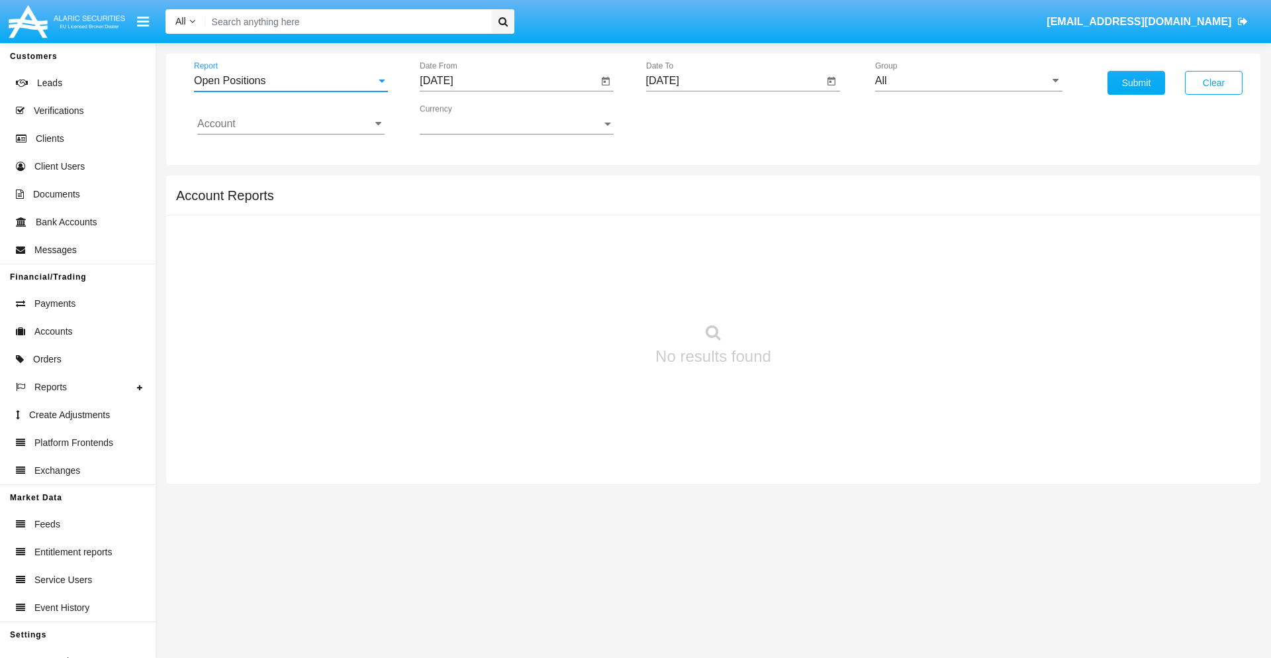
click at [509, 81] on input "[DATE]" at bounding box center [509, 81] width 178 height 12
click at [463, 119] on span "[DATE]" at bounding box center [451, 120] width 29 height 11
click at [591, 293] on div "2025" at bounding box center [591, 293] width 42 height 24
click at [591, 213] on div "AUG" at bounding box center [591, 213] width 42 height 24
click at [601, 256] on div "23" at bounding box center [601, 256] width 24 height 24
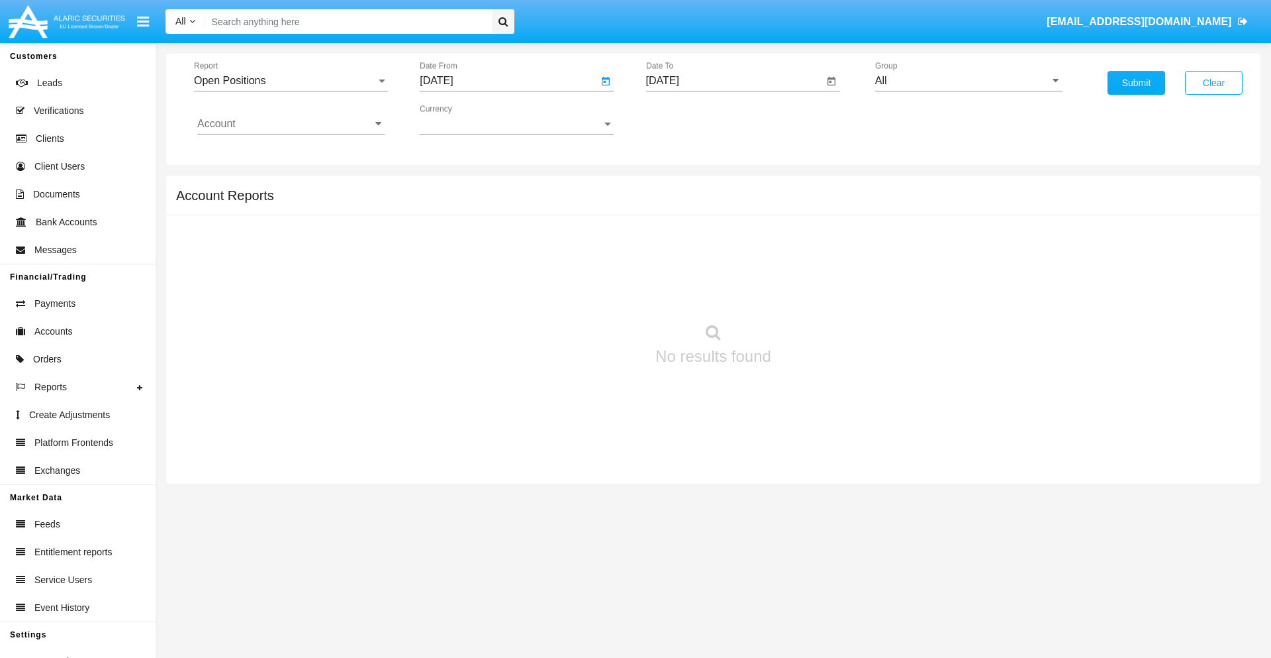
type input "[DATE]"
click at [734, 81] on input "[DATE]" at bounding box center [735, 81] width 178 height 12
click at [689, 119] on span "[DATE]" at bounding box center [678, 120] width 29 height 11
click at [816, 293] on div "2025" at bounding box center [817, 293] width 42 height 24
click at [677, 240] on div "SEP" at bounding box center [678, 240] width 42 height 24
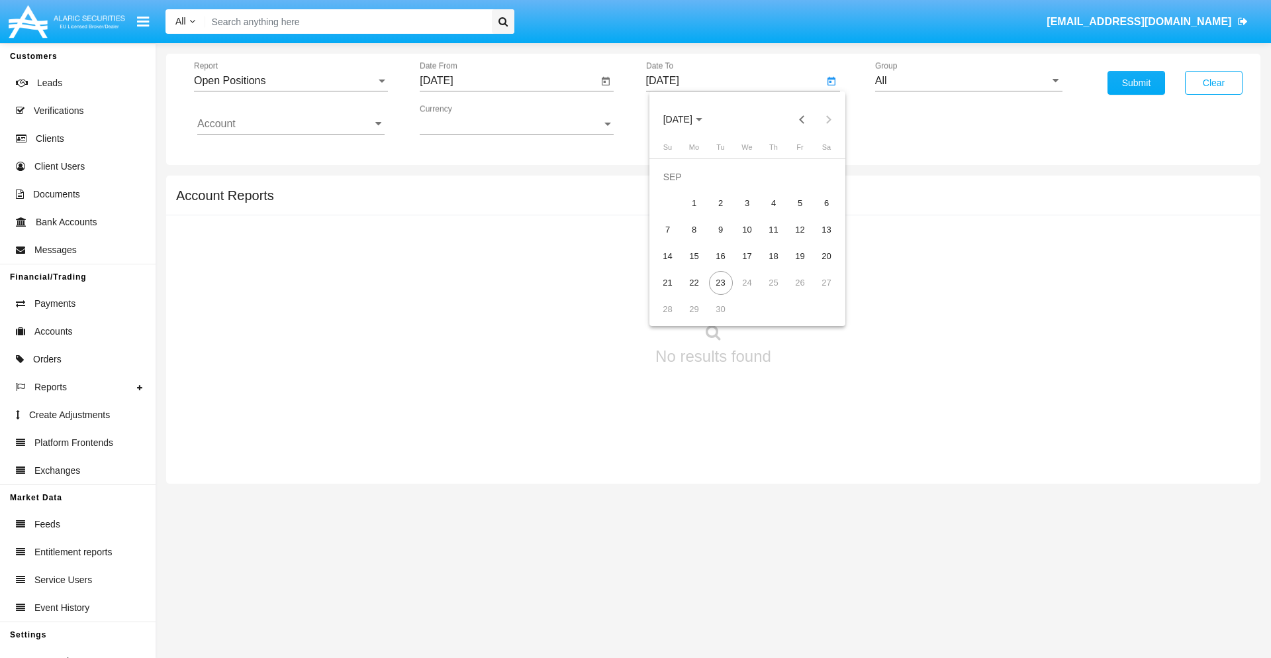
click at [720, 282] on div "23" at bounding box center [721, 283] width 24 height 24
type input "[DATE]"
click at [969, 81] on input "All" at bounding box center [968, 81] width 187 height 12
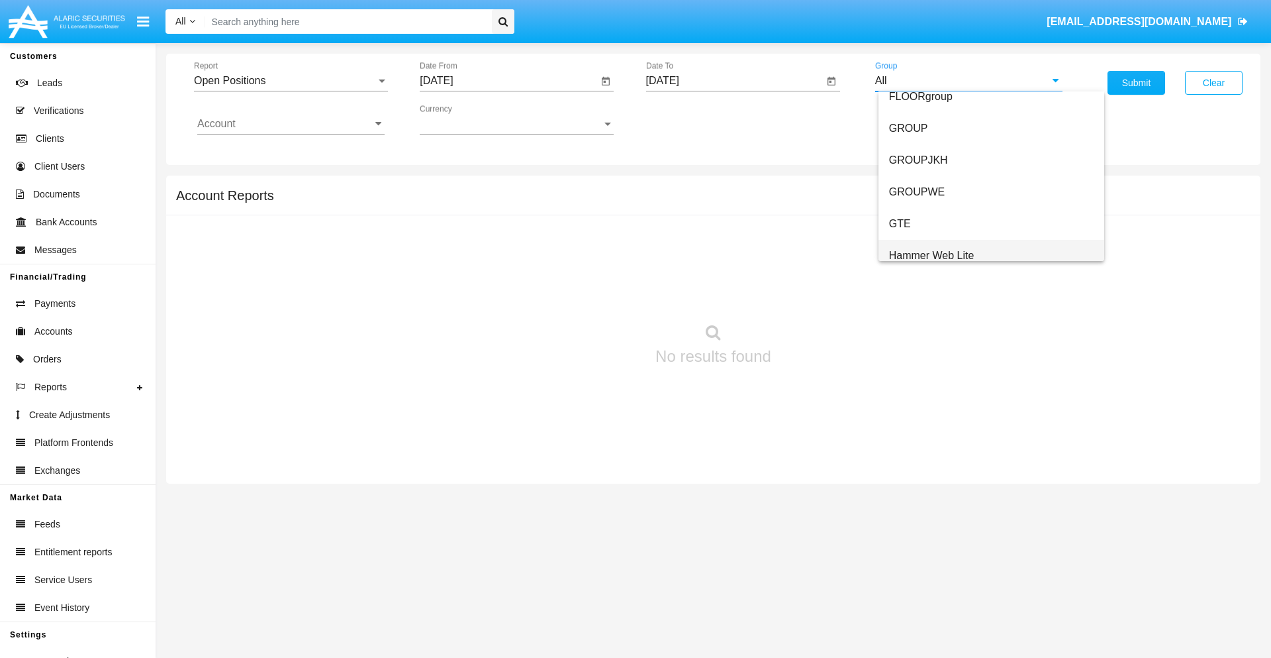
click at [932, 255] on span "Hammer Web Lite" at bounding box center [931, 255] width 85 height 11
type input "Hammer Web Lite"
click at [291, 124] on input "Account" at bounding box center [290, 124] width 187 height 12
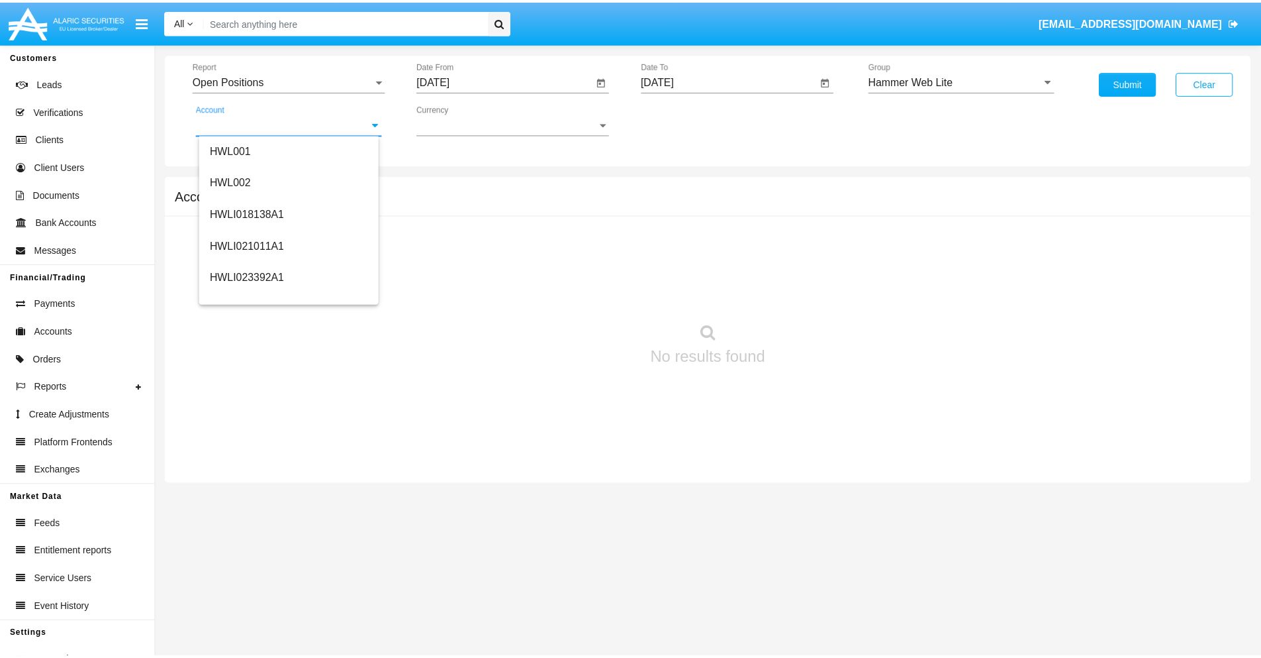
scroll to position [201, 0]
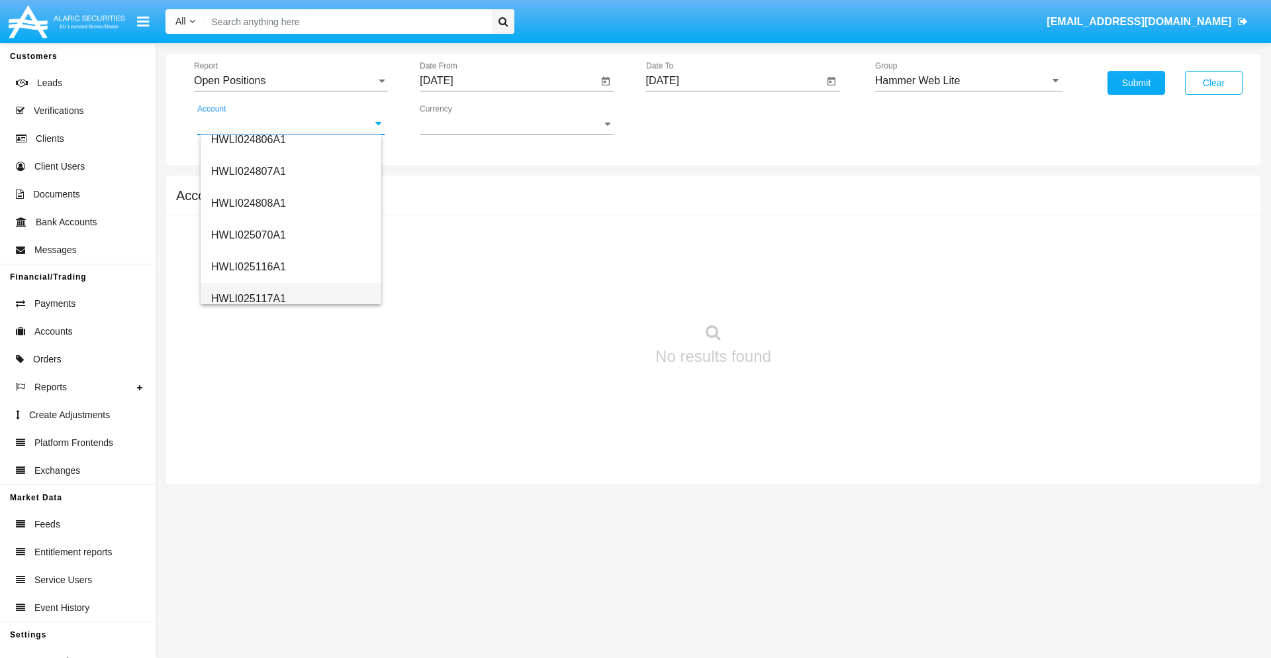
click at [248, 298] on span "HWLI025117A1" at bounding box center [248, 298] width 75 height 11
type input "HWLI025117A1"
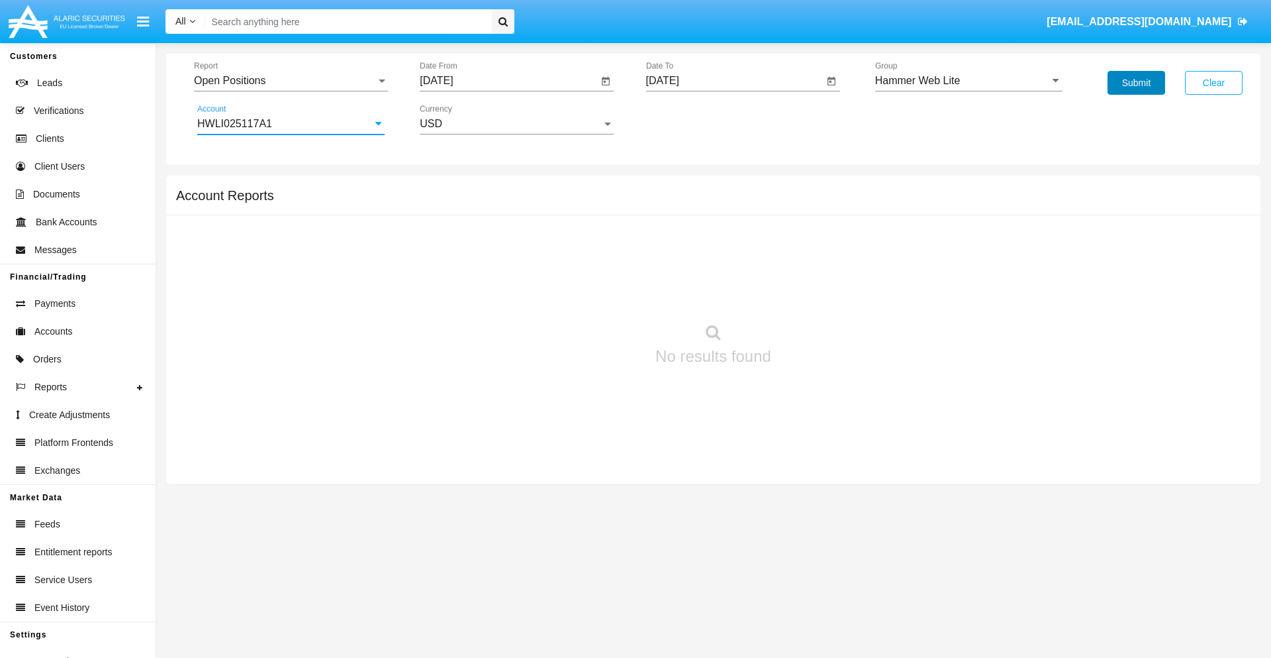
click at [1136, 83] on button "Submit" at bounding box center [1137, 83] width 58 height 24
click at [291, 81] on span "Report" at bounding box center [285, 81] width 182 height 12
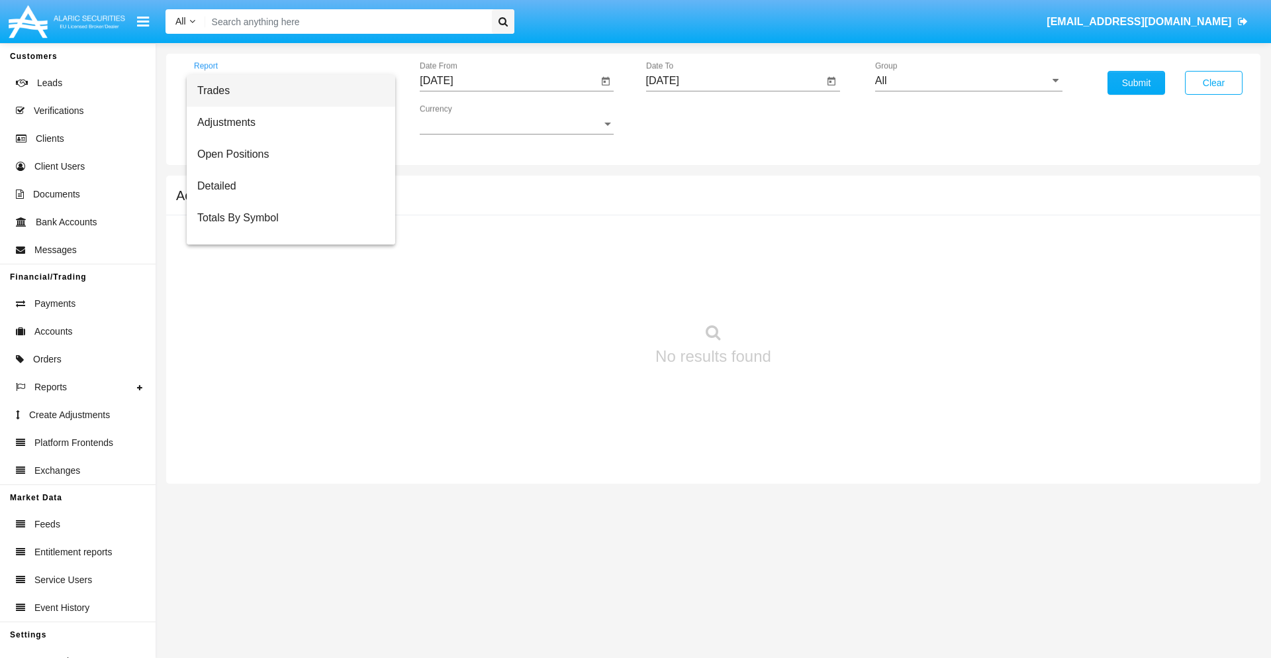
scroll to position [53, 0]
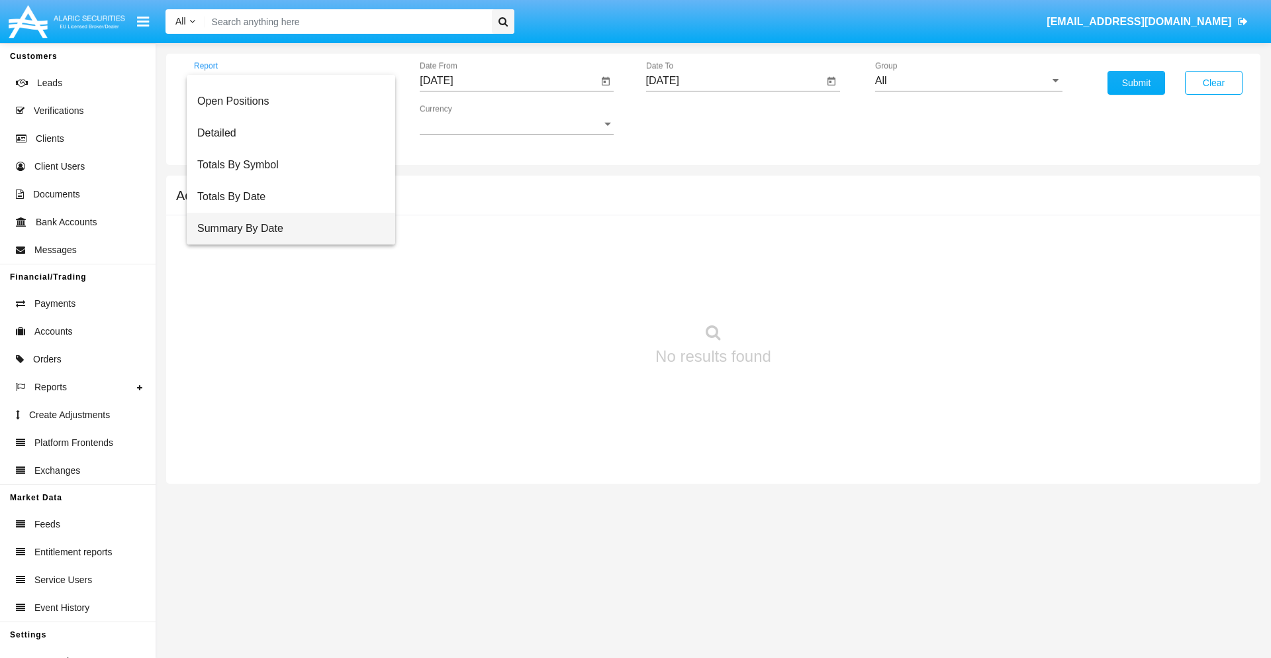
click at [285, 228] on span "Summary By Date" at bounding box center [290, 229] width 187 height 32
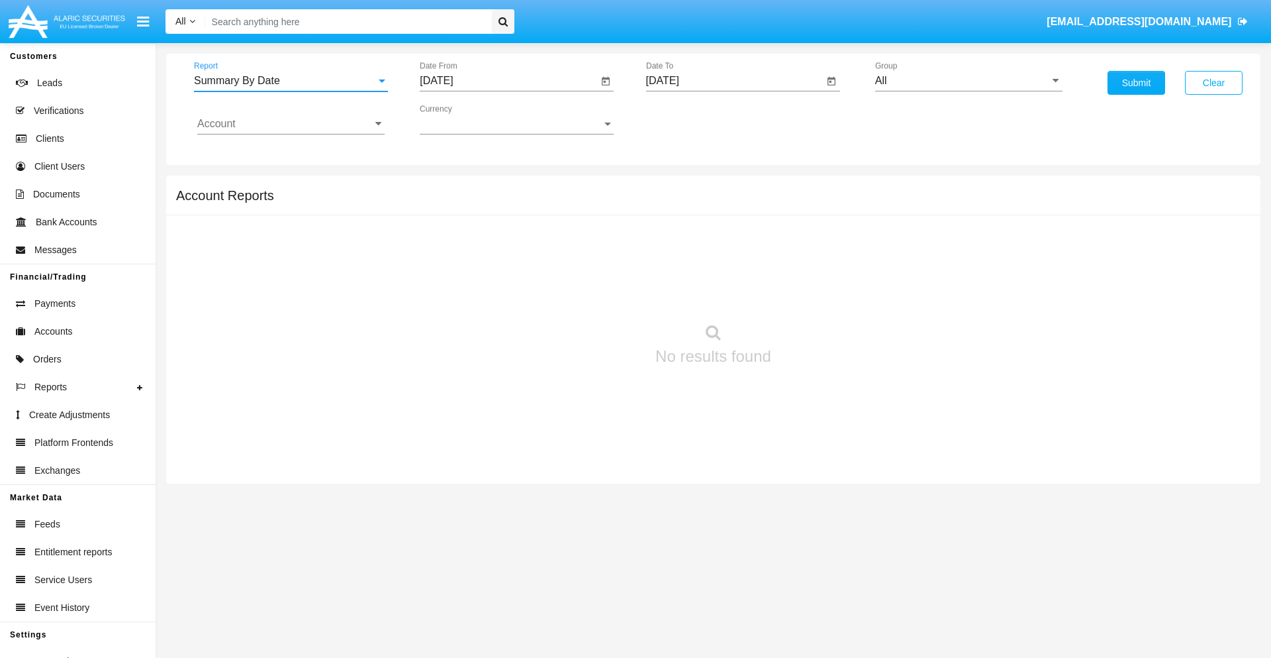
click at [509, 81] on input "[DATE]" at bounding box center [509, 81] width 178 height 12
click at [463, 119] on span "[DATE]" at bounding box center [451, 120] width 29 height 11
click at [591, 293] on div "2025" at bounding box center [591, 293] width 42 height 24
click at [452, 240] on div "SEP" at bounding box center [452, 240] width 42 height 24
click at [468, 229] on div "8" at bounding box center [468, 230] width 24 height 24
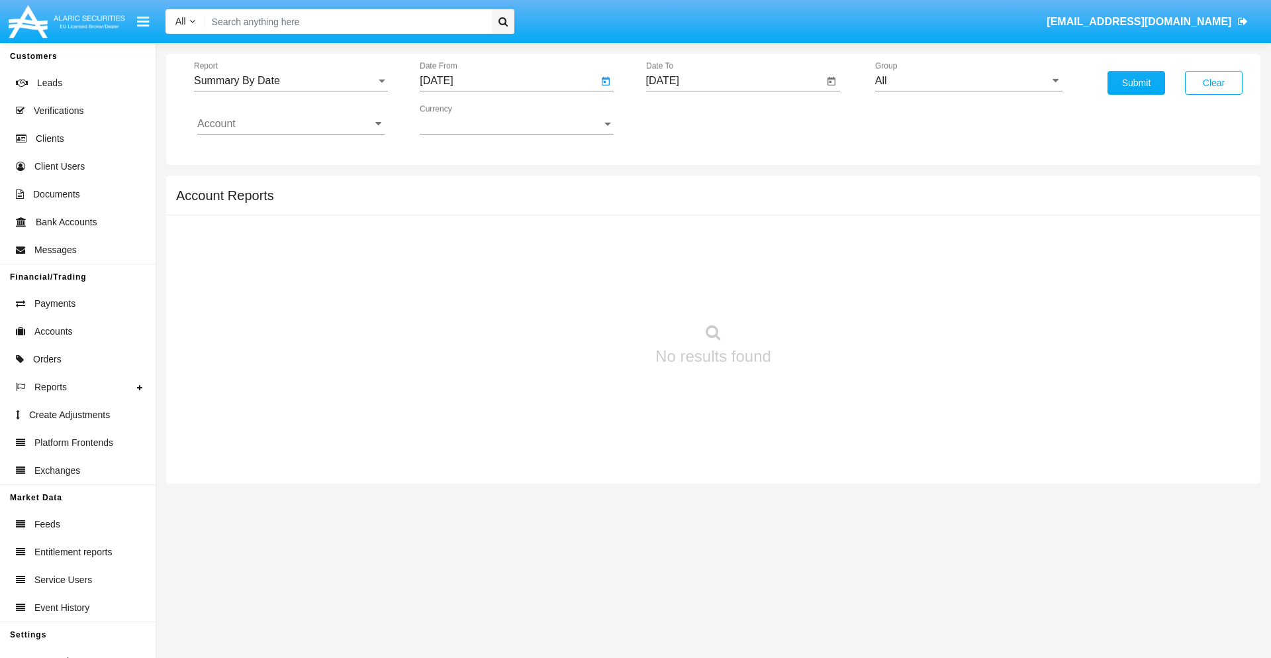
type input "[DATE]"
click at [734, 81] on input "[DATE]" at bounding box center [735, 81] width 178 height 12
click at [689, 119] on span "[DATE]" at bounding box center [678, 120] width 29 height 11
click at [816, 293] on div "2025" at bounding box center [817, 293] width 42 height 24
click at [677, 240] on div "SEP" at bounding box center [678, 240] width 42 height 24
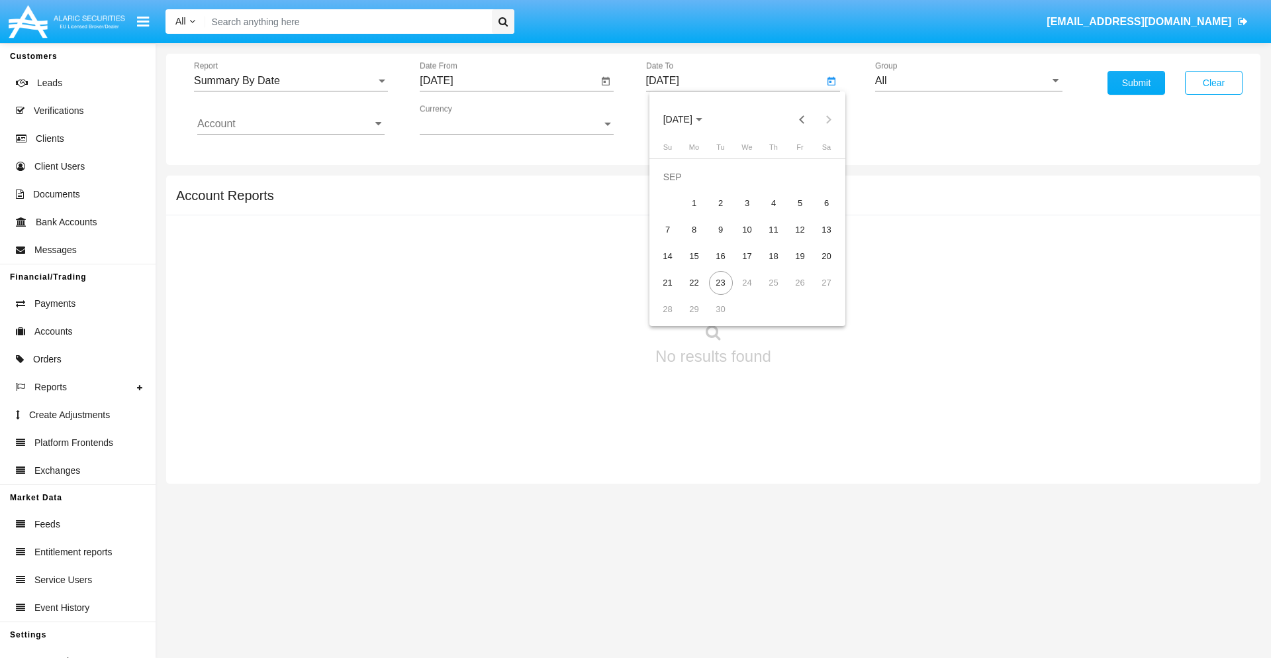
click at [720, 282] on div "23" at bounding box center [721, 283] width 24 height 24
type input "[DATE]"
click at [969, 81] on input "All" at bounding box center [968, 81] width 187 height 12
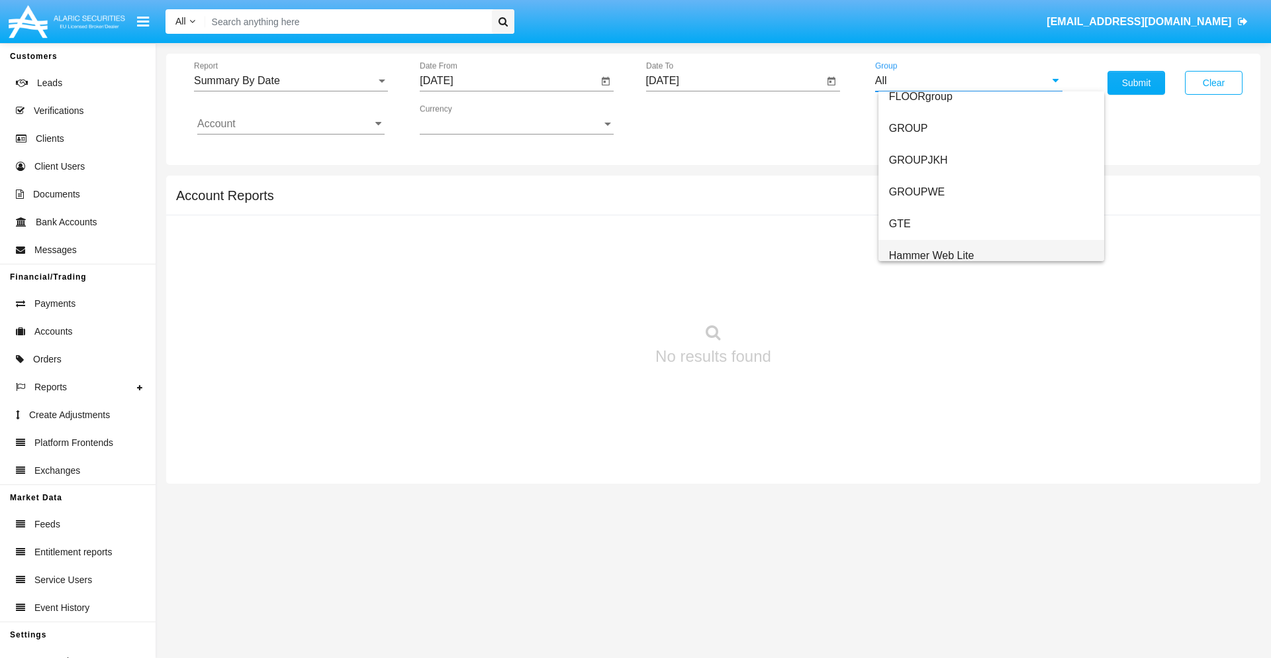
click at [932, 255] on span "Hammer Web Lite" at bounding box center [931, 255] width 85 height 11
type input "Hammer Web Lite"
click at [291, 124] on input "Account" at bounding box center [290, 124] width 187 height 12
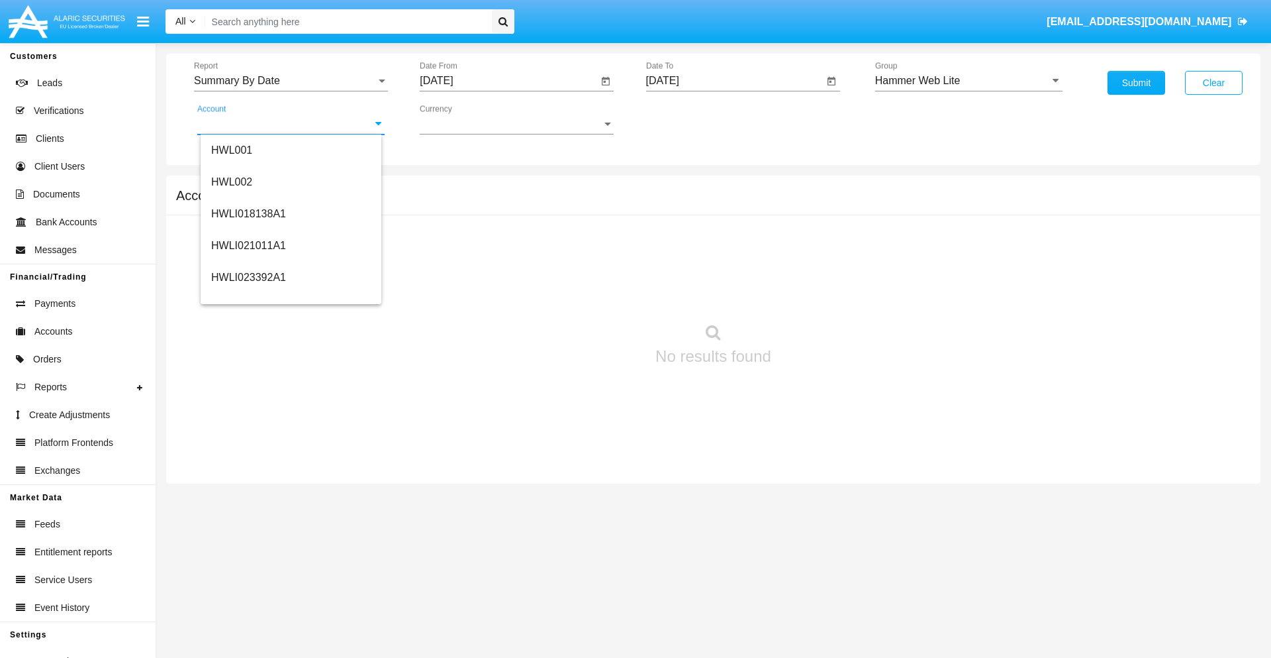
scroll to position [201, 0]
click at [248, 298] on span "HWLI025117A1" at bounding box center [248, 298] width 75 height 11
type input "HWLI025117A1"
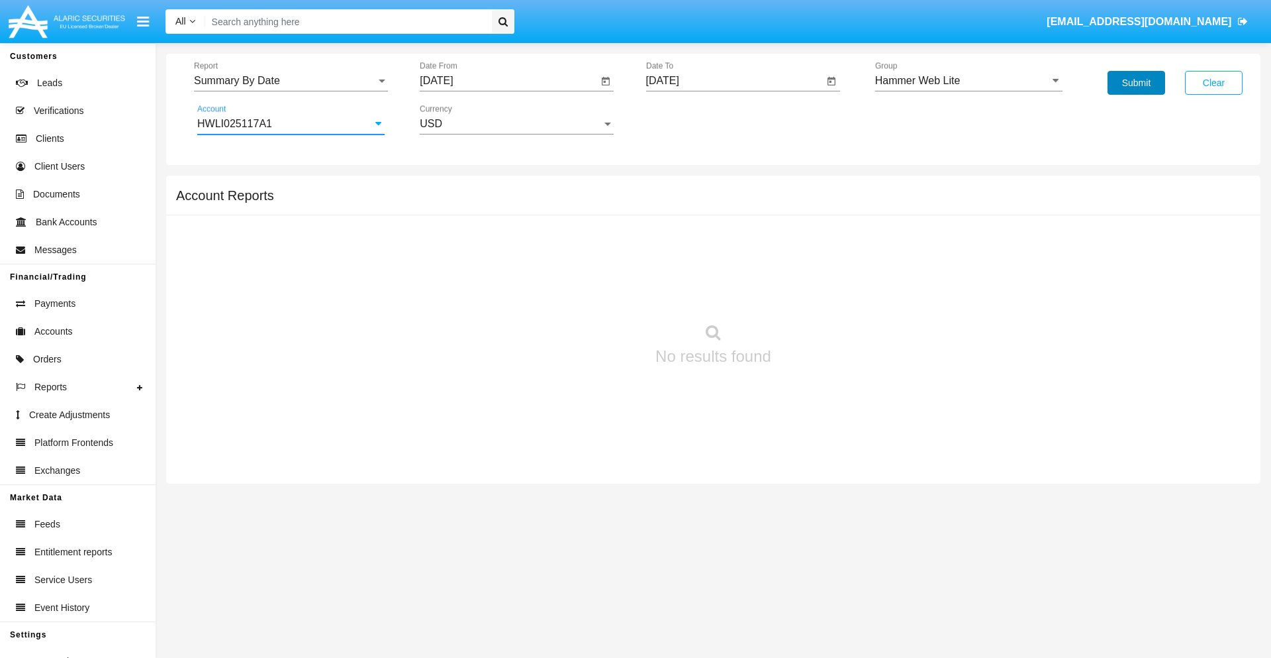
click at [1136, 83] on button "Submit" at bounding box center [1137, 83] width 58 height 24
click at [291, 81] on span "Report" at bounding box center [285, 81] width 182 height 12
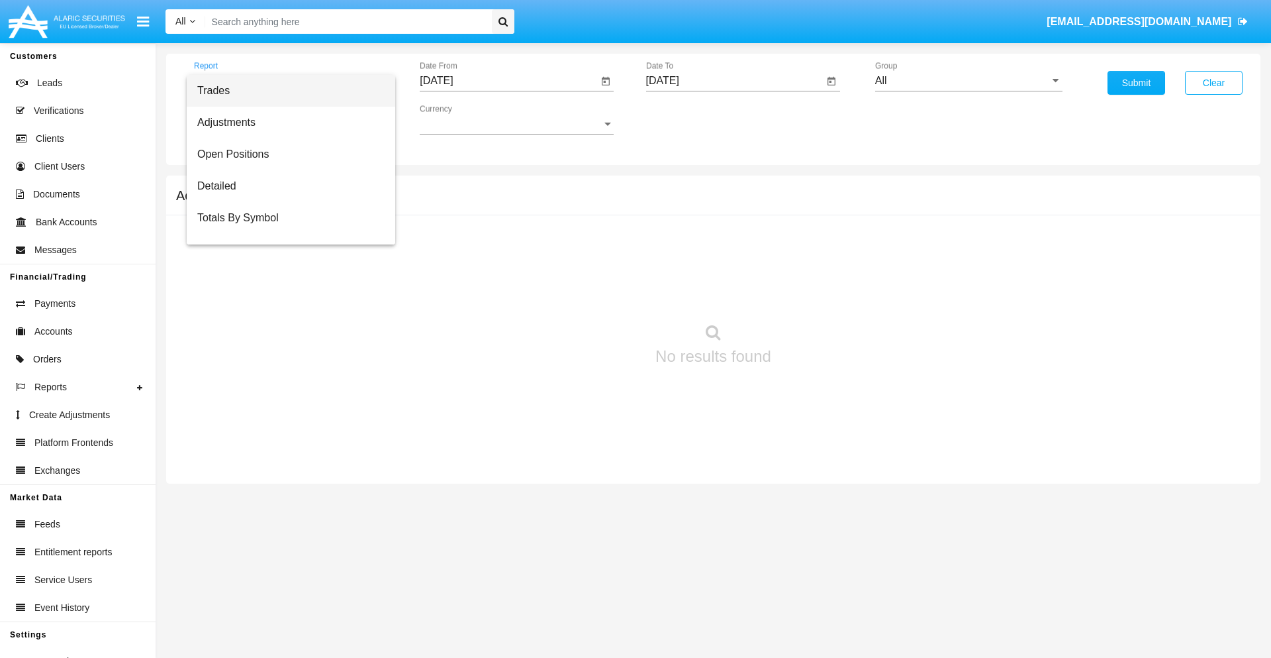
scroll to position [21, 0]
click at [285, 228] on span "Totals By Date" at bounding box center [290, 229] width 187 height 32
click at [509, 81] on input "[DATE]" at bounding box center [509, 81] width 178 height 12
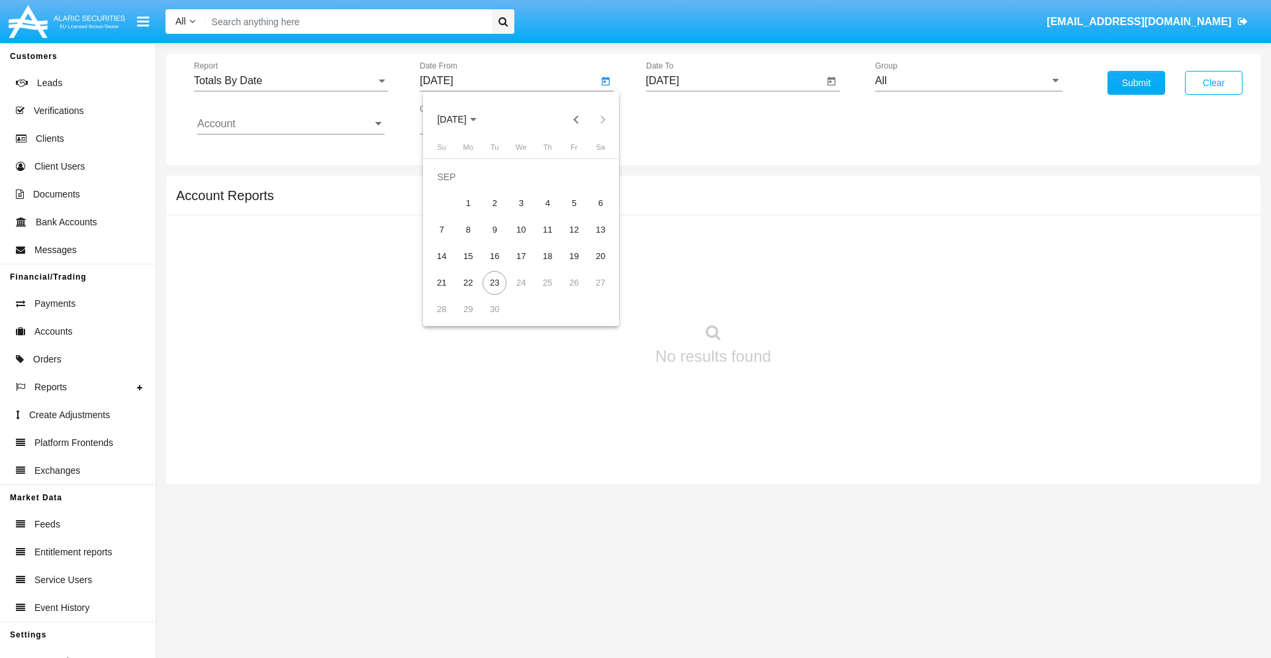
click at [463, 119] on span "[DATE]" at bounding box center [451, 120] width 29 height 11
click at [591, 293] on div "2025" at bounding box center [591, 293] width 42 height 24
click at [452, 240] on div "SEP" at bounding box center [452, 240] width 42 height 24
click at [468, 229] on div "8" at bounding box center [468, 230] width 24 height 24
type input "[DATE]"
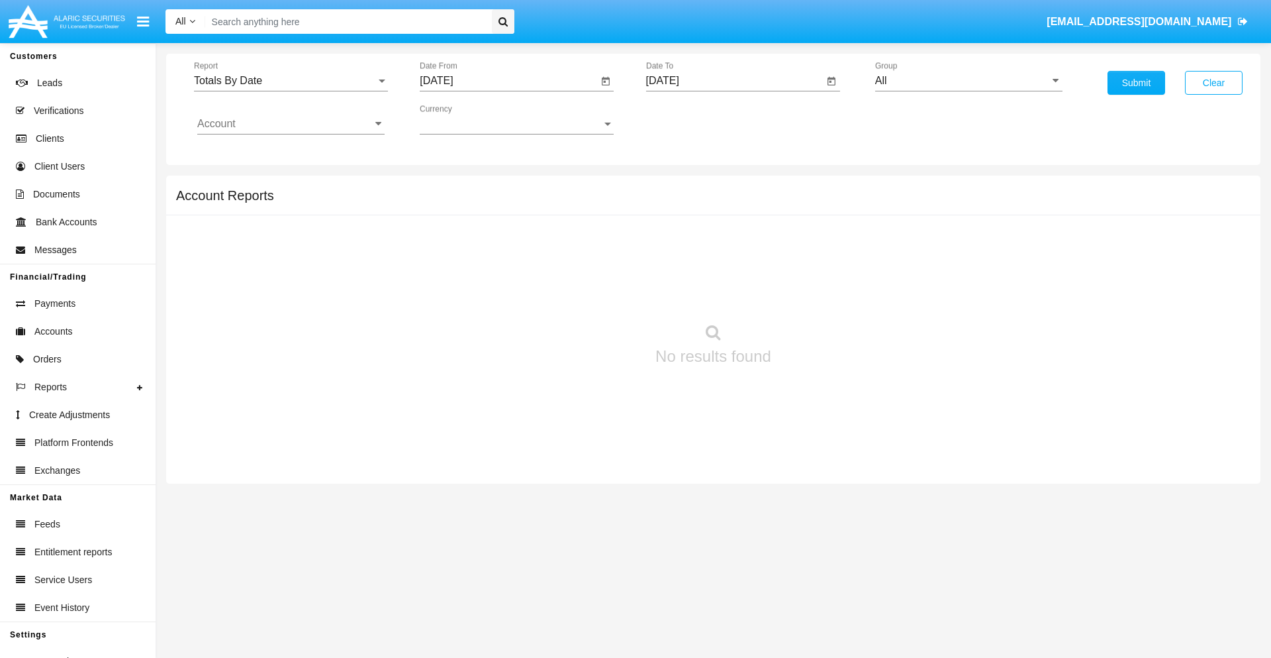
click at [734, 81] on input "[DATE]" at bounding box center [735, 81] width 178 height 12
click at [689, 119] on span "[DATE]" at bounding box center [678, 120] width 29 height 11
click at [816, 293] on div "2025" at bounding box center [817, 293] width 42 height 24
click at [677, 240] on div "SEP" at bounding box center [678, 240] width 42 height 24
click at [720, 282] on div "23" at bounding box center [721, 283] width 24 height 24
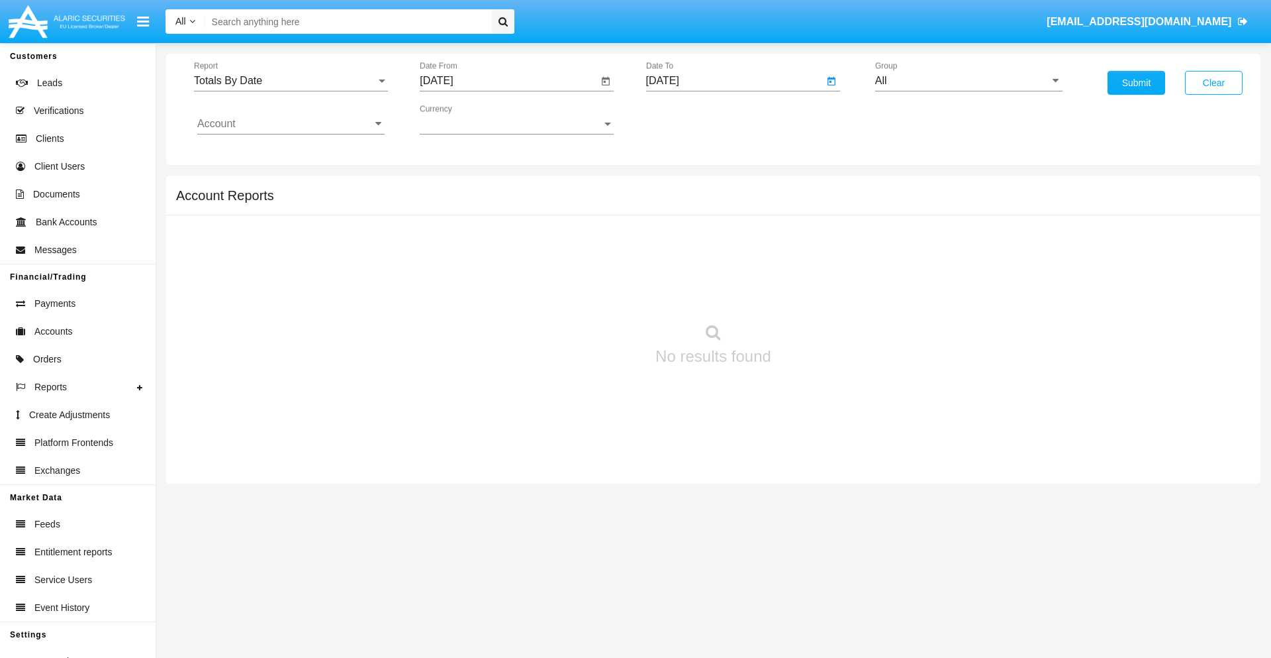
type input "[DATE]"
click at [969, 81] on input "All" at bounding box center [968, 81] width 187 height 12
click at [932, 255] on span "Hammer Web Lite" at bounding box center [931, 255] width 85 height 11
type input "Hammer Web Lite"
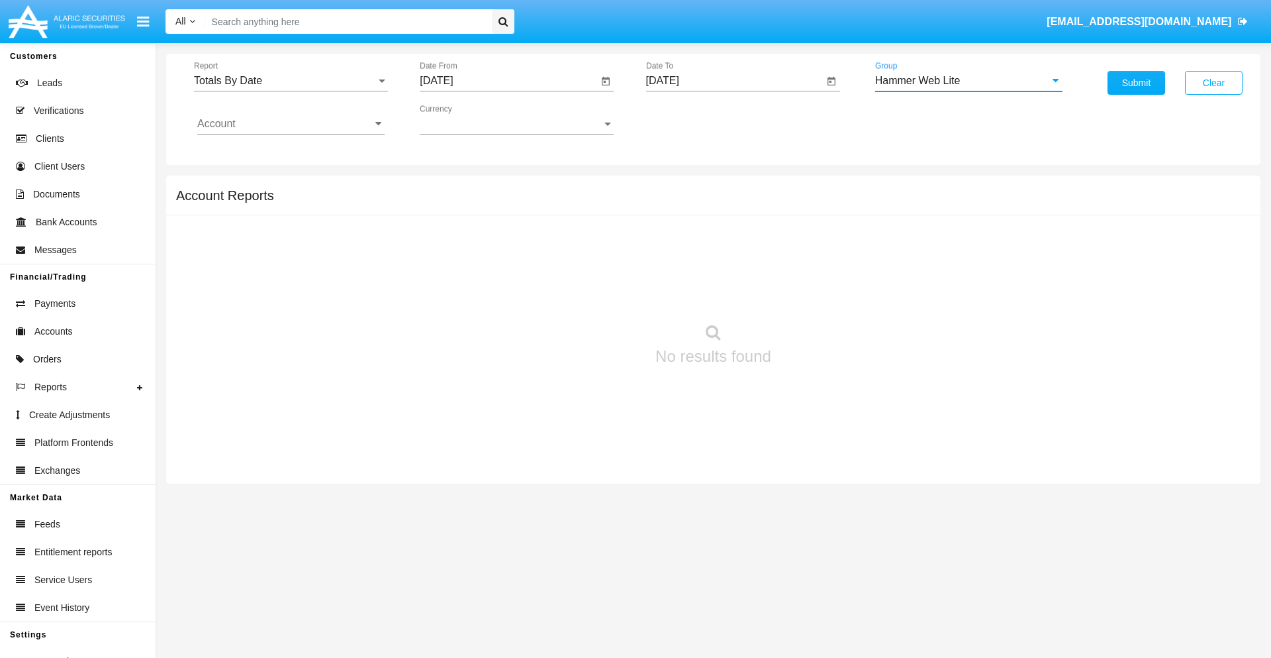
click at [291, 124] on input "Account" at bounding box center [290, 124] width 187 height 12
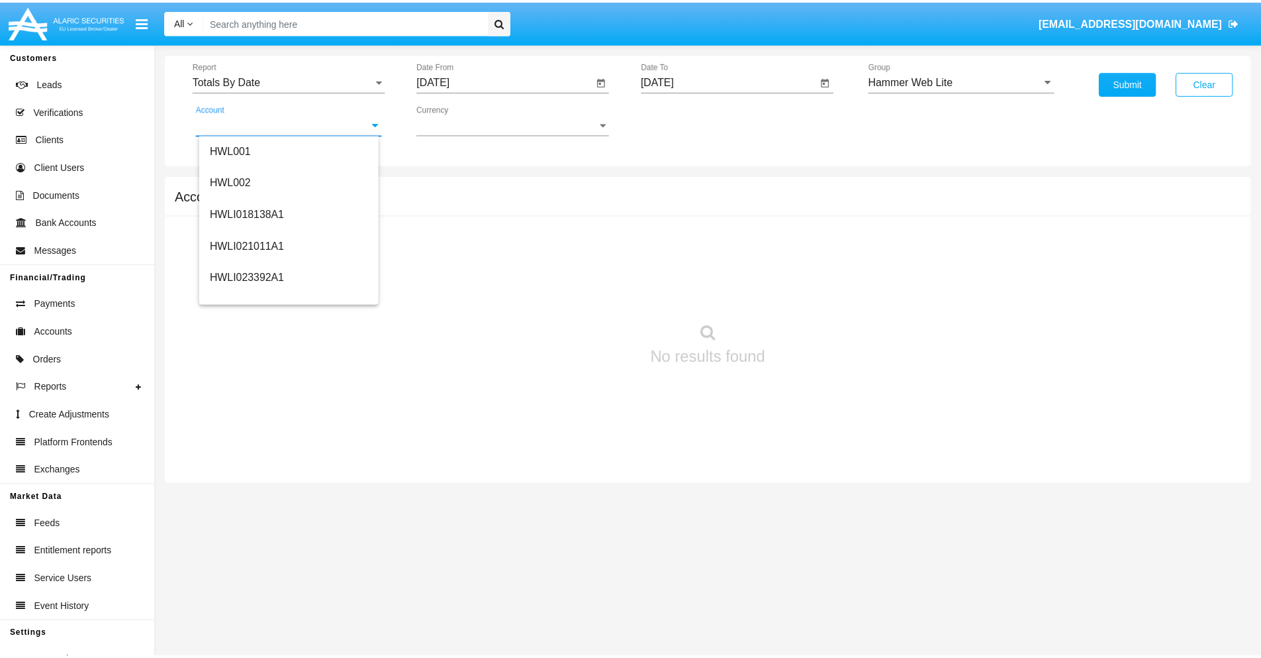
scroll to position [201, 0]
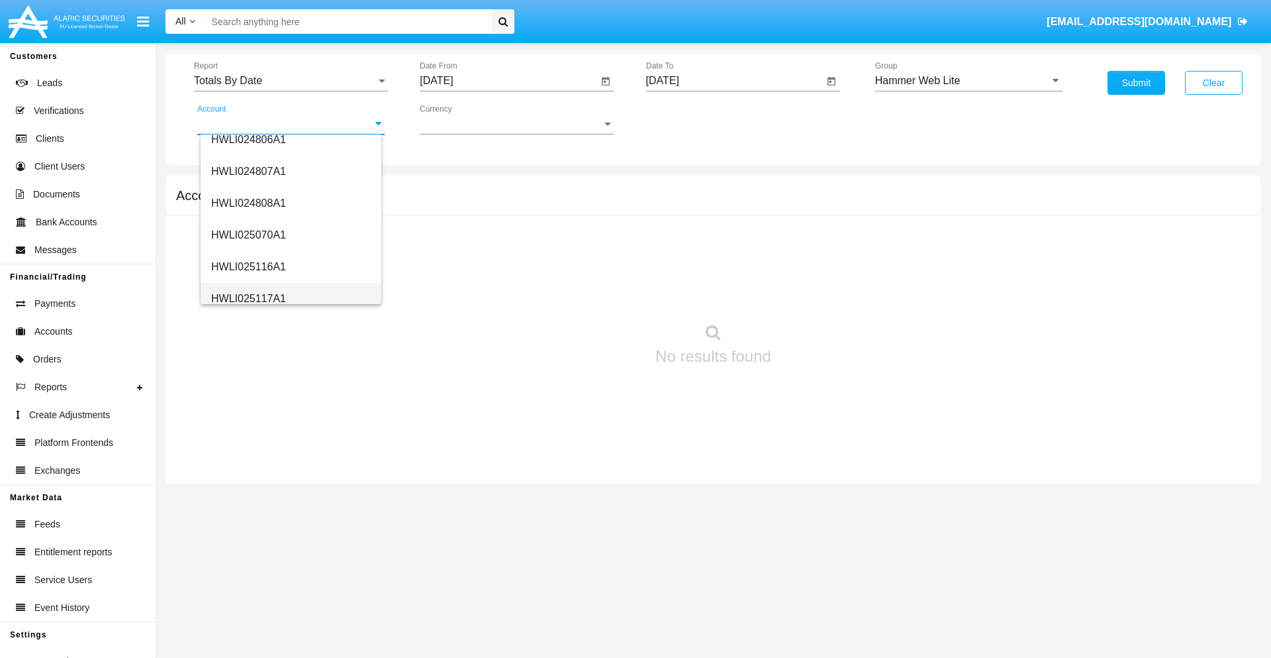
click at [248, 298] on span "HWLI025117A1" at bounding box center [248, 298] width 75 height 11
type input "HWLI025117A1"
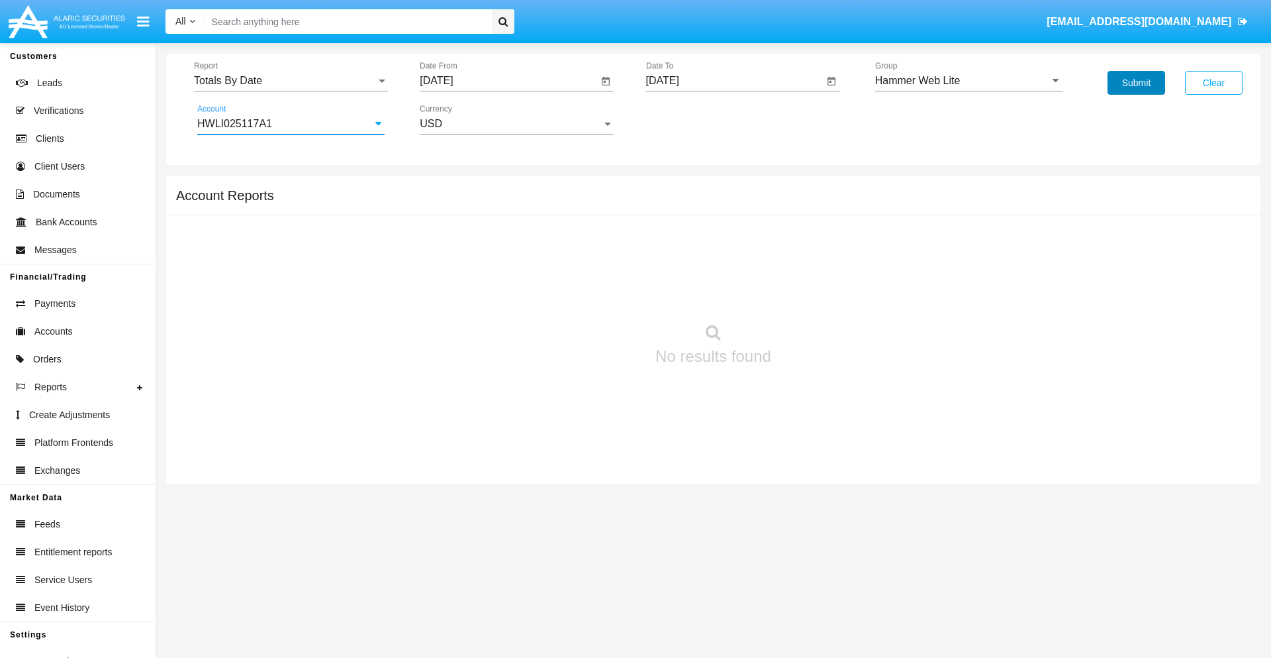
click at [1136, 83] on button "Submit" at bounding box center [1137, 83] width 58 height 24
click at [291, 81] on span "Report" at bounding box center [285, 81] width 182 height 12
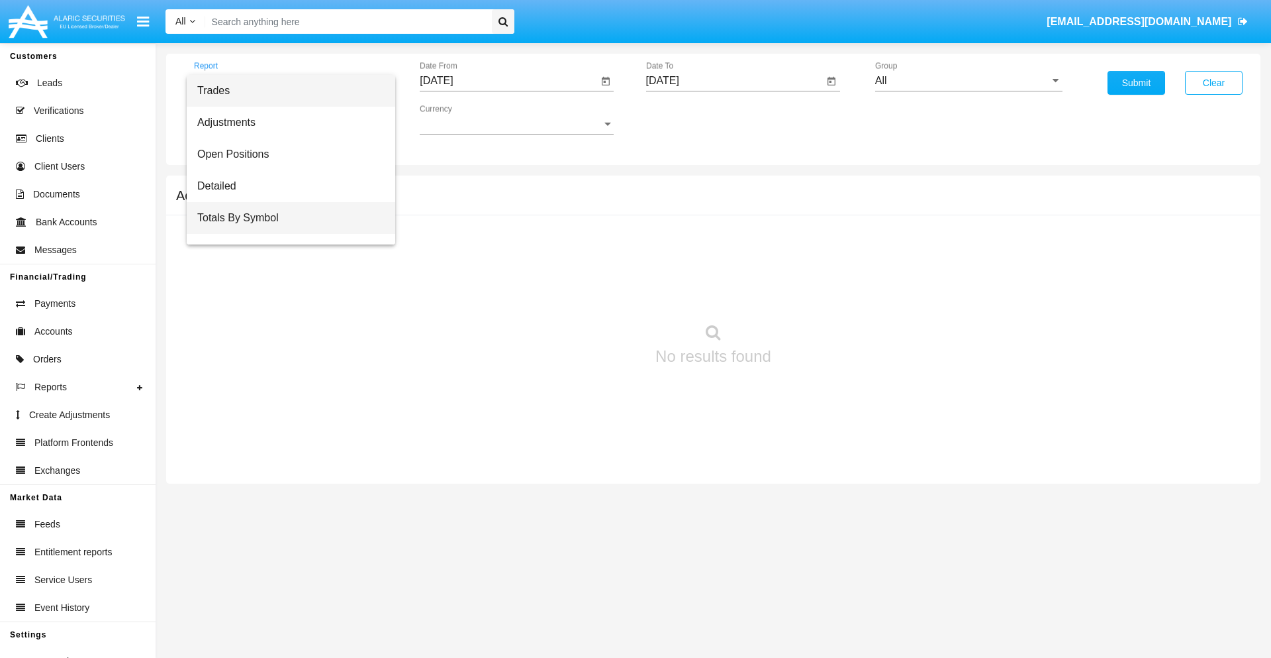
click at [285, 218] on span "Totals By Symbol" at bounding box center [290, 218] width 187 height 32
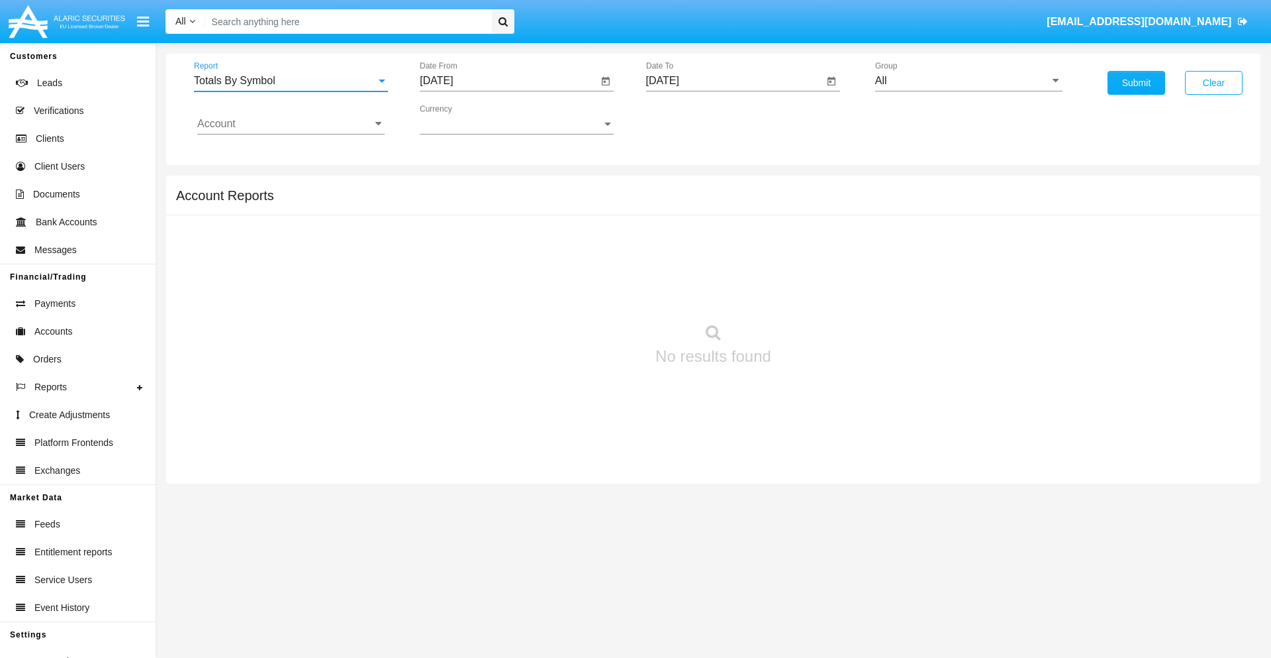
click at [509, 81] on input "[DATE]" at bounding box center [509, 81] width 178 height 12
click at [463, 119] on span "[DATE]" at bounding box center [451, 120] width 29 height 11
click at [591, 293] on div "2025" at bounding box center [591, 293] width 42 height 24
click at [591, 213] on div "AUG" at bounding box center [591, 213] width 42 height 24
click at [442, 282] on div "24" at bounding box center [442, 283] width 24 height 24
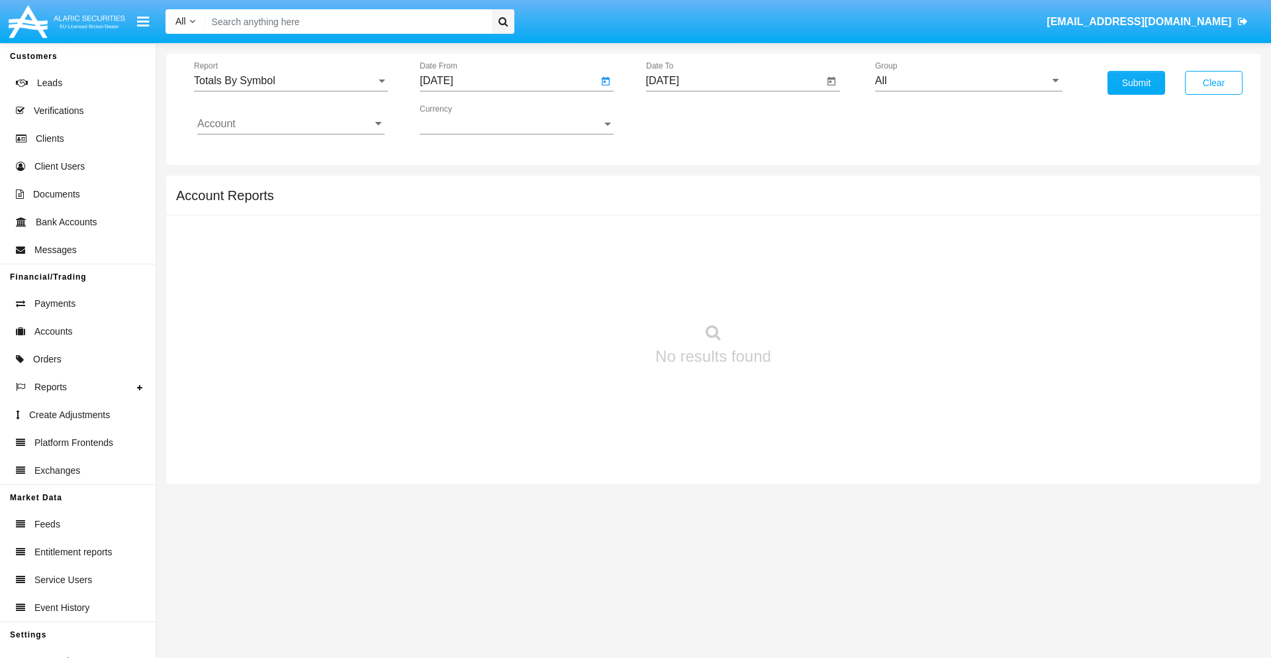
type input "[DATE]"
click at [734, 81] on input "[DATE]" at bounding box center [735, 81] width 178 height 12
click at [689, 119] on span "[DATE]" at bounding box center [678, 120] width 29 height 11
click at [816, 293] on div "2025" at bounding box center [817, 293] width 42 height 24
click at [677, 240] on div "SEP" at bounding box center [678, 240] width 42 height 24
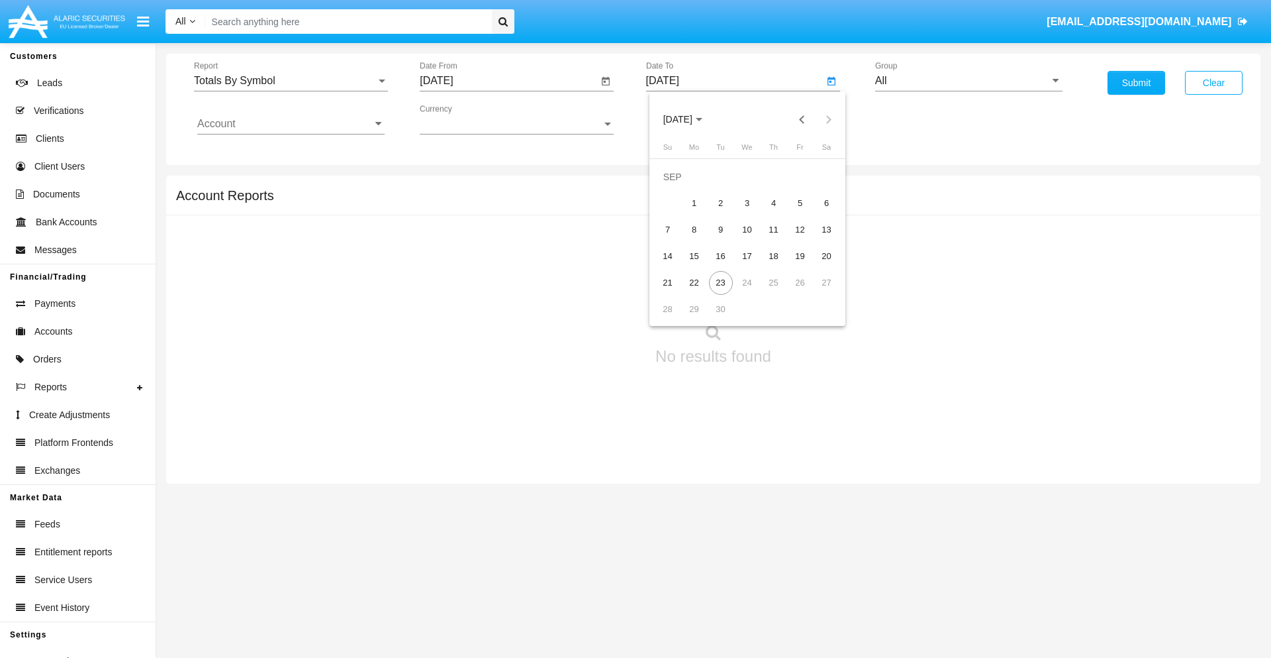
click at [720, 282] on div "23" at bounding box center [721, 283] width 24 height 24
type input "[DATE]"
click at [969, 81] on input "All" at bounding box center [968, 81] width 187 height 12
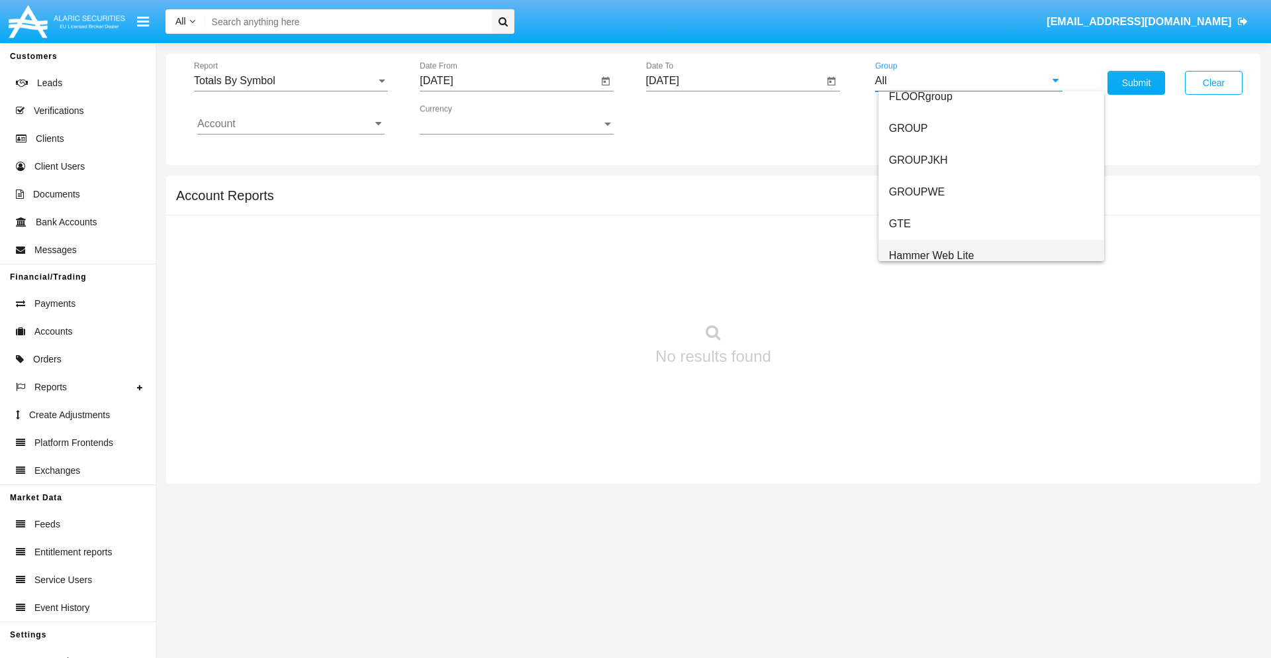
click at [932, 255] on span "Hammer Web Lite" at bounding box center [931, 255] width 85 height 11
type input "Hammer Web Lite"
click at [291, 124] on input "Account" at bounding box center [290, 124] width 187 height 12
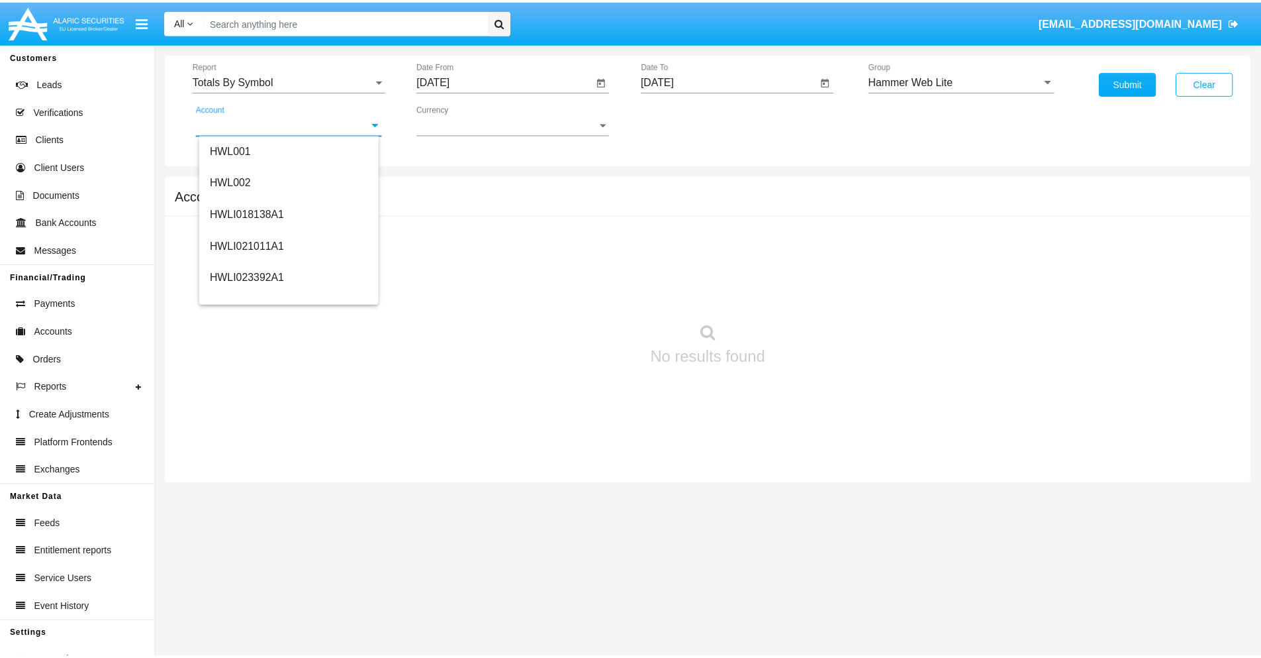
scroll to position [201, 0]
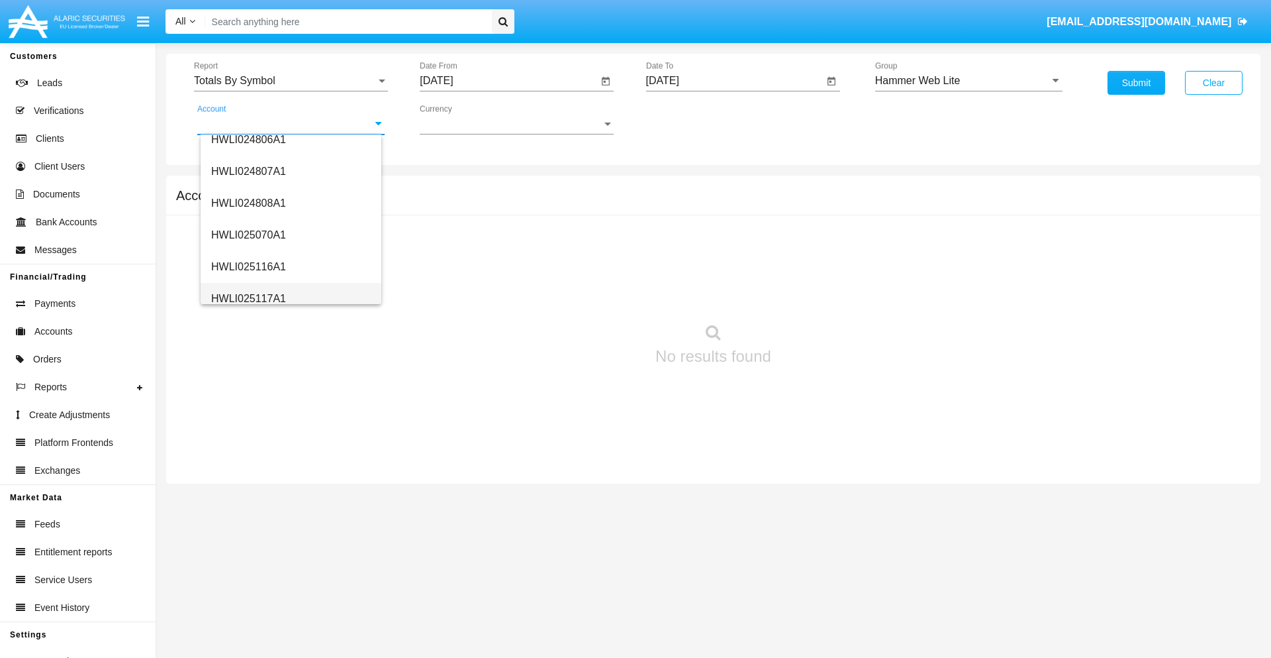
click at [248, 298] on span "HWLI025117A1" at bounding box center [248, 298] width 75 height 11
type input "HWLI025117A1"
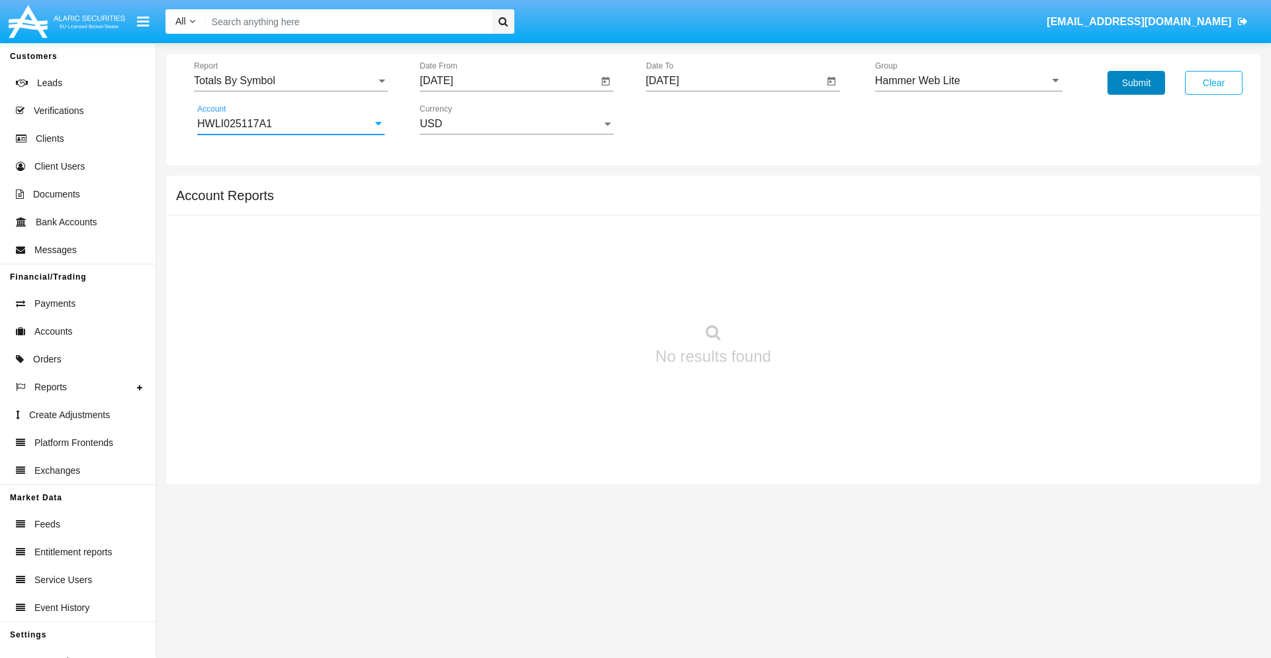
click at [1136, 83] on button "Submit" at bounding box center [1137, 83] width 58 height 24
click at [291, 81] on span "Report" at bounding box center [285, 81] width 182 height 12
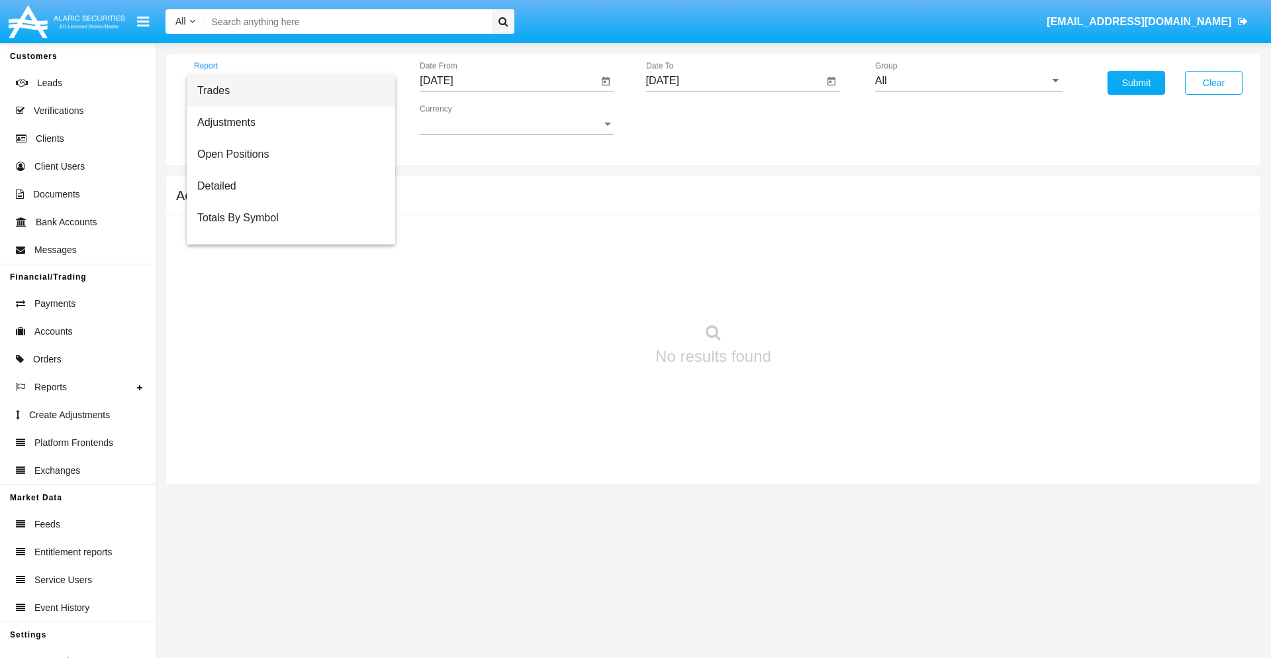
click at [285, 91] on span "Trades" at bounding box center [290, 91] width 187 height 32
click at [509, 81] on input "[DATE]" at bounding box center [509, 81] width 178 height 12
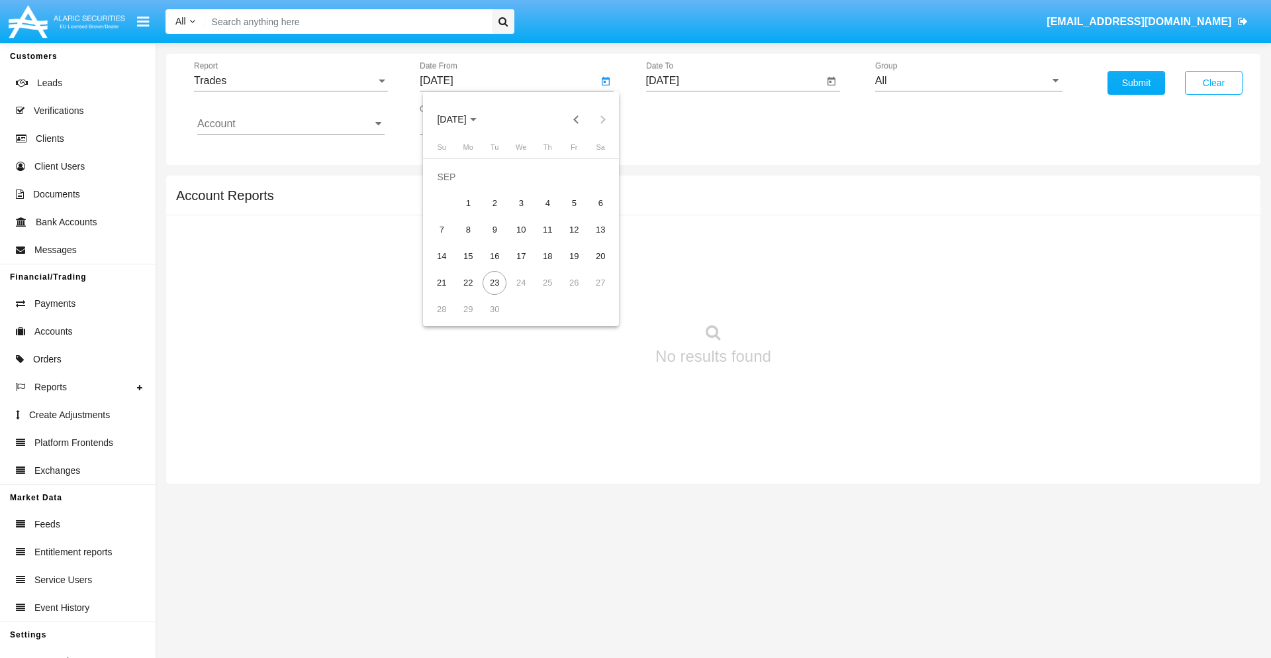
click at [463, 119] on span "[DATE]" at bounding box center [451, 120] width 29 height 11
click at [591, 293] on div "2025" at bounding box center [591, 293] width 42 height 24
click at [498, 213] on div "JUN" at bounding box center [498, 213] width 42 height 24
click at [468, 282] on div "23" at bounding box center [468, 283] width 24 height 24
type input "[DATE]"
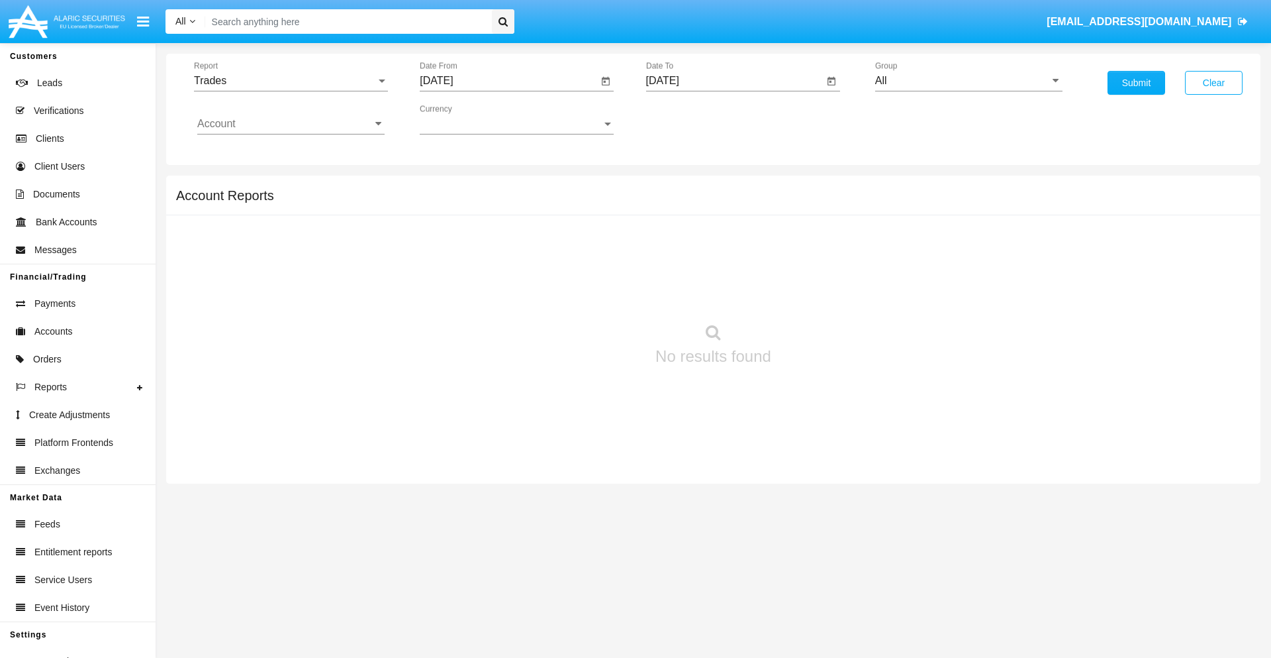
click at [734, 81] on input "[DATE]" at bounding box center [735, 81] width 178 height 12
click at [689, 119] on span "[DATE]" at bounding box center [678, 120] width 29 height 11
click at [816, 293] on div "2025" at bounding box center [817, 293] width 42 height 24
click at [677, 240] on div "SEP" at bounding box center [678, 240] width 42 height 24
click at [720, 282] on div "23" at bounding box center [721, 283] width 24 height 24
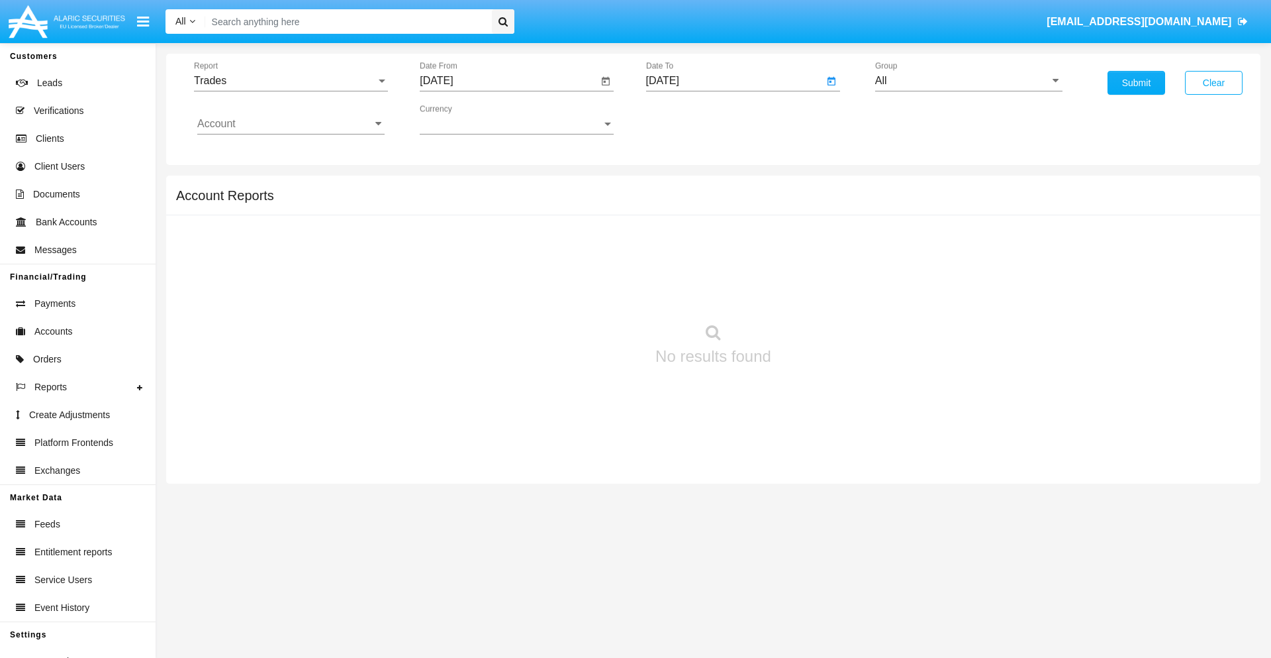
type input "[DATE]"
click at [969, 81] on input "All" at bounding box center [968, 81] width 187 height 12
click at [932, 255] on span "Hammer Web Lite" at bounding box center [931, 255] width 85 height 11
type input "Hammer Web Lite"
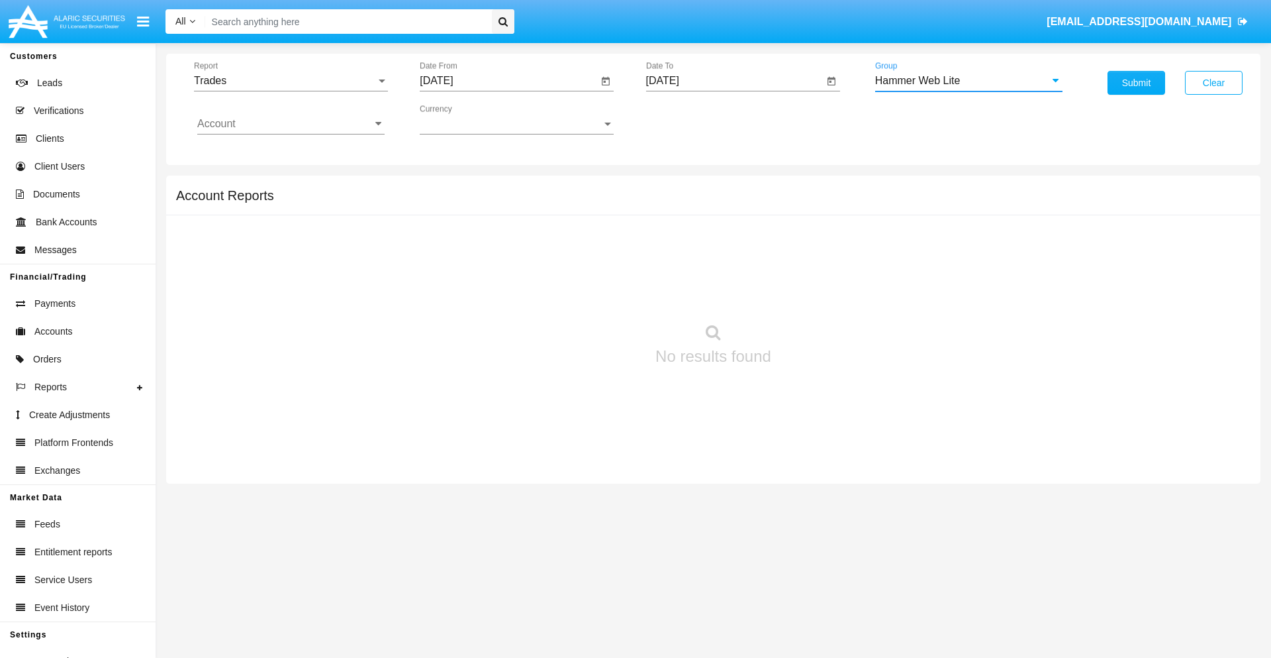
click at [291, 124] on input "Account" at bounding box center [290, 124] width 187 height 12
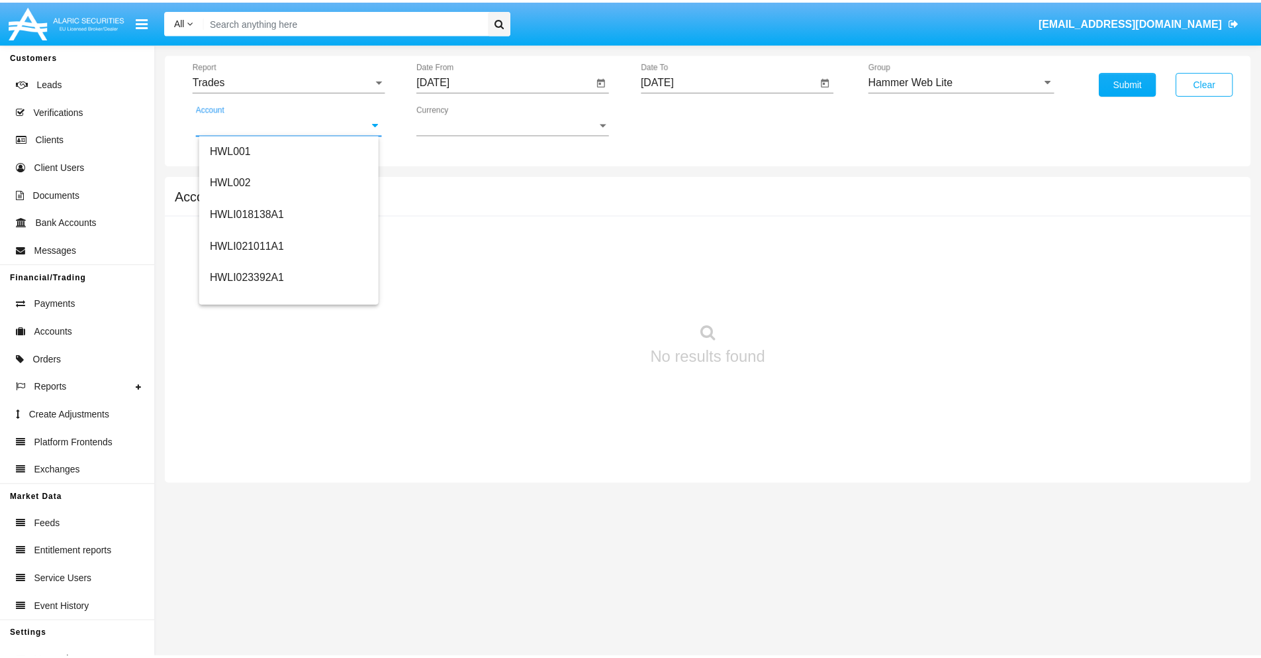
scroll to position [201, 0]
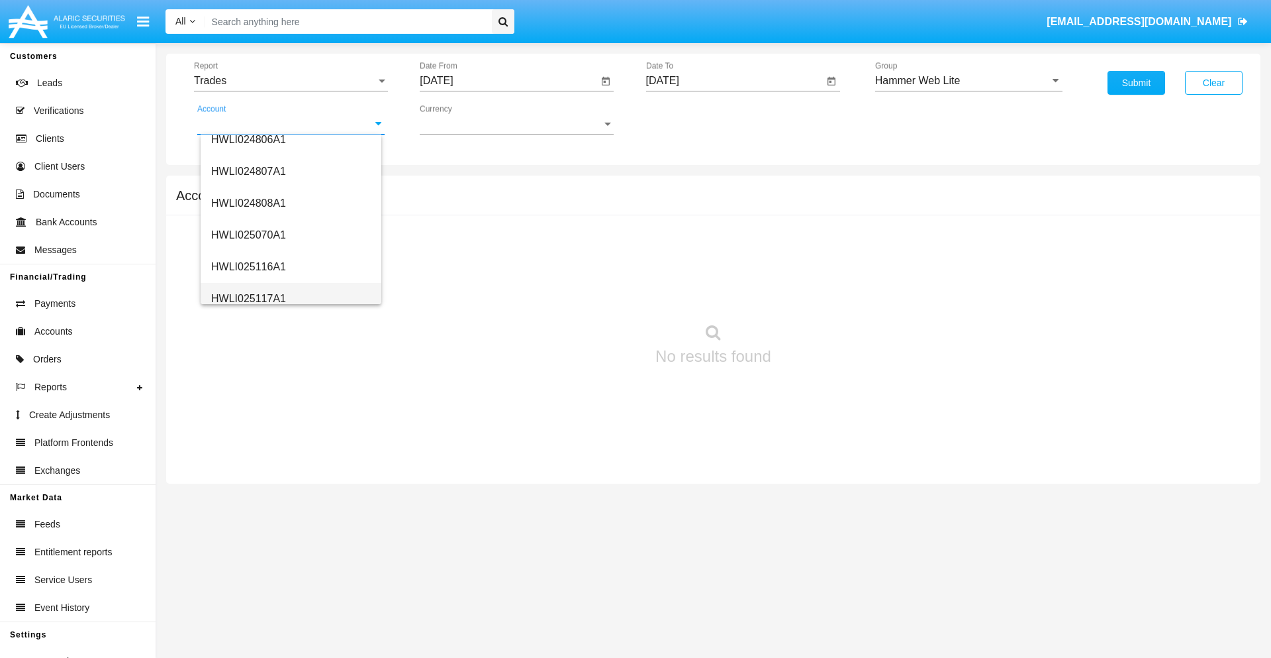
click at [248, 298] on span "HWLI025117A1" at bounding box center [248, 298] width 75 height 11
type input "HWLI025117A1"
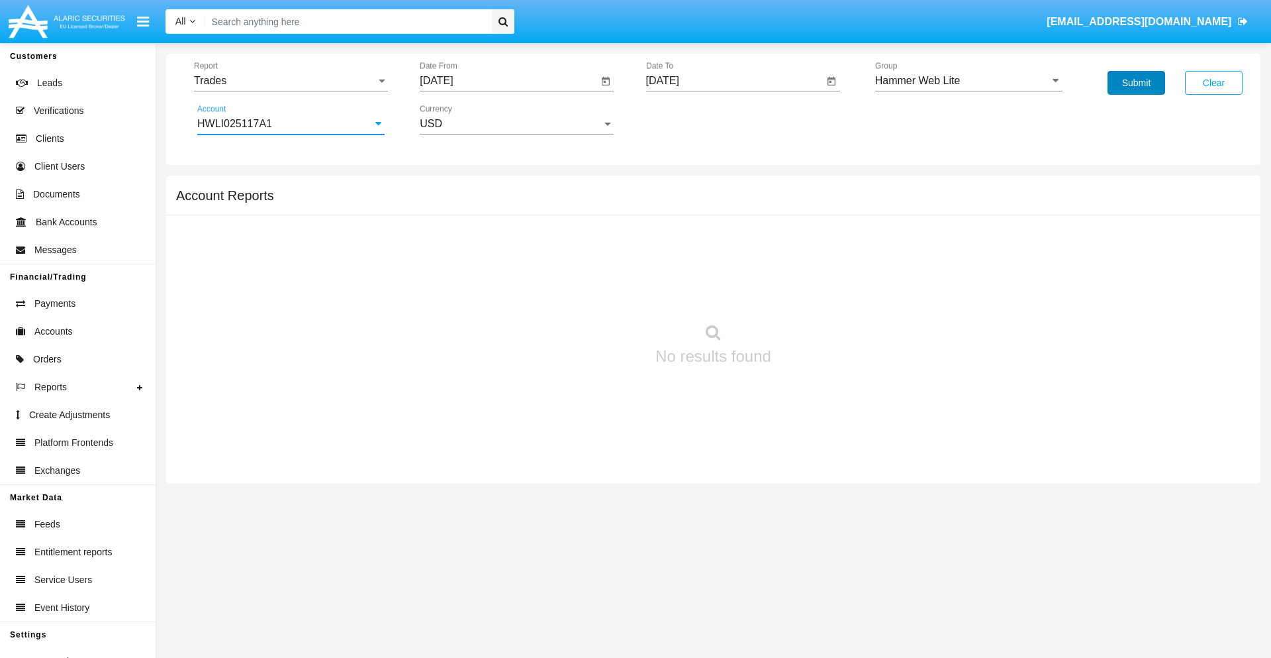
click at [1136, 83] on button "Submit" at bounding box center [1137, 83] width 58 height 24
click at [291, 81] on span "Report" at bounding box center [285, 81] width 182 height 12
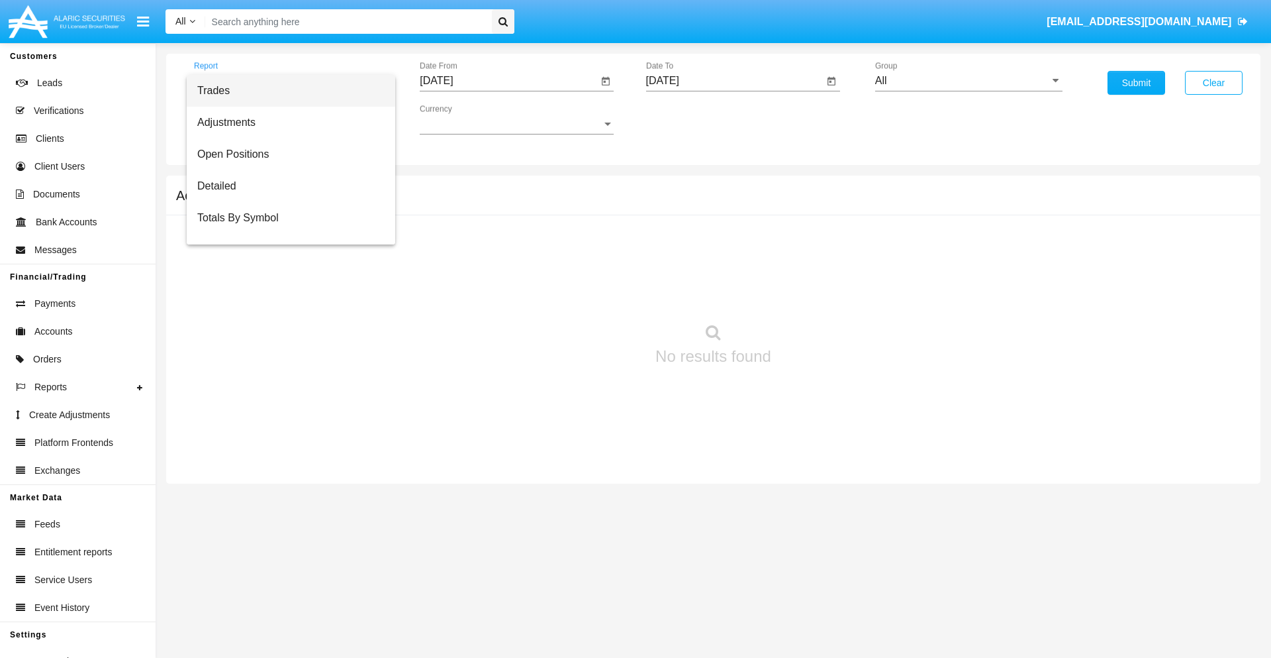
click at [285, 91] on span "Trades" at bounding box center [290, 91] width 187 height 32
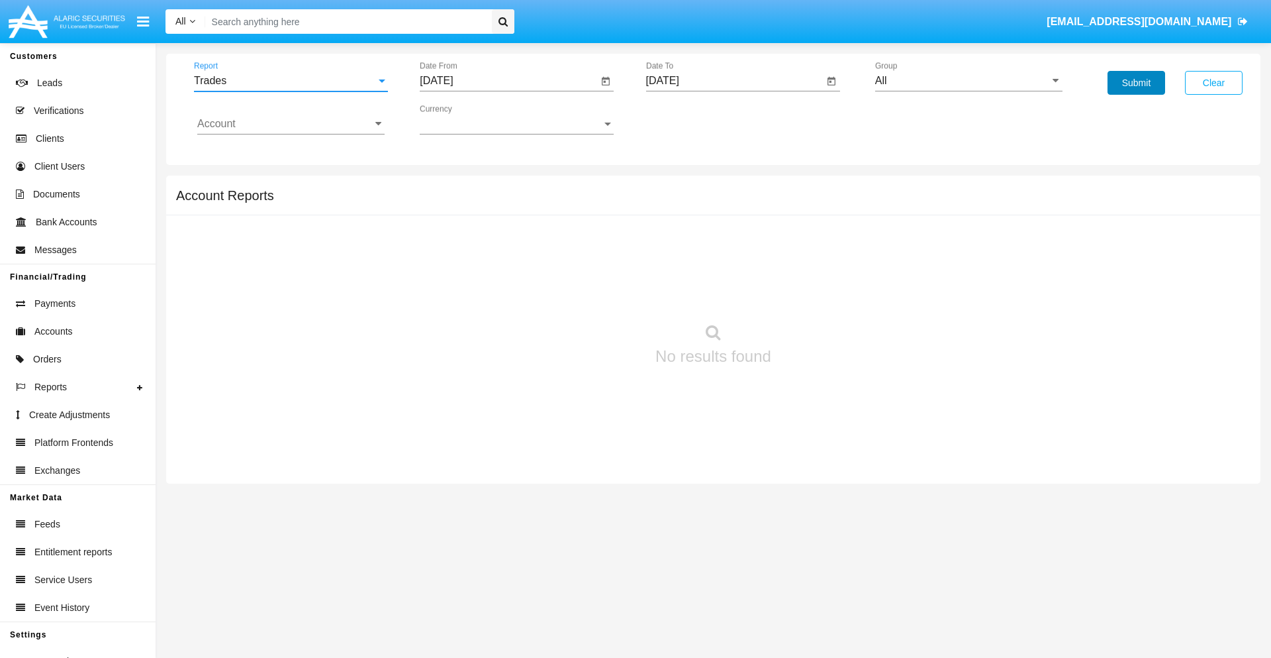
click at [1136, 83] on button "Submit" at bounding box center [1137, 83] width 58 height 24
click at [291, 81] on span "Report" at bounding box center [285, 81] width 182 height 12
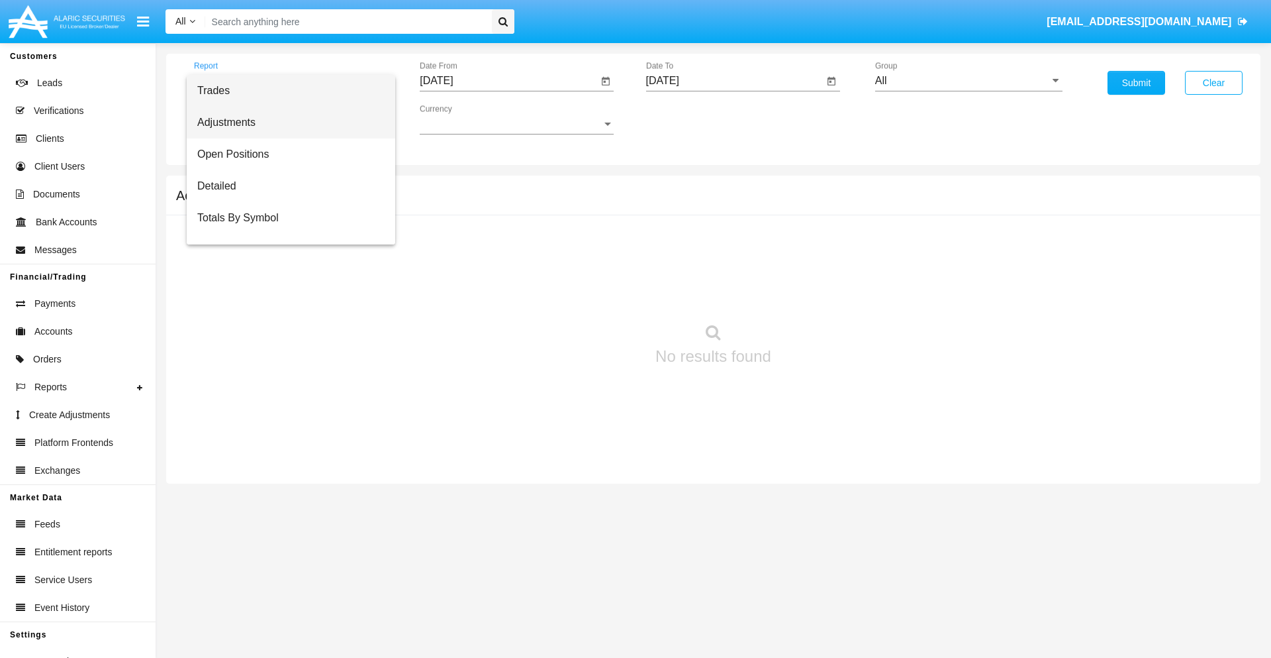
click at [285, 123] on span "Adjustments" at bounding box center [290, 123] width 187 height 32
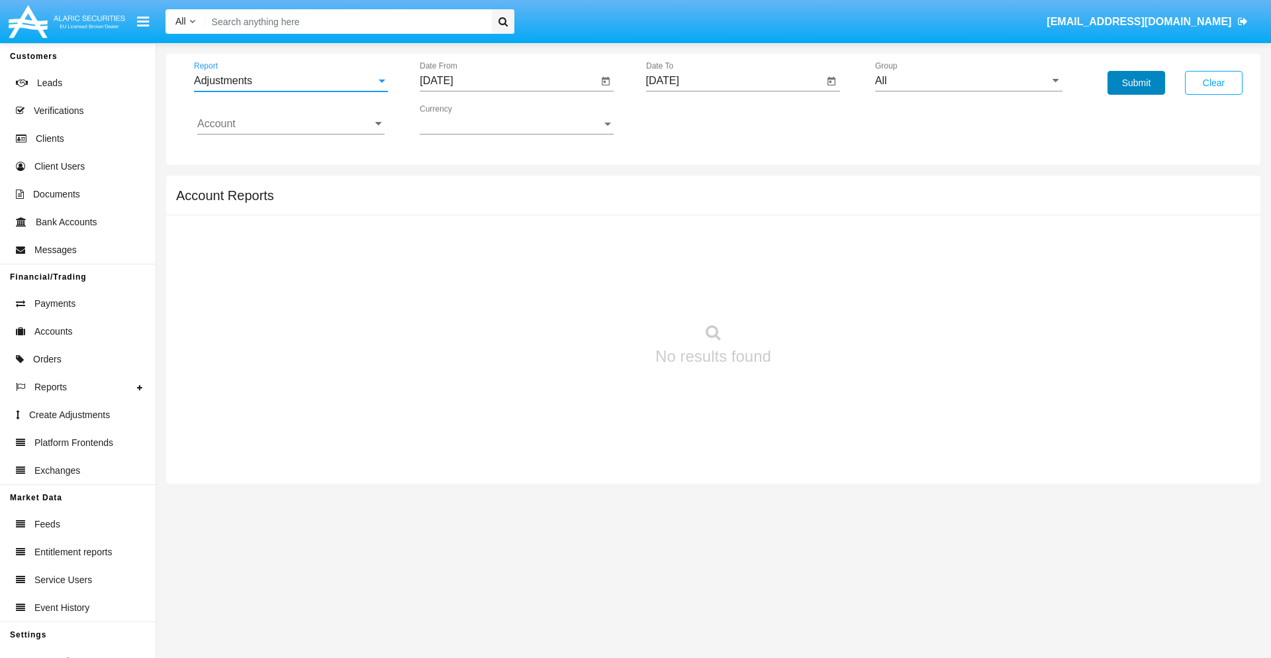
click at [1136, 83] on button "Submit" at bounding box center [1137, 83] width 58 height 24
click at [291, 81] on span "Report" at bounding box center [285, 81] width 182 height 12
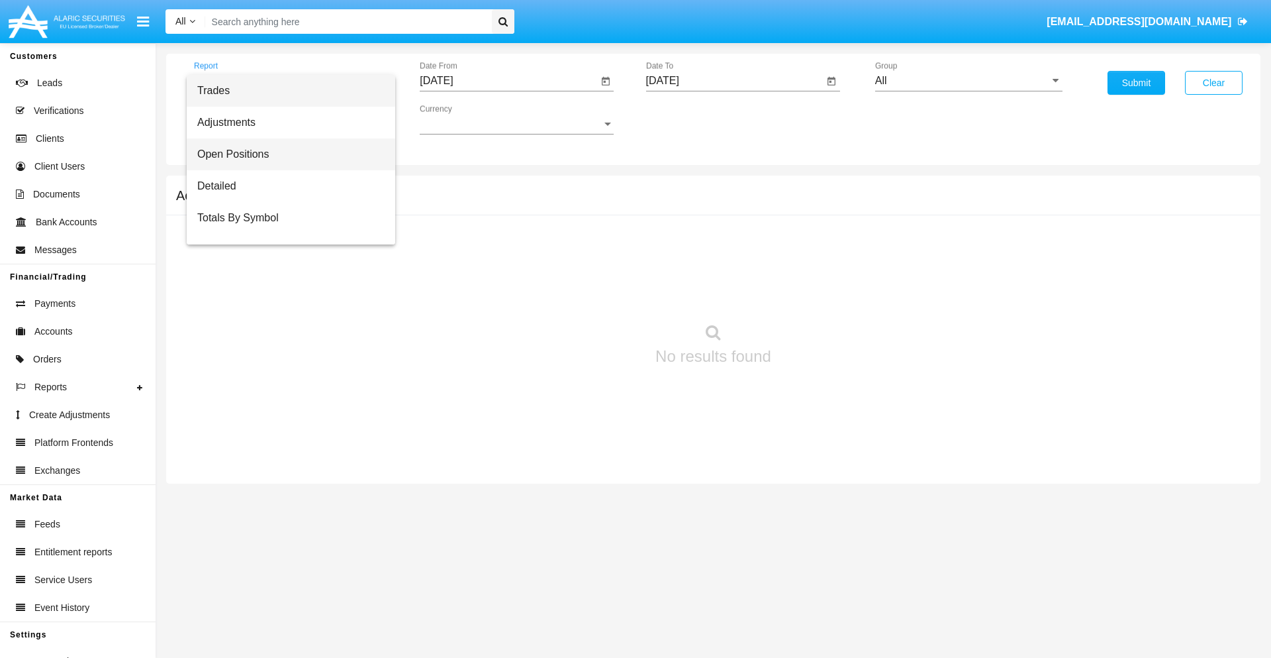
click at [285, 154] on span "Open Positions" at bounding box center [290, 154] width 187 height 32
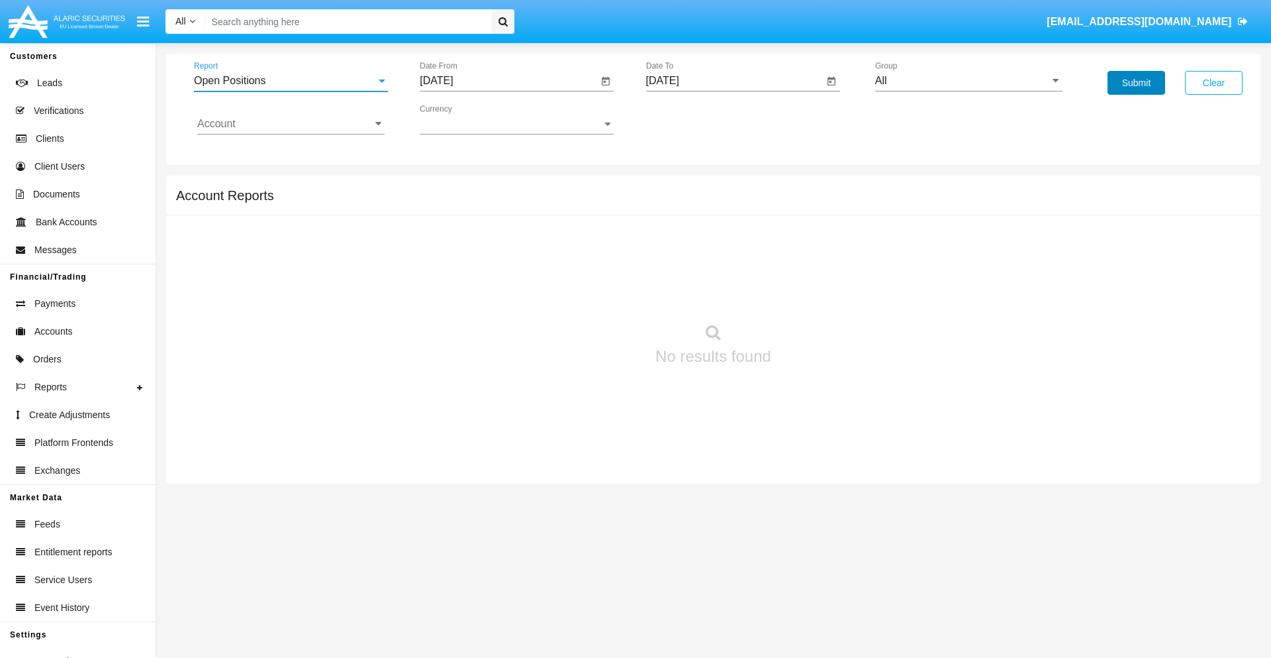
click at [1136, 83] on button "Submit" at bounding box center [1137, 83] width 58 height 24
click at [291, 81] on span "Report" at bounding box center [285, 81] width 182 height 12
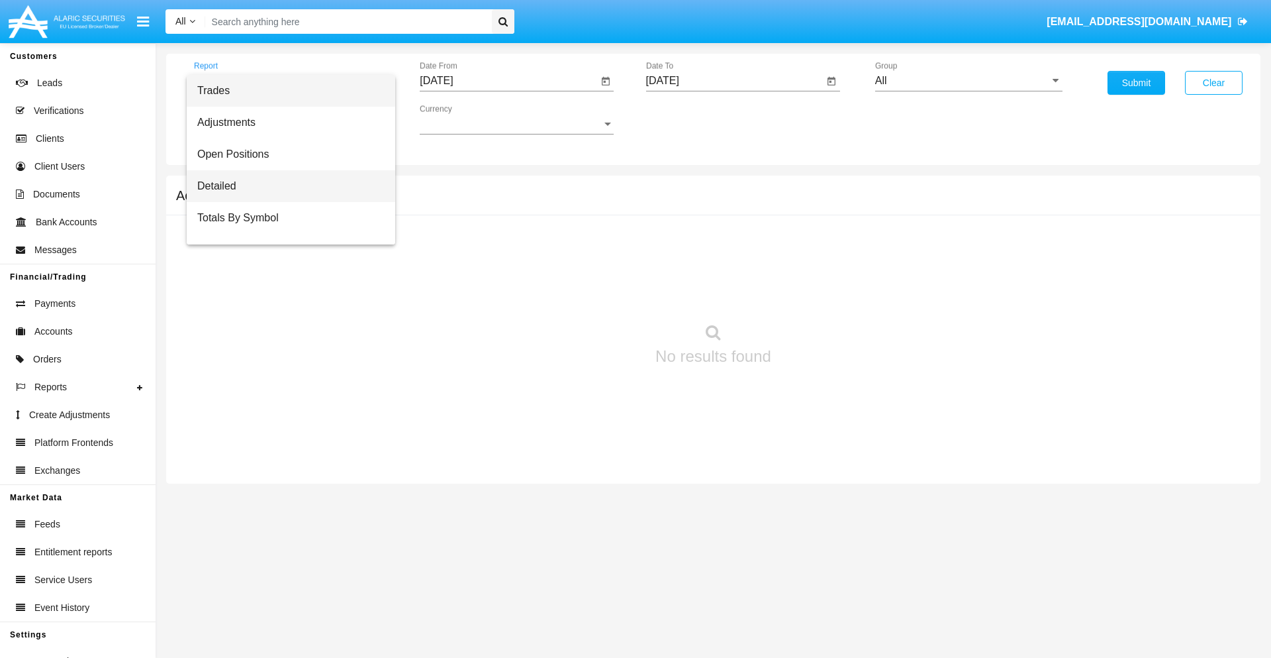
click at [285, 186] on span "Detailed" at bounding box center [290, 186] width 187 height 32
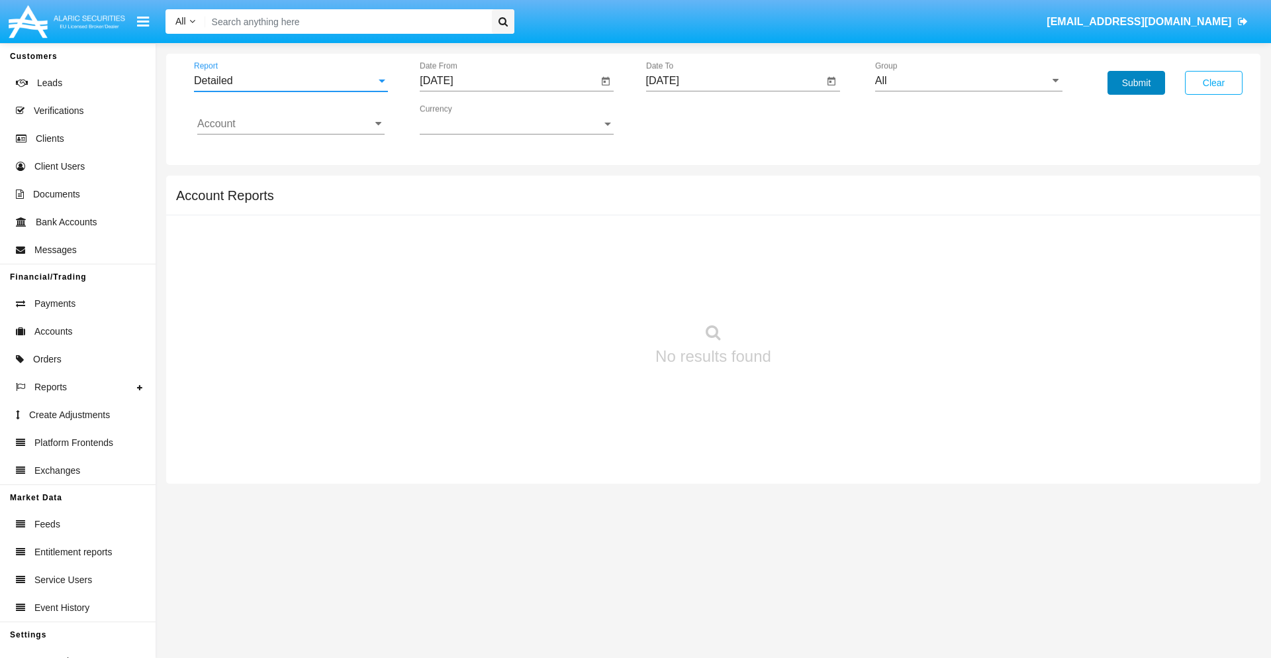
click at [1136, 83] on button "Submit" at bounding box center [1137, 83] width 58 height 24
click at [291, 81] on span "Report" at bounding box center [285, 81] width 182 height 12
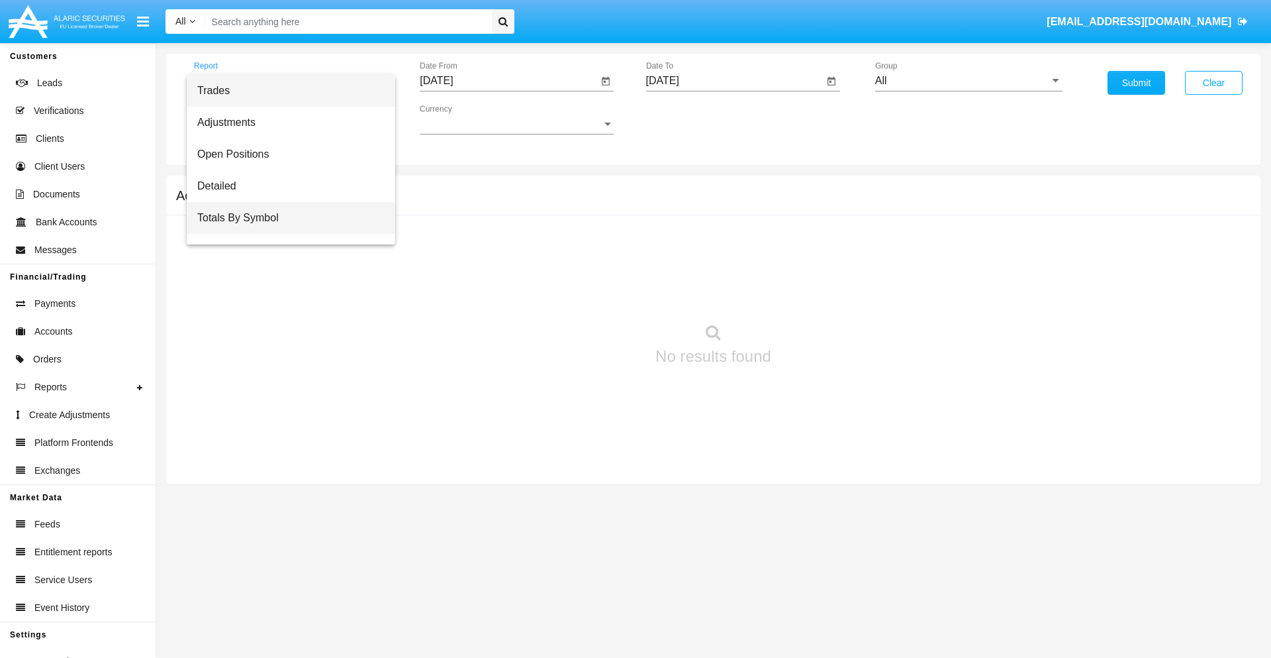
click at [285, 218] on span "Totals By Symbol" at bounding box center [290, 218] width 187 height 32
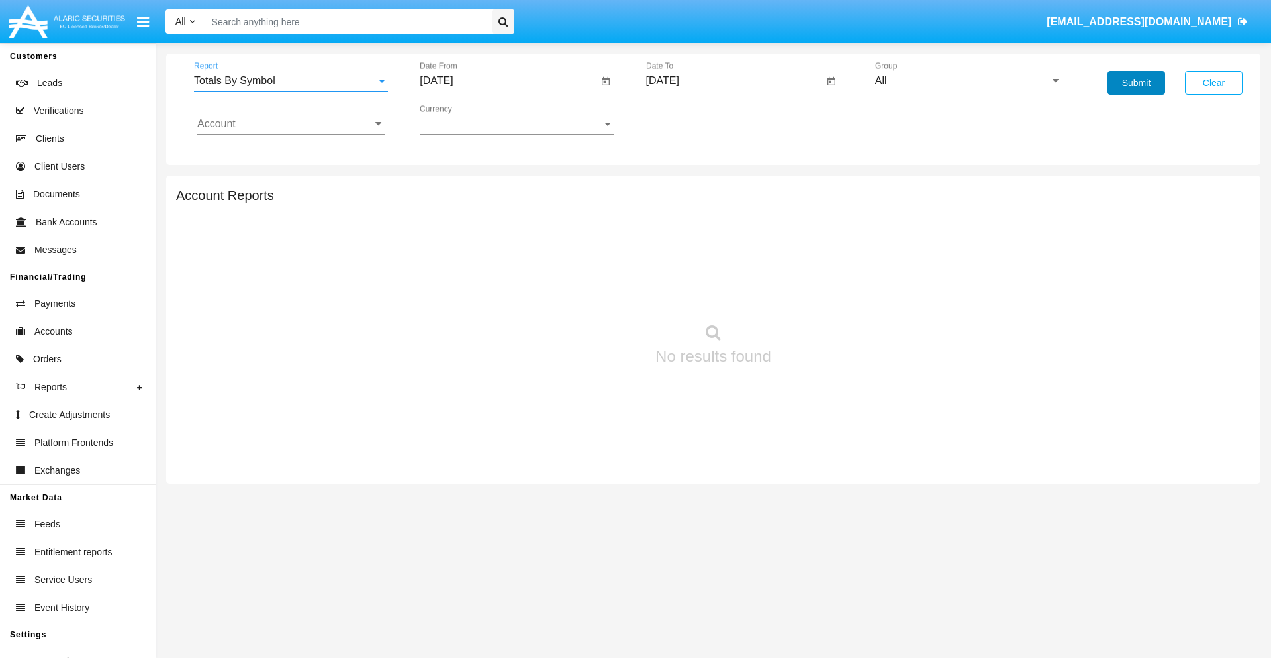
click at [1136, 83] on button "Submit" at bounding box center [1137, 83] width 58 height 24
click at [291, 81] on span "Report" at bounding box center [285, 81] width 182 height 12
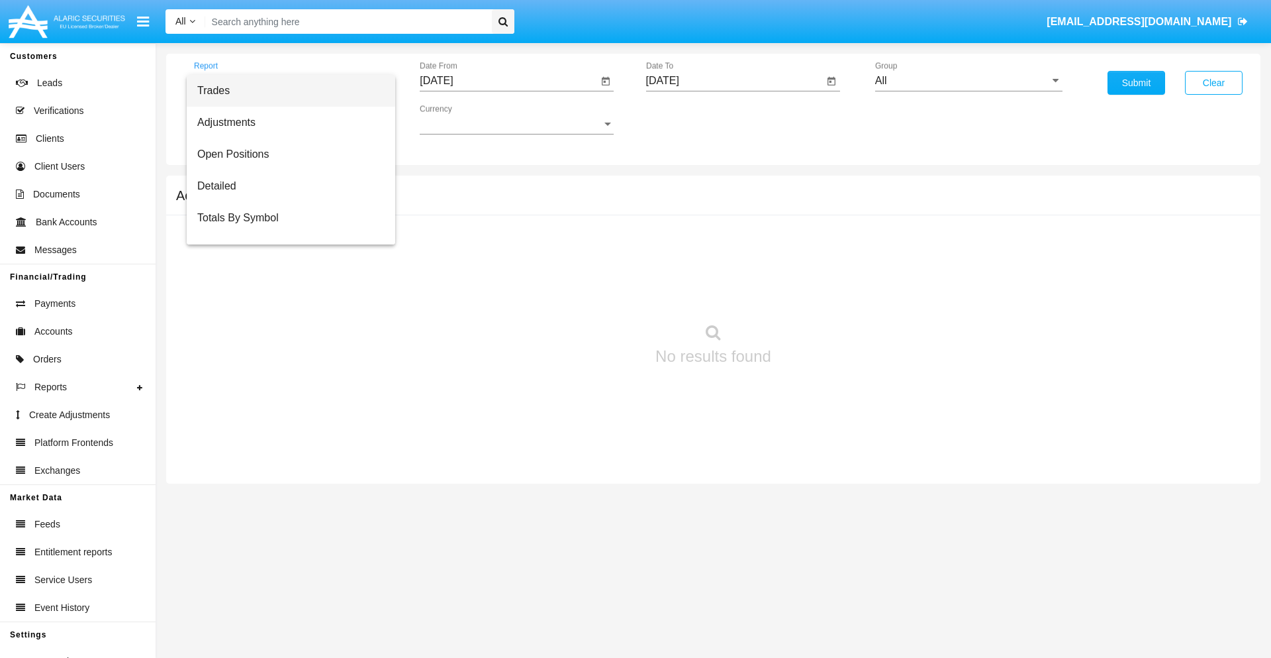
scroll to position [21, 0]
click at [285, 228] on span "Totals By Date" at bounding box center [290, 229] width 187 height 32
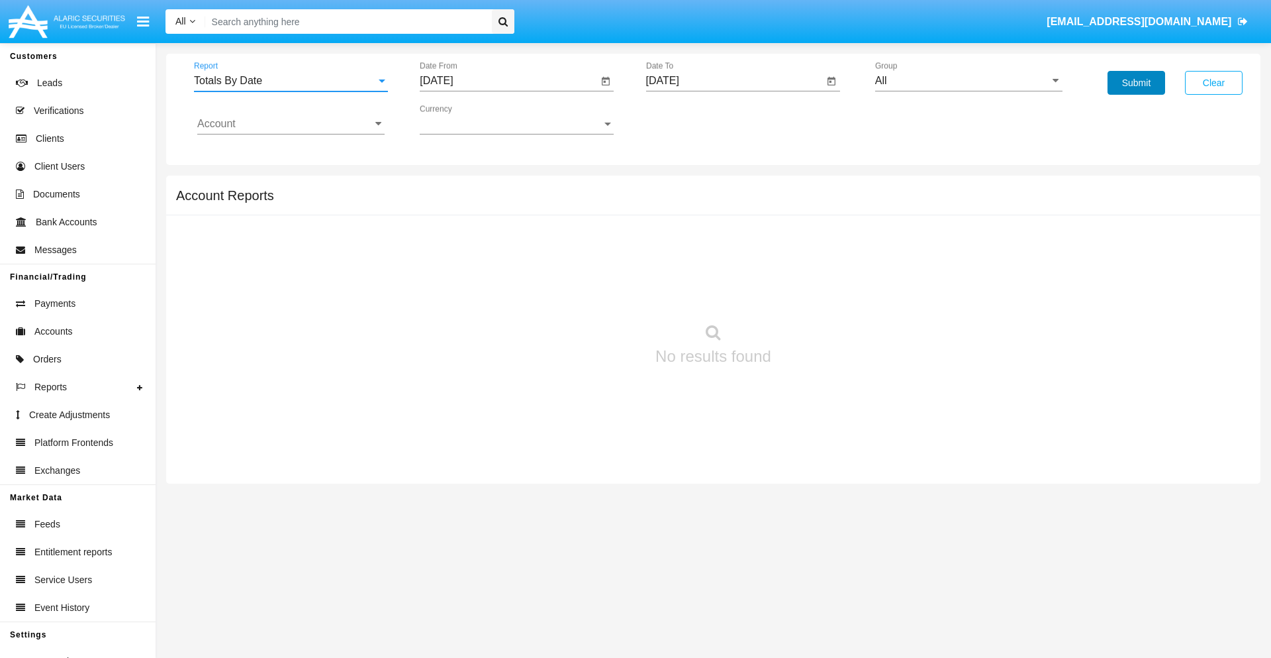
click at [1136, 83] on button "Submit" at bounding box center [1137, 83] width 58 height 24
click at [291, 81] on span "Report" at bounding box center [285, 81] width 182 height 12
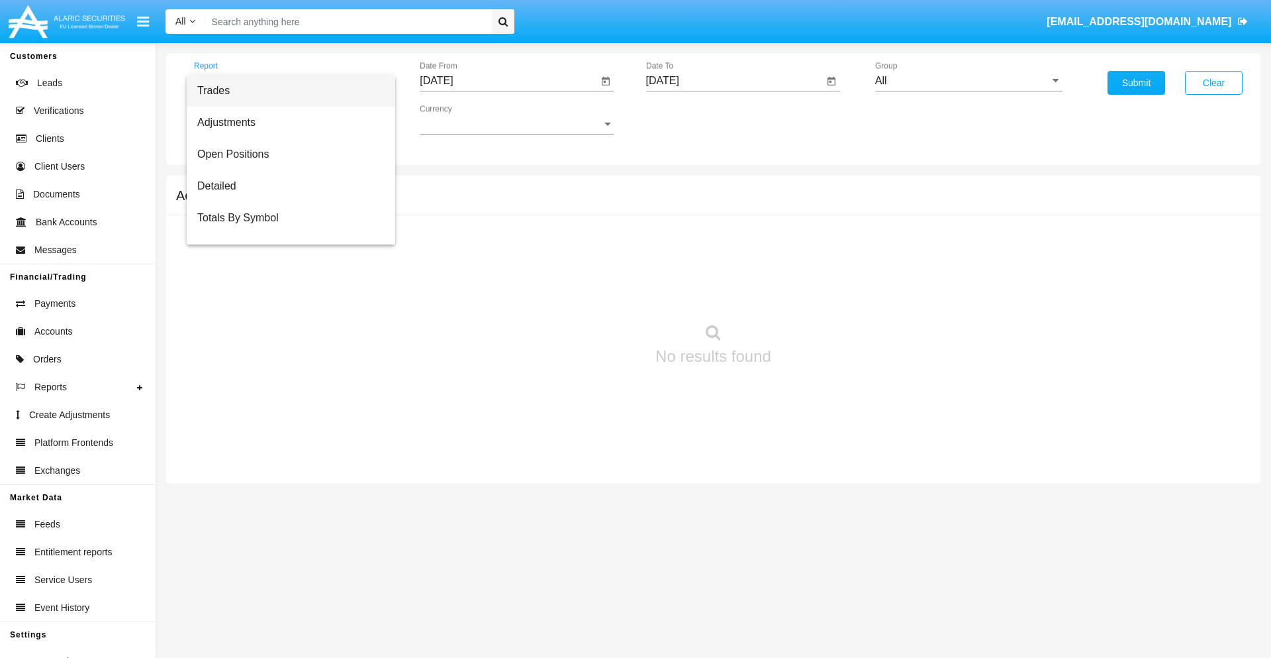
scroll to position [53, 0]
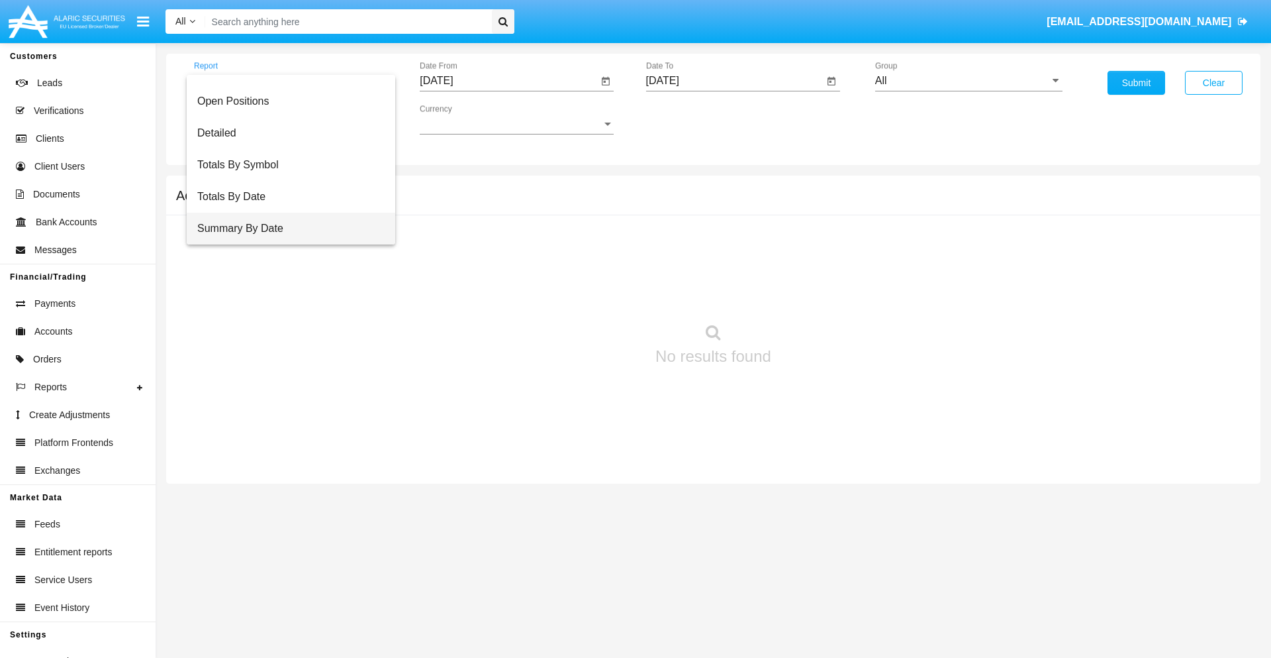
click at [285, 228] on span "Summary By Date" at bounding box center [290, 229] width 187 height 32
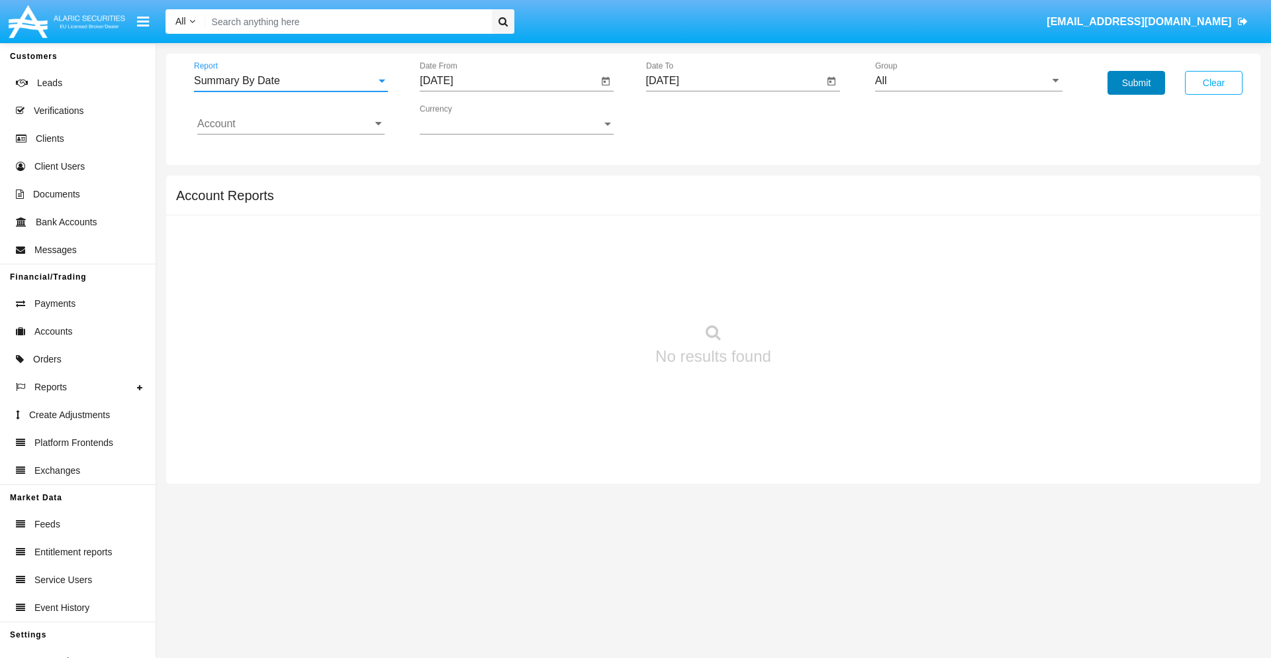
click at [1136, 83] on button "Submit" at bounding box center [1137, 83] width 58 height 24
